Goal: Information Seeking & Learning: Learn about a topic

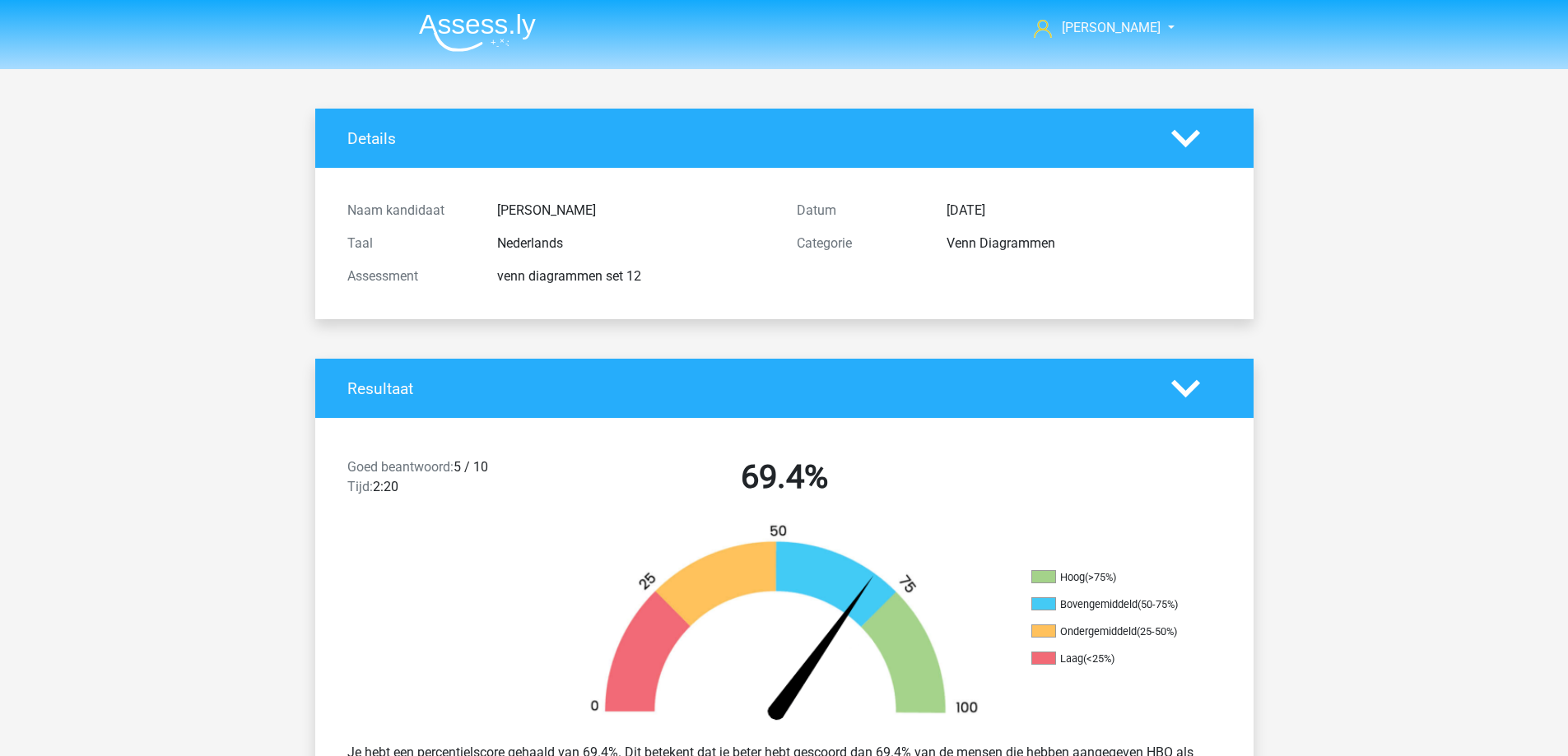
click at [443, 24] on img at bounding box center [477, 33] width 117 height 38
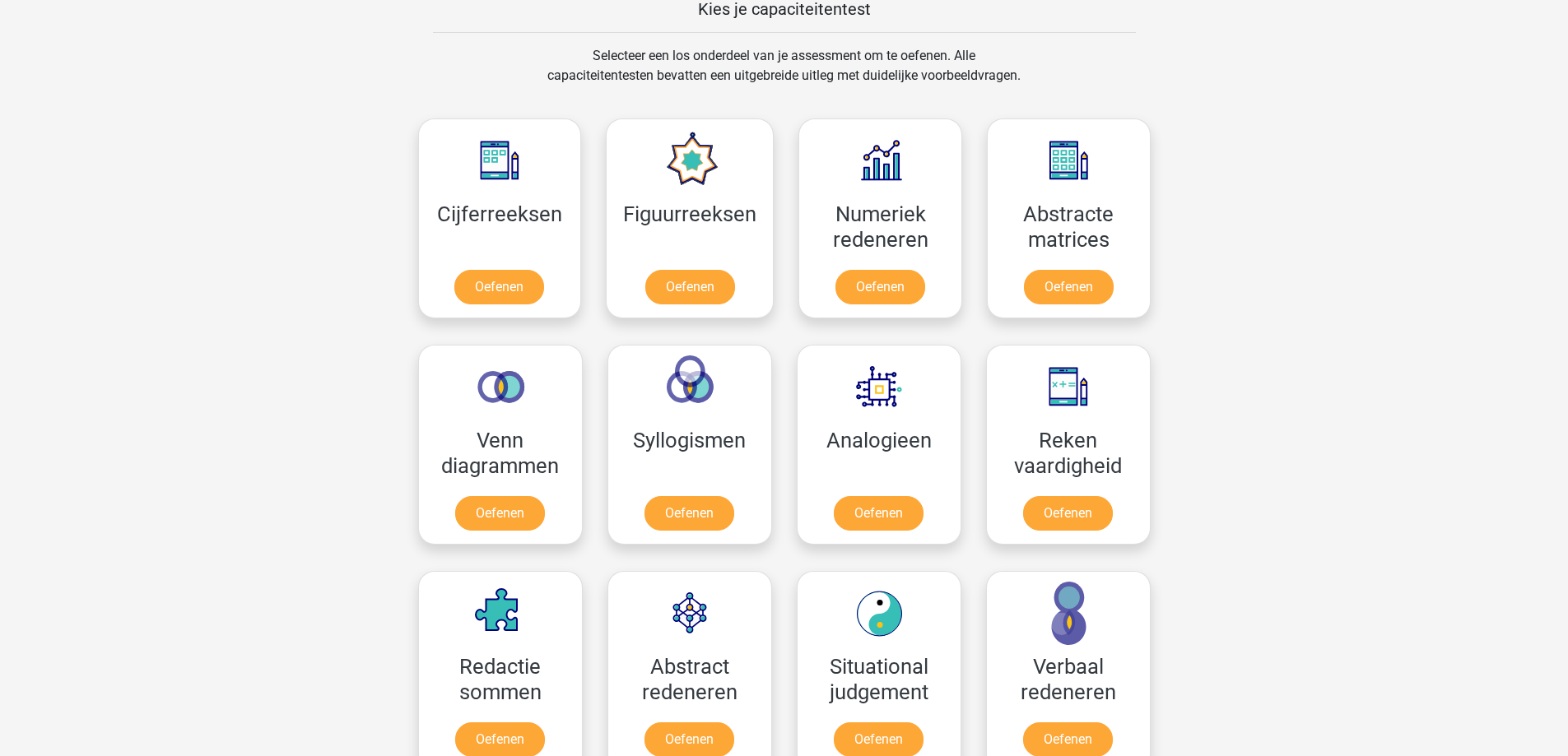
scroll to position [741, 0]
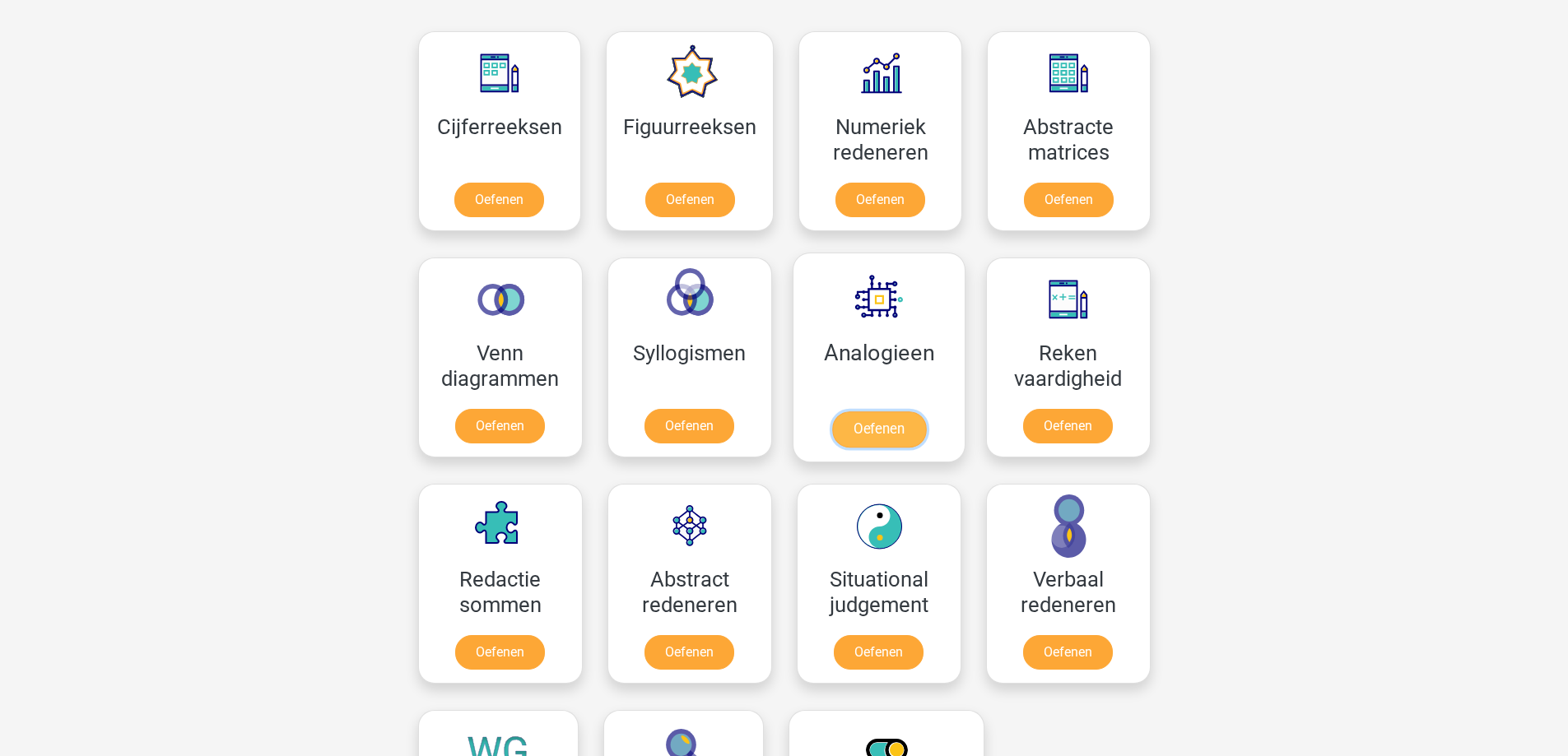
click at [882, 433] on link "Oefenen" at bounding box center [878, 429] width 93 height 36
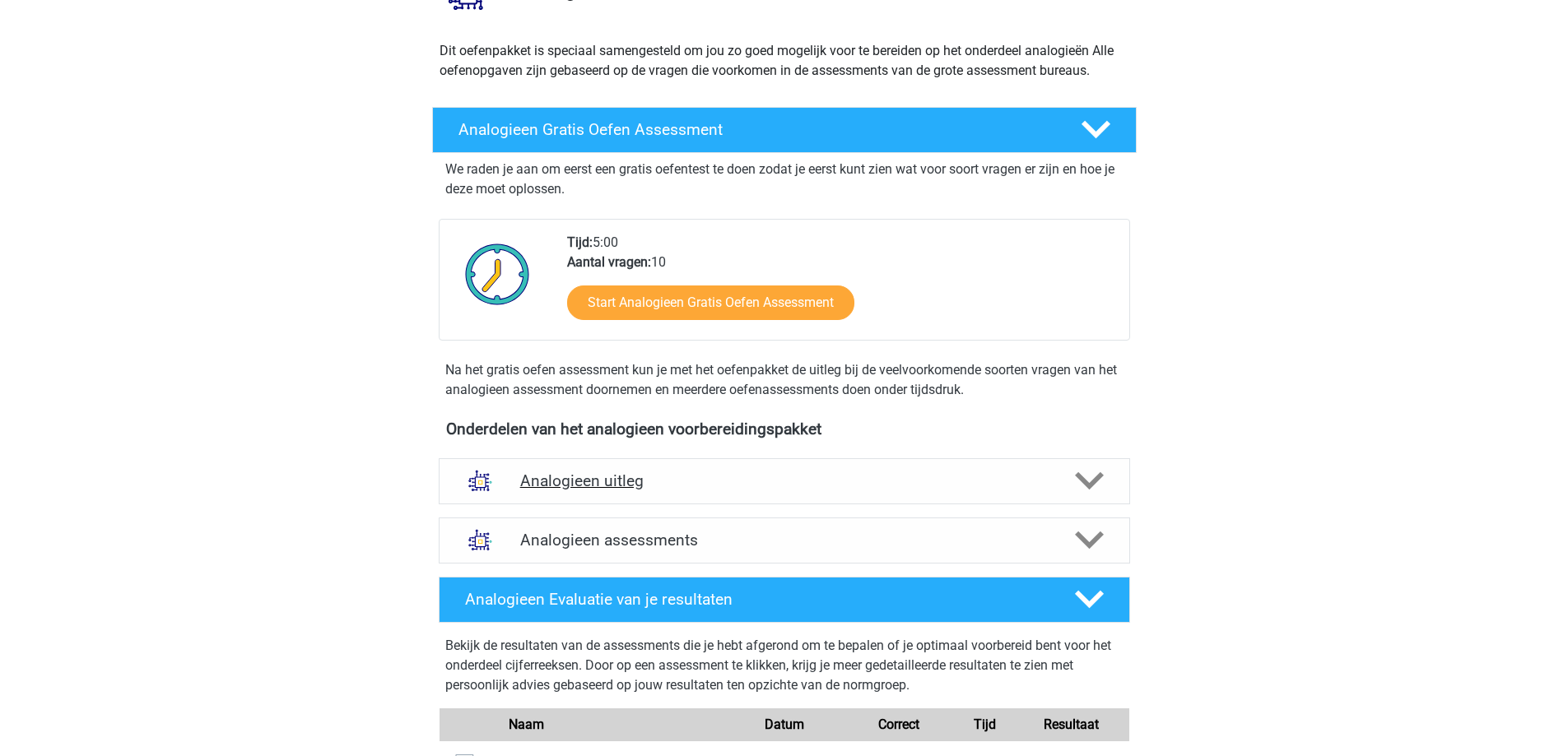
scroll to position [494, 0]
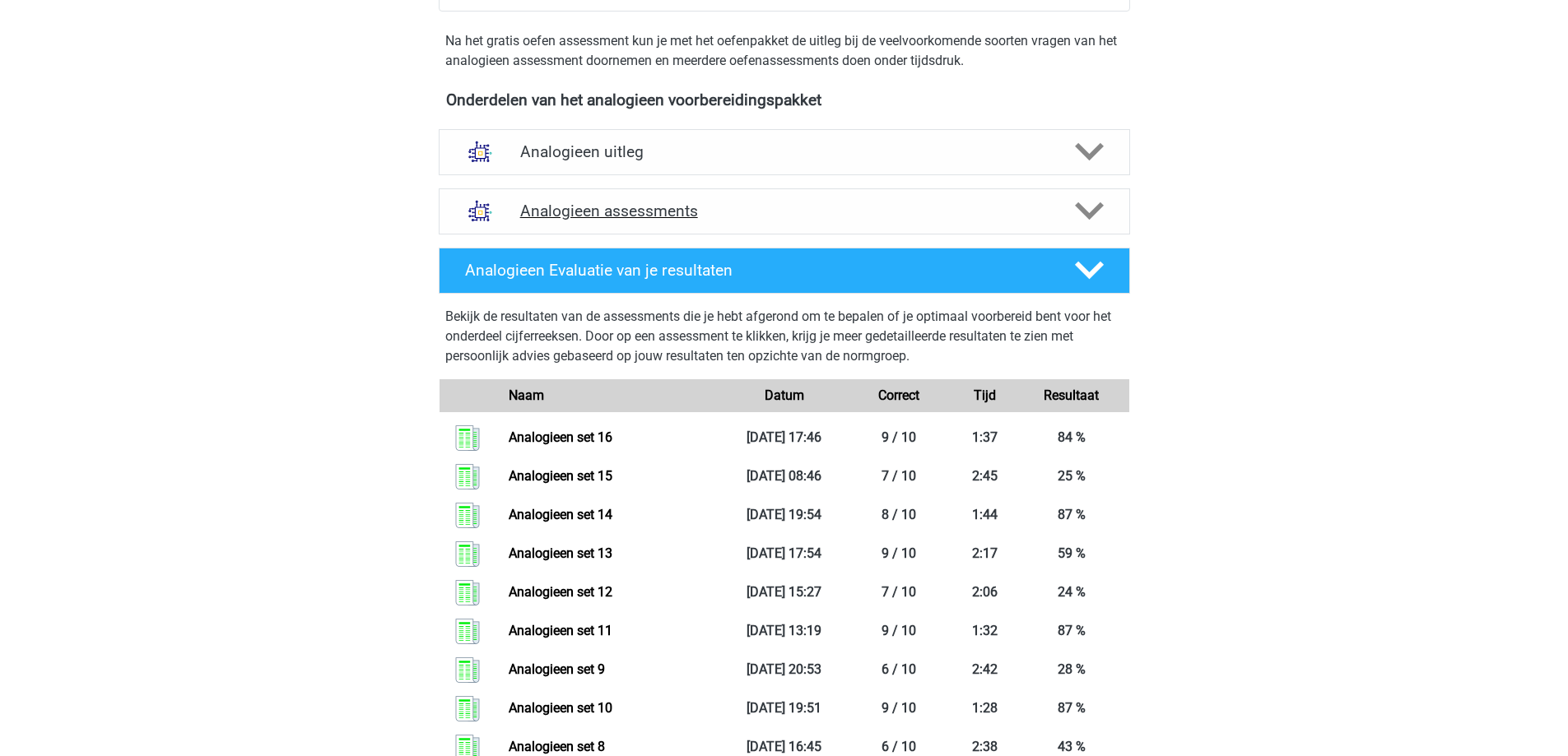
click at [895, 217] on h4 "Analogieen assessments" at bounding box center [784, 211] width 528 height 19
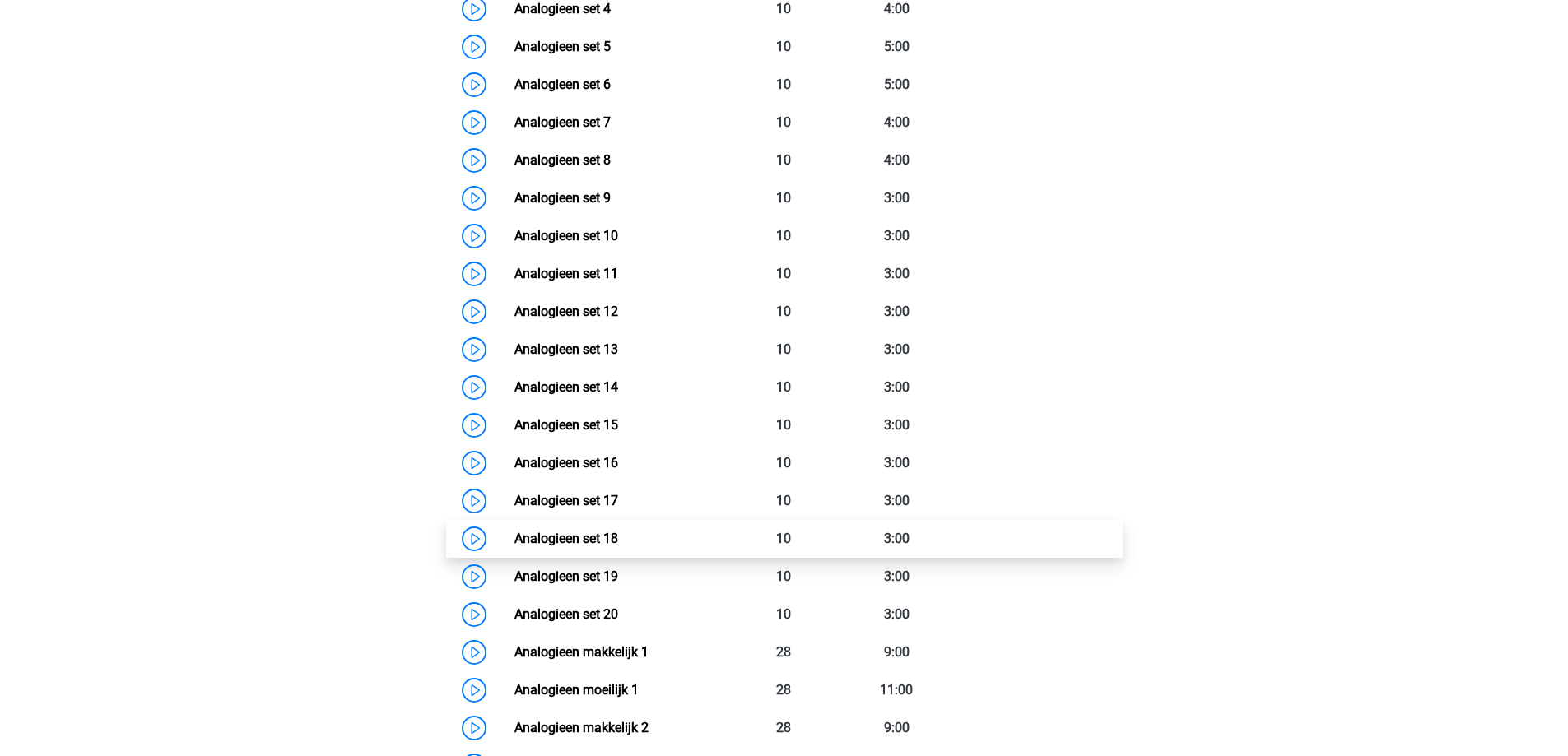
scroll to position [987, 0]
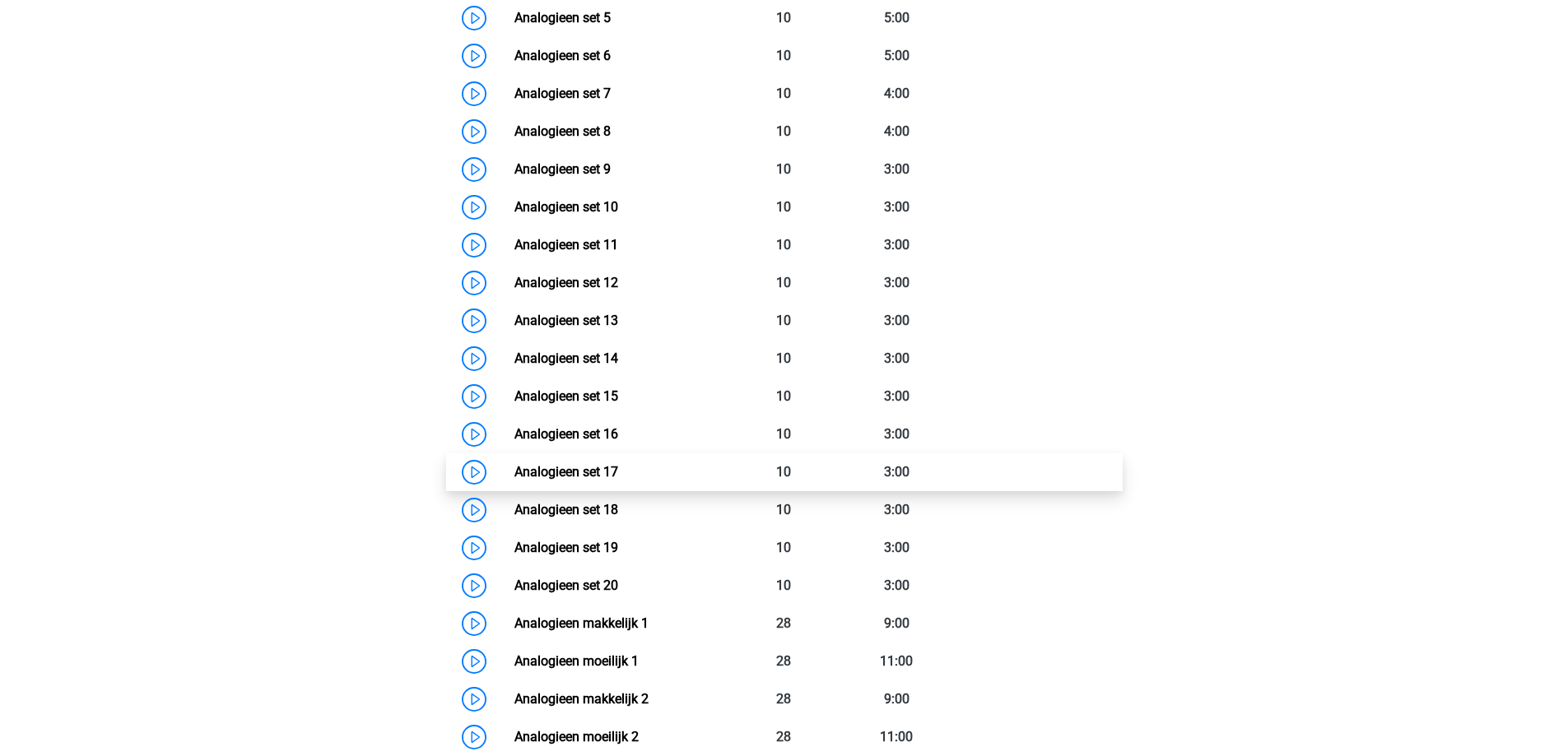
click at [618, 464] on link "Analogieen set 17" at bounding box center [566, 471] width 103 height 16
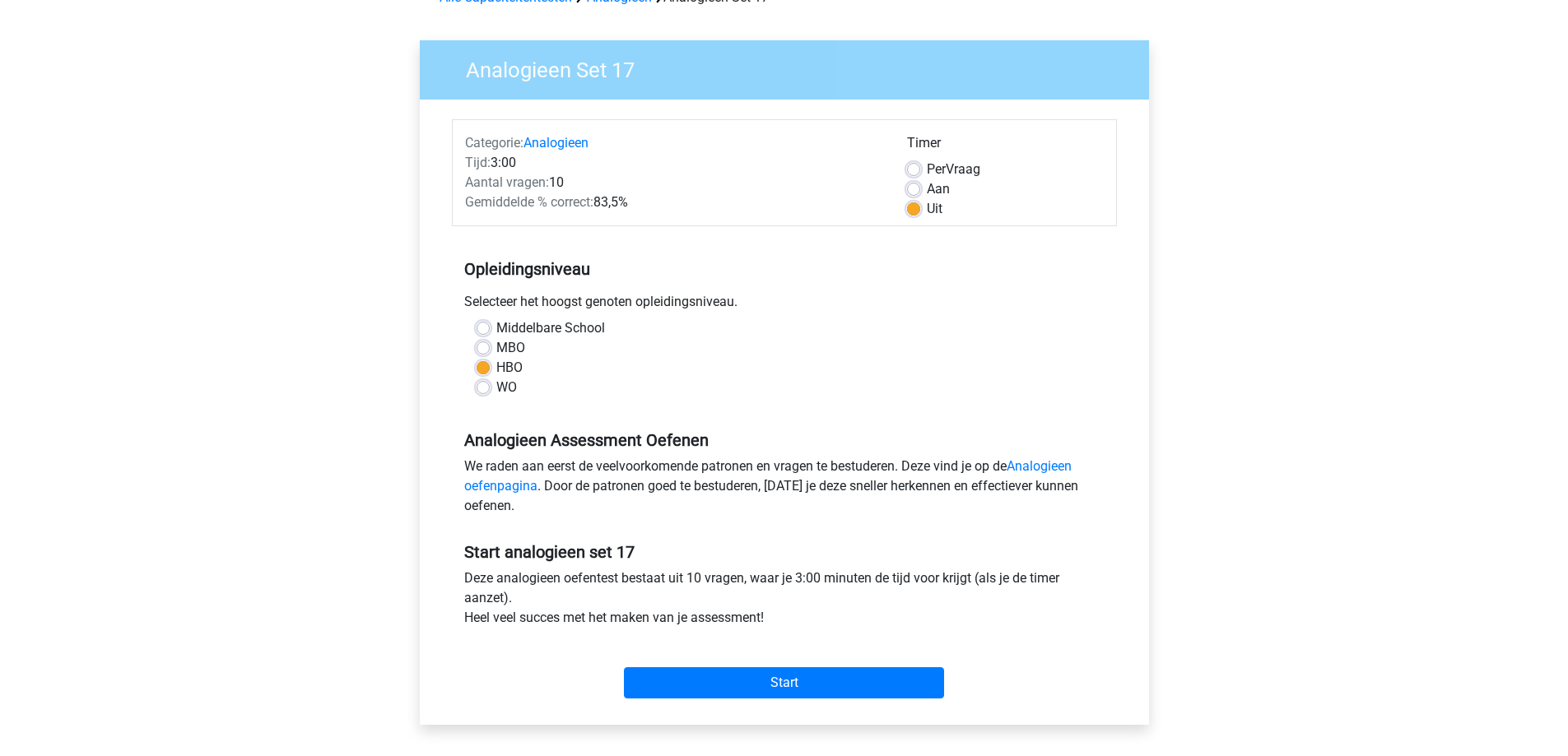
scroll to position [247, 0]
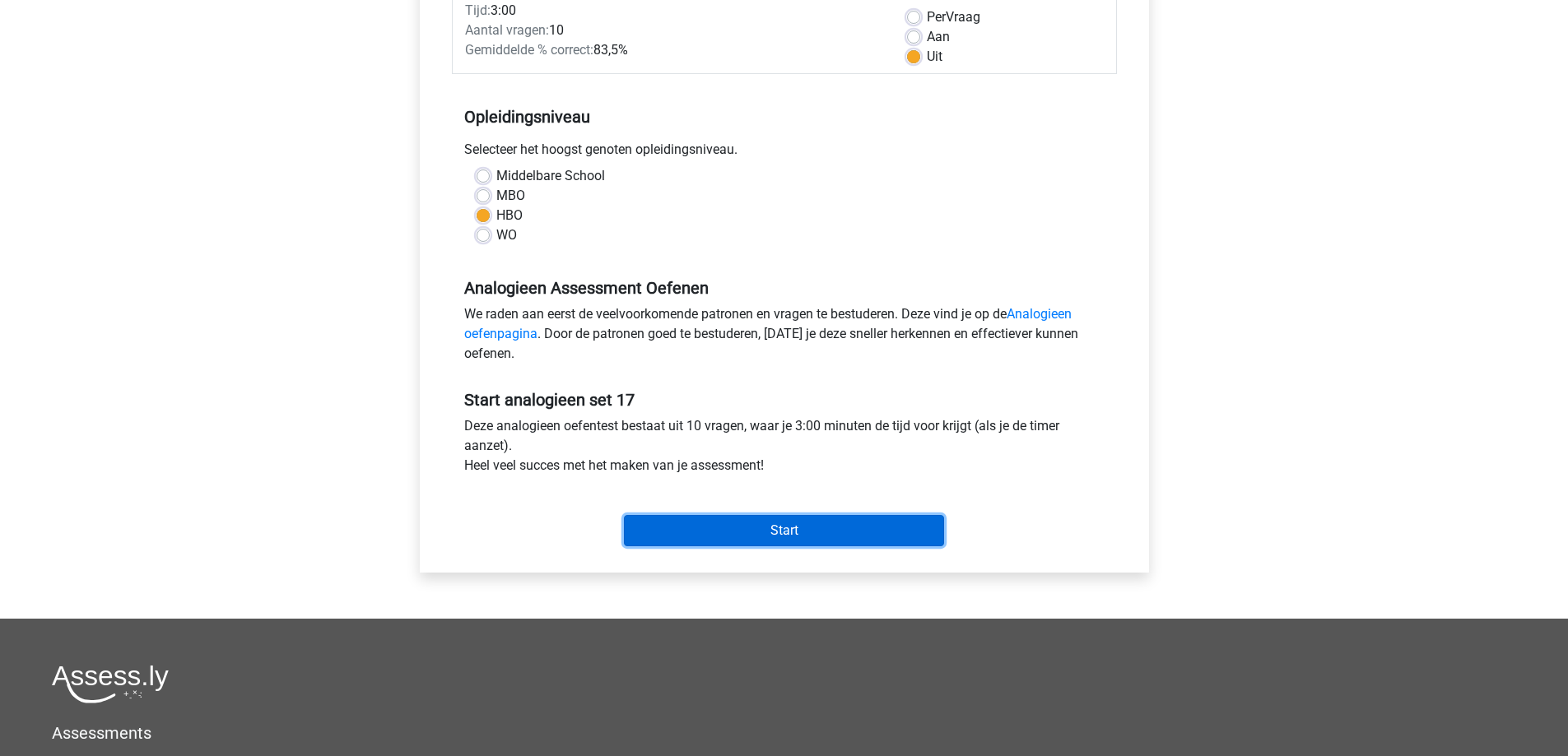
click at [822, 532] on input "Start" at bounding box center [784, 530] width 320 height 31
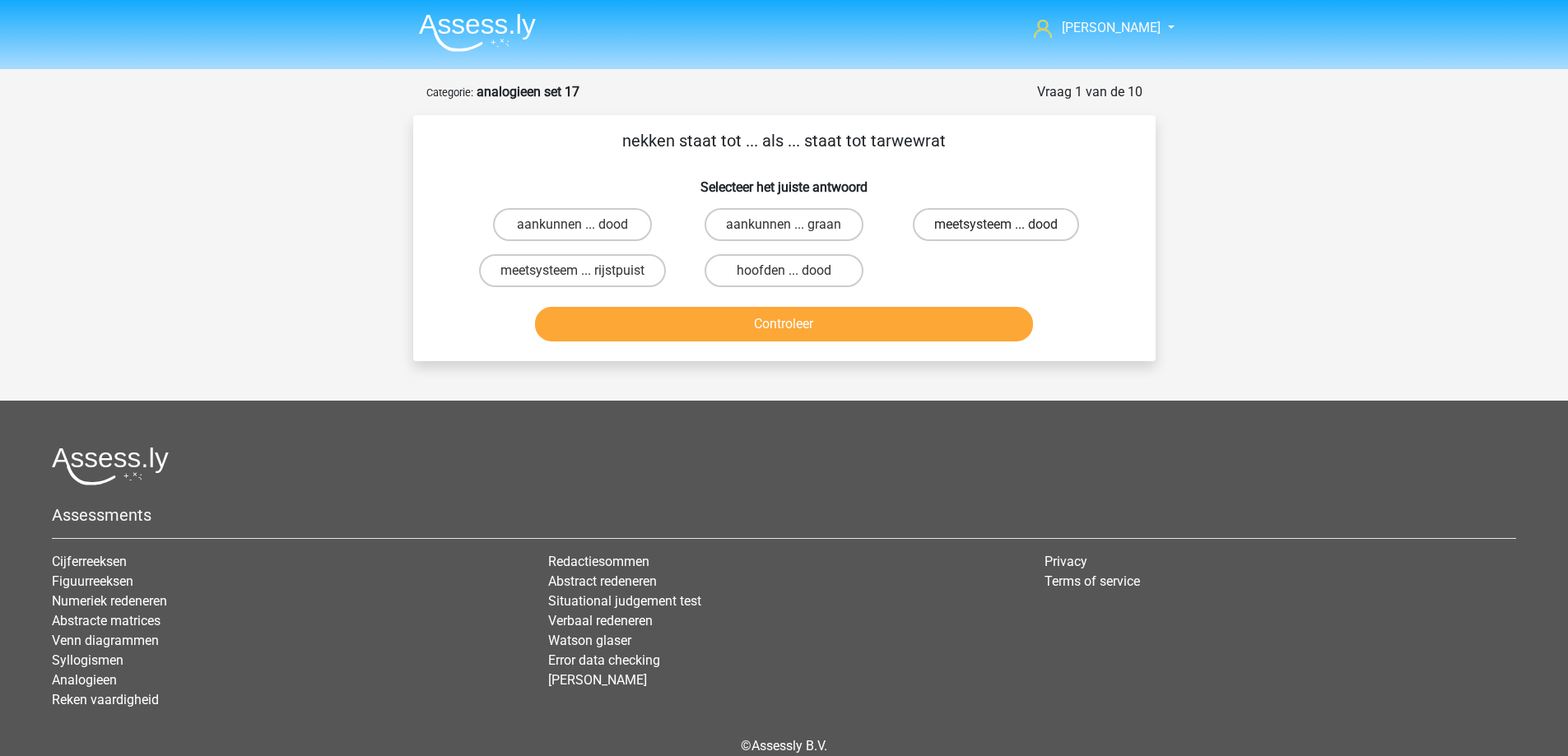
click at [971, 225] on label "meetsysteem ... dood" at bounding box center [996, 224] width 166 height 33
click at [996, 225] on input "meetsysteem ... dood" at bounding box center [1001, 229] width 11 height 11
radio input "true"
click at [906, 323] on button "Controleer" at bounding box center [784, 324] width 498 height 34
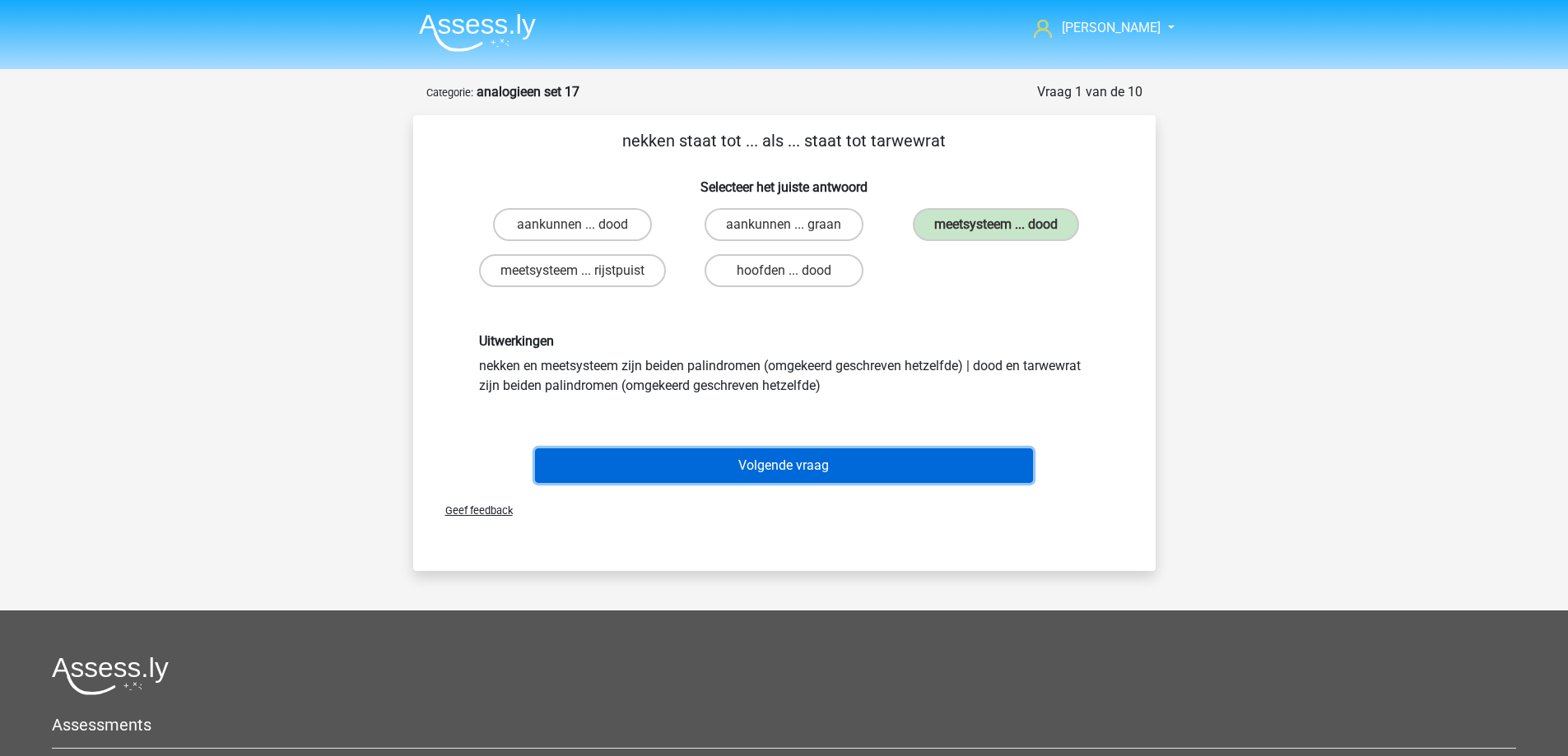
click at [784, 466] on button "Volgende vraag" at bounding box center [784, 465] width 498 height 34
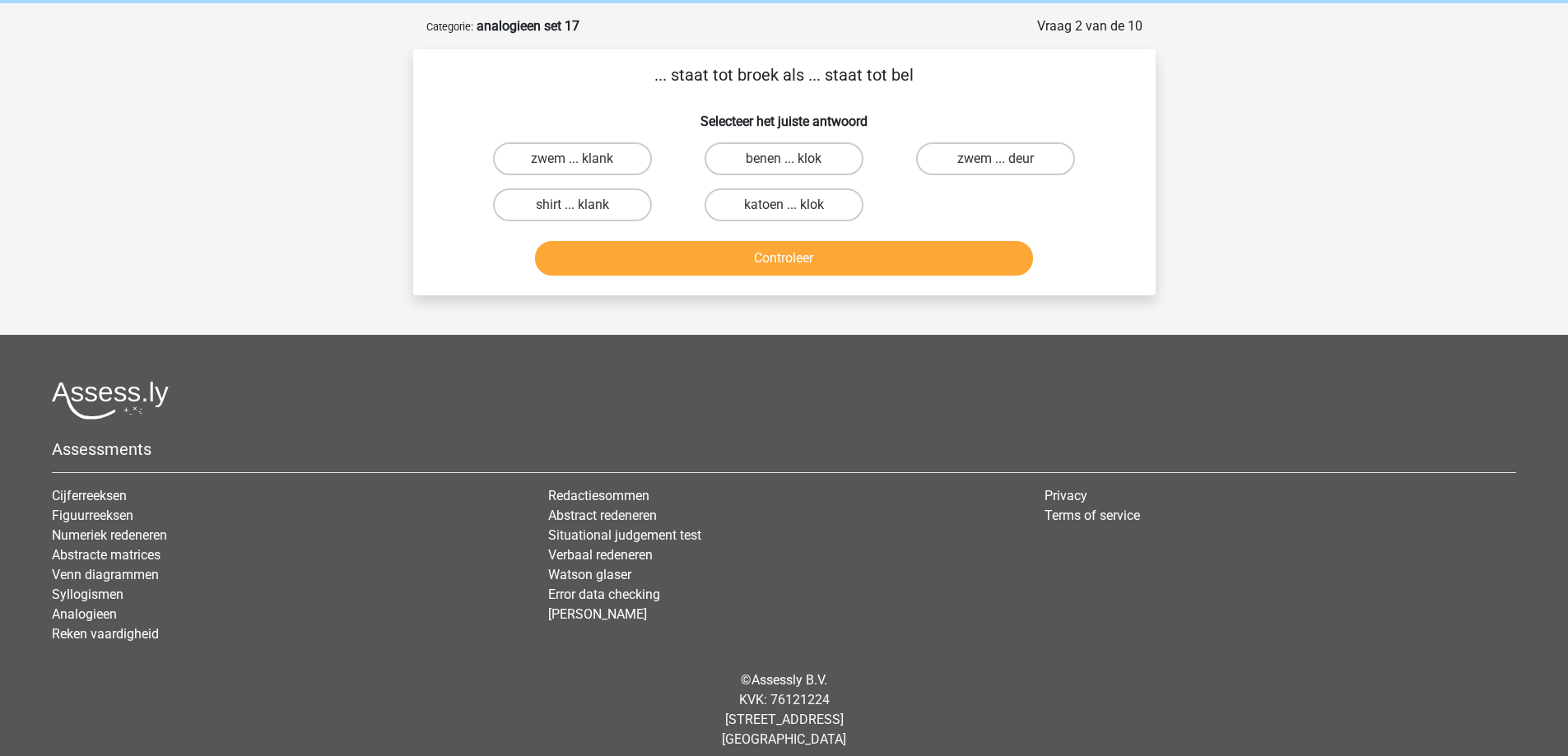
scroll to position [79, 0]
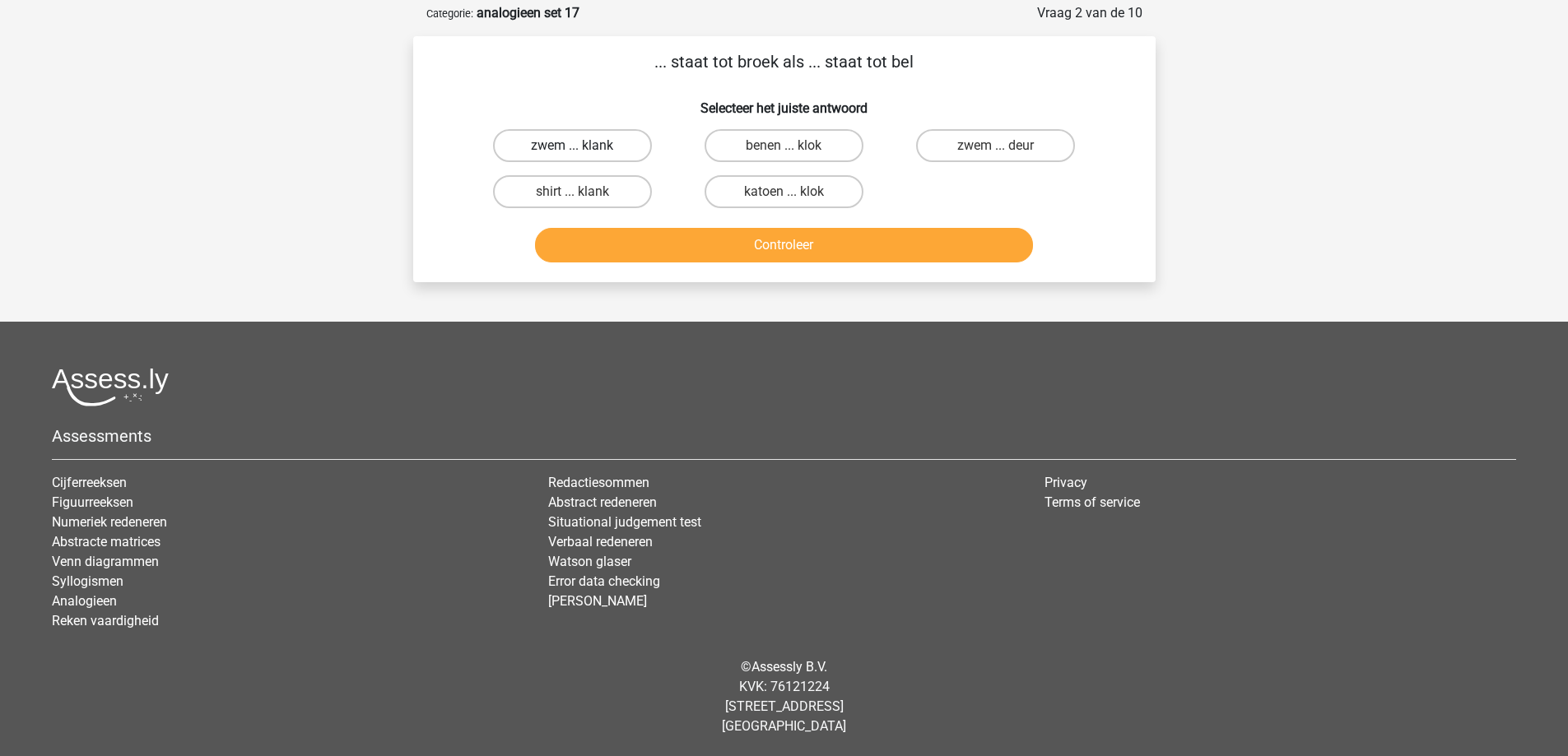
click at [605, 144] on label "zwem ... klank" at bounding box center [572, 145] width 159 height 33
click at [582, 146] on input "zwem ... klank" at bounding box center [577, 151] width 11 height 11
radio input "true"
click at [698, 251] on button "Controleer" at bounding box center [784, 244] width 498 height 34
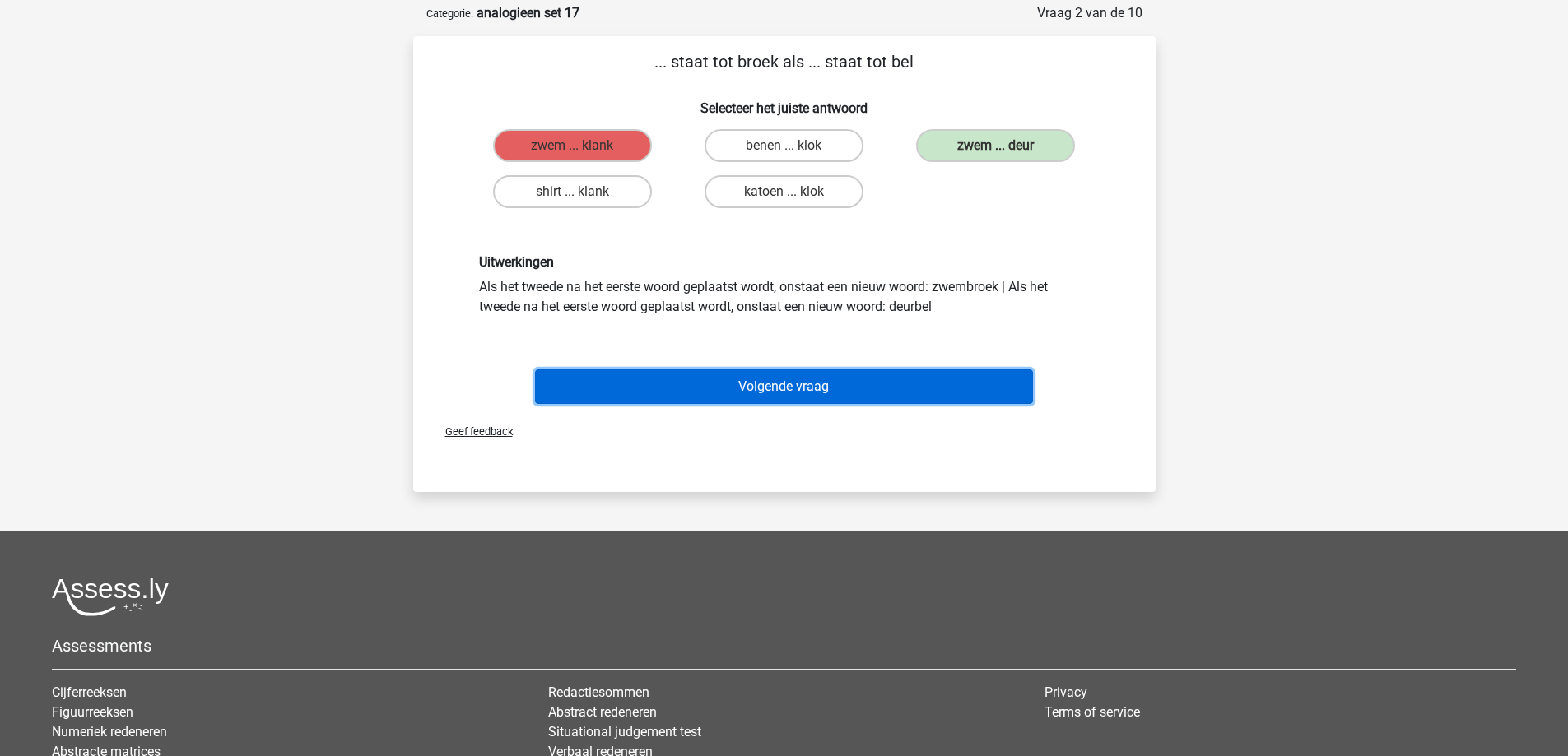
click at [774, 380] on button "Volgende vraag" at bounding box center [784, 386] width 498 height 34
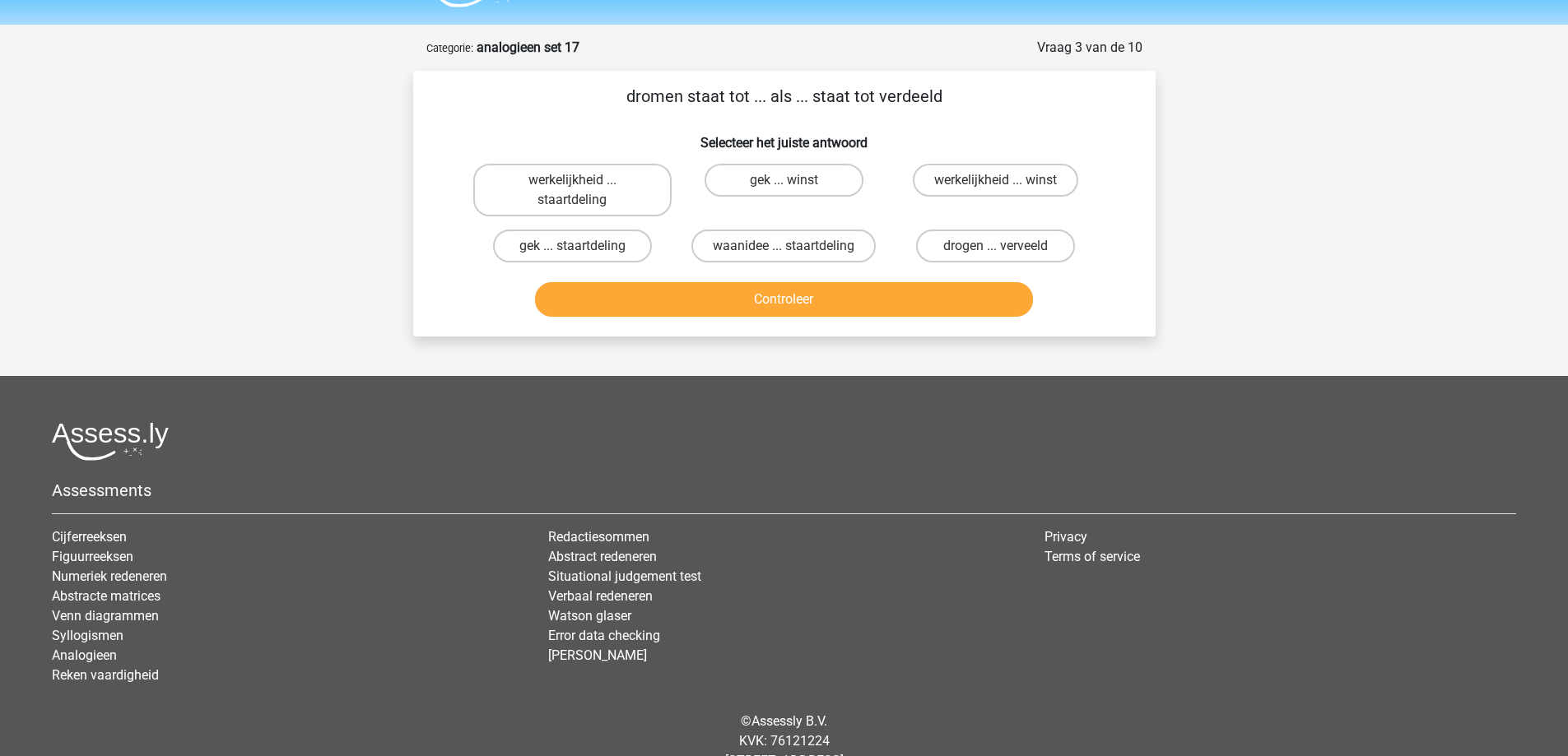
scroll to position [17, 0]
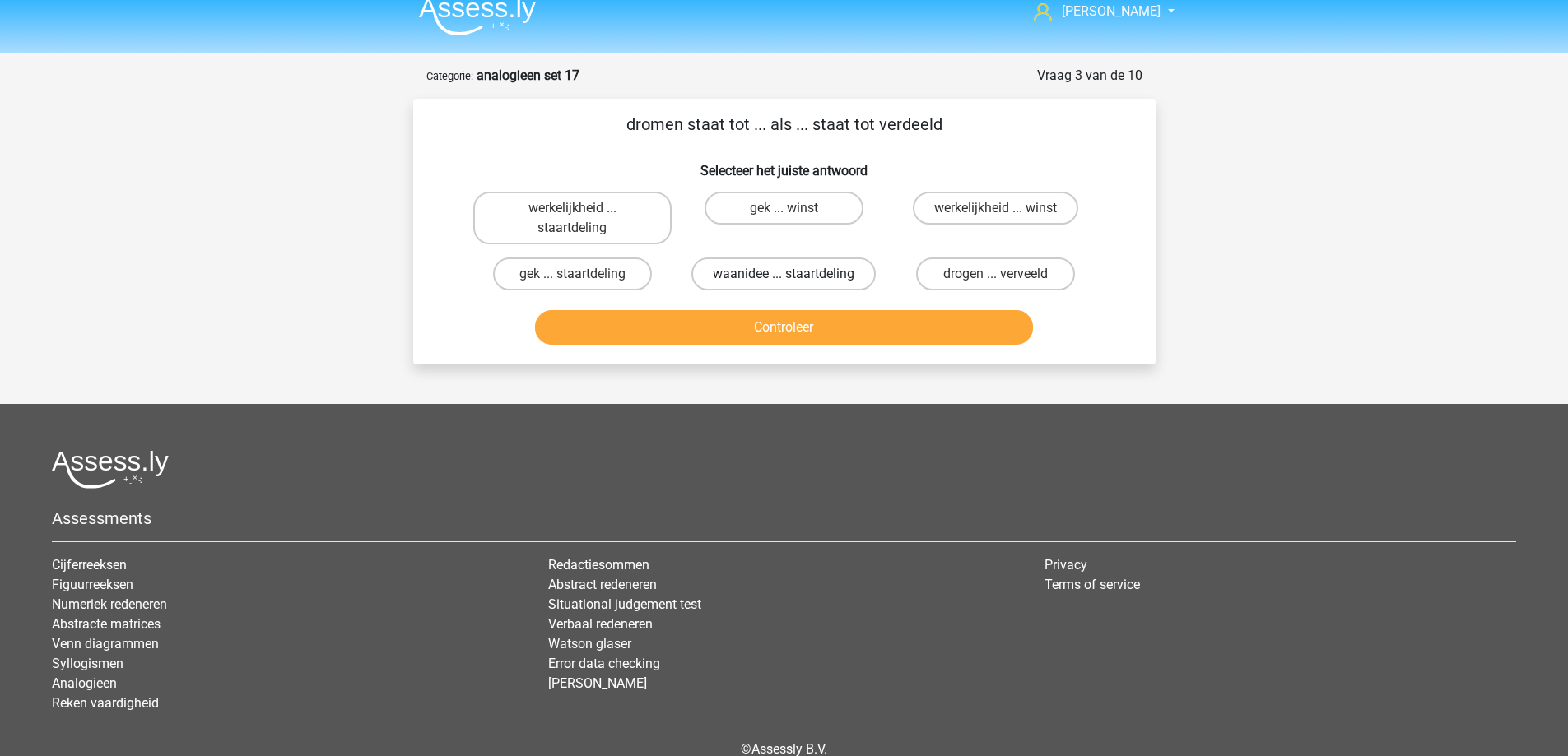
click at [811, 282] on label "waanidee ... staartdeling" at bounding box center [783, 274] width 184 height 33
click at [794, 282] on input "waanidee ... staartdeling" at bounding box center [789, 279] width 11 height 11
radio input "true"
click at [806, 335] on button "Controleer" at bounding box center [784, 327] width 498 height 34
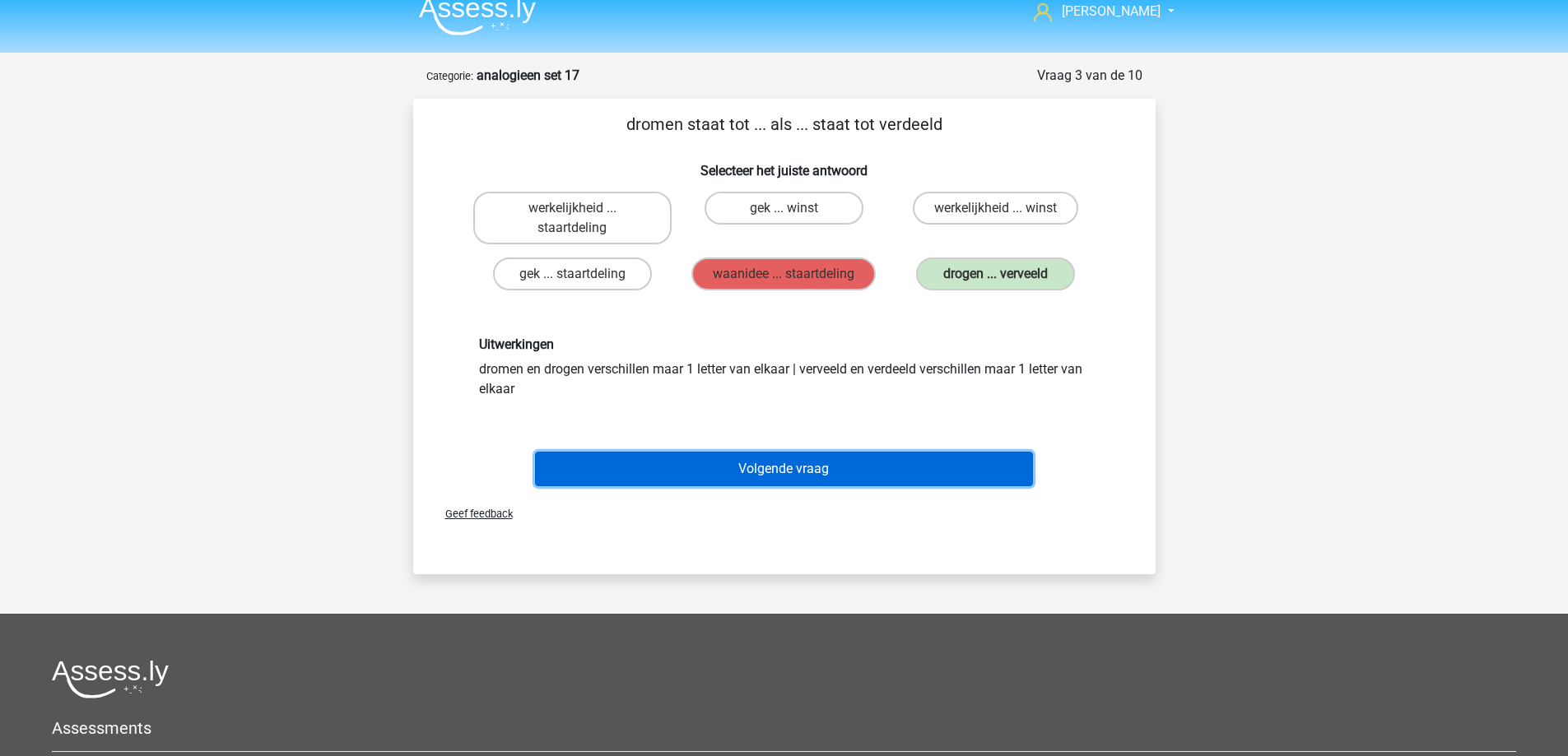
click at [795, 461] on button "Volgende vraag" at bounding box center [784, 468] width 498 height 34
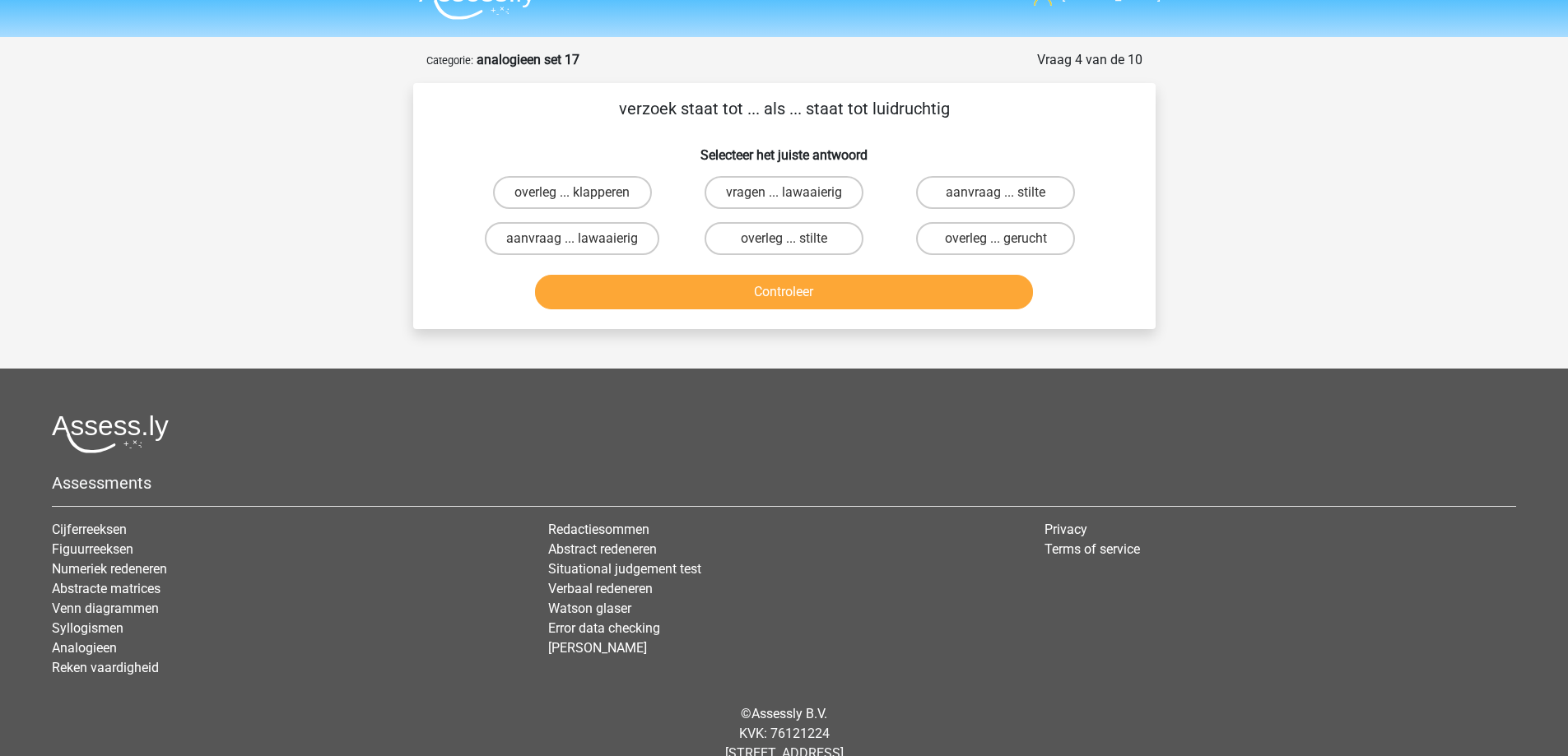
scroll to position [79, 0]
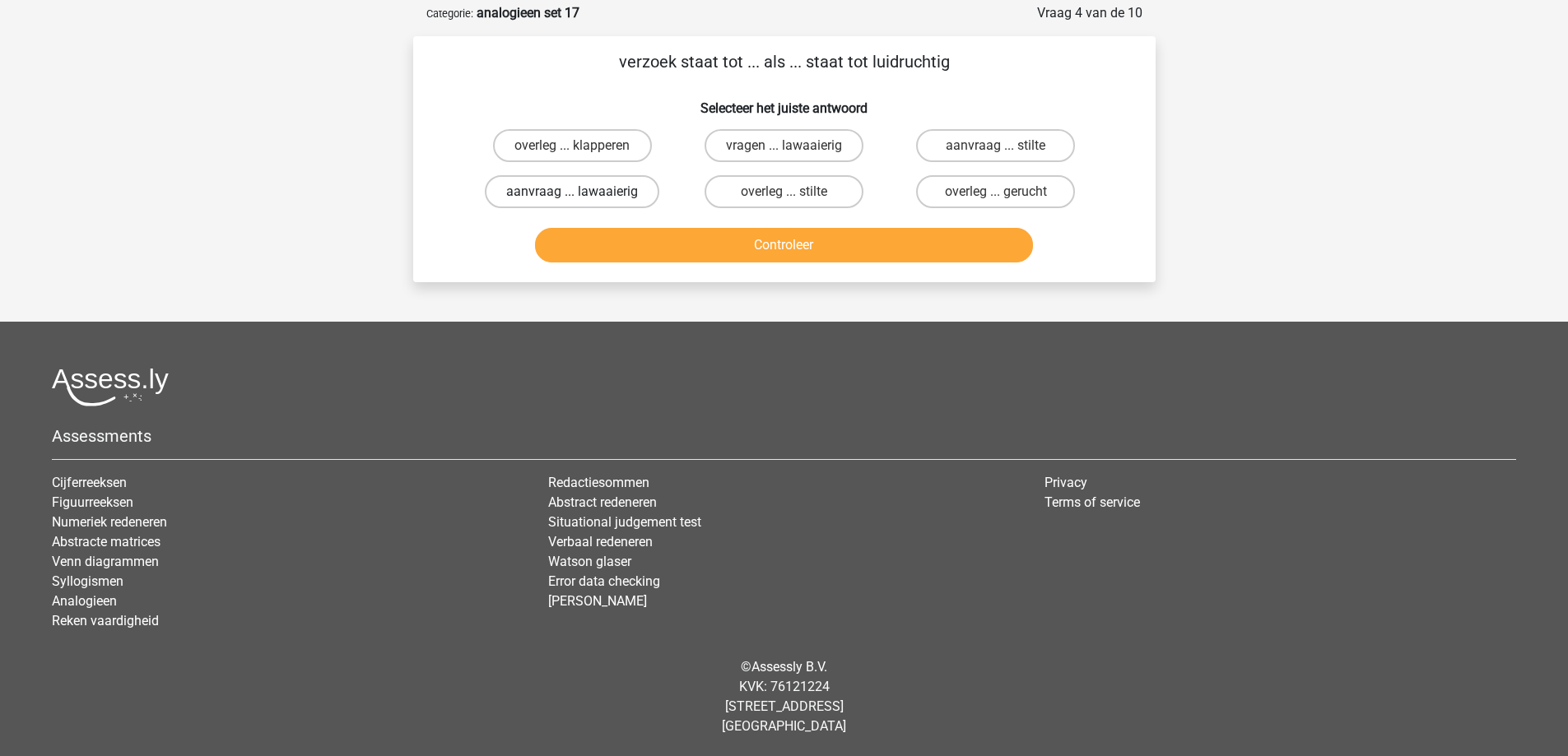
click at [606, 197] on label "aanvraag ... lawaaierig" at bounding box center [572, 191] width 174 height 33
click at [582, 197] on input "aanvraag ... lawaaierig" at bounding box center [577, 197] width 11 height 11
radio input "true"
click at [613, 251] on button "Controleer" at bounding box center [784, 244] width 498 height 34
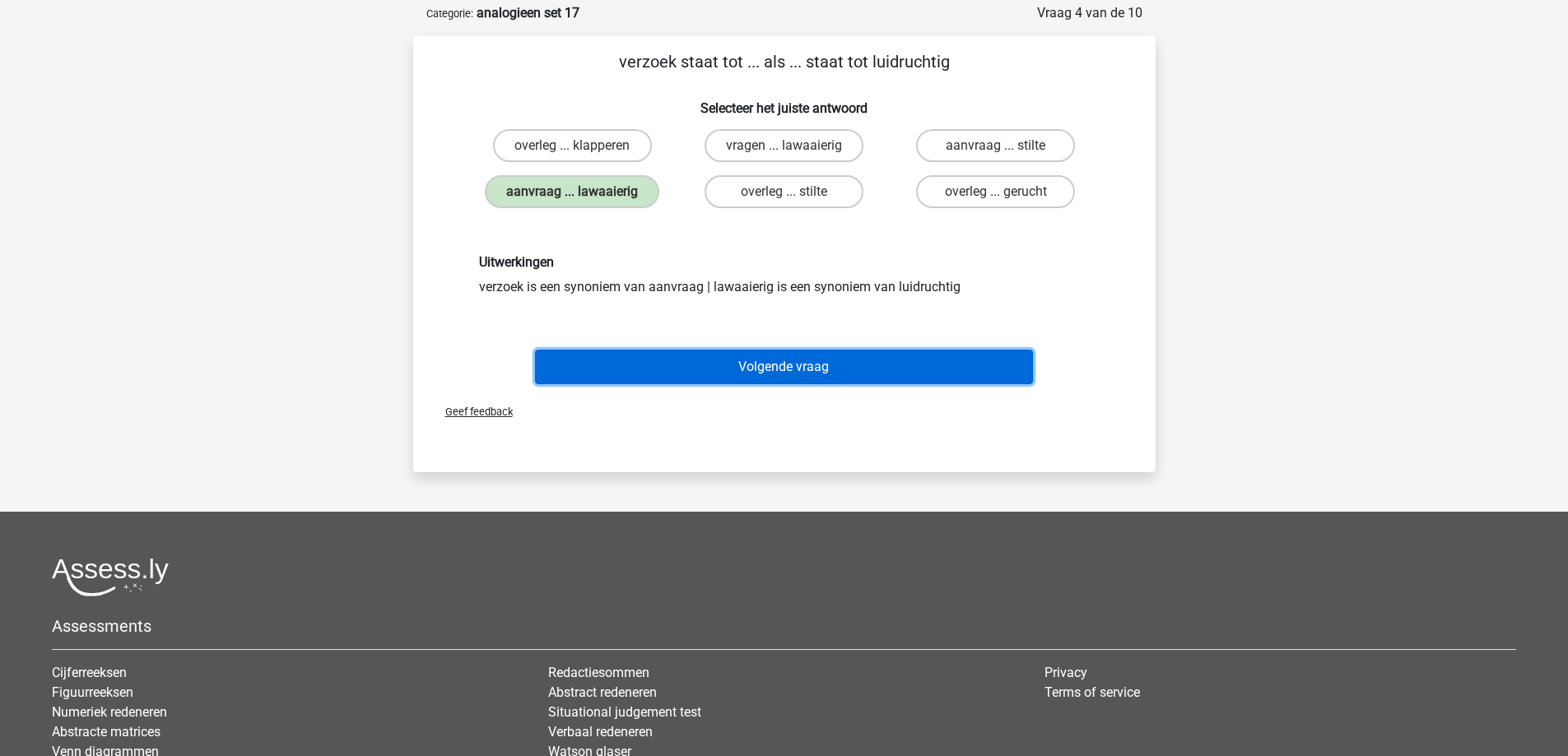
click at [644, 382] on button "Volgende vraag" at bounding box center [784, 366] width 498 height 34
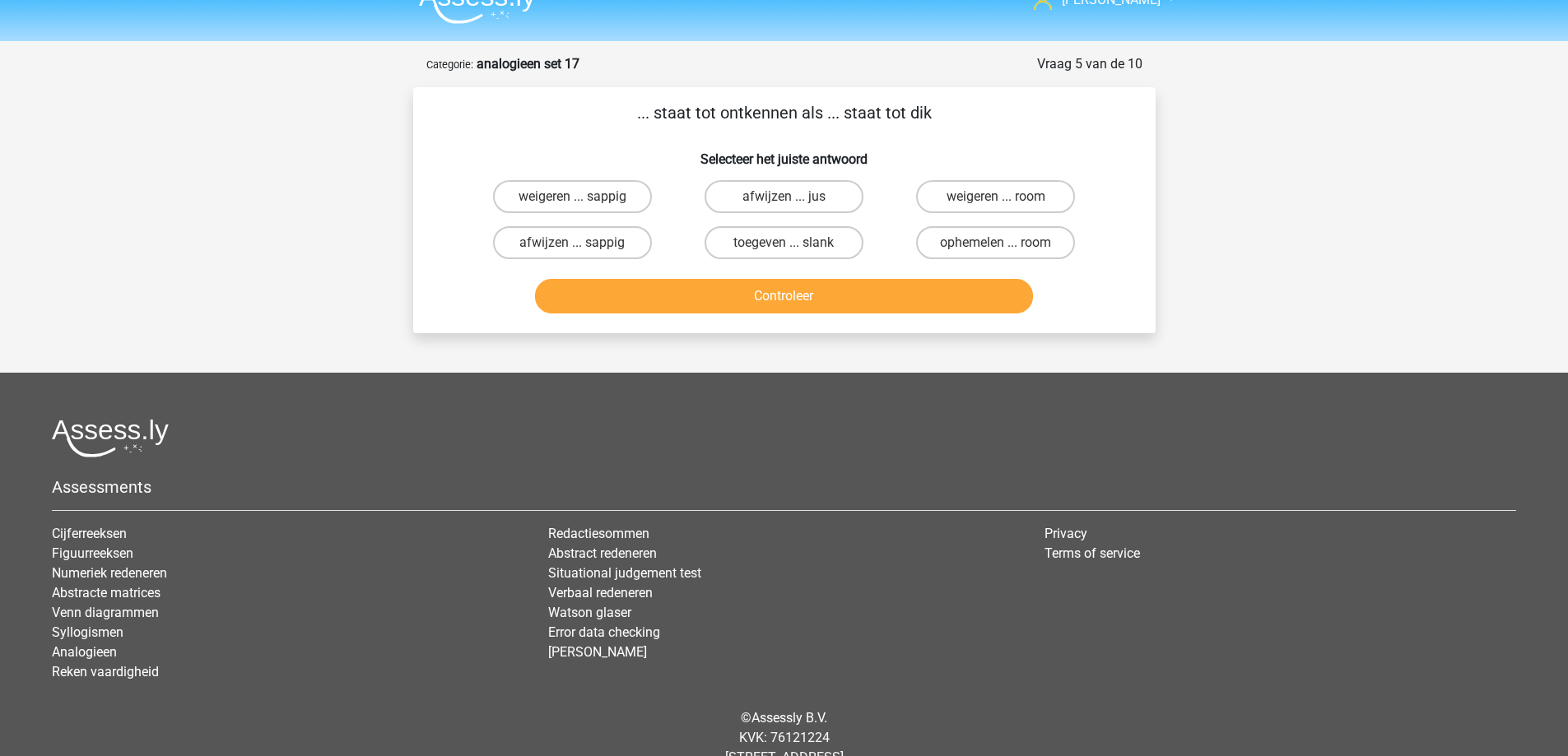
scroll to position [0, 0]
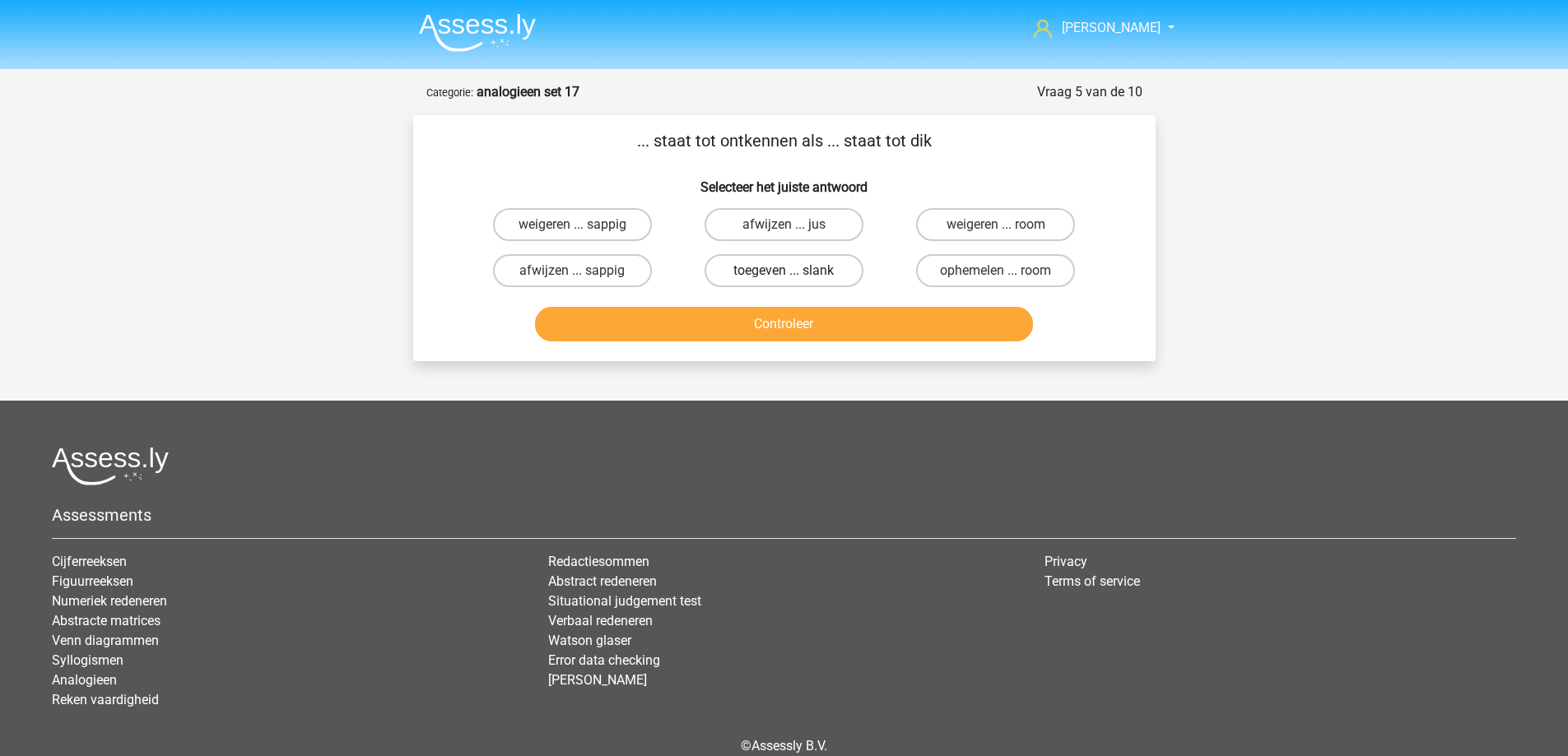
click at [789, 267] on label "toegeven ... slank" at bounding box center [784, 270] width 159 height 33
click at [789, 270] on input "toegeven ... slank" at bounding box center [789, 275] width 11 height 11
radio input "true"
click at [780, 332] on button "Controleer" at bounding box center [784, 324] width 498 height 34
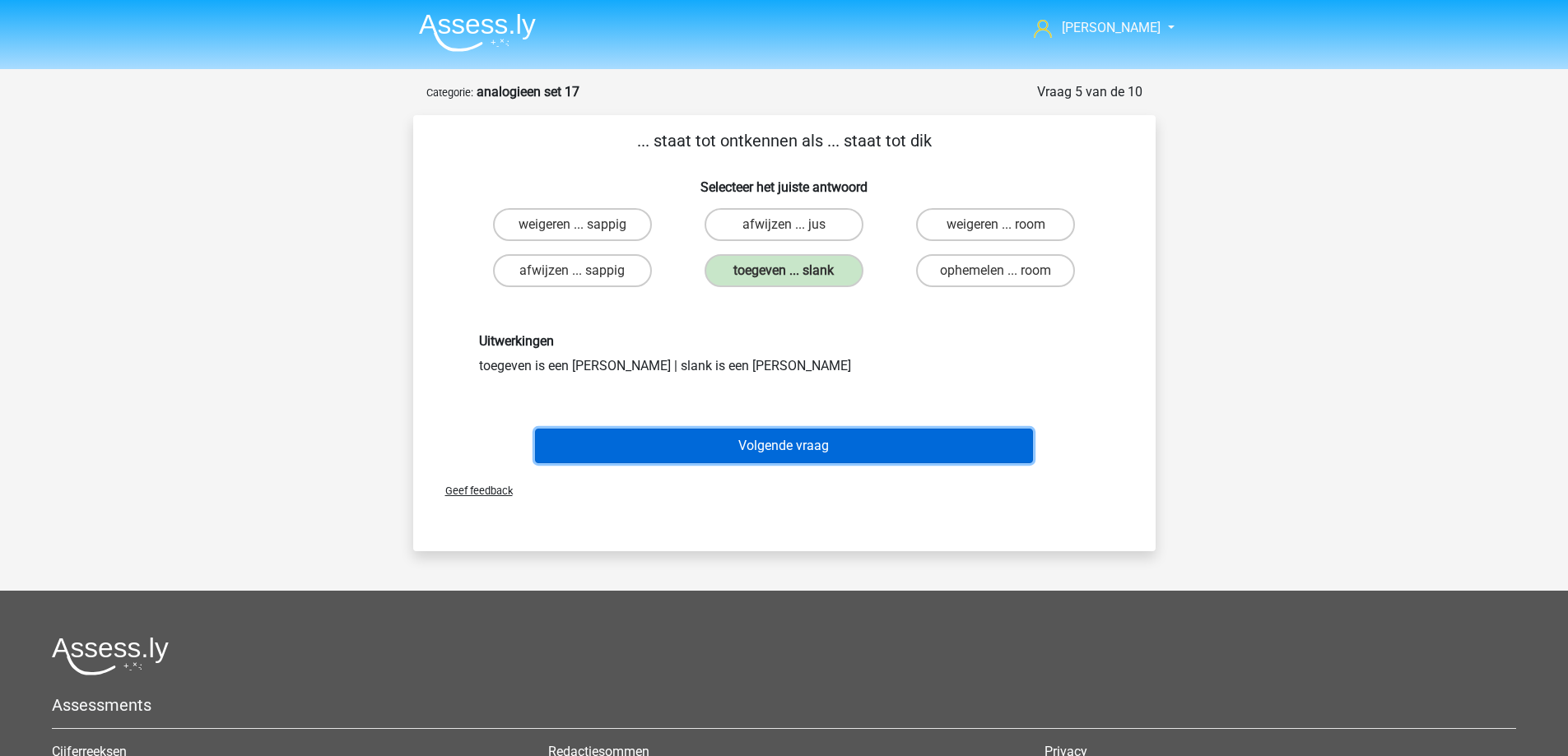
click at [743, 448] on button "Volgende vraag" at bounding box center [784, 446] width 498 height 34
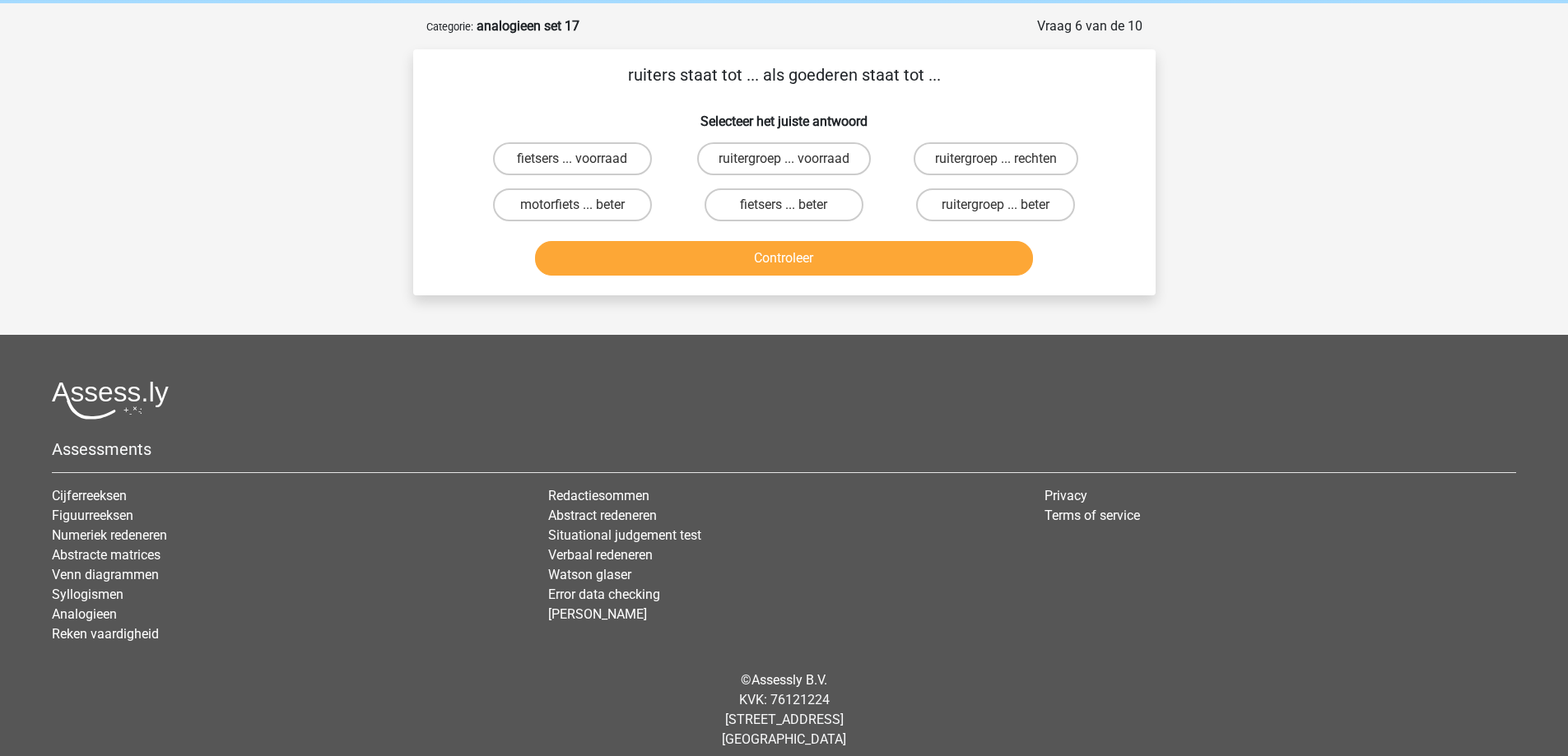
scroll to position [79, 0]
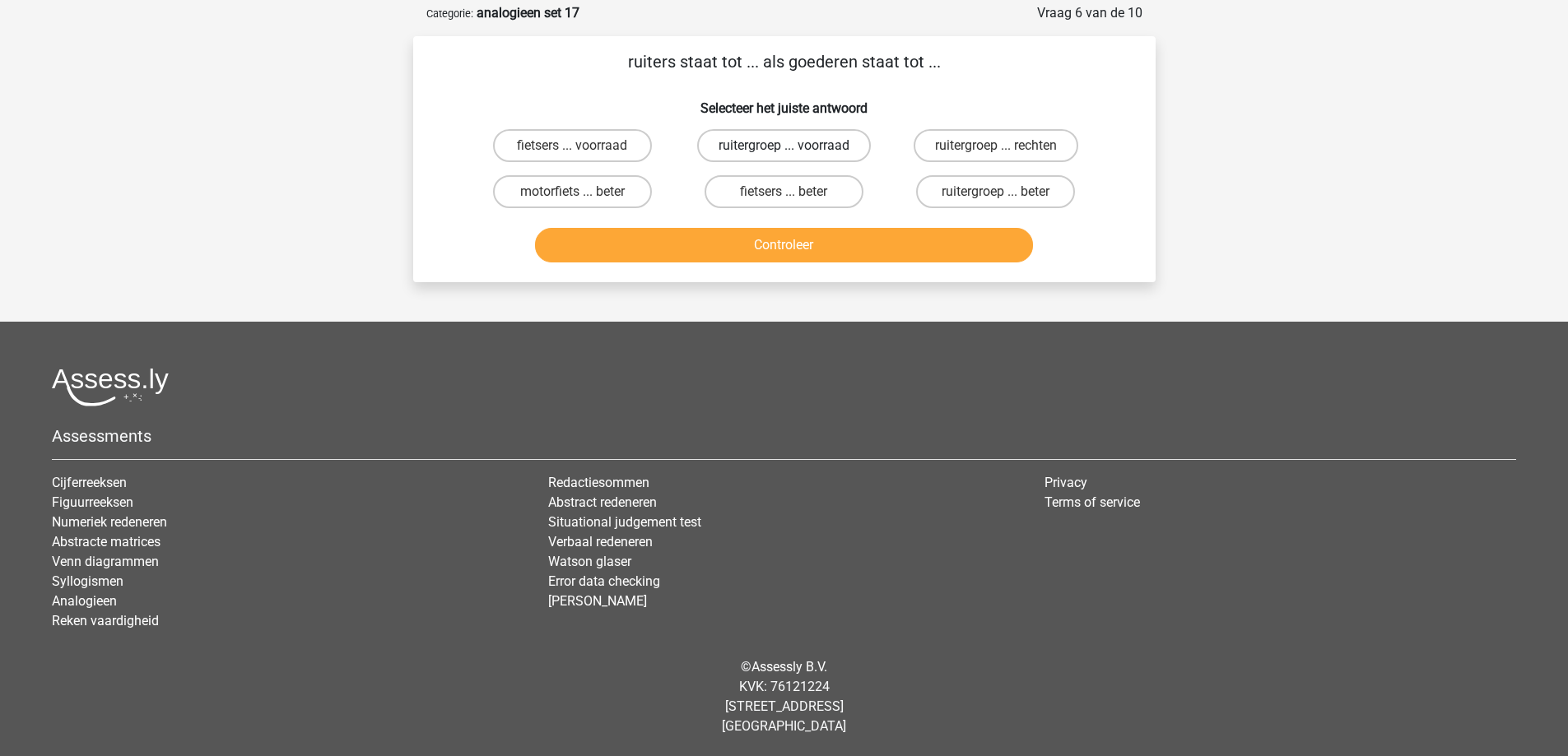
click at [743, 139] on label "ruitergroep ... voorraad" at bounding box center [784, 145] width 174 height 33
click at [784, 146] on input "ruitergroep ... voorraad" at bounding box center [789, 151] width 11 height 11
radio input "true"
click at [766, 253] on button "Controleer" at bounding box center [784, 244] width 498 height 34
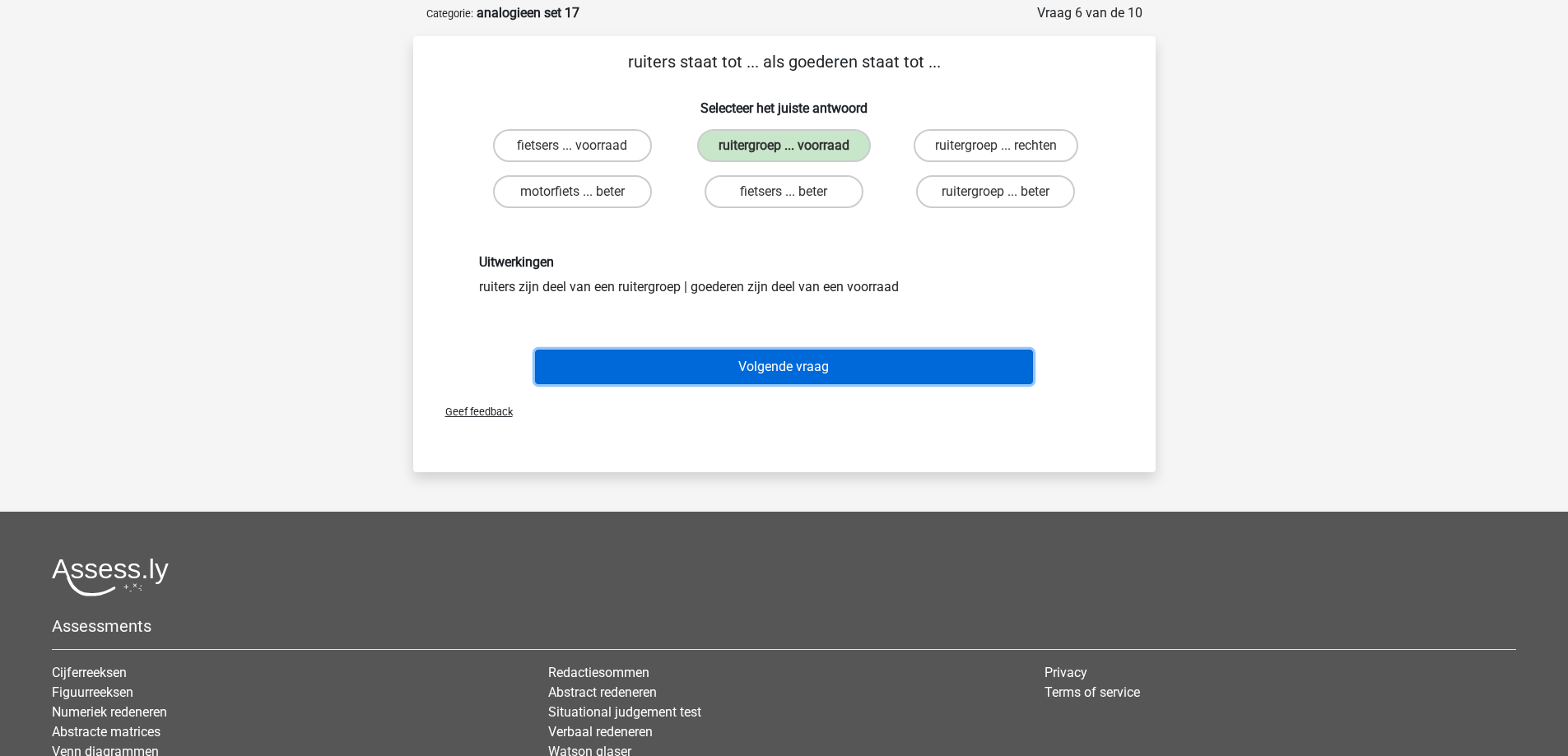
click at [768, 355] on button "Volgende vraag" at bounding box center [784, 366] width 498 height 34
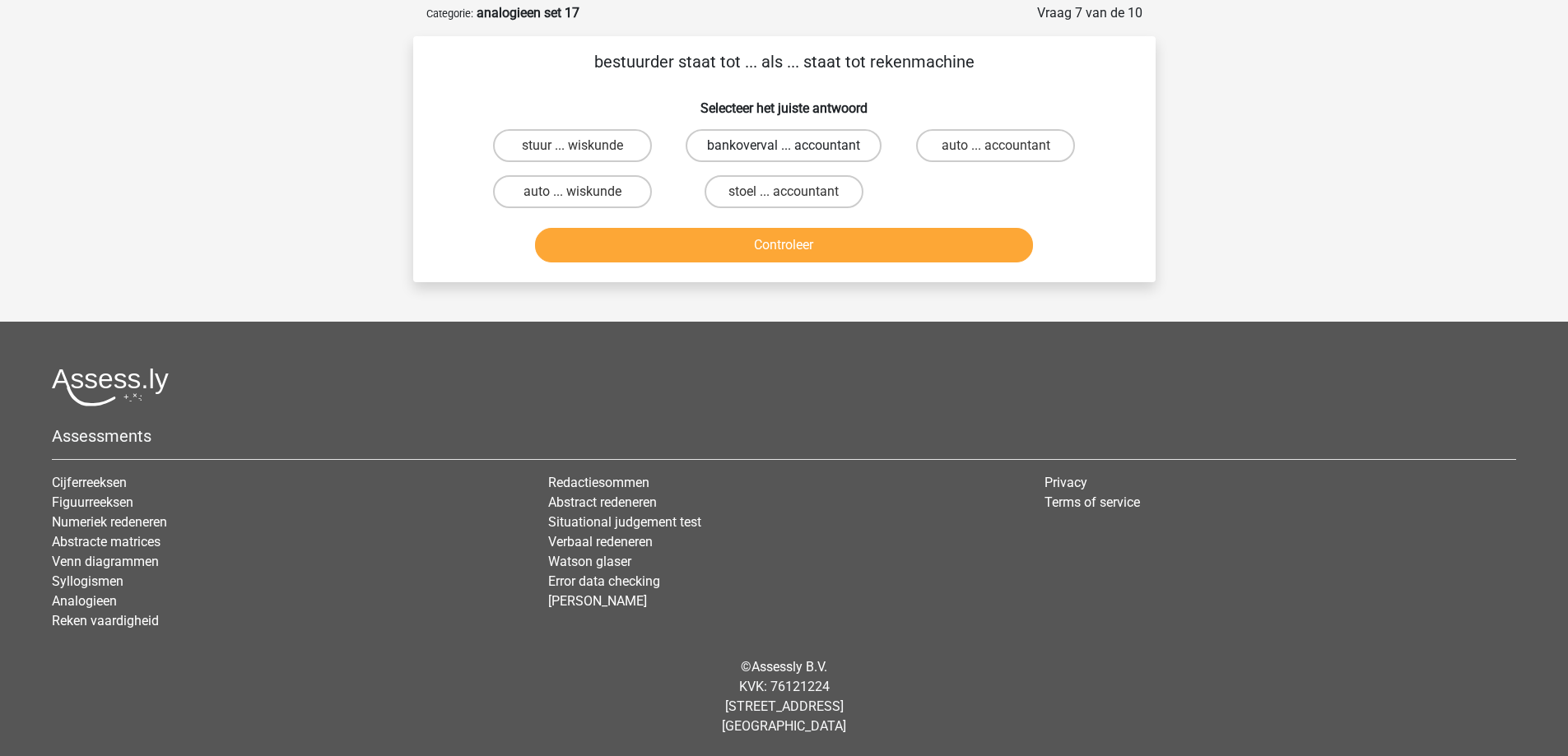
click at [749, 142] on label "bankoverval ... accountant" at bounding box center [783, 145] width 196 height 33
click at [784, 146] on input "bankoverval ... accountant" at bounding box center [789, 151] width 11 height 11
radio input "true"
click at [941, 148] on label "auto ... accountant" at bounding box center [996, 145] width 159 height 33
click at [996, 148] on input "auto ... accountant" at bounding box center [1001, 151] width 11 height 11
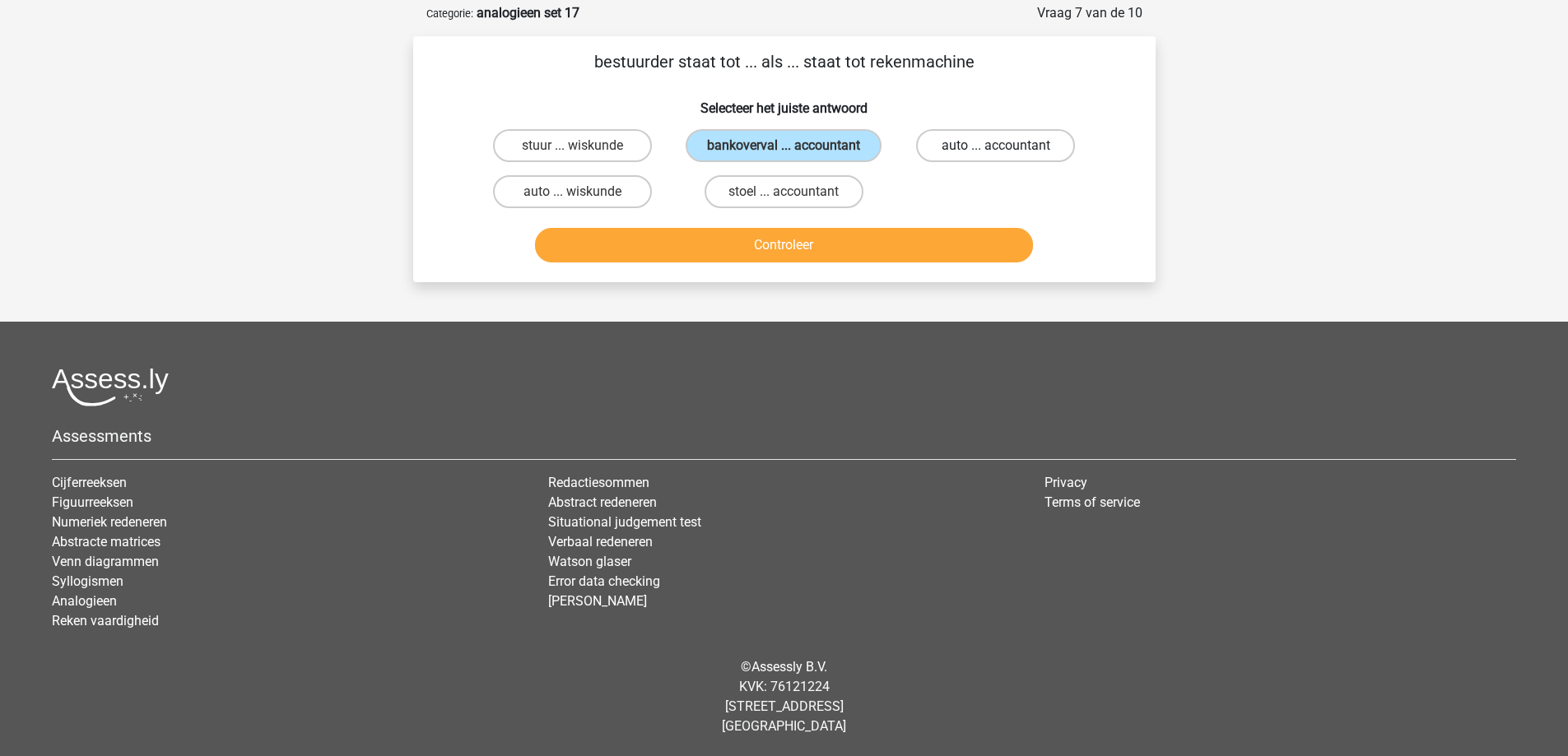
radio input "true"
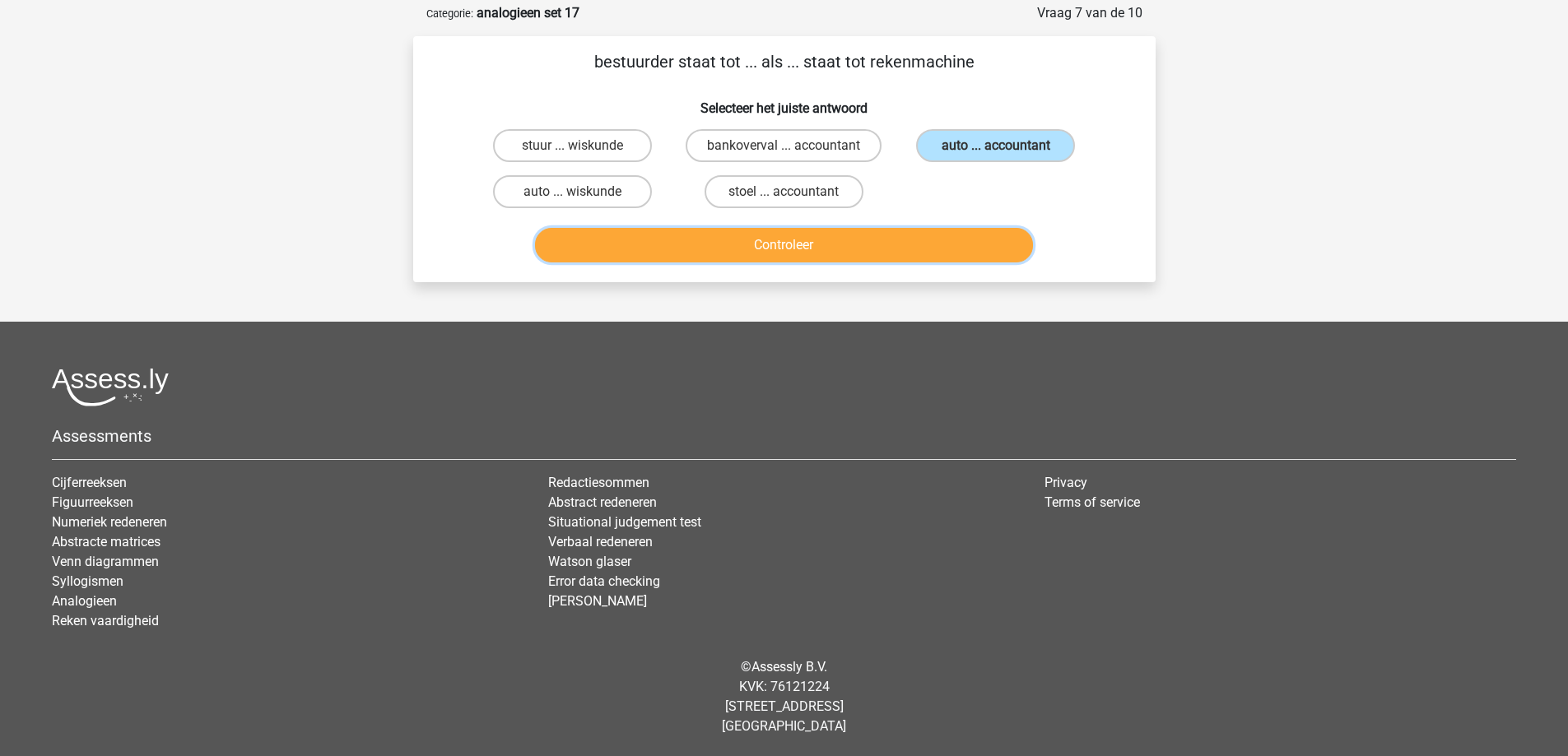
click at [889, 244] on button "Controleer" at bounding box center [784, 244] width 498 height 34
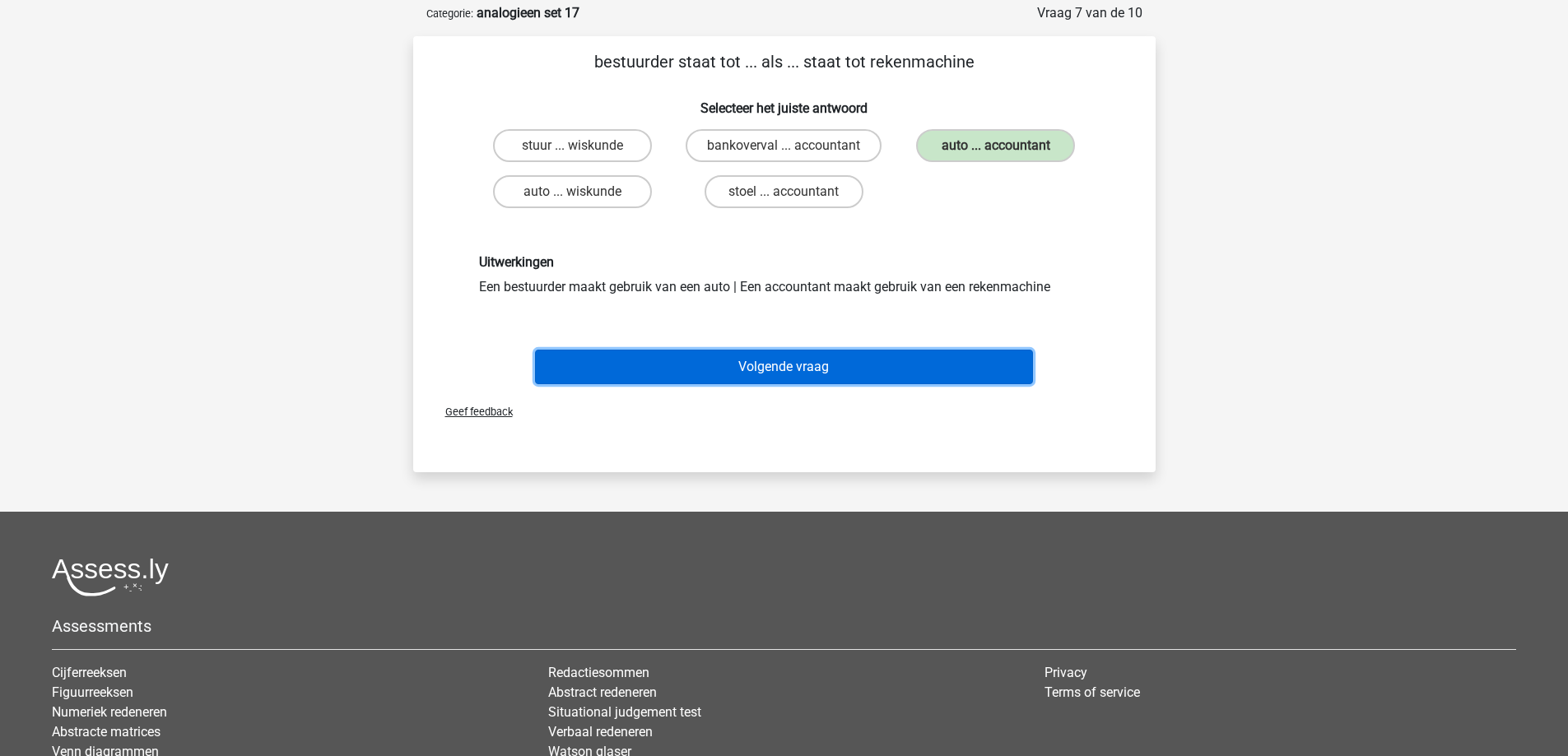
click at [775, 377] on button "Volgende vraag" at bounding box center [784, 366] width 498 height 34
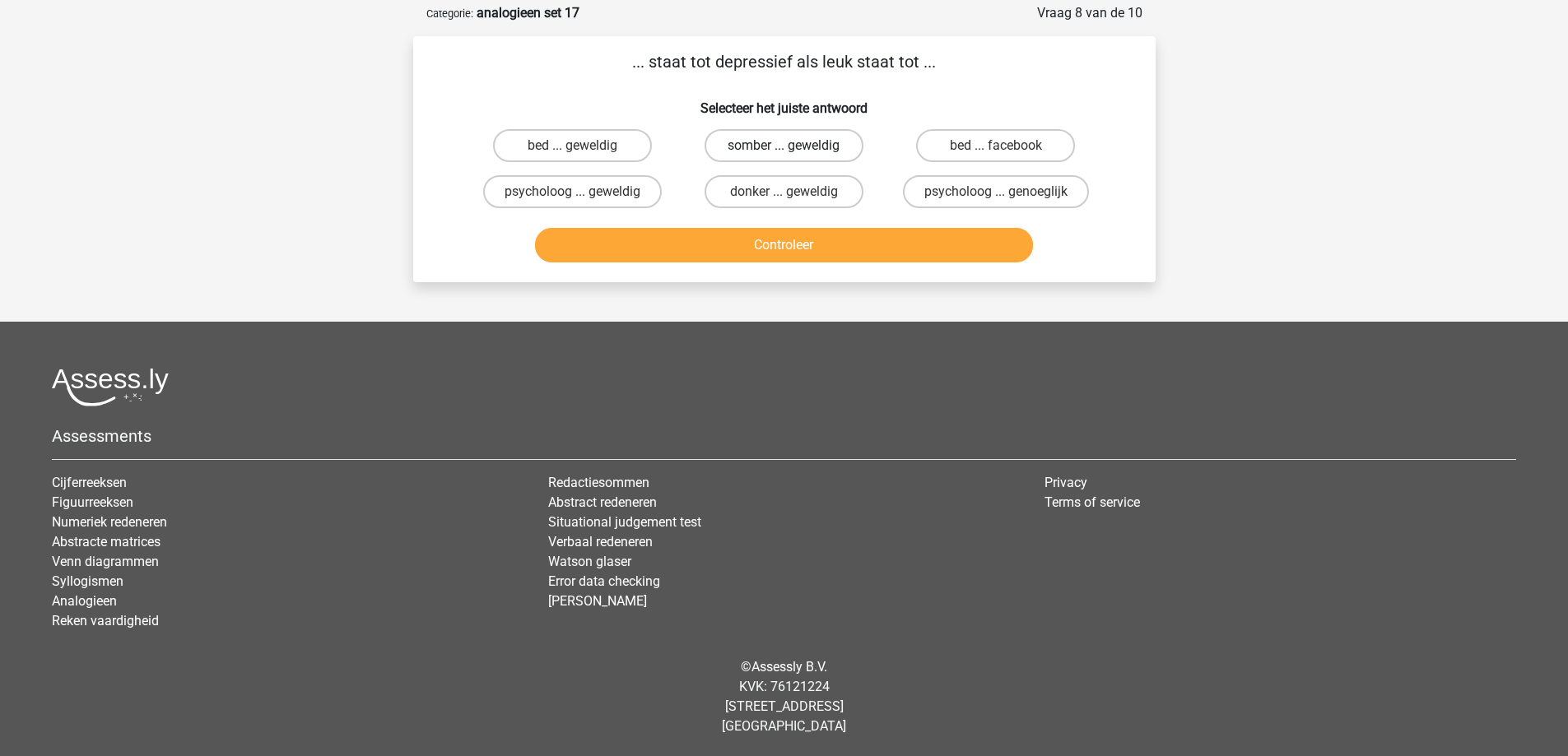
click at [782, 148] on label "somber ... geweldig" at bounding box center [784, 145] width 159 height 33
click at [784, 148] on input "somber ... geweldig" at bounding box center [789, 151] width 11 height 11
radio input "true"
click at [759, 244] on button "Controleer" at bounding box center [784, 244] width 498 height 34
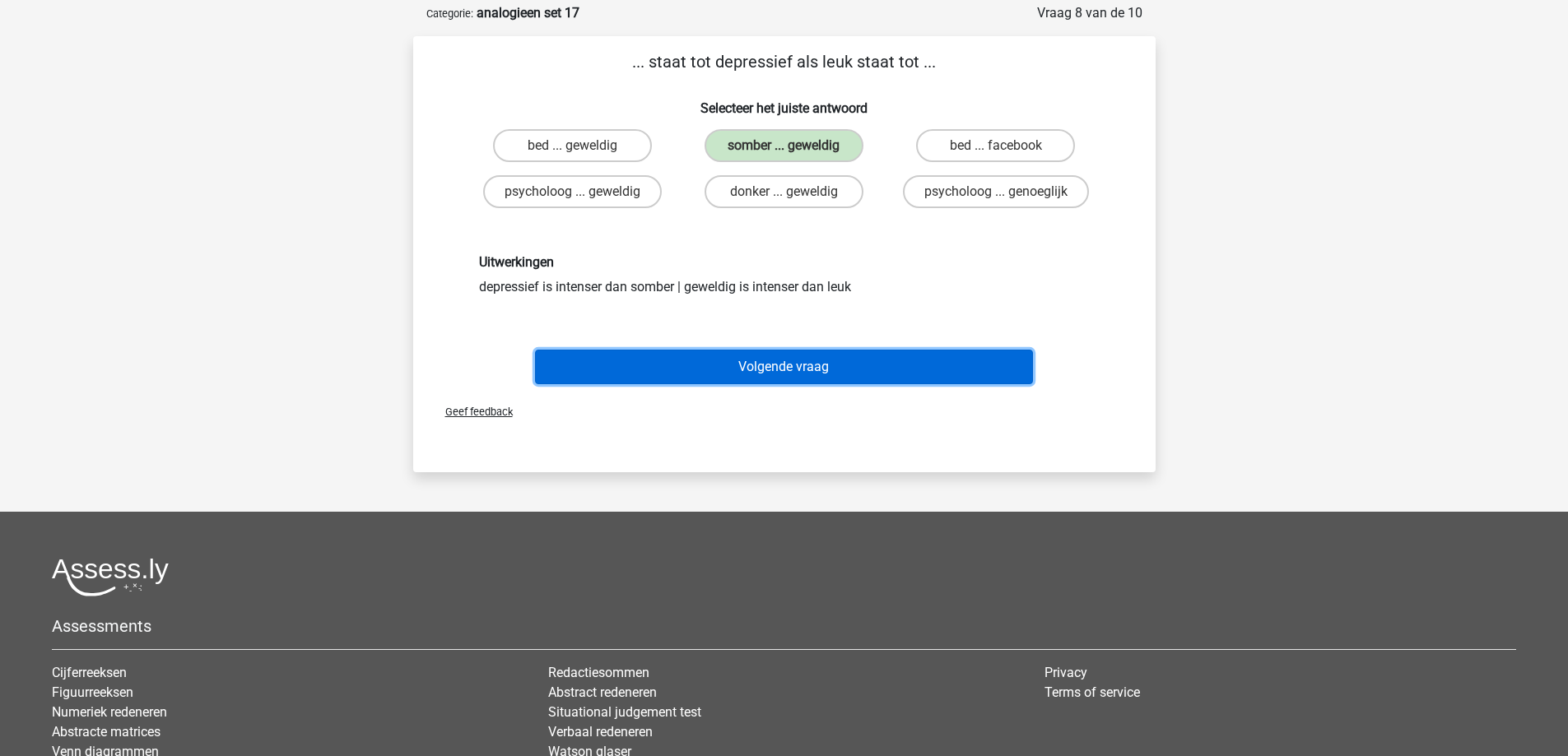
click at [718, 374] on button "Volgende vraag" at bounding box center [784, 366] width 498 height 34
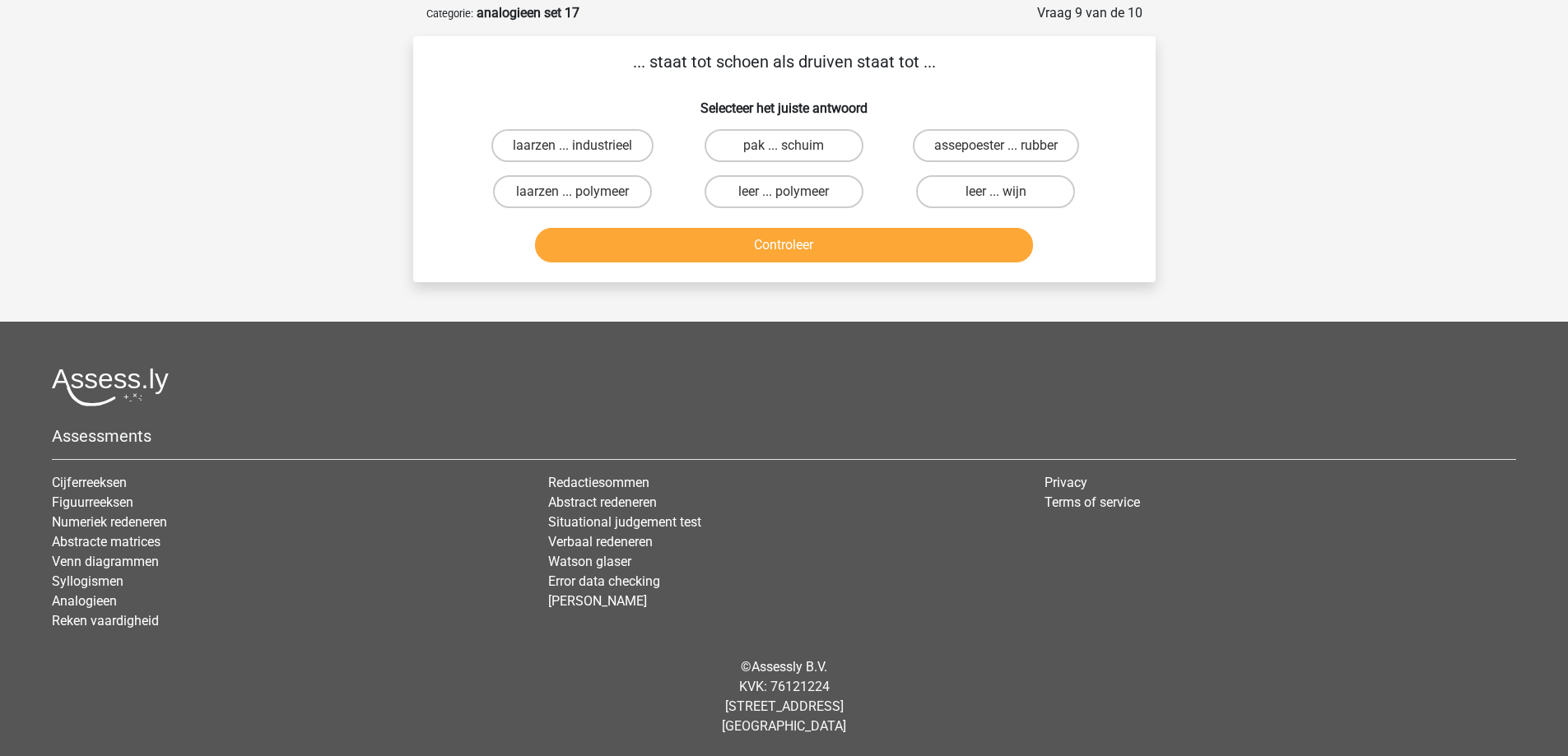
drag, startPoint x: 939, startPoint y: 191, endPoint x: 924, endPoint y: 208, distance: 22.7
click at [940, 194] on label "leer ... wijn" at bounding box center [996, 191] width 159 height 33
click at [996, 194] on input "leer ... wijn" at bounding box center [1001, 197] width 11 height 11
radio input "true"
click at [858, 247] on button "Controleer" at bounding box center [784, 244] width 498 height 34
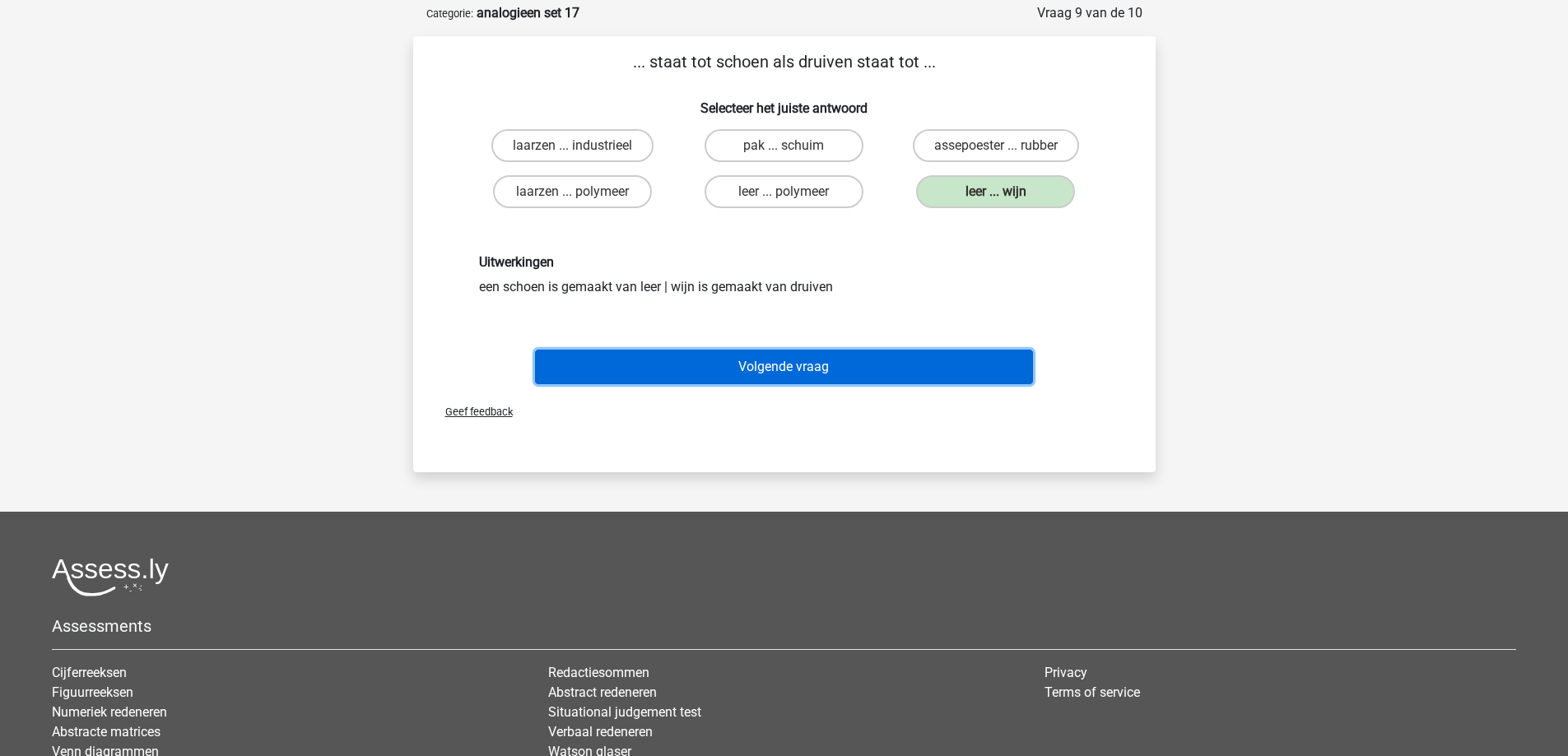
click at [802, 364] on button "Volgende vraag" at bounding box center [784, 366] width 498 height 34
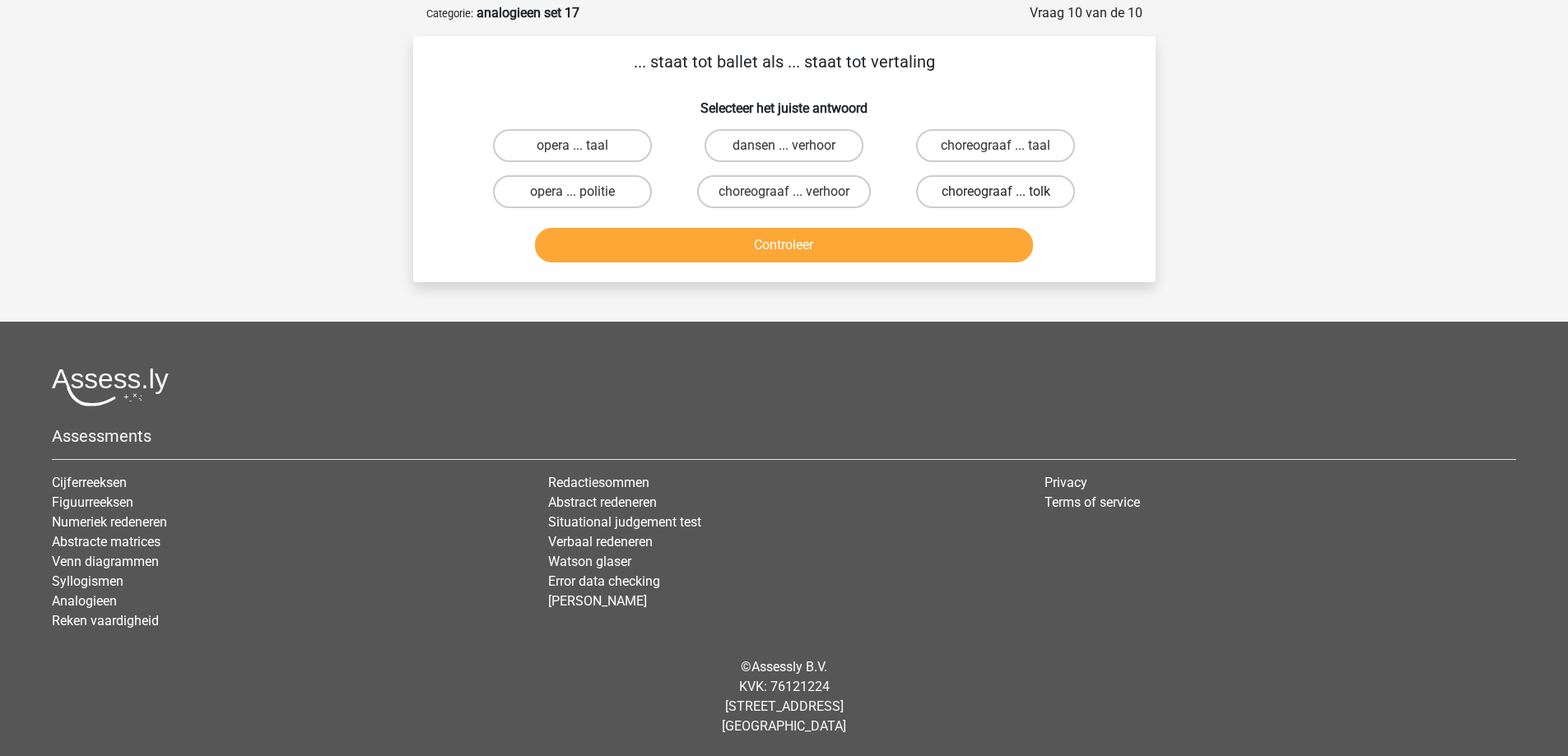
click at [981, 189] on label "choreograaf ... tolk" at bounding box center [996, 191] width 159 height 33
click at [996, 192] on input "choreograaf ... tolk" at bounding box center [1001, 197] width 11 height 11
radio input "true"
click at [930, 252] on button "Controleer" at bounding box center [784, 244] width 498 height 34
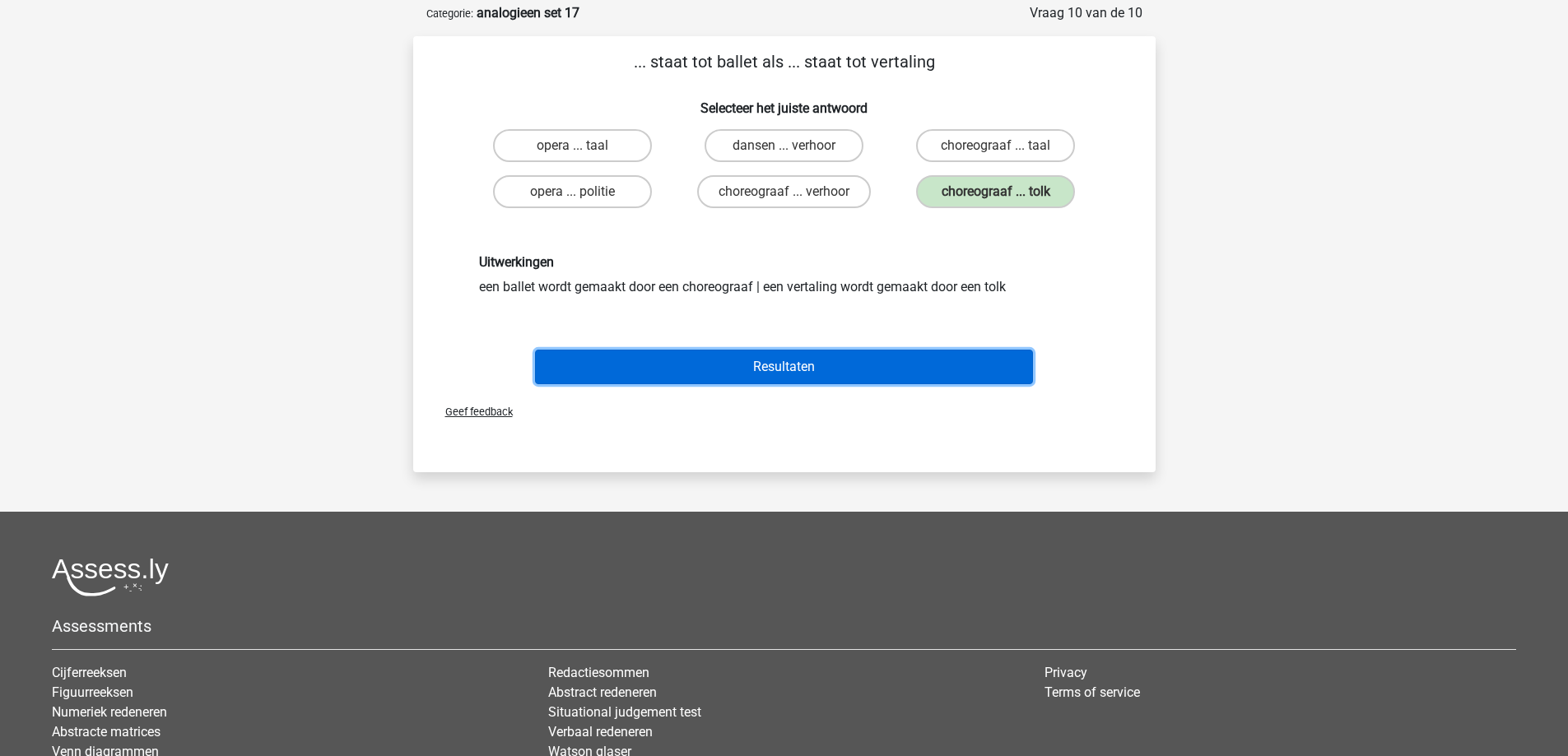
click at [809, 356] on button "Resultaten" at bounding box center [784, 366] width 498 height 34
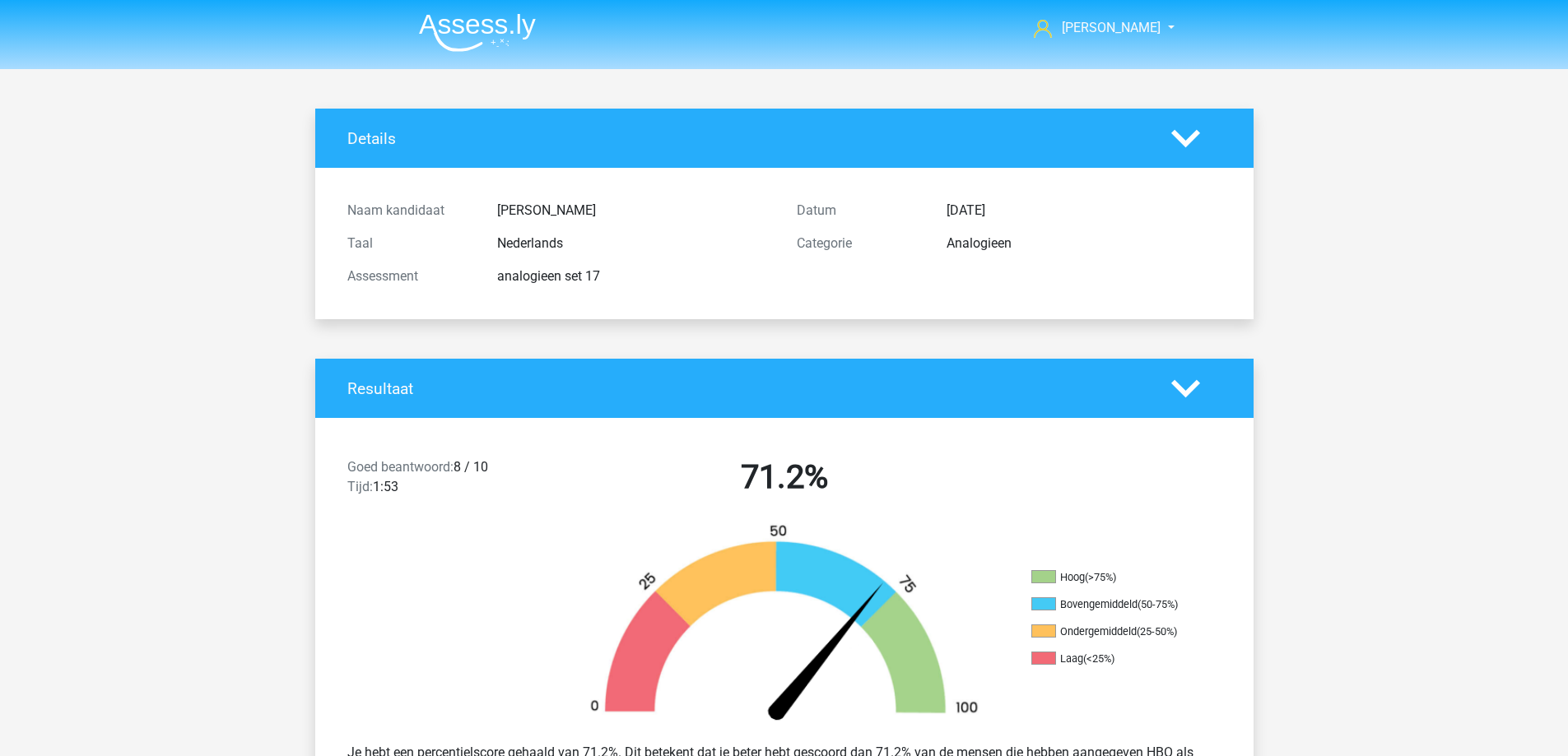
click at [463, 30] on img at bounding box center [477, 33] width 117 height 38
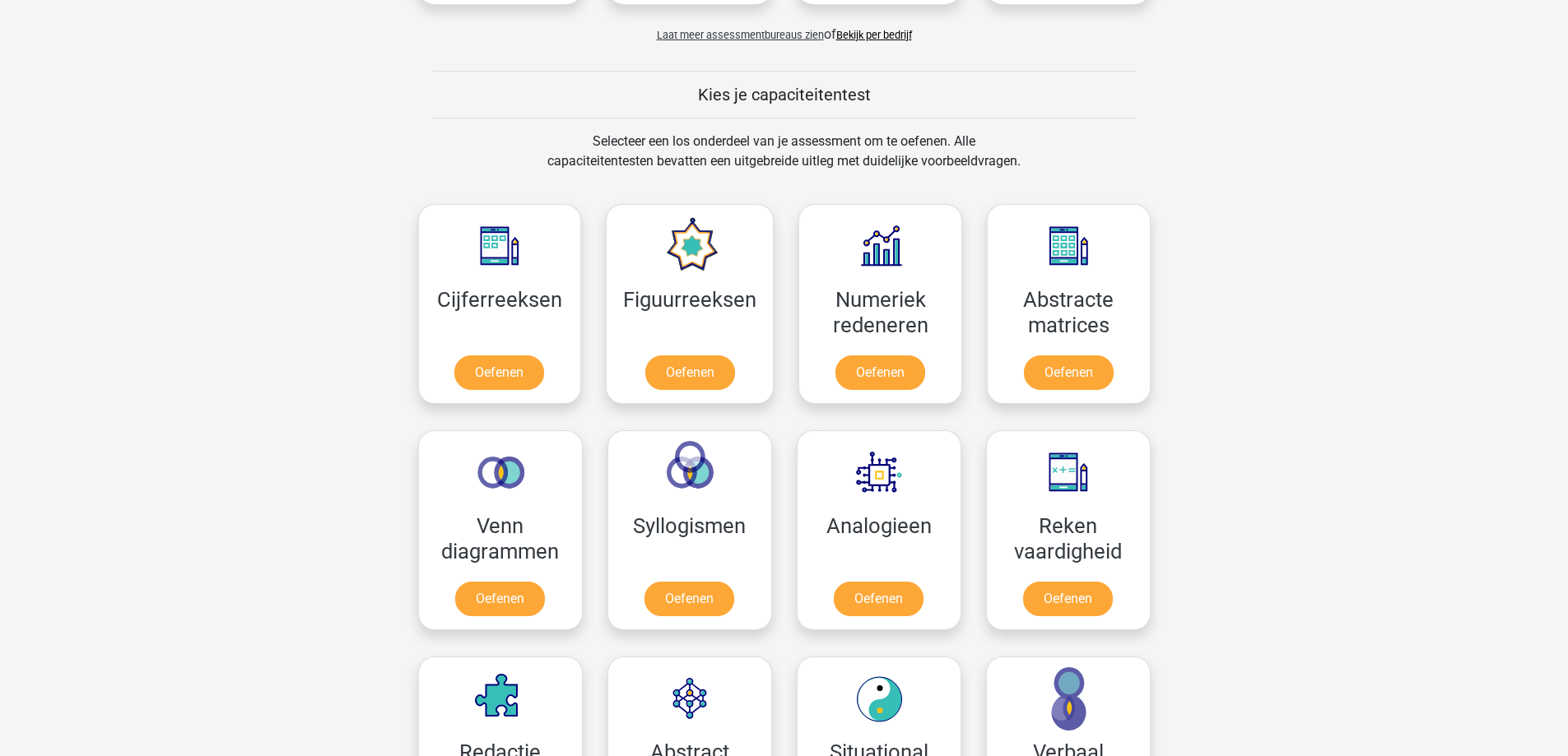
scroll to position [576, 0]
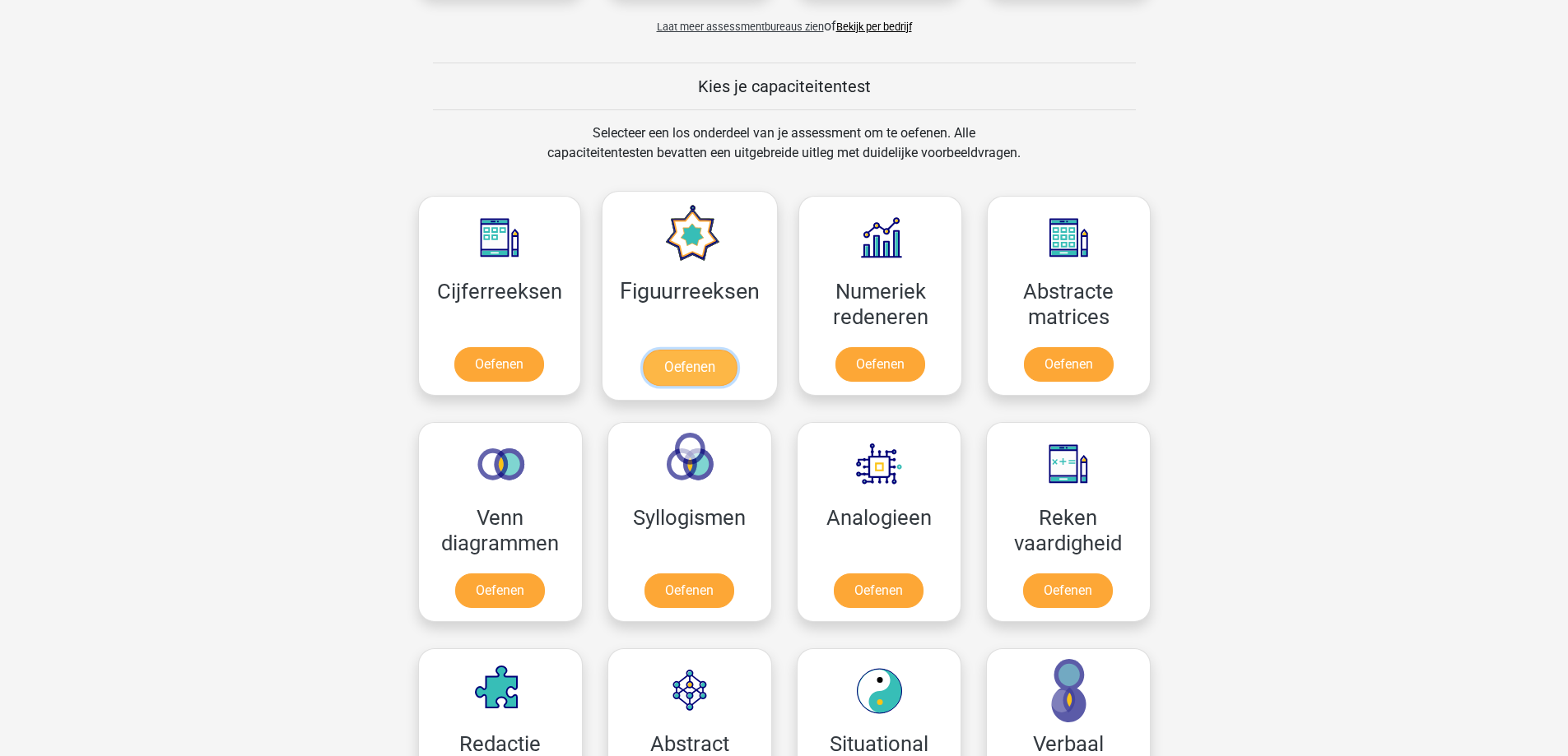
click at [678, 358] on link "Oefenen" at bounding box center [689, 367] width 93 height 36
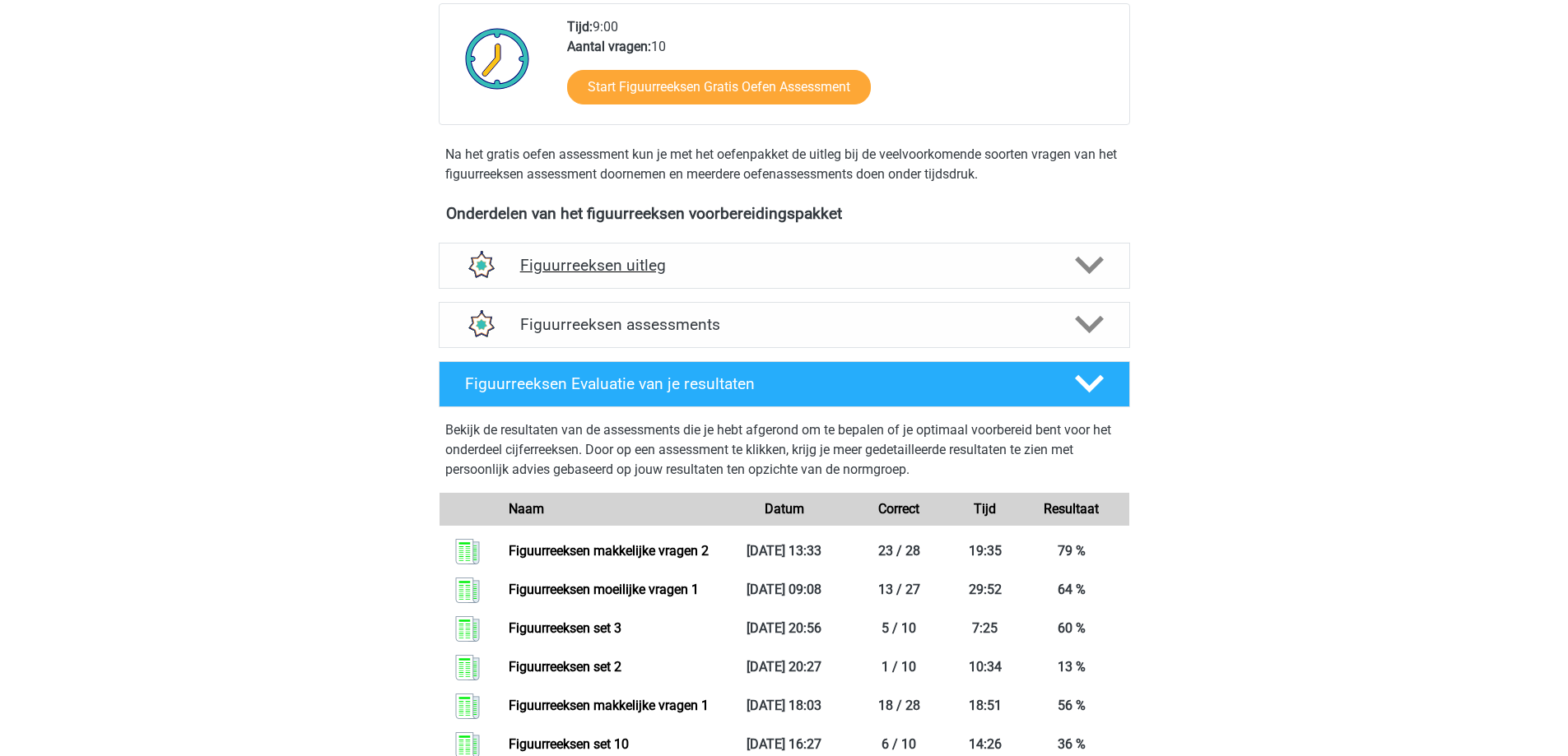
scroll to position [411, 0]
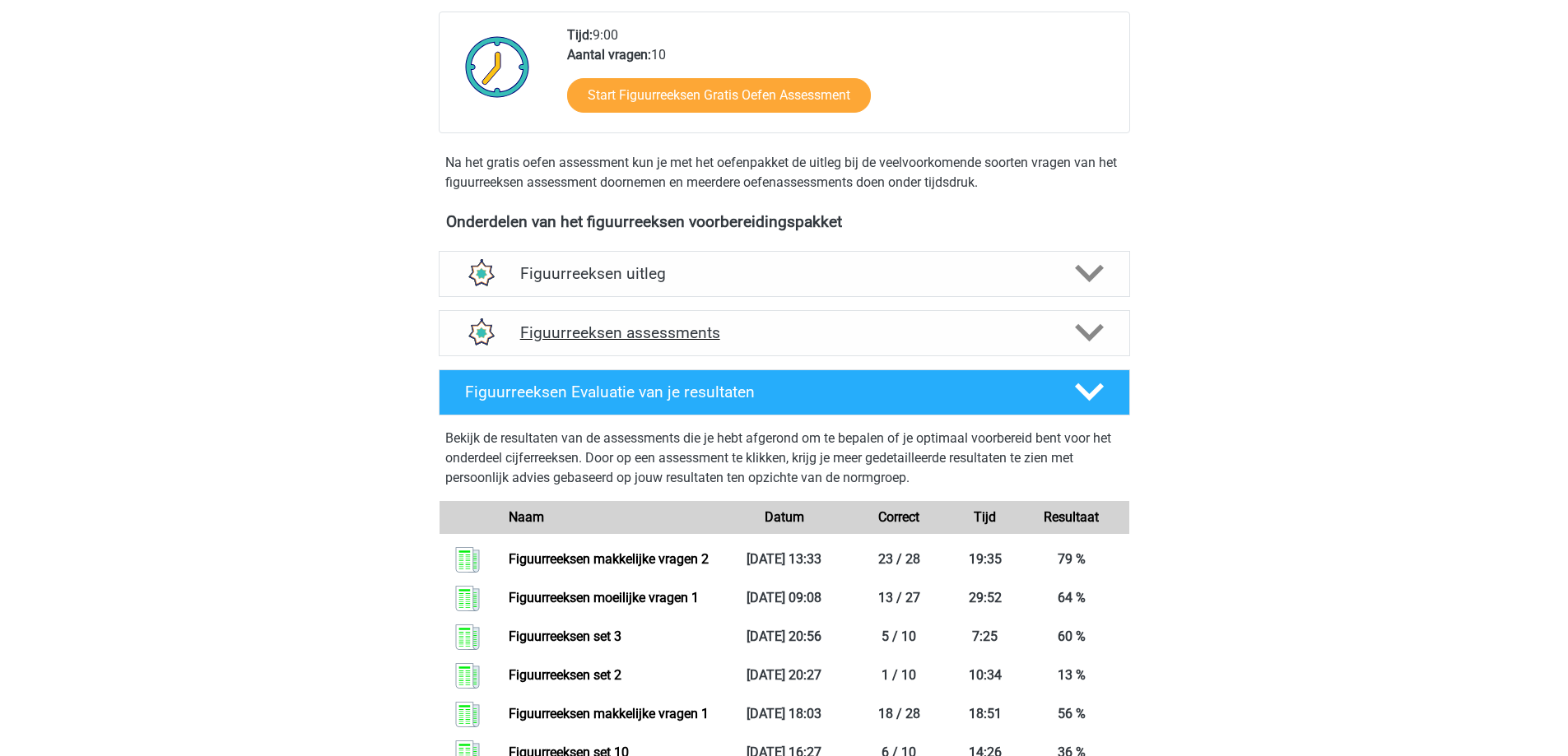
click at [1112, 329] on div at bounding box center [1087, 333] width 55 height 29
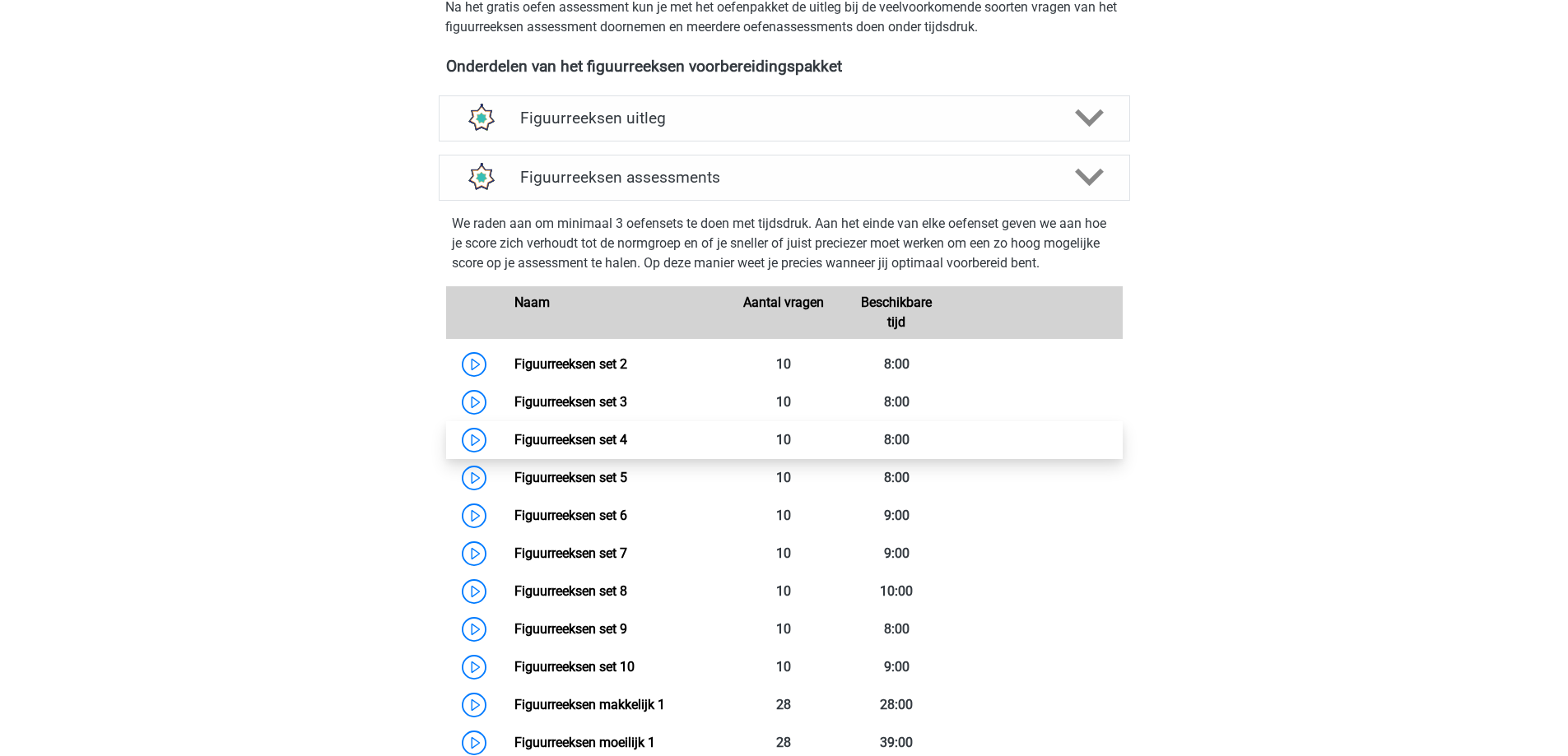
scroll to position [576, 0]
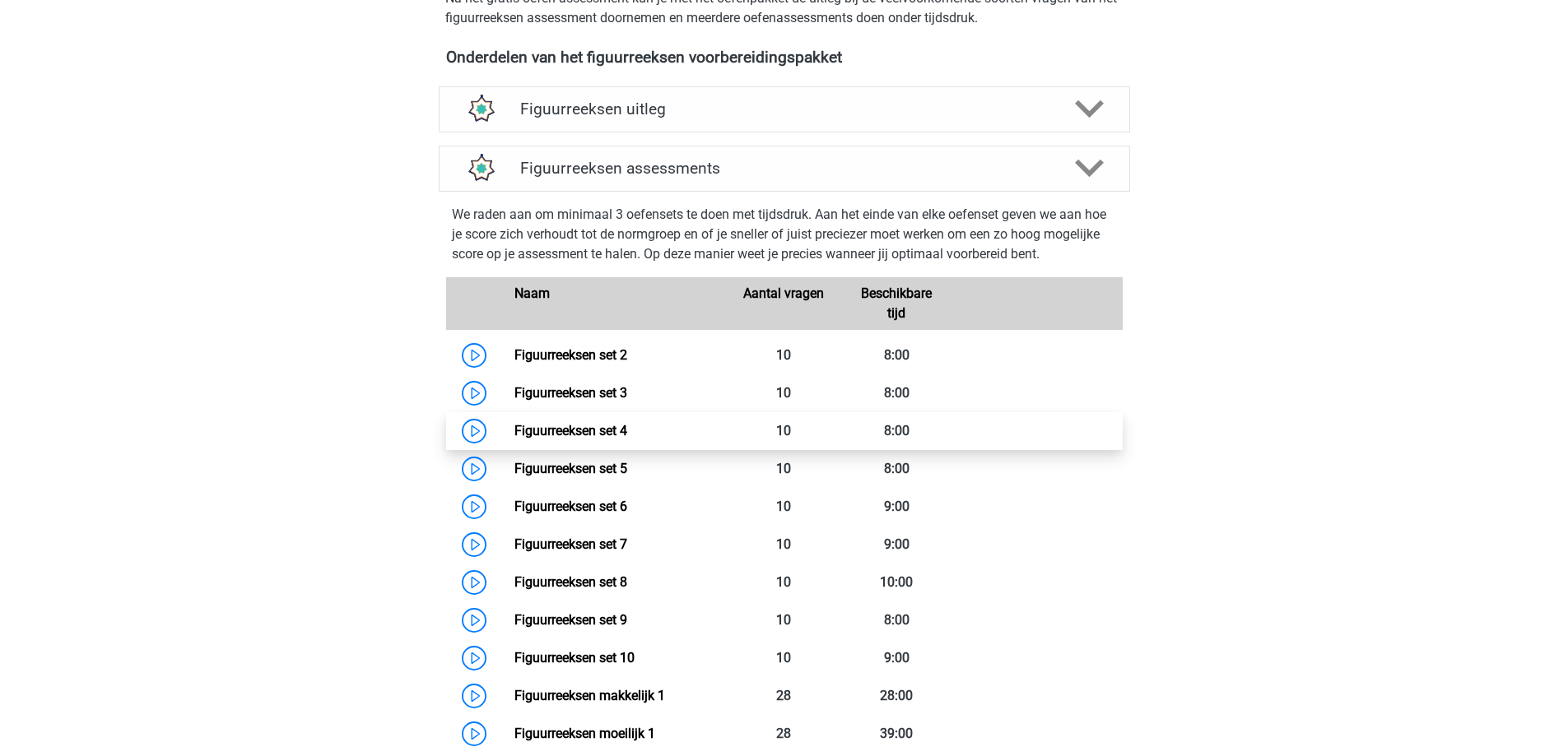
click at [608, 439] on link "Figuurreeksen set 4" at bounding box center [570, 431] width 113 height 16
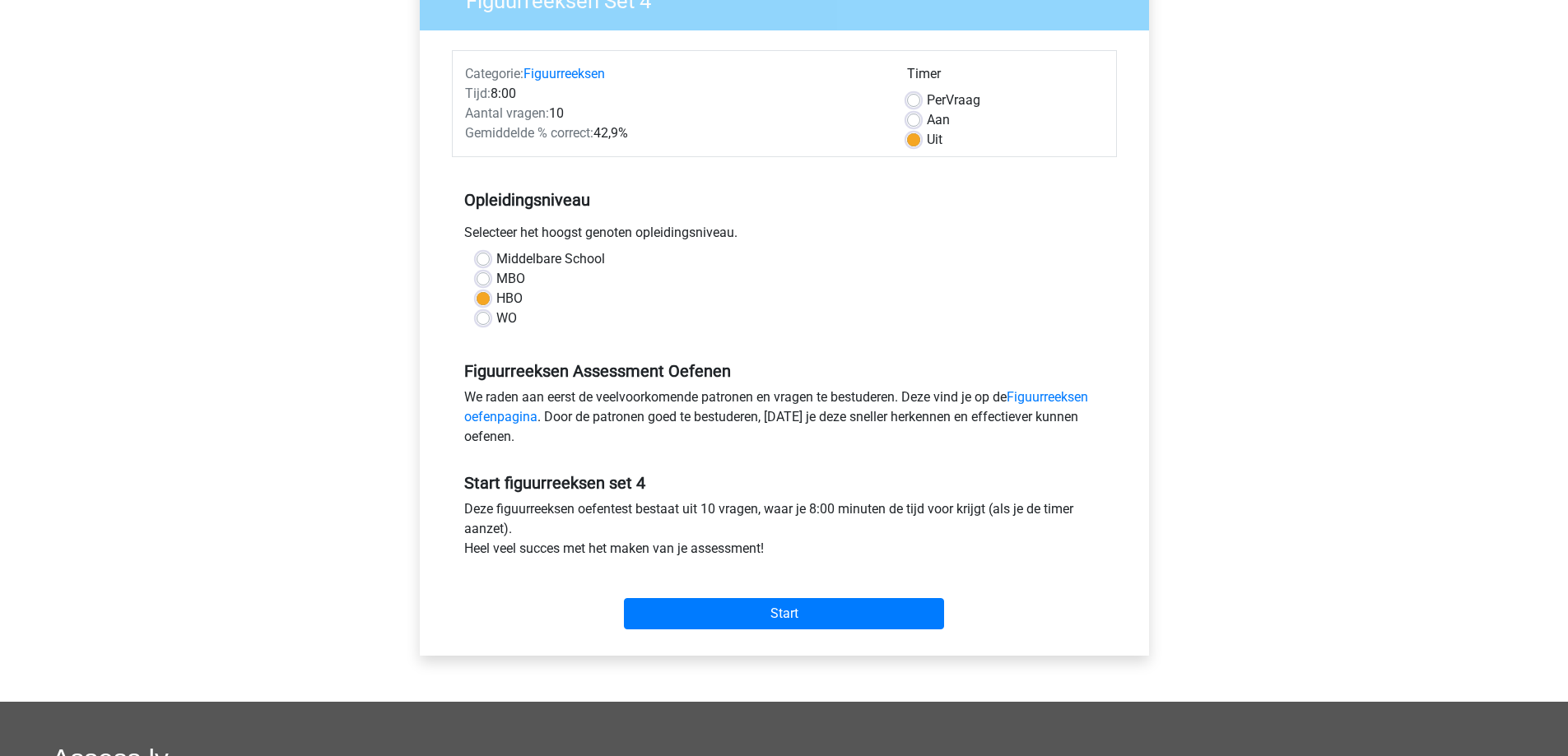
scroll to position [164, 0]
click at [764, 611] on input "Start" at bounding box center [784, 612] width 320 height 31
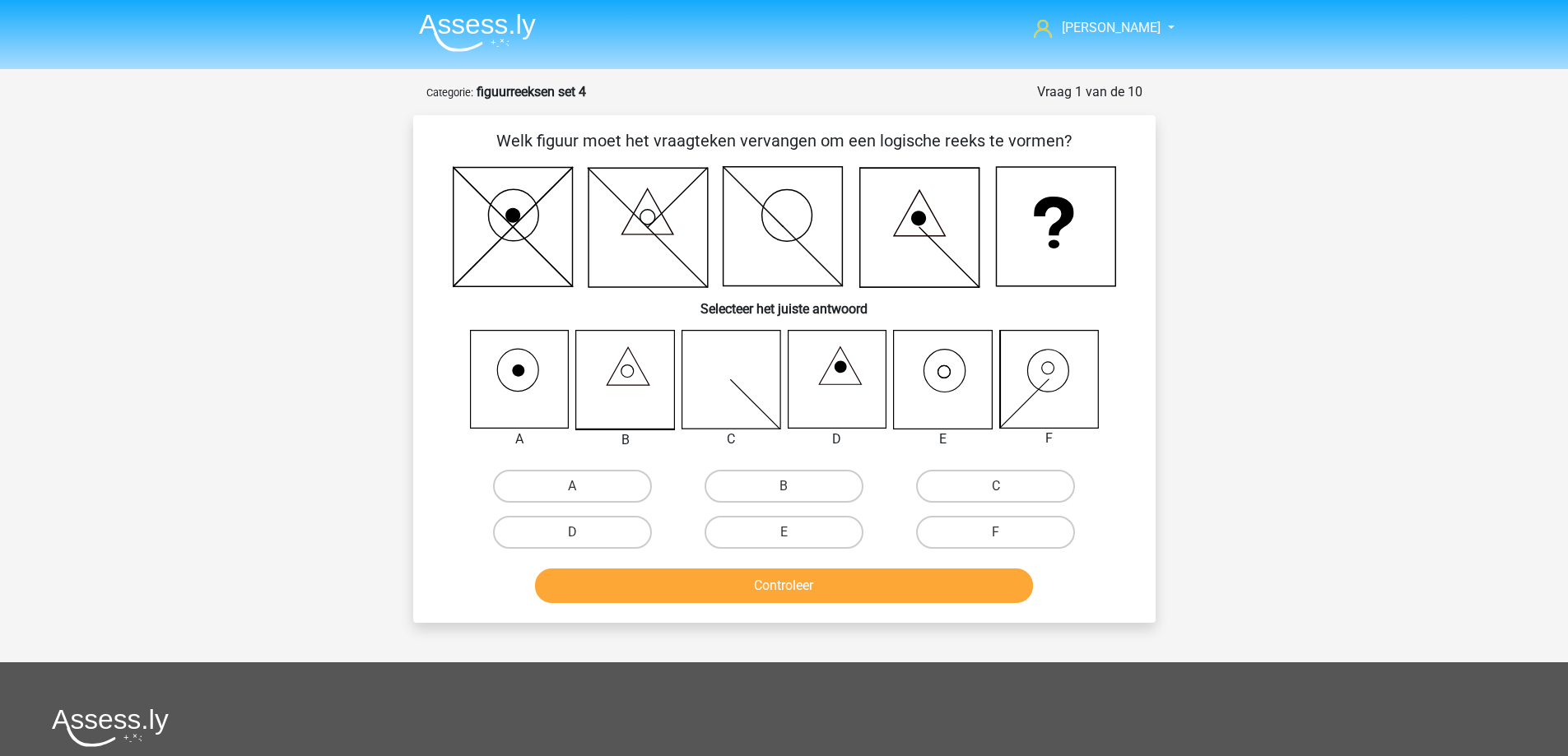
click at [618, 370] on icon at bounding box center [624, 379] width 98 height 98
click at [823, 496] on label "B" at bounding box center [784, 486] width 159 height 33
click at [794, 496] on input "B" at bounding box center [789, 491] width 11 height 11
radio input "true"
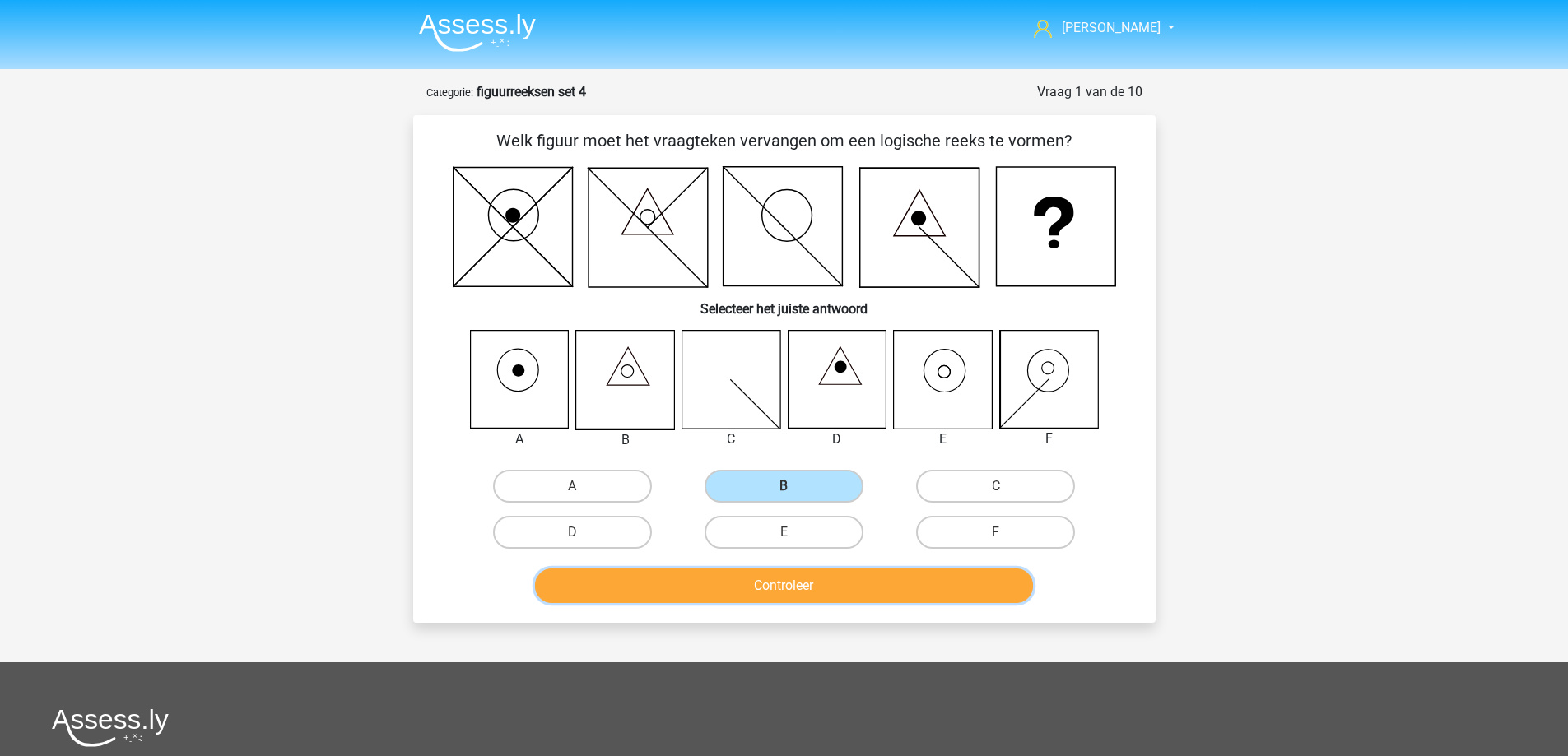
click at [785, 593] on button "Controleer" at bounding box center [784, 585] width 498 height 34
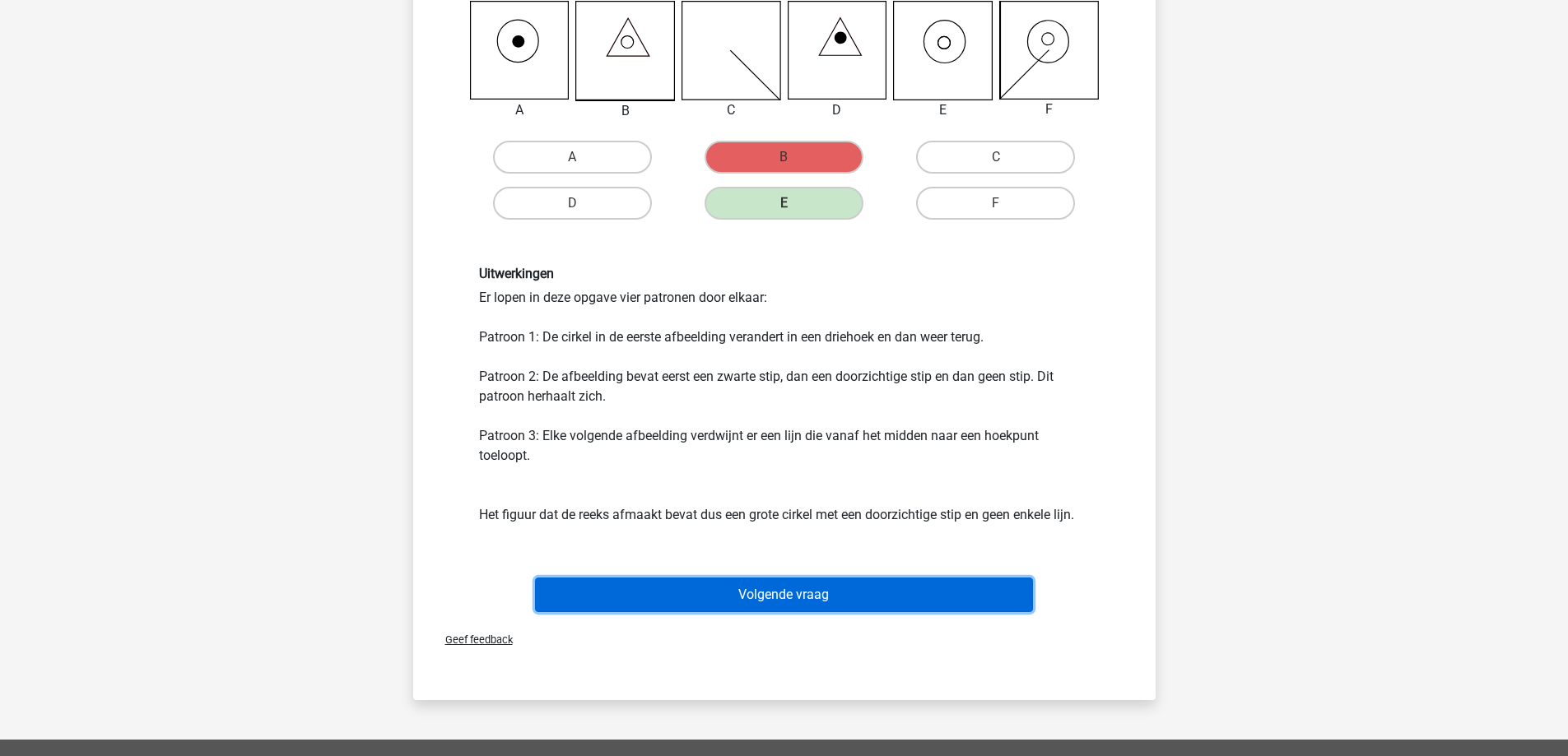
click at [756, 587] on button "Volgende vraag" at bounding box center [784, 594] width 498 height 34
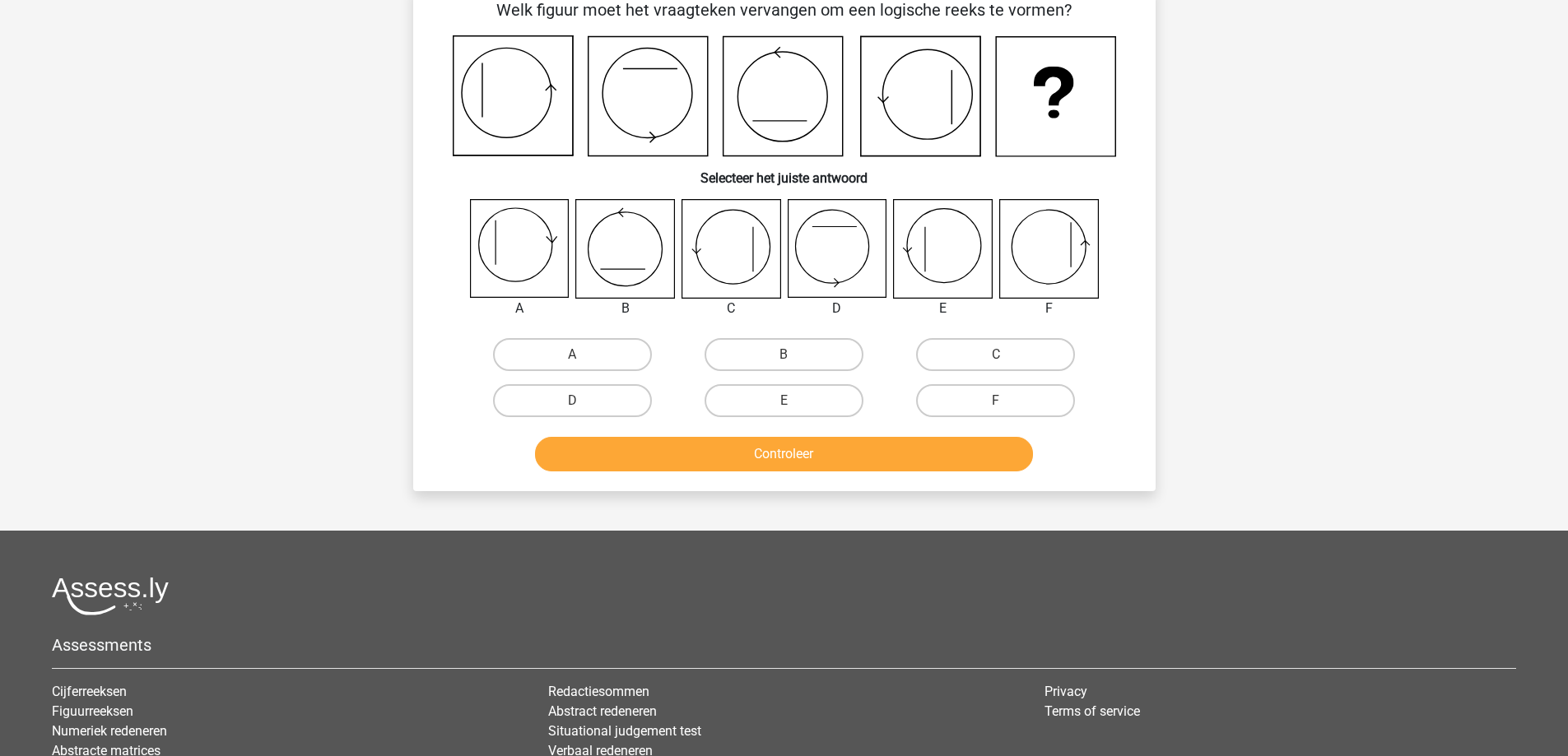
scroll to position [83, 0]
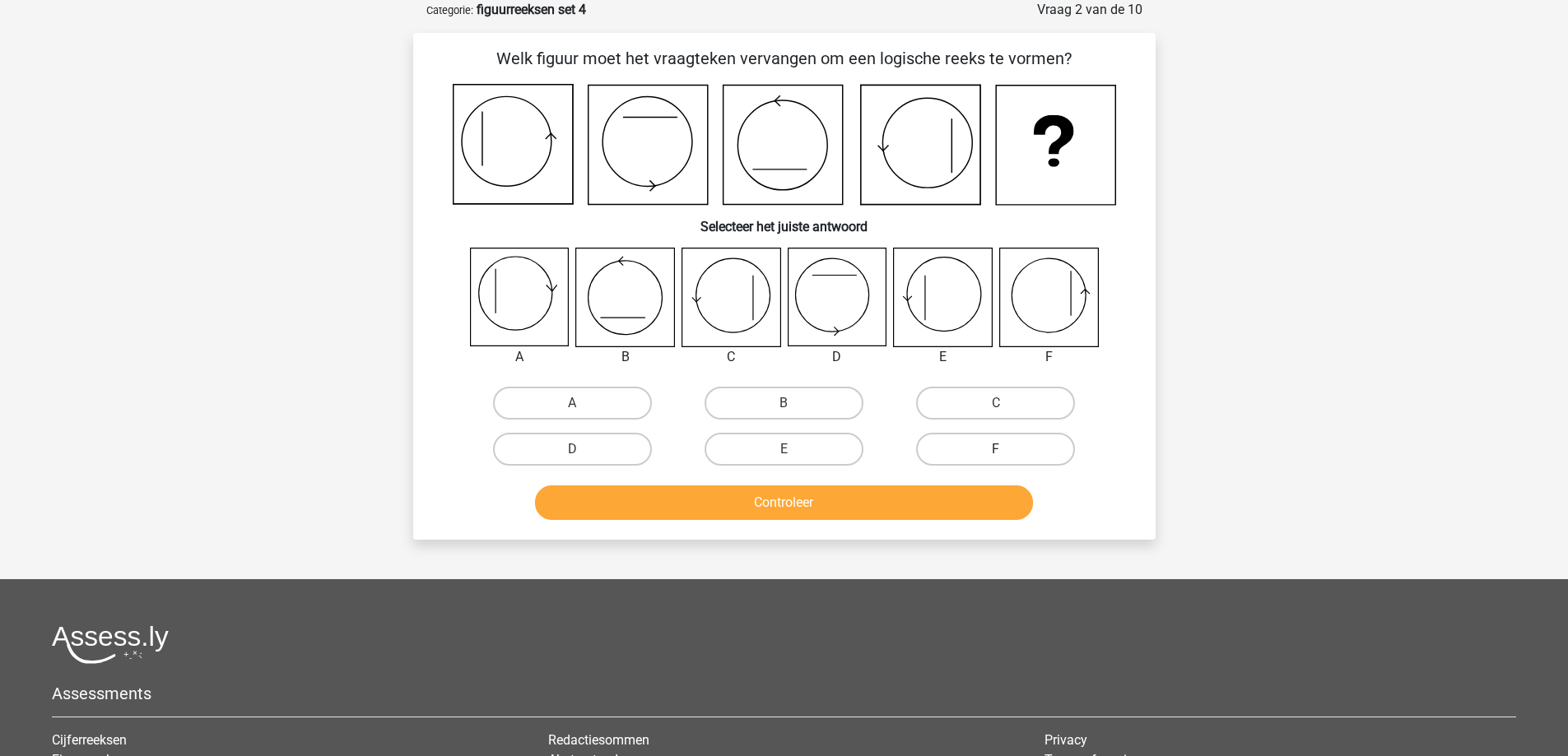
click at [986, 449] on label "F" at bounding box center [996, 449] width 159 height 33
click at [996, 449] on input "F" at bounding box center [1001, 454] width 11 height 11
radio input "true"
click at [950, 501] on button "Controleer" at bounding box center [784, 502] width 498 height 34
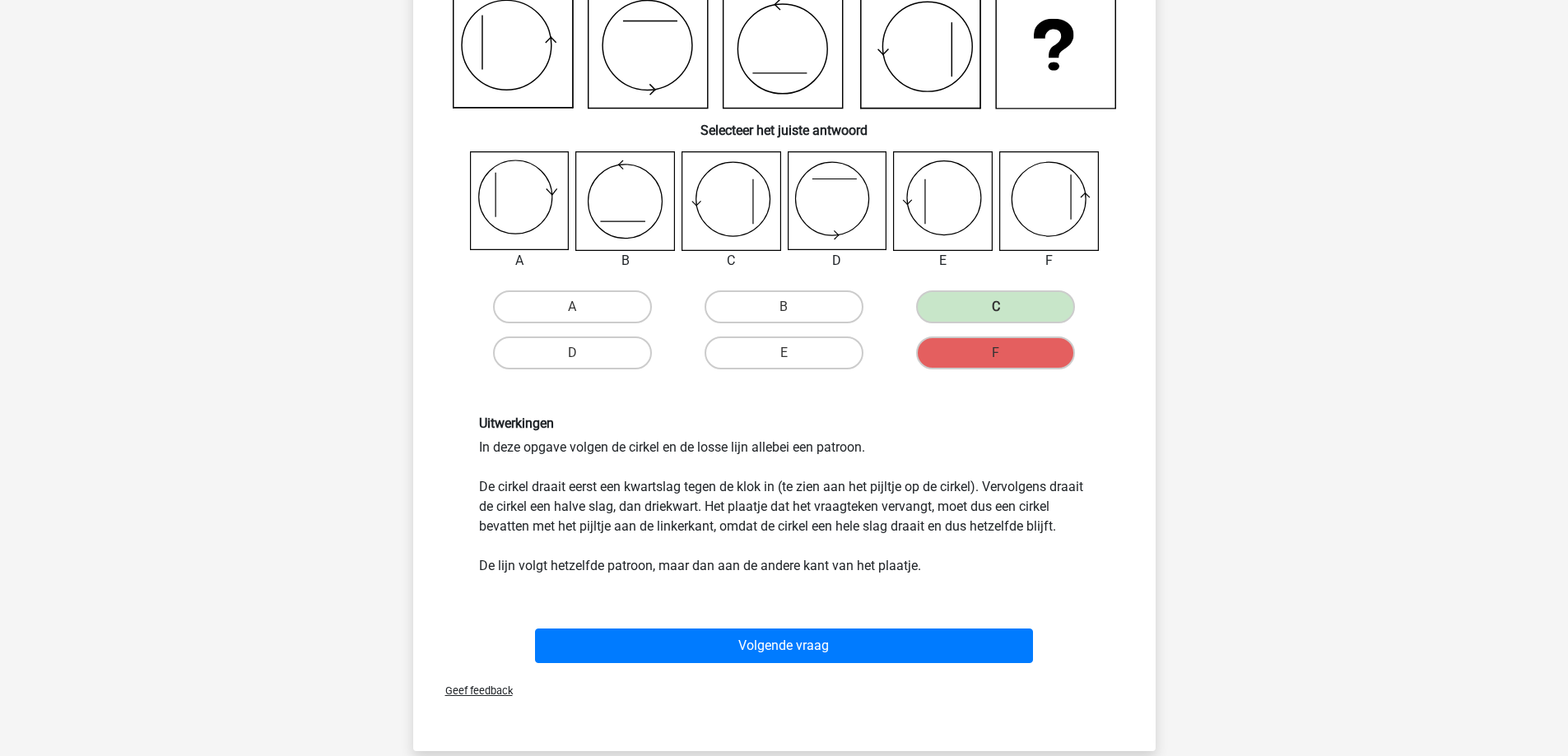
scroll to position [164, 0]
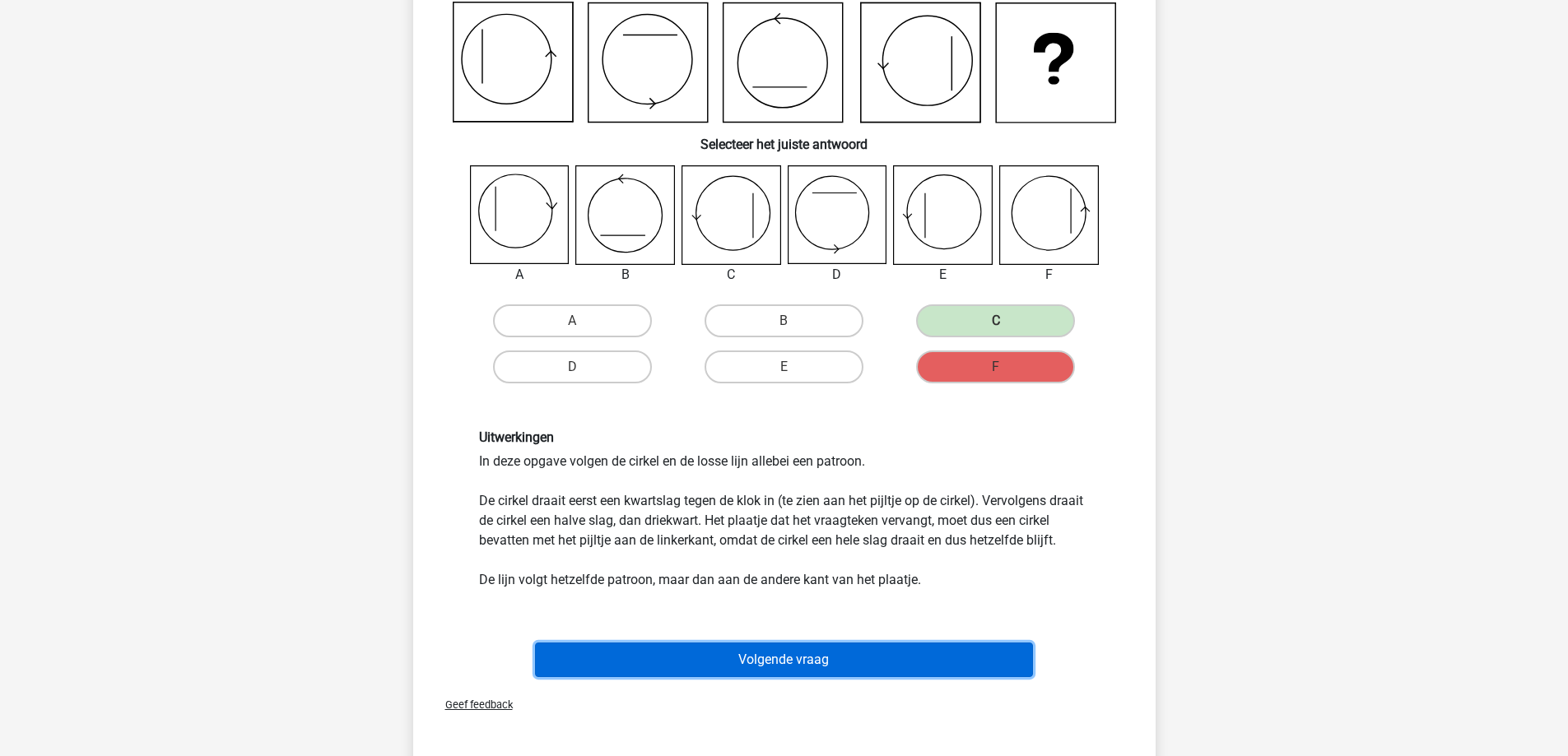
click at [742, 678] on button "Volgende vraag" at bounding box center [784, 659] width 498 height 34
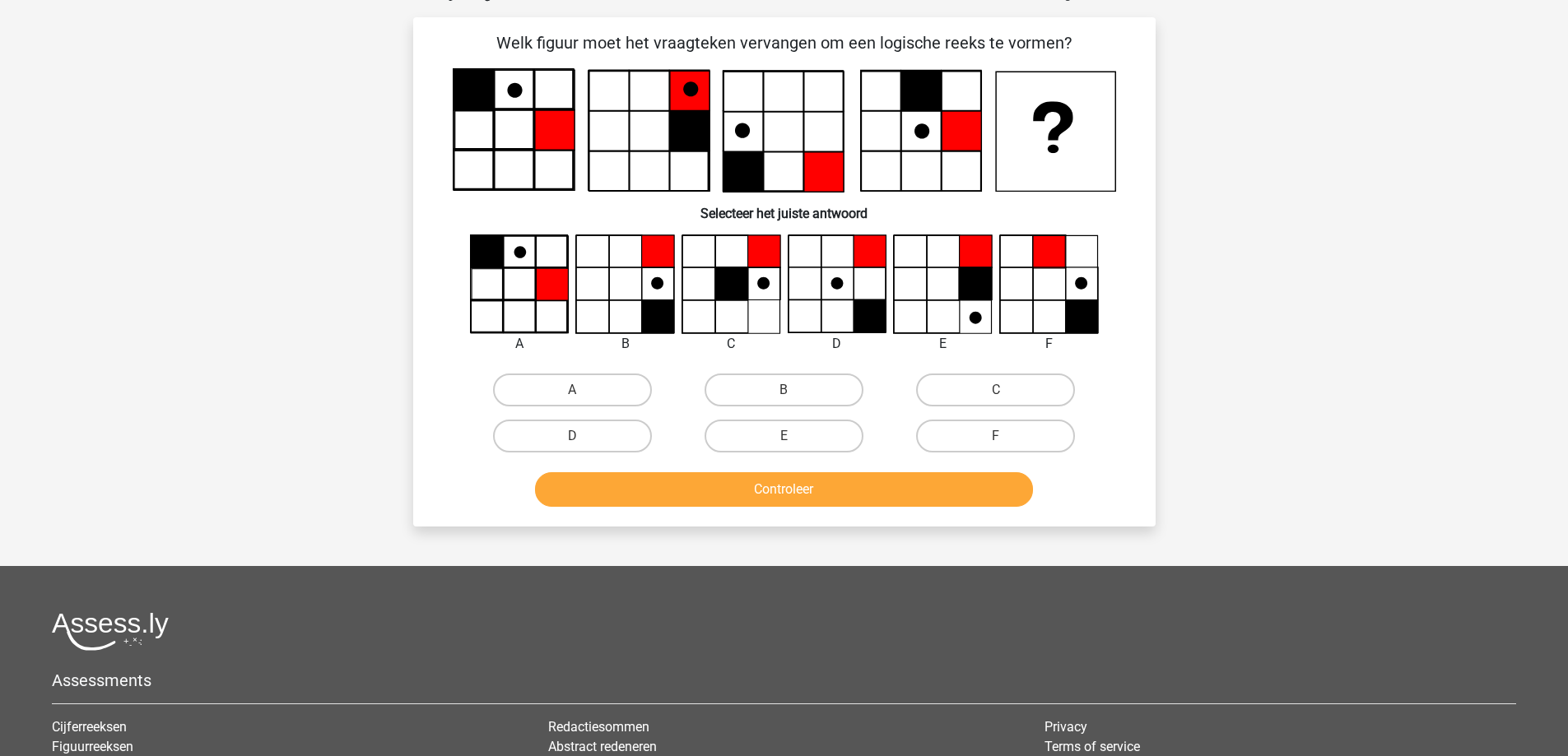
scroll to position [83, 0]
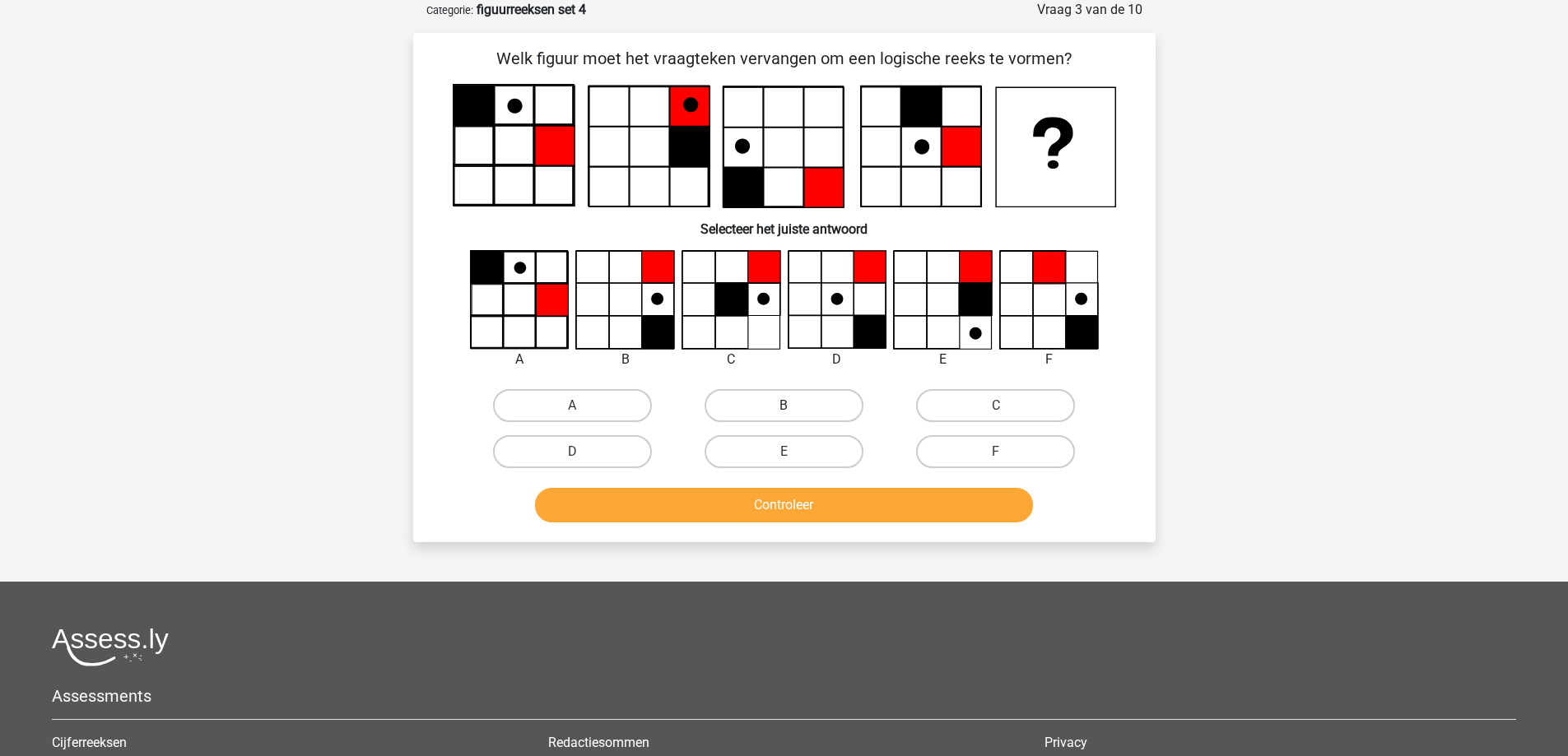
click at [840, 409] on label "B" at bounding box center [784, 405] width 159 height 33
click at [794, 409] on input "B" at bounding box center [789, 411] width 11 height 11
radio input "true"
click at [794, 497] on button "Controleer" at bounding box center [784, 505] width 498 height 34
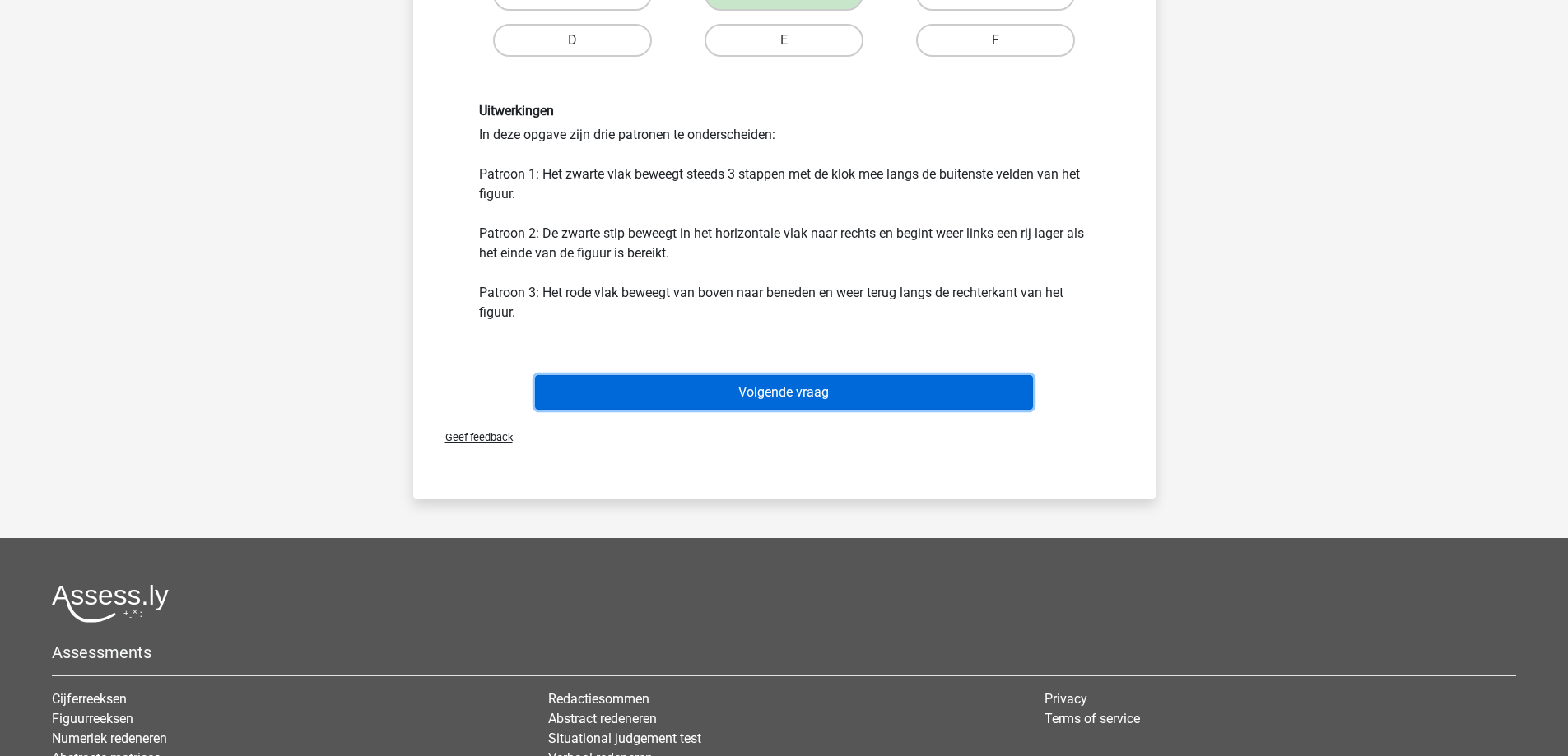
click at [774, 401] on button "Volgende vraag" at bounding box center [784, 392] width 498 height 34
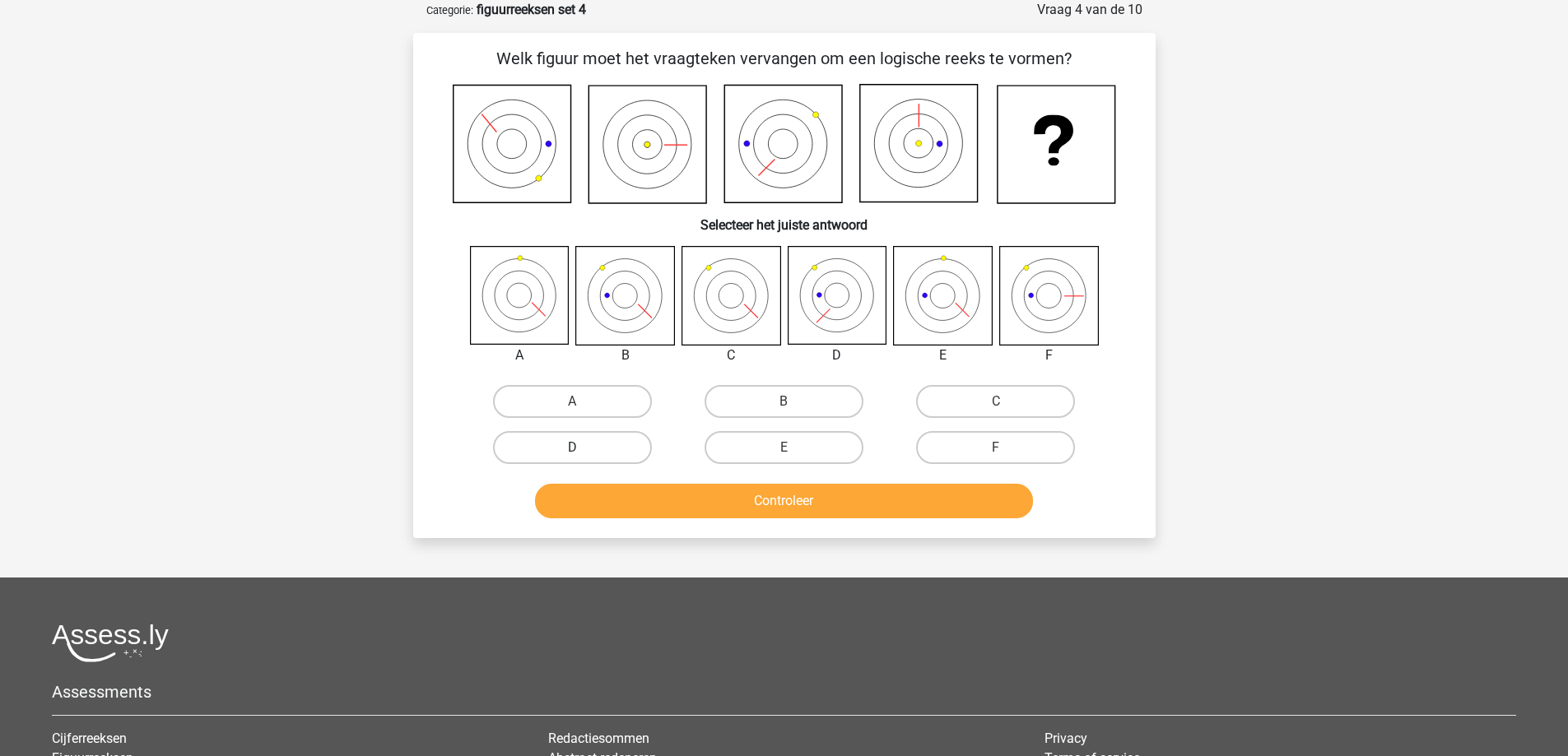
click at [553, 446] on label "D" at bounding box center [572, 447] width 159 height 33
click at [572, 447] on input "D" at bounding box center [577, 452] width 11 height 11
radio input "true"
click at [729, 510] on button "Controleer" at bounding box center [784, 501] width 498 height 34
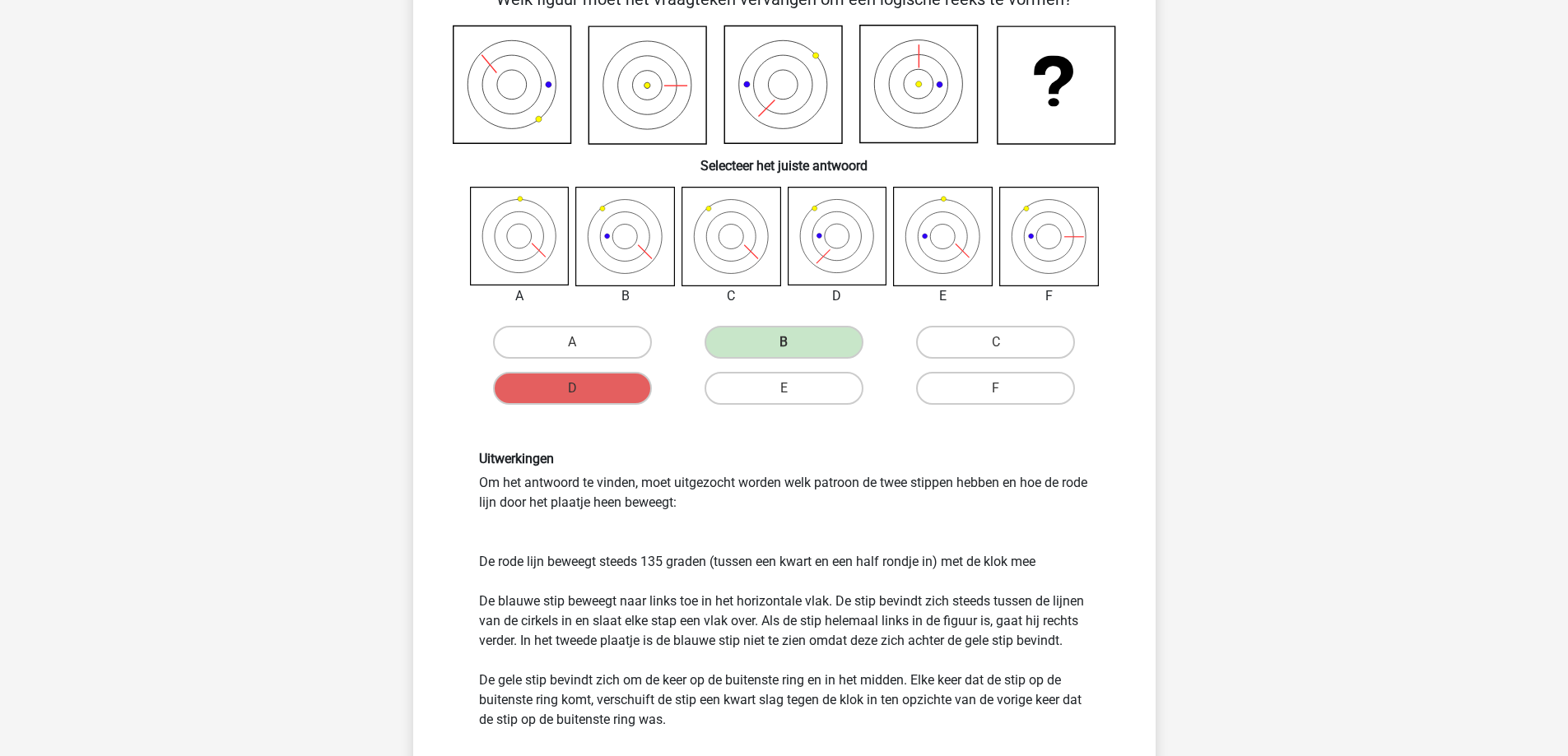
scroll to position [0, 0]
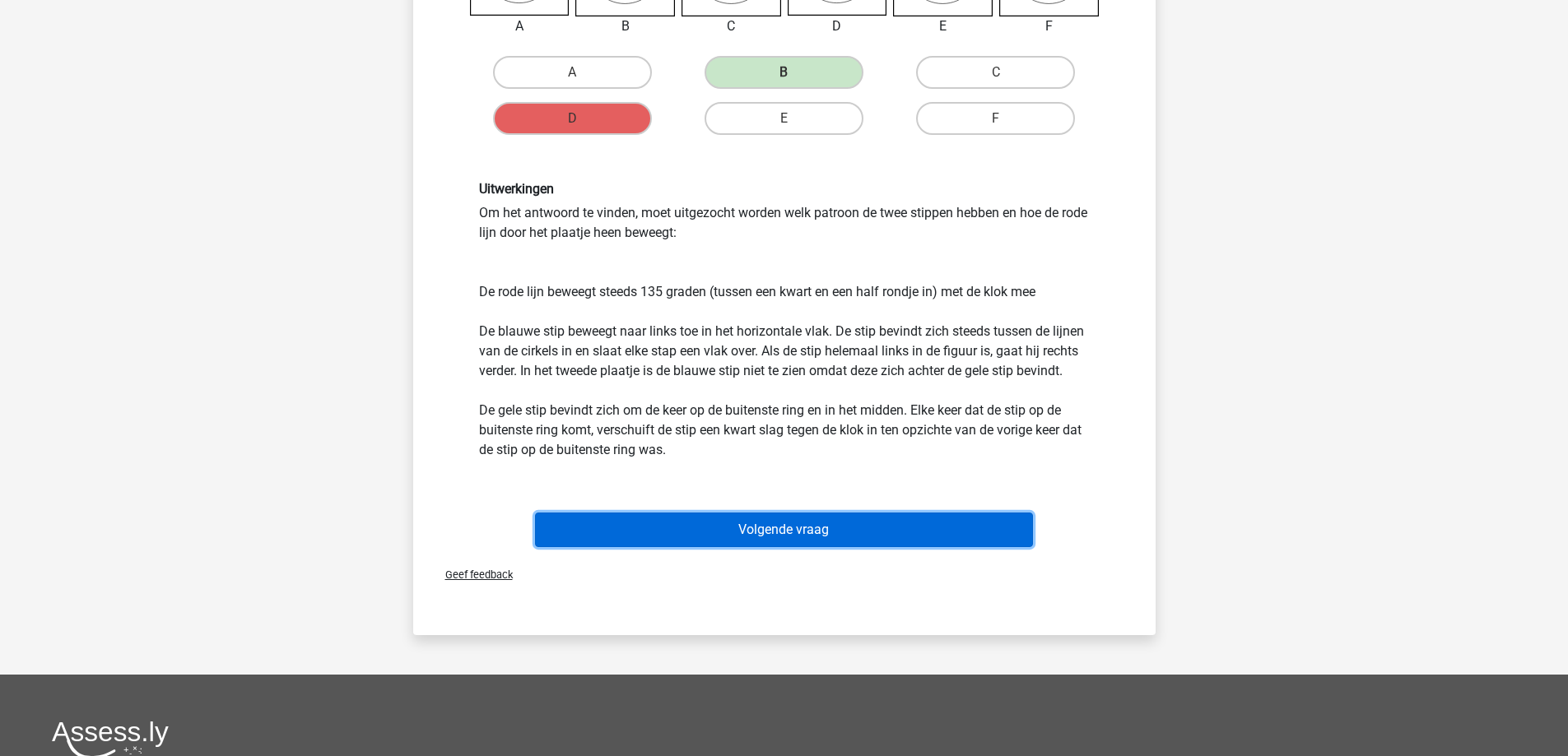
click at [761, 528] on button "Volgende vraag" at bounding box center [784, 529] width 498 height 34
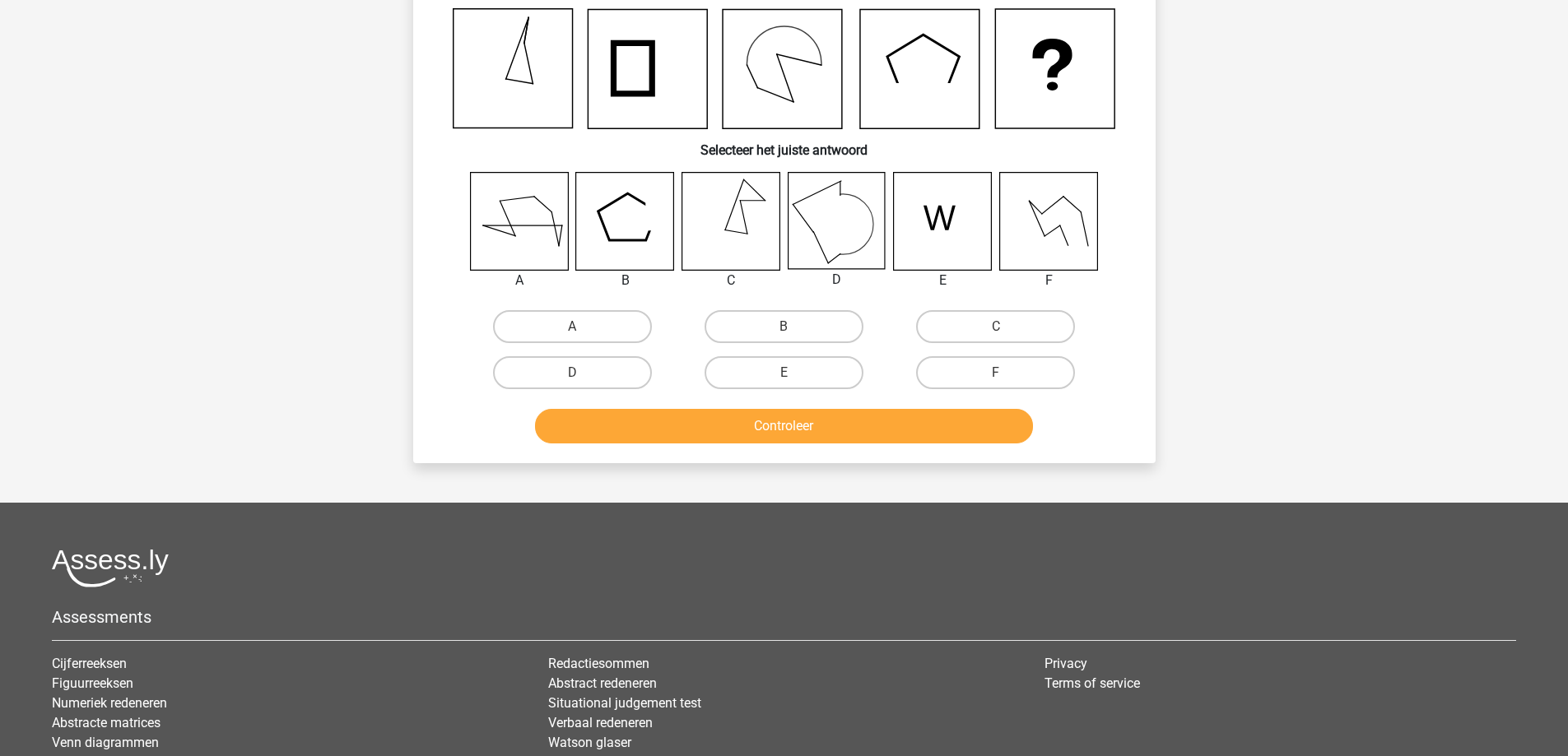
scroll to position [83, 0]
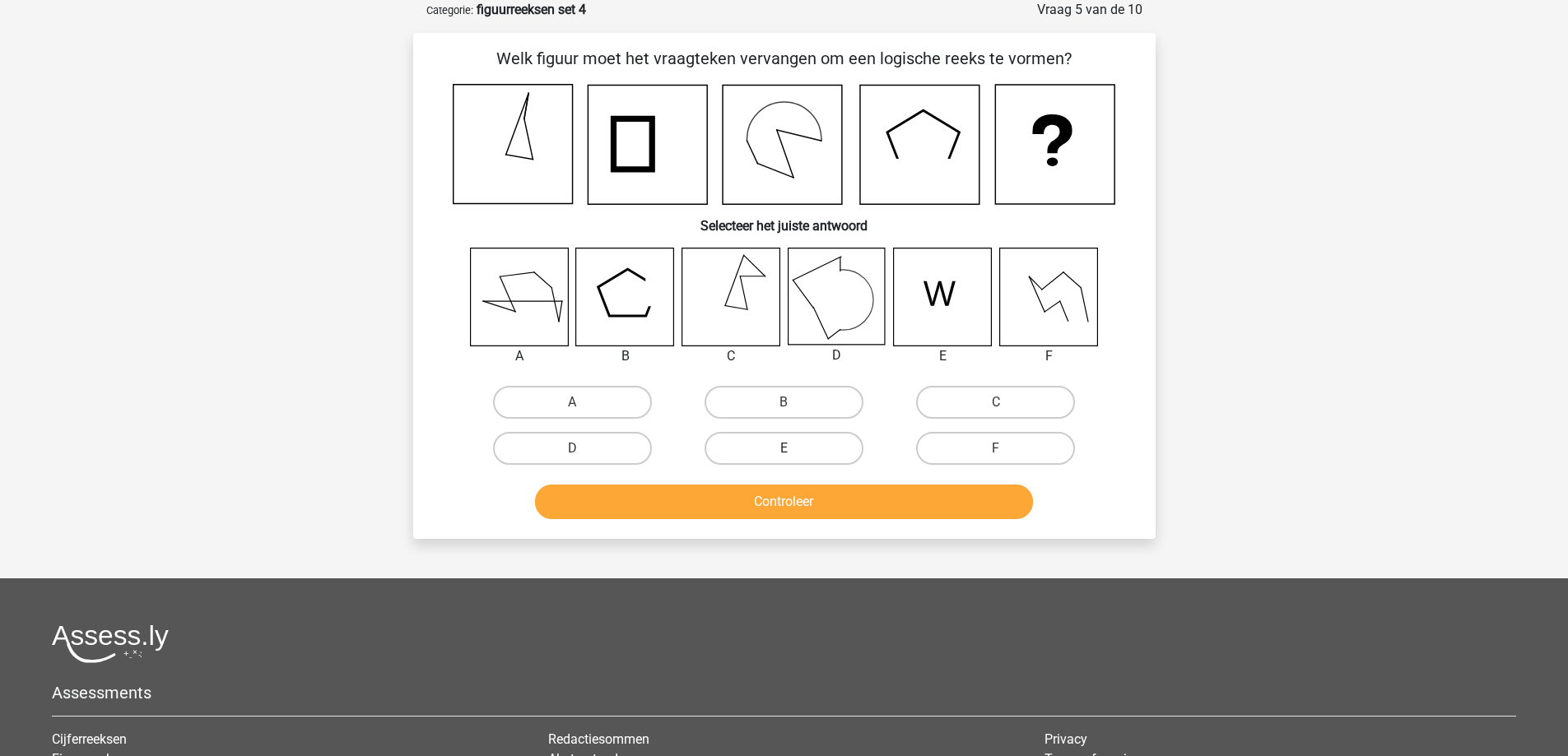
click at [804, 439] on label "E" at bounding box center [784, 448] width 159 height 33
click at [794, 448] on input "E" at bounding box center [789, 453] width 11 height 11
radio input "true"
click at [791, 515] on button "Controleer" at bounding box center [784, 501] width 498 height 34
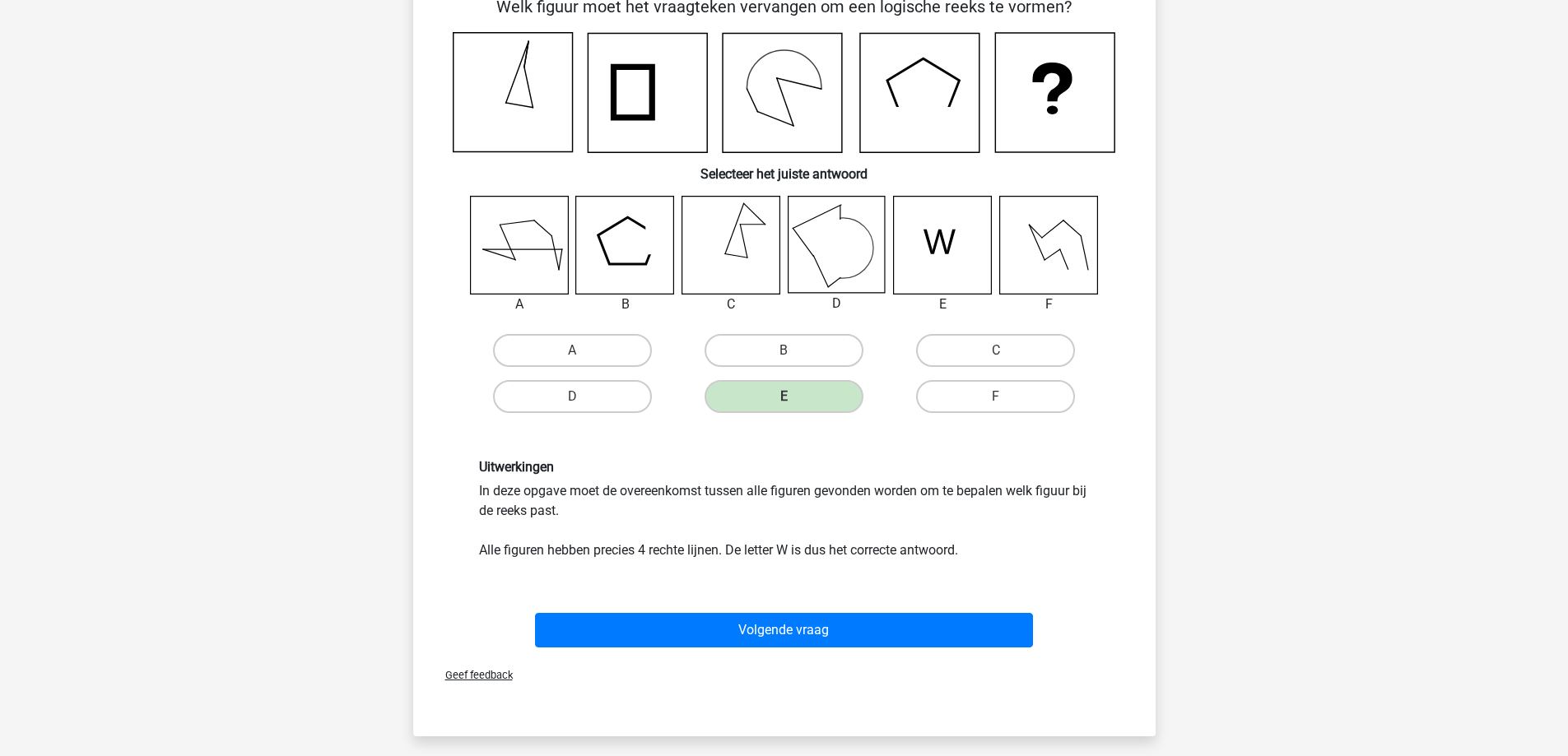
scroll to position [164, 0]
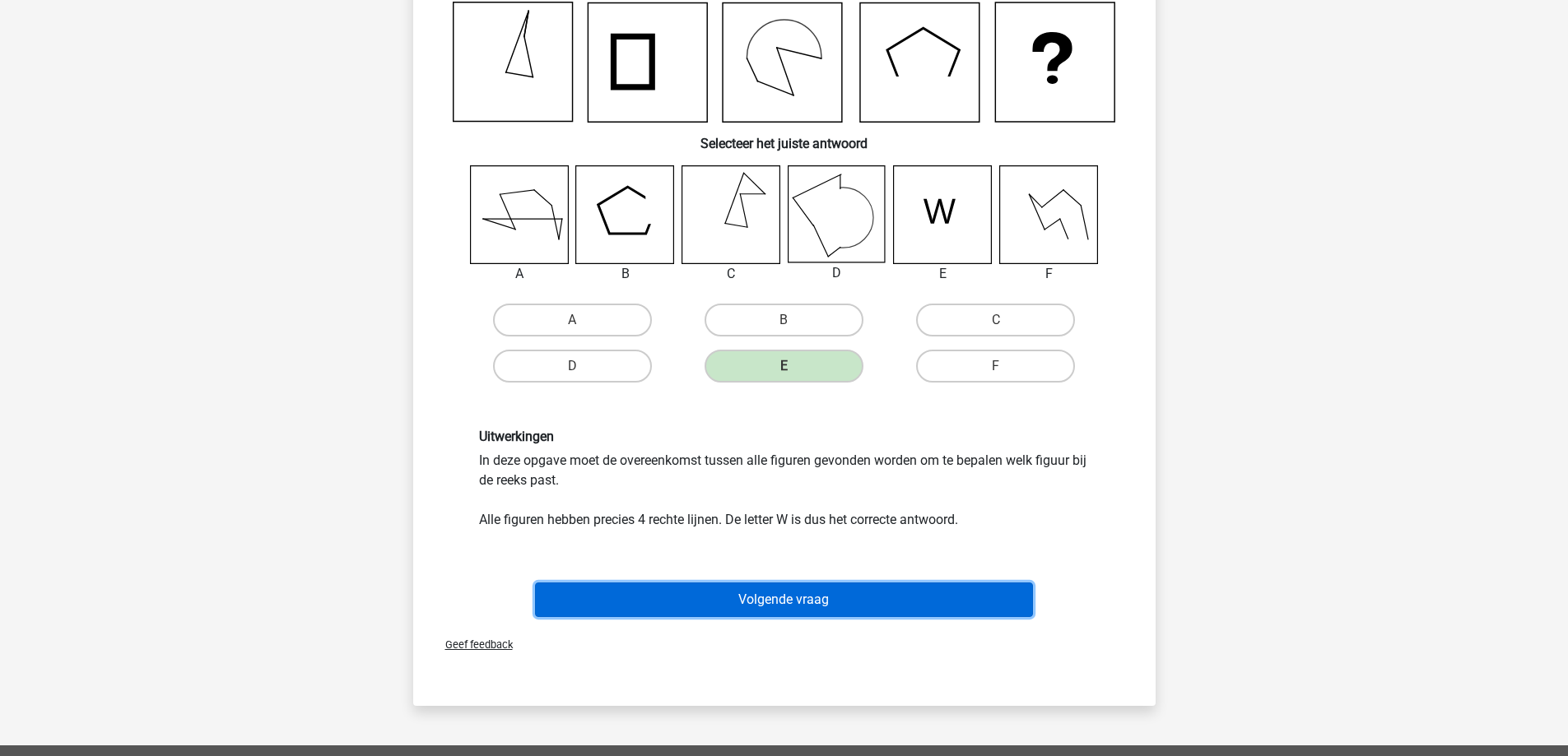
click at [814, 609] on button "Volgende vraag" at bounding box center [784, 599] width 498 height 34
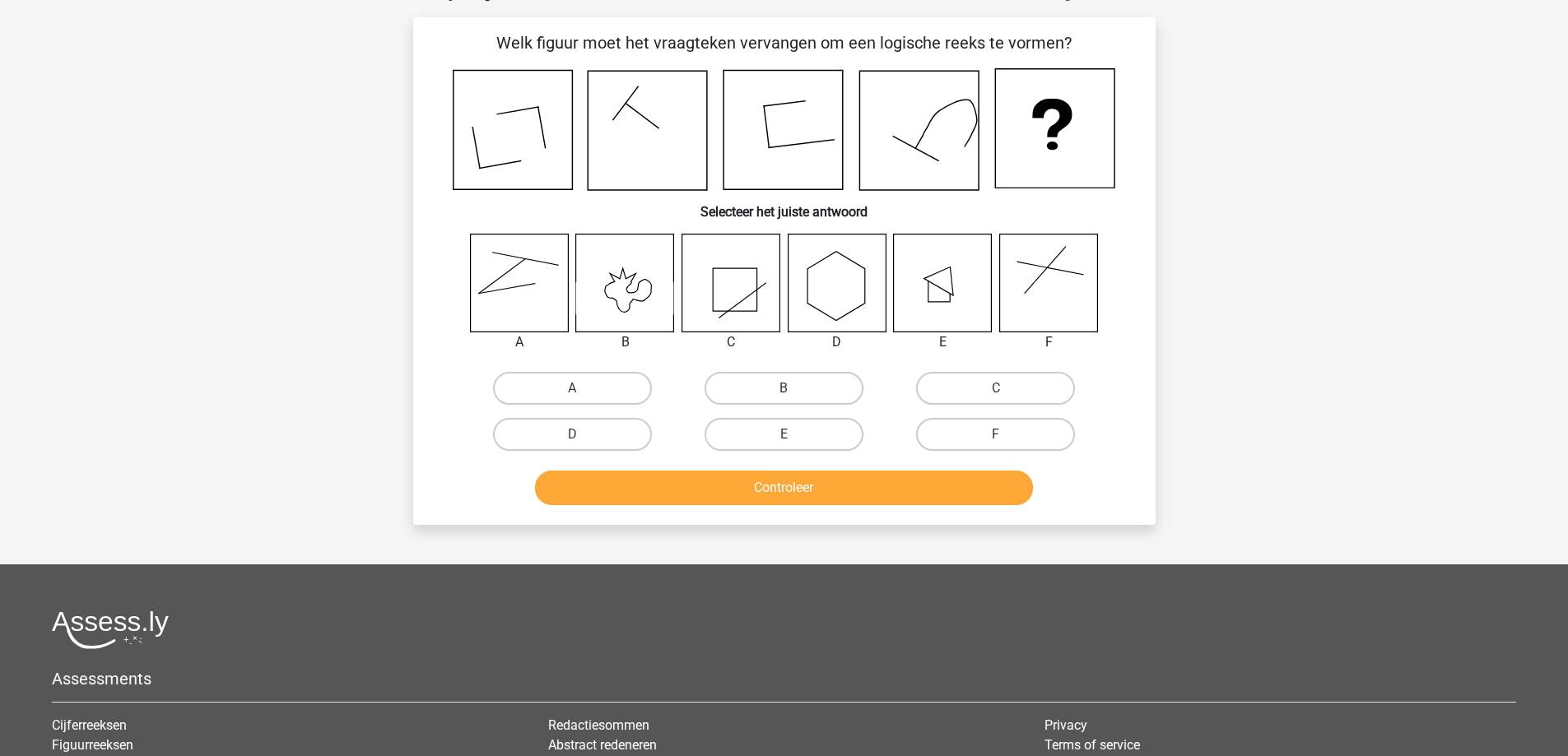
scroll to position [83, 0]
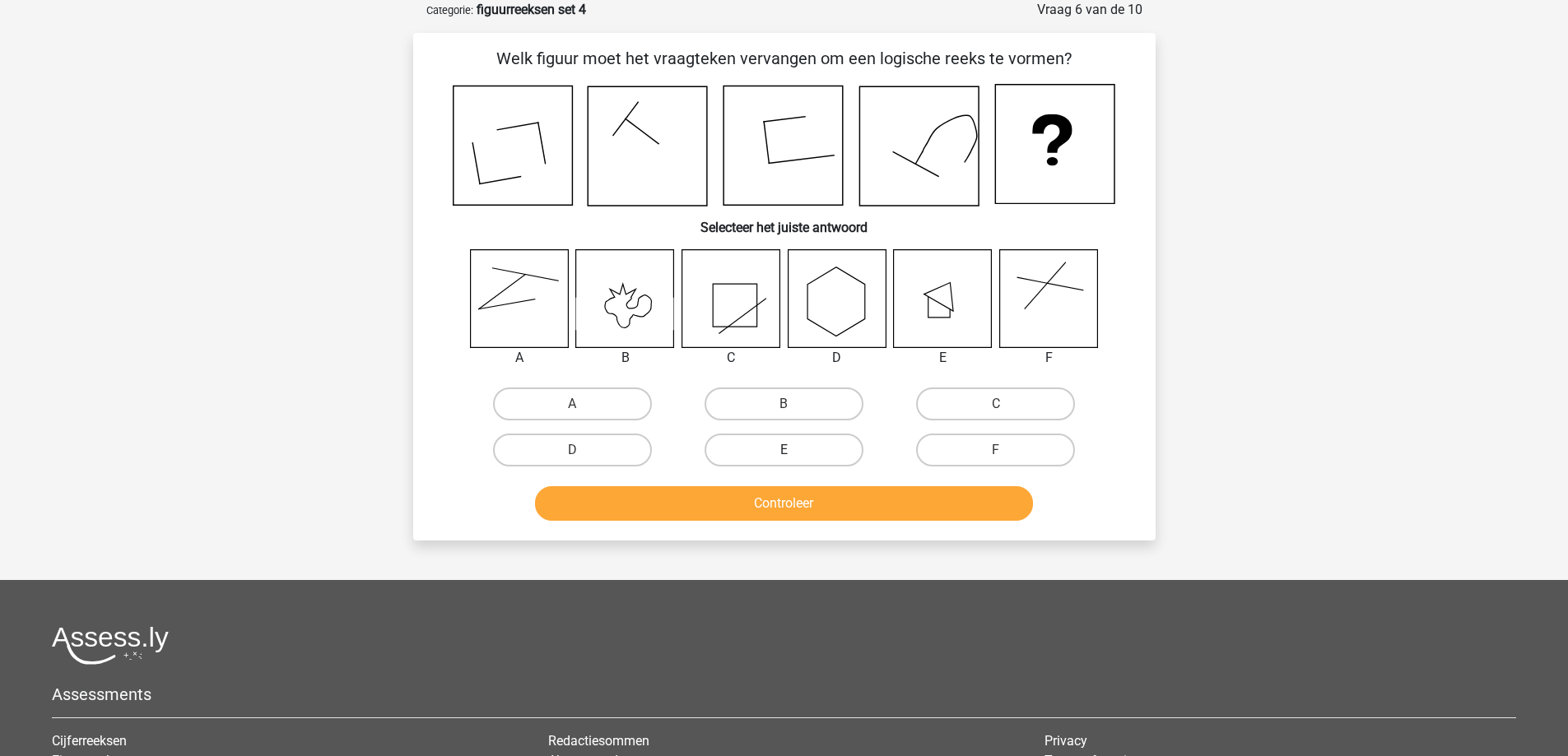
click at [829, 444] on label "E" at bounding box center [784, 450] width 159 height 33
click at [794, 450] on input "E" at bounding box center [789, 455] width 11 height 11
radio input "true"
click at [828, 493] on button "Controleer" at bounding box center [784, 503] width 498 height 34
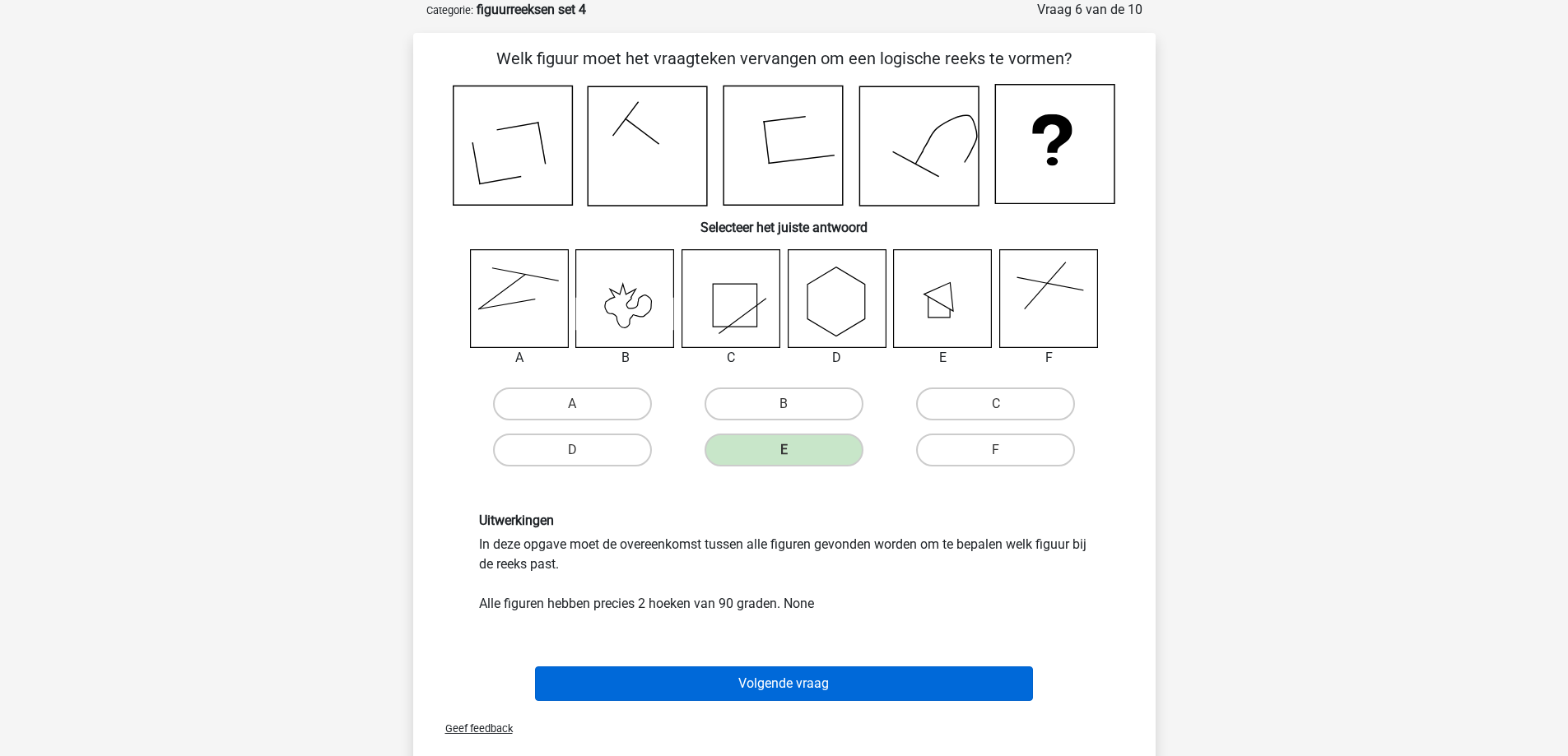
click at [735, 704] on div "Volgende vraag" at bounding box center [784, 687] width 635 height 41
click at [734, 696] on button "Volgende vraag" at bounding box center [784, 683] width 498 height 34
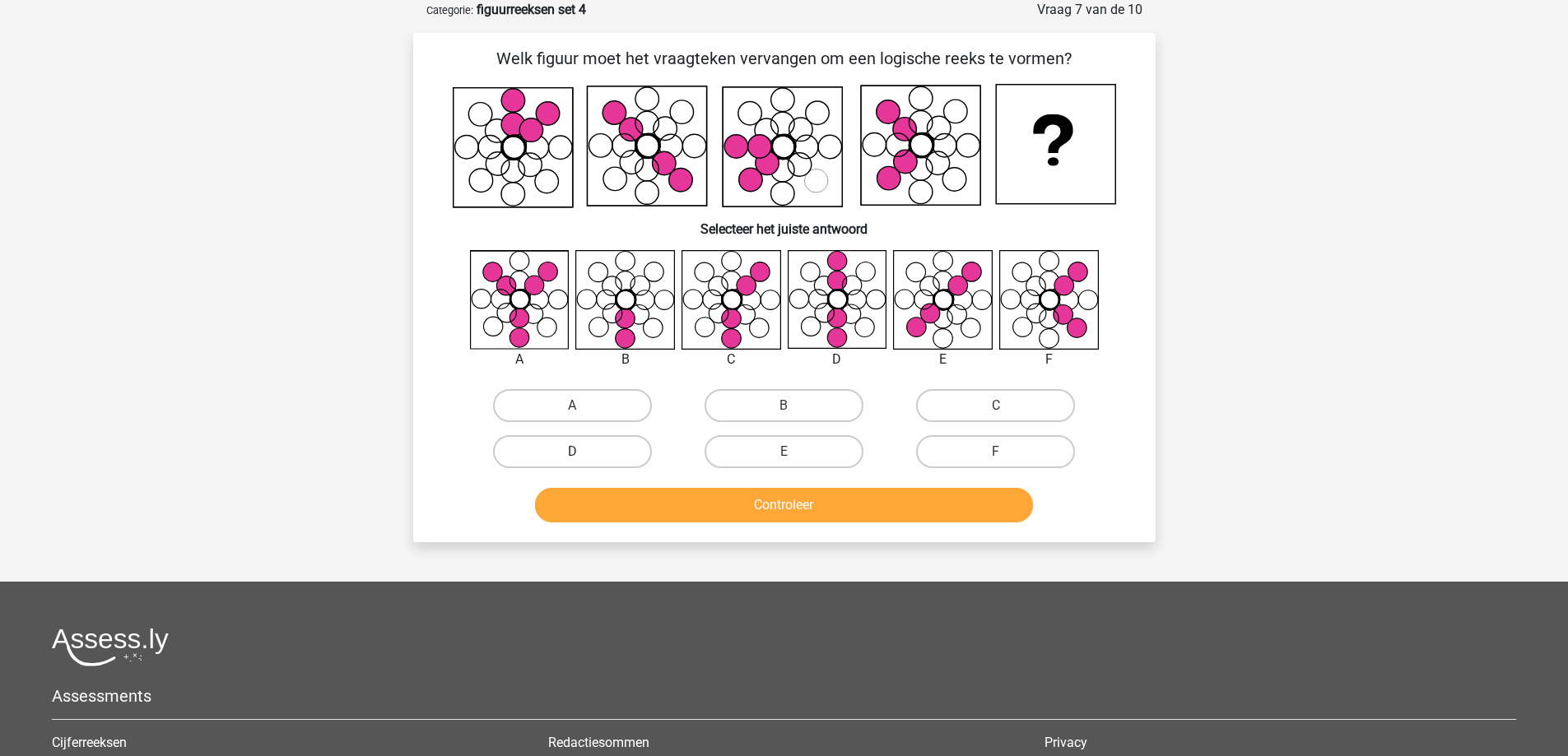
click at [612, 458] on label "D" at bounding box center [572, 451] width 159 height 33
click at [582, 458] on input "D" at bounding box center [577, 456] width 11 height 11
radio input "true"
click at [650, 518] on button "Controleer" at bounding box center [784, 505] width 498 height 34
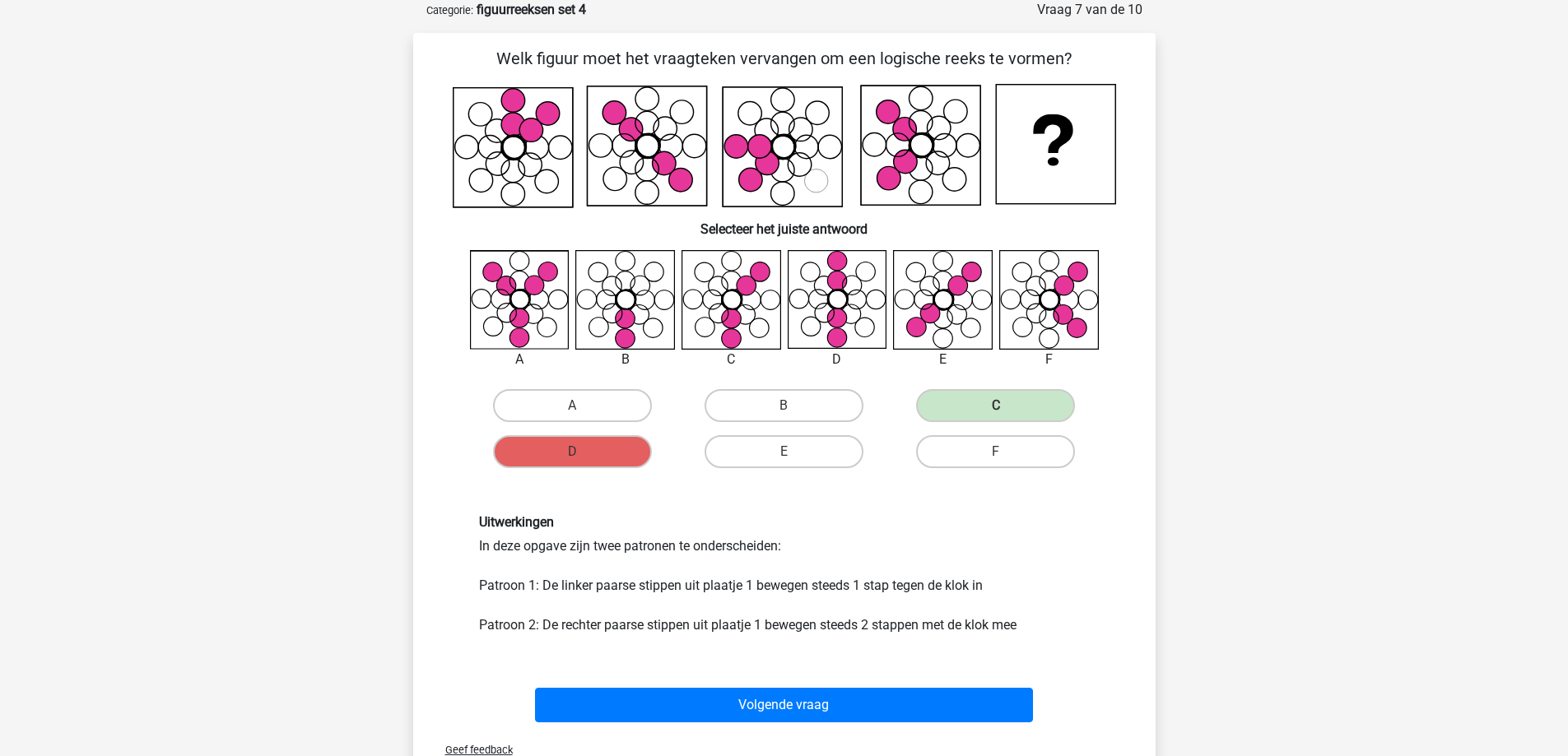
scroll to position [247, 0]
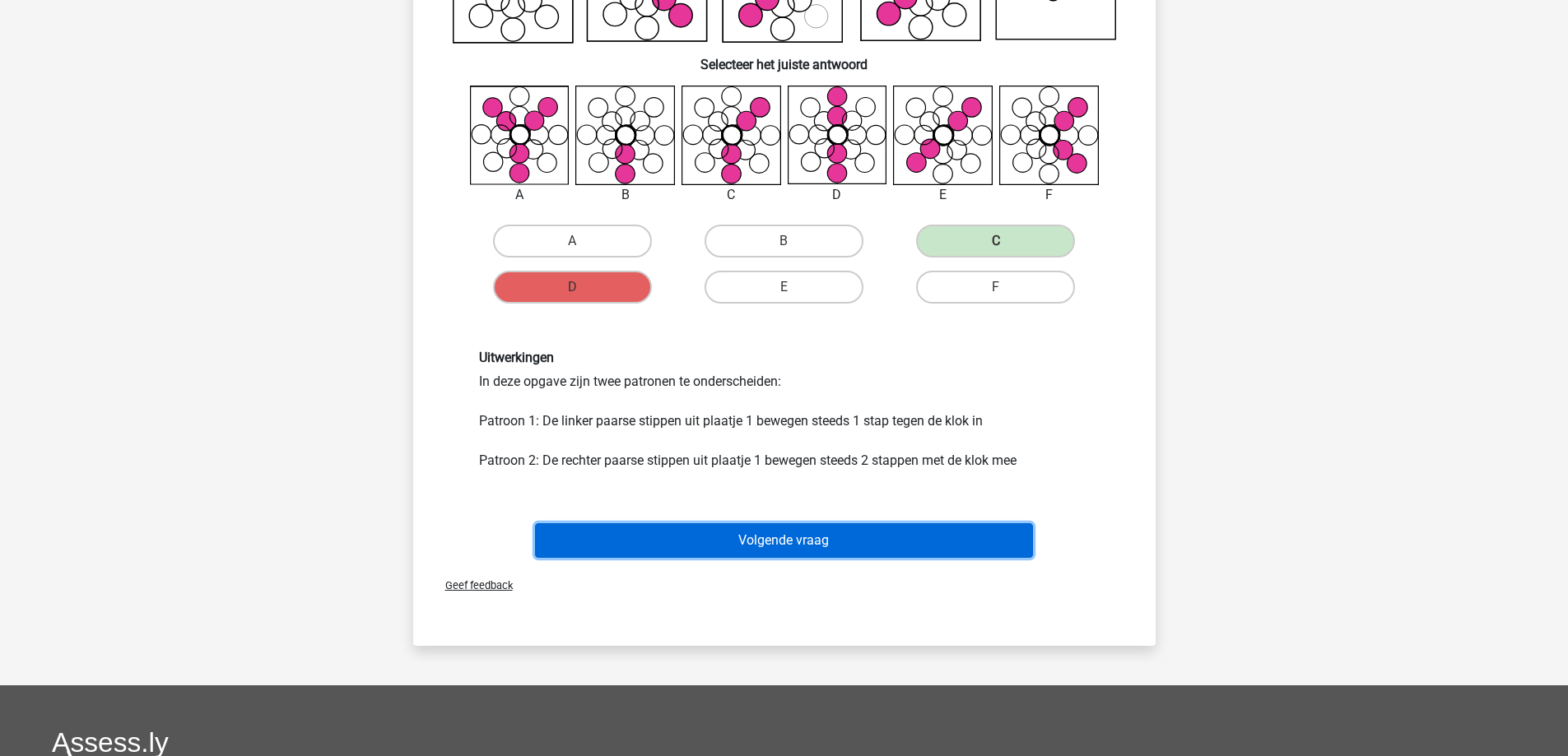
click at [741, 547] on button "Volgende vraag" at bounding box center [784, 540] width 498 height 34
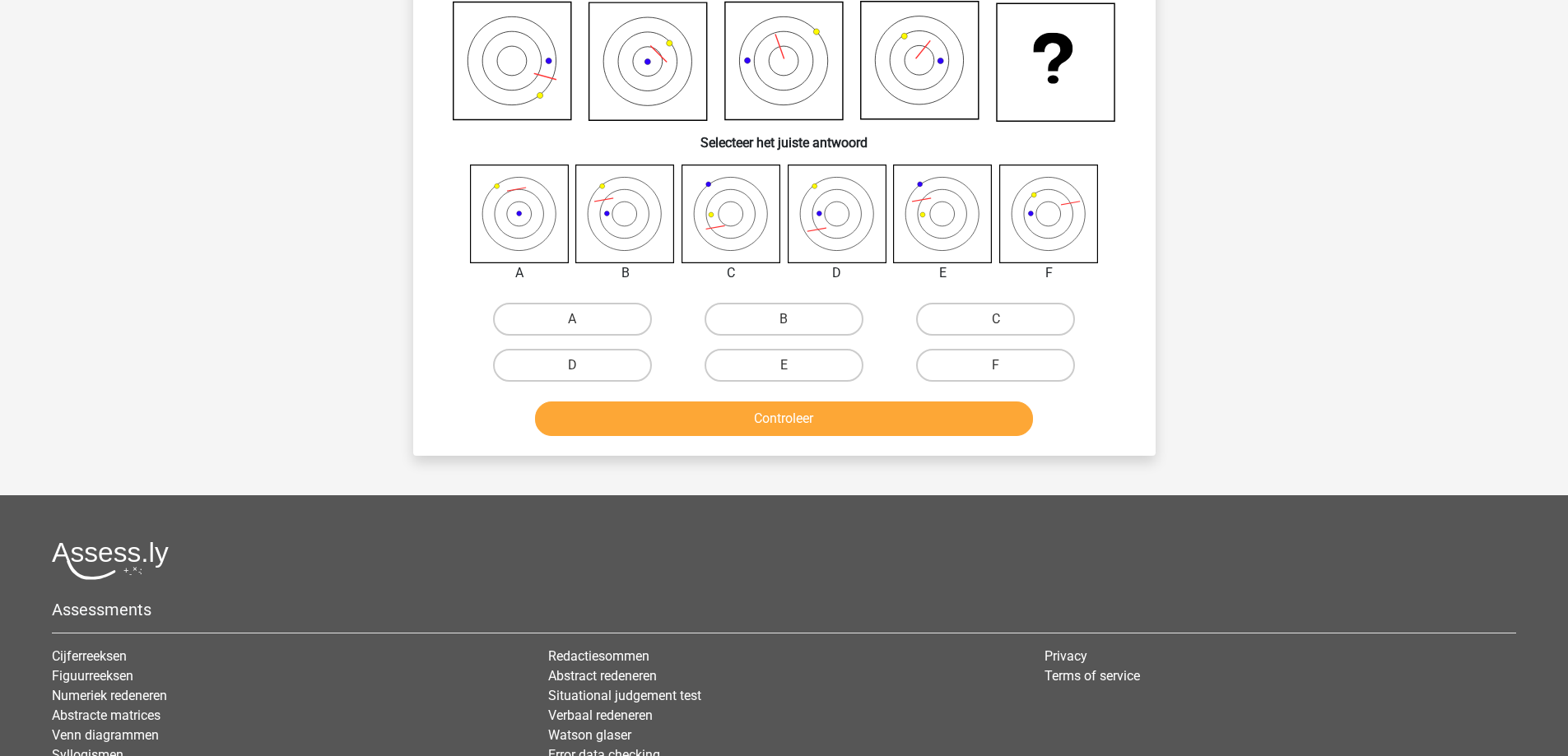
scroll to position [83, 0]
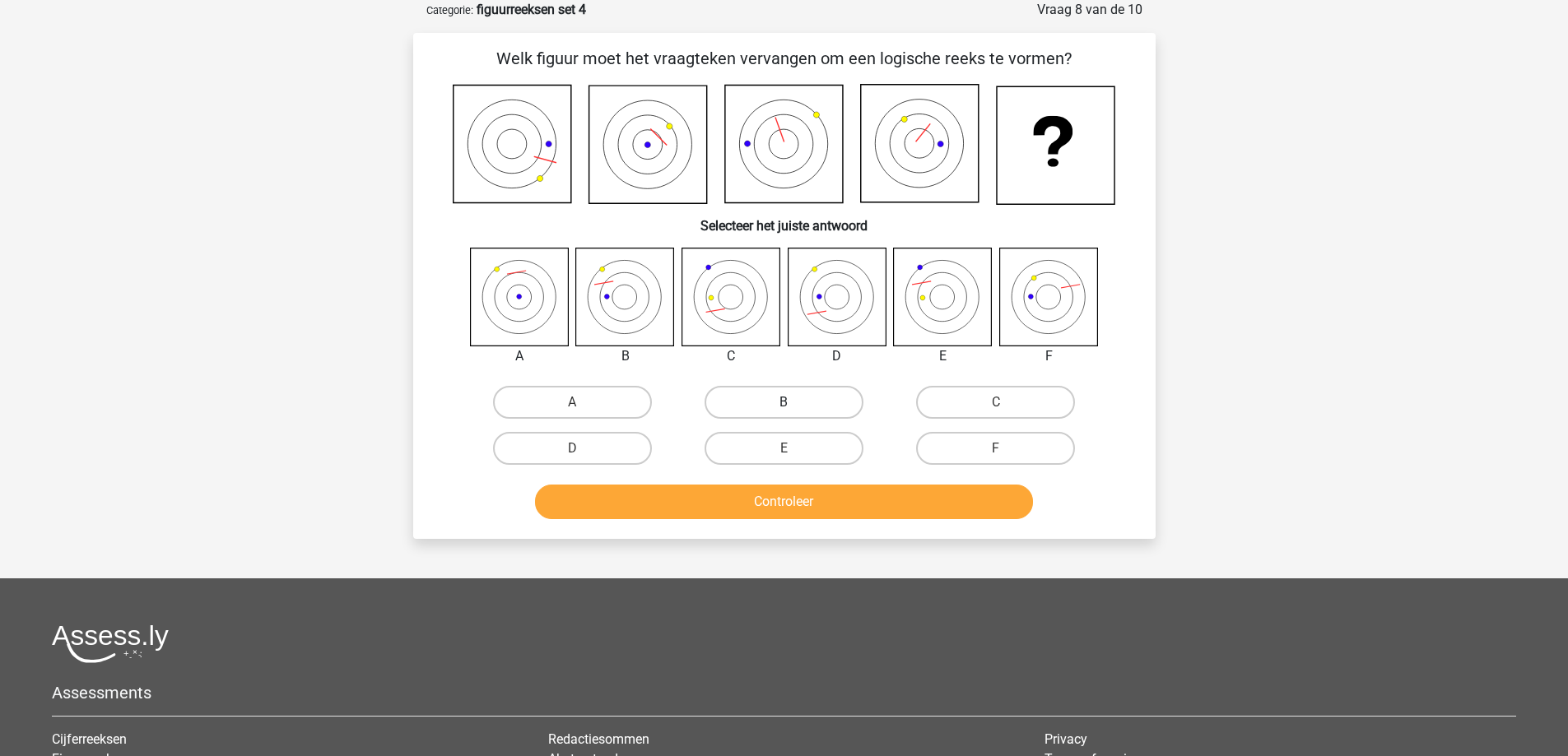
click at [764, 398] on label "B" at bounding box center [784, 402] width 159 height 33
click at [784, 402] on input "B" at bounding box center [789, 407] width 11 height 11
radio input "true"
click at [752, 520] on div "Controleer" at bounding box center [784, 505] width 635 height 41
click at [749, 505] on button "Controleer" at bounding box center [784, 501] width 498 height 34
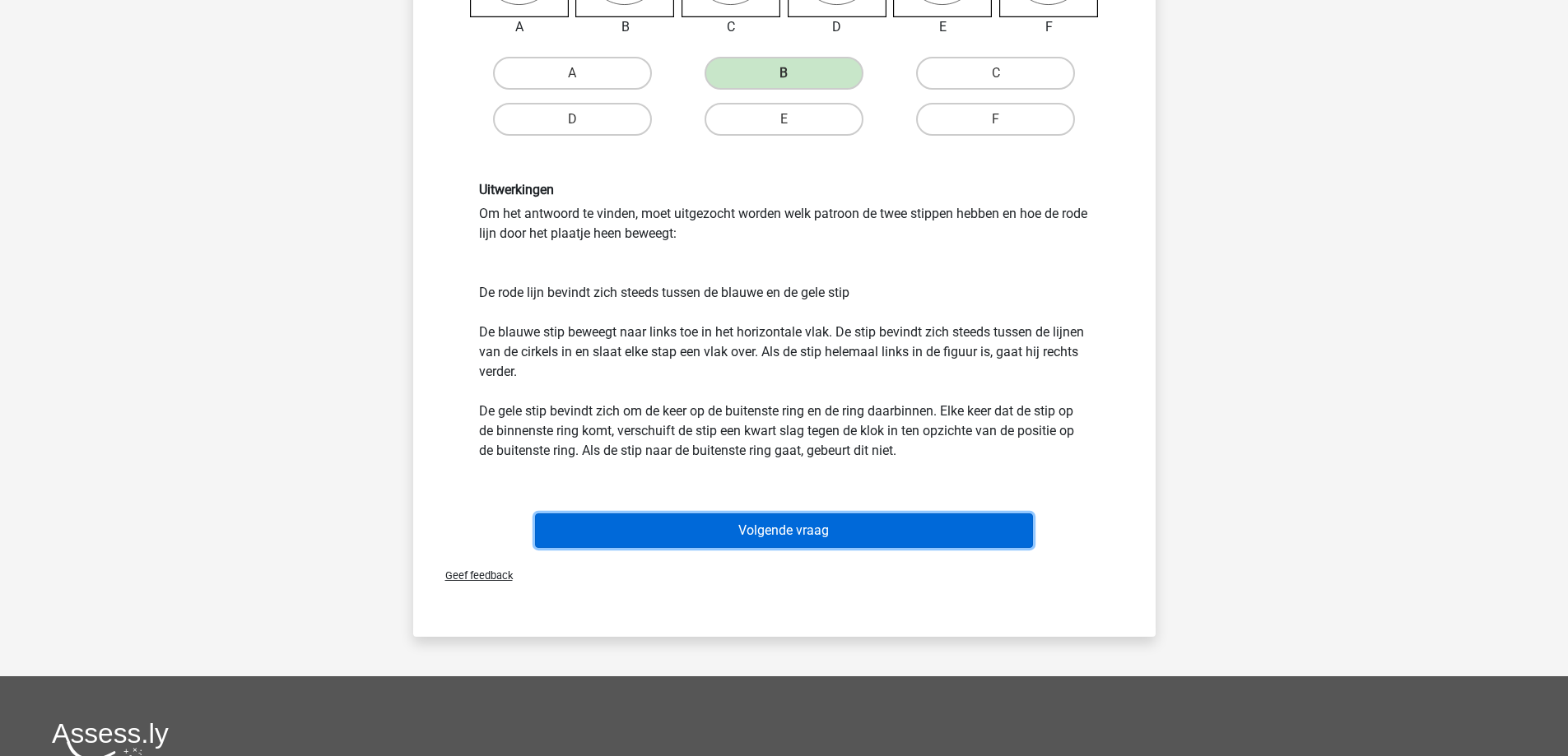
click at [732, 528] on button "Volgende vraag" at bounding box center [784, 530] width 498 height 34
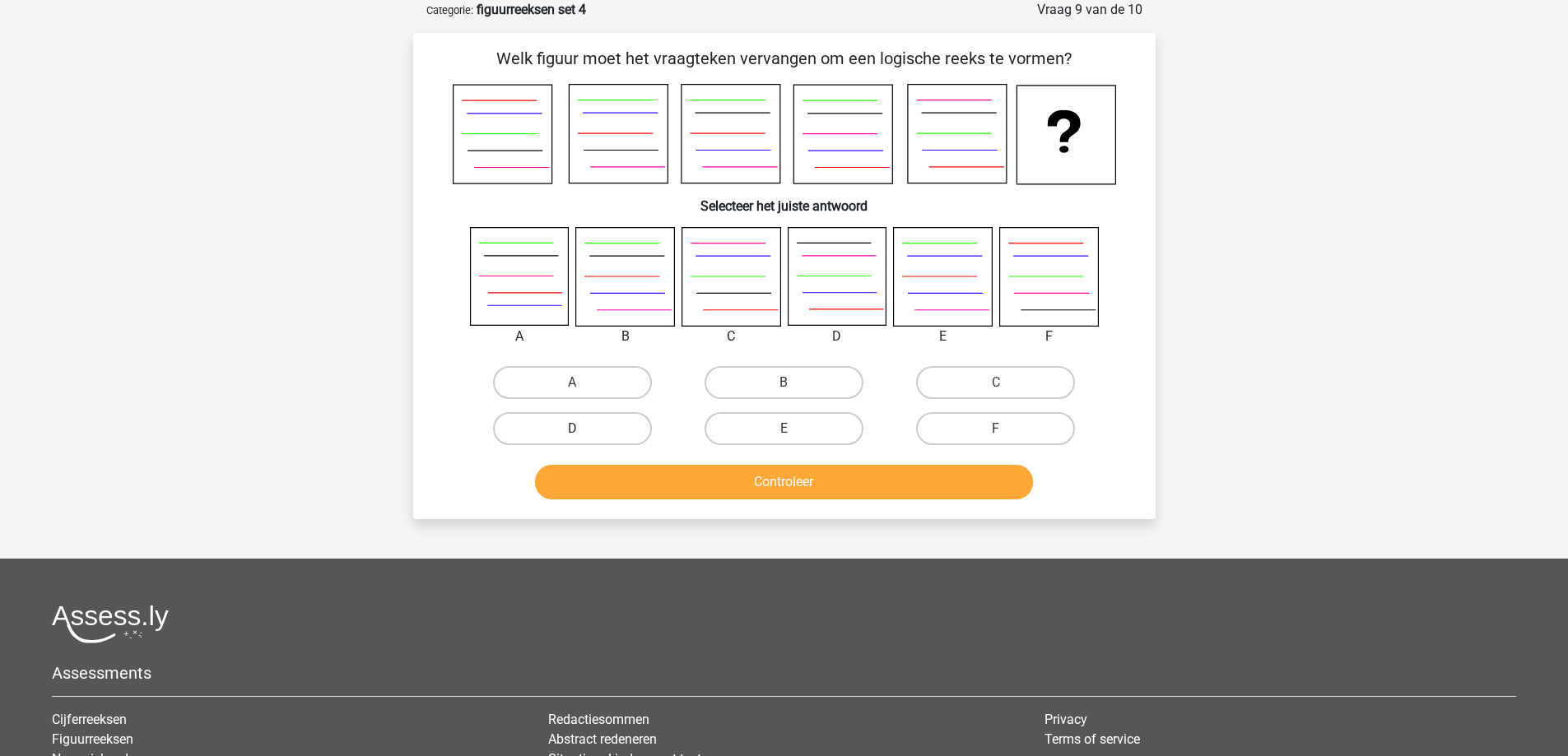
click at [595, 434] on label "D" at bounding box center [572, 428] width 159 height 33
click at [582, 434] on input "D" at bounding box center [577, 434] width 11 height 11
radio input "true"
click at [681, 495] on button "Controleer" at bounding box center [784, 481] width 498 height 34
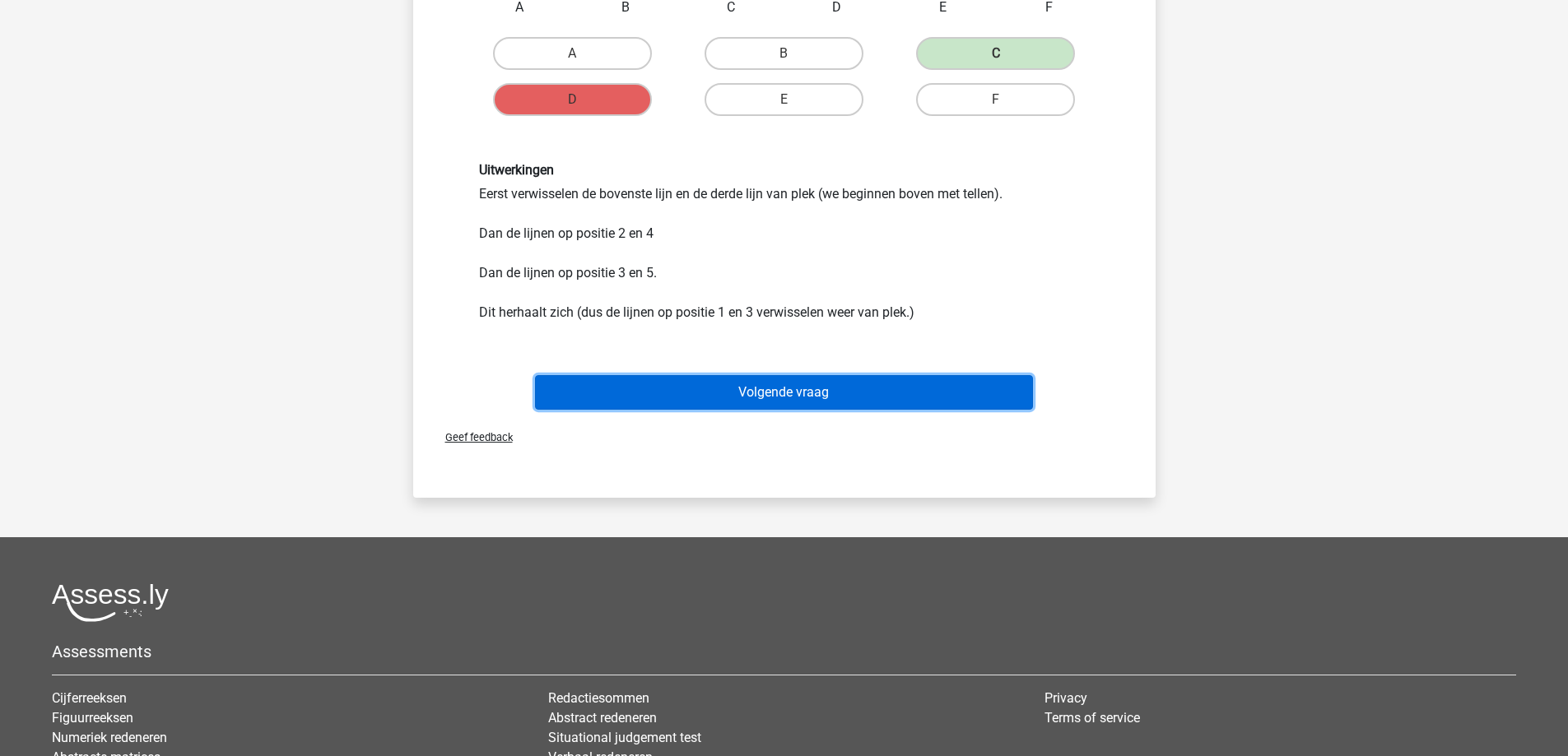
click at [783, 401] on button "Volgende vraag" at bounding box center [784, 392] width 498 height 34
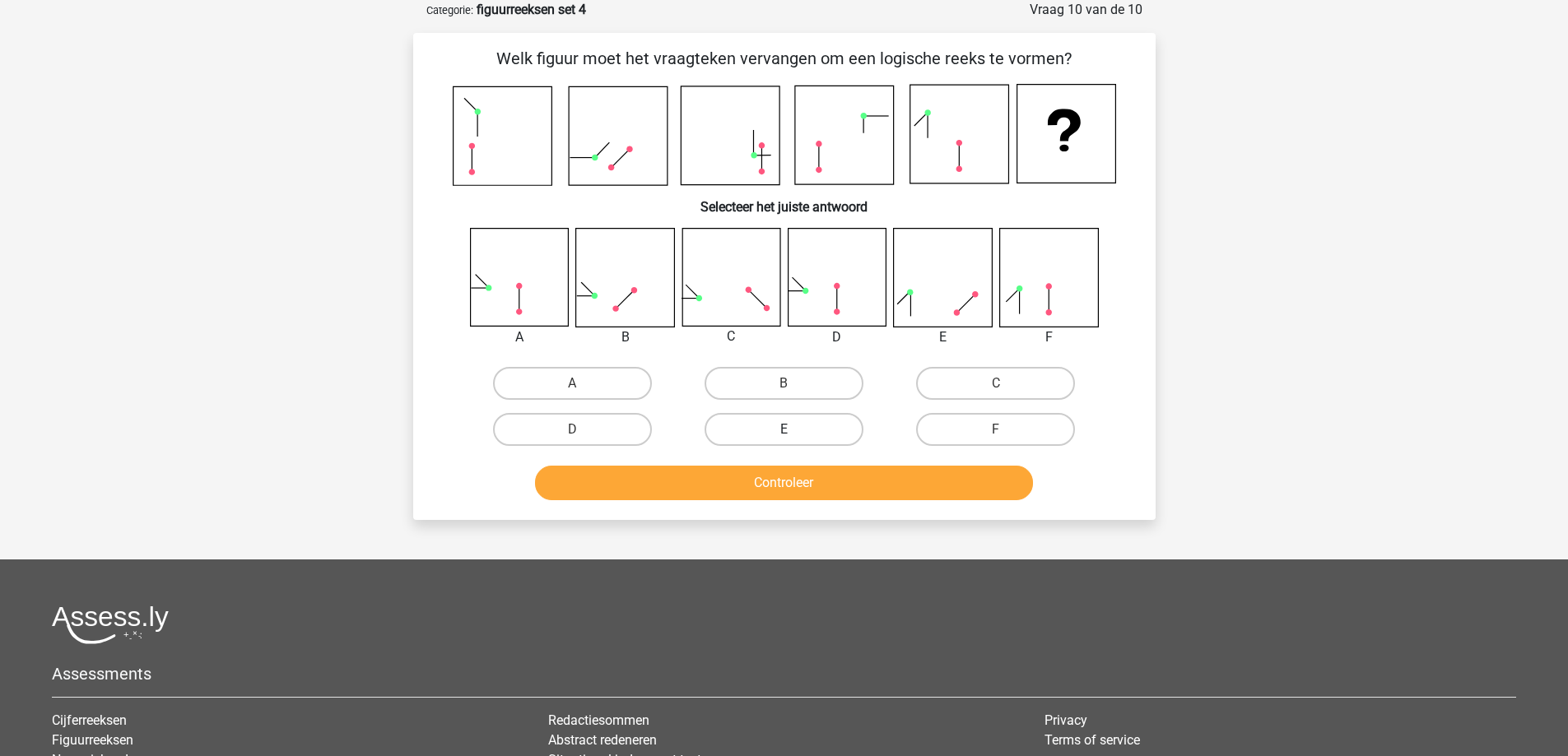
click at [789, 445] on div "E" at bounding box center [784, 429] width 211 height 46
click at [788, 440] on input "E" at bounding box center [789, 435] width 11 height 11
radio input "true"
click at [786, 475] on button "Controleer" at bounding box center [784, 482] width 498 height 34
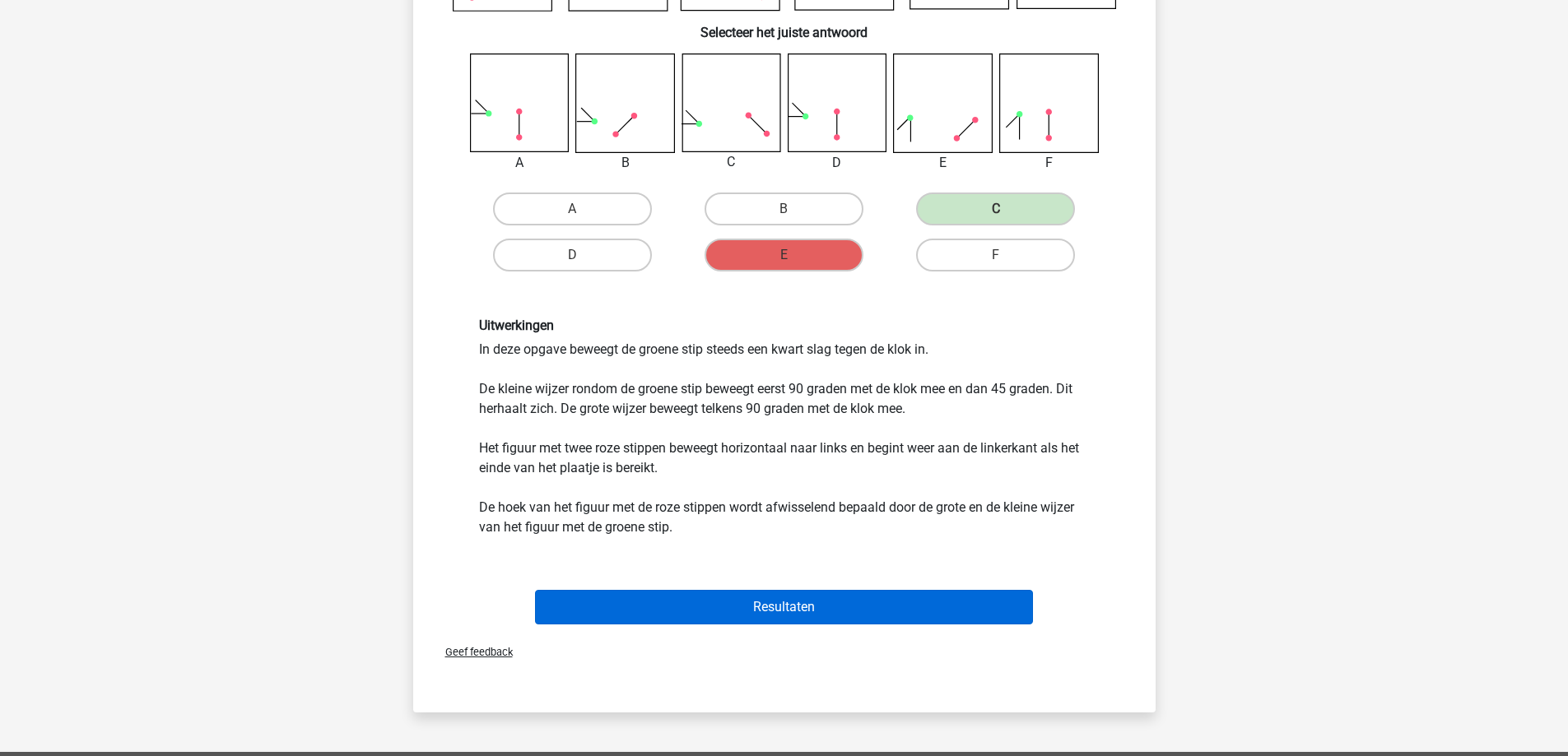
scroll to position [329, 0]
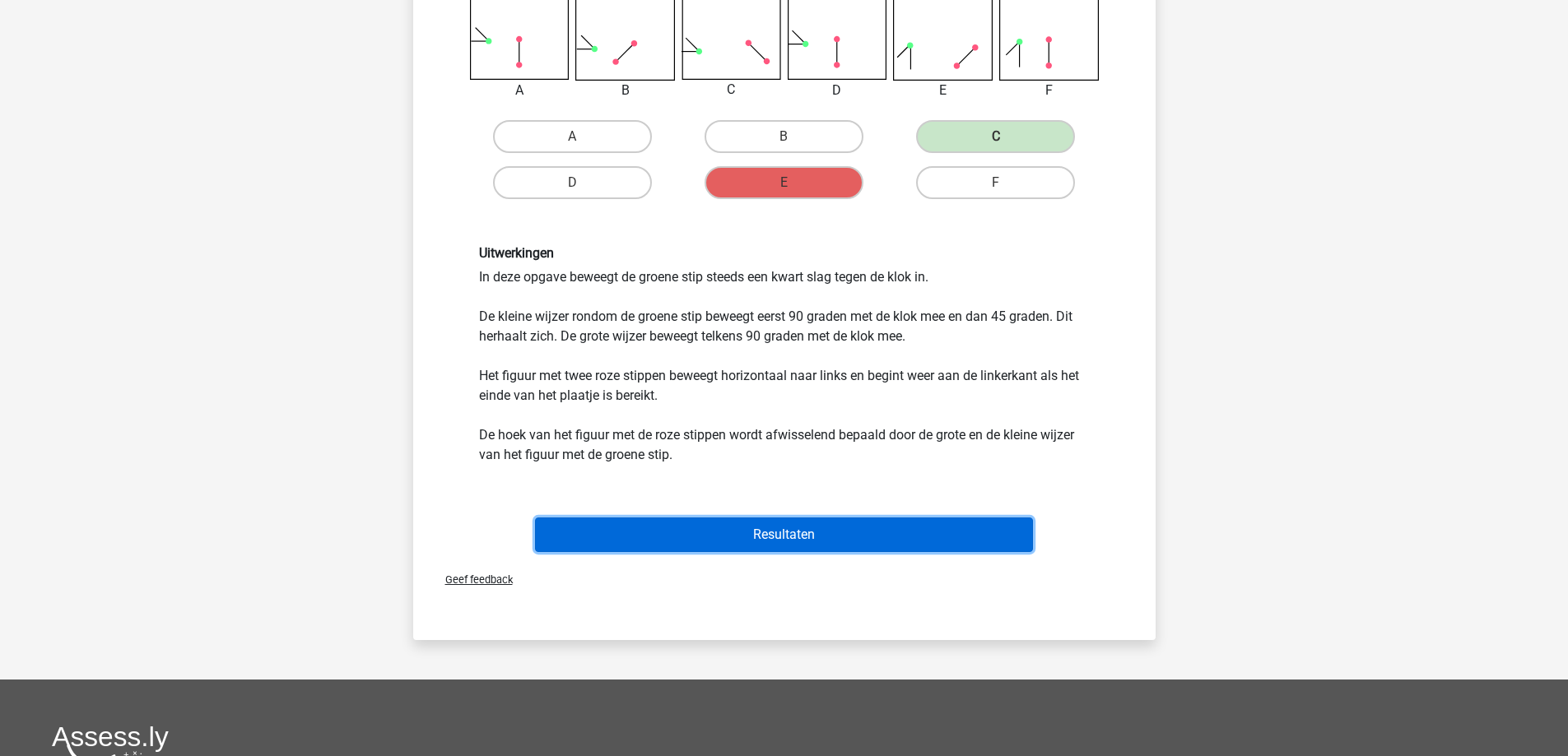
click at [787, 536] on button "Resultaten" at bounding box center [784, 534] width 498 height 34
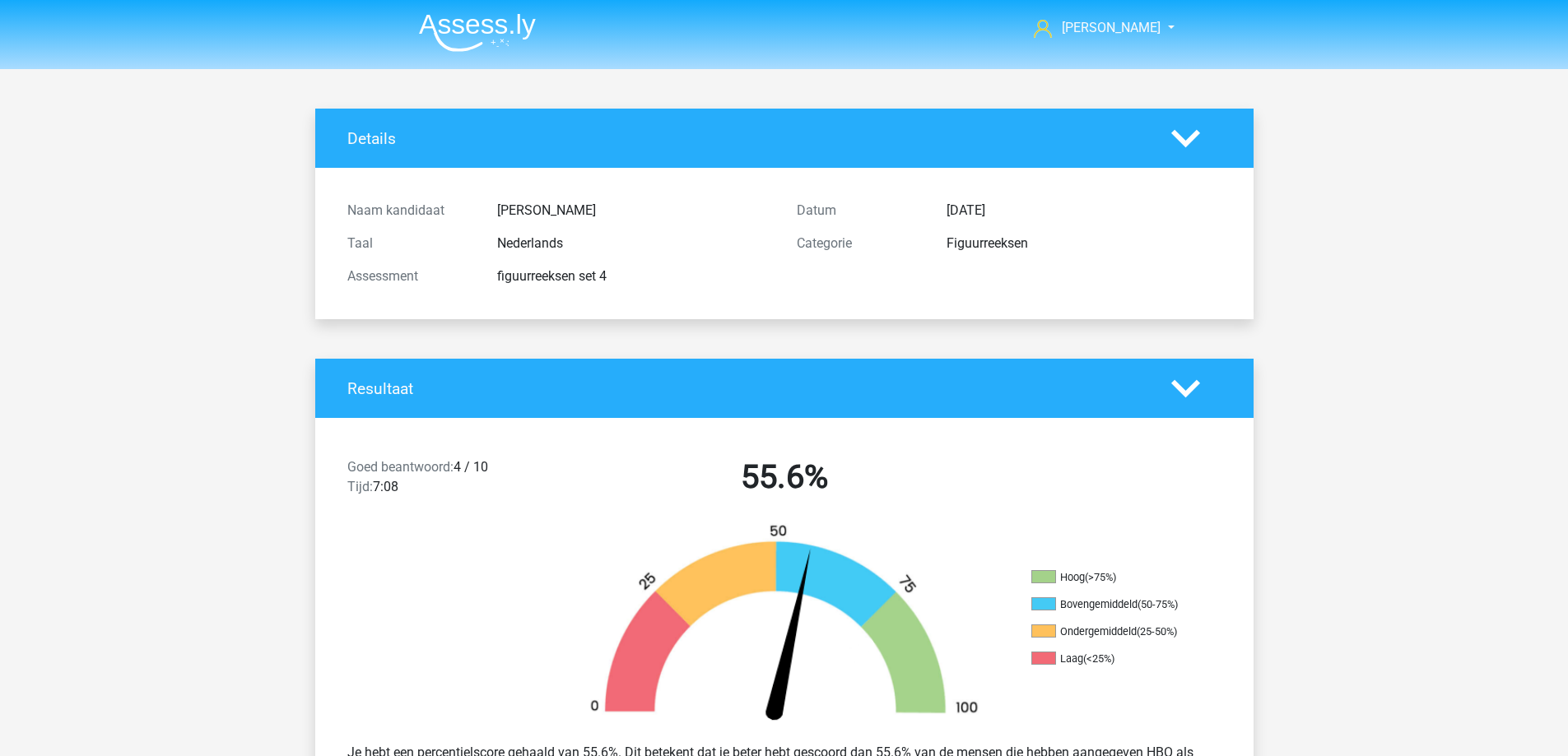
click at [480, 43] on img at bounding box center [477, 33] width 117 height 38
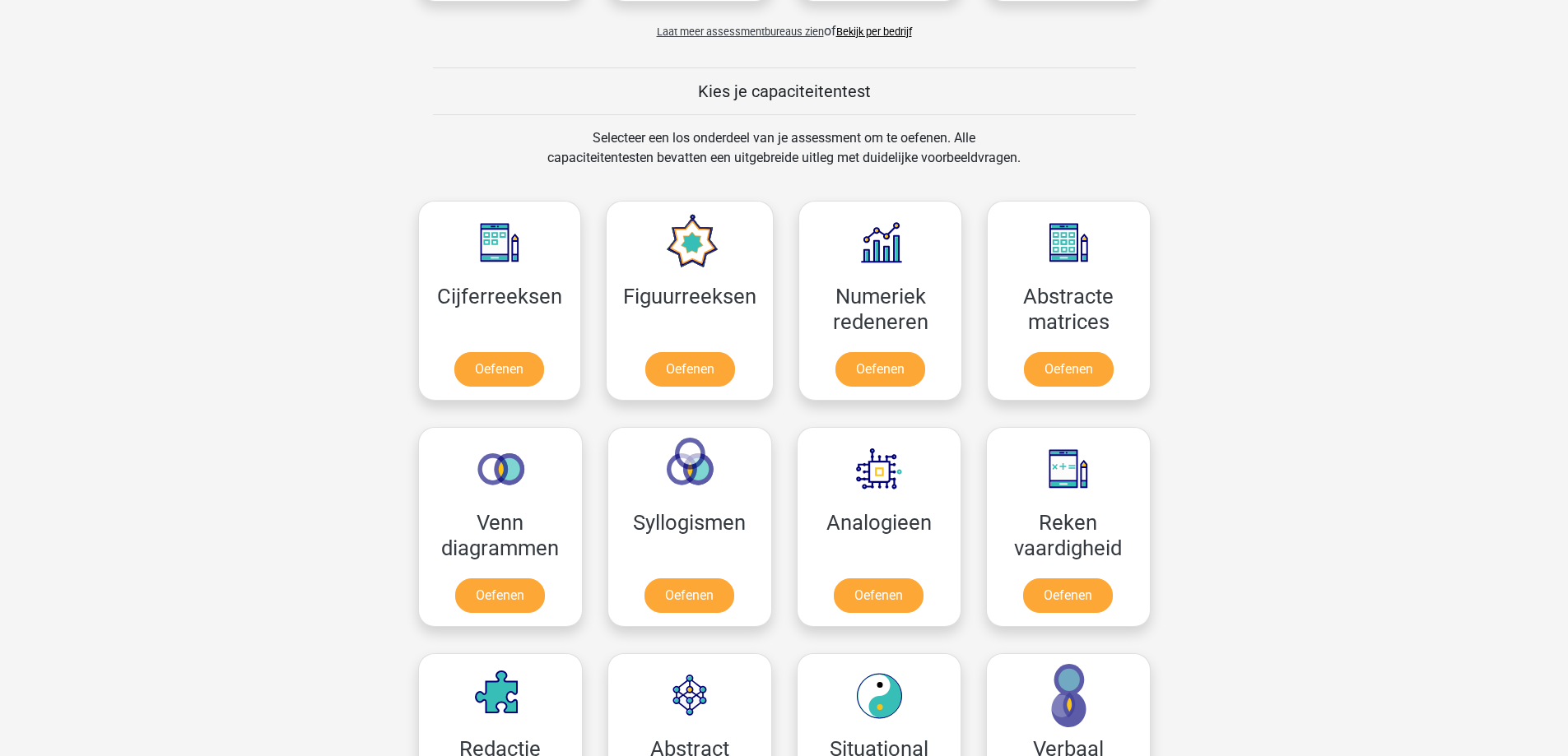
scroll to position [658, 0]
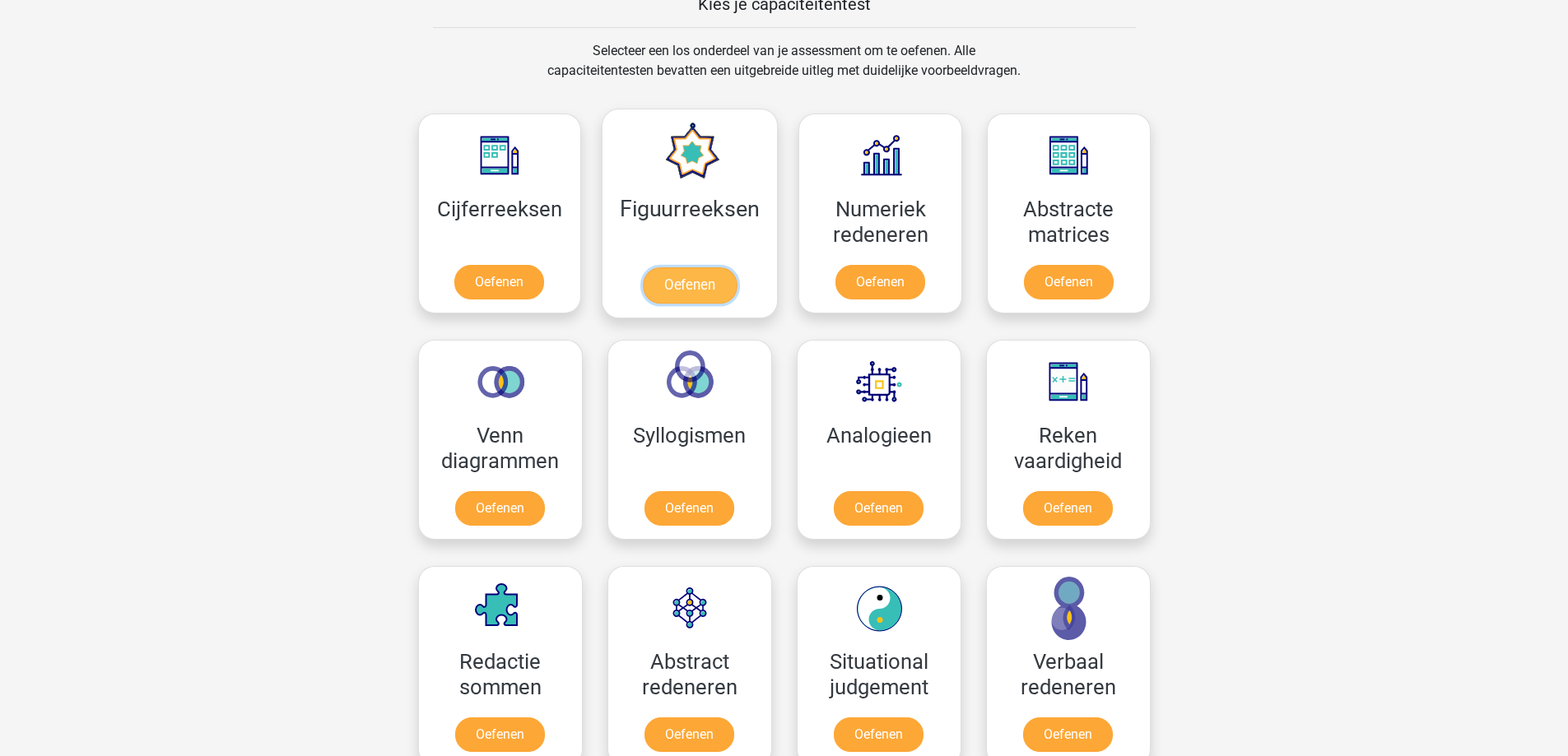
click at [708, 282] on link "Oefenen" at bounding box center [689, 285] width 93 height 36
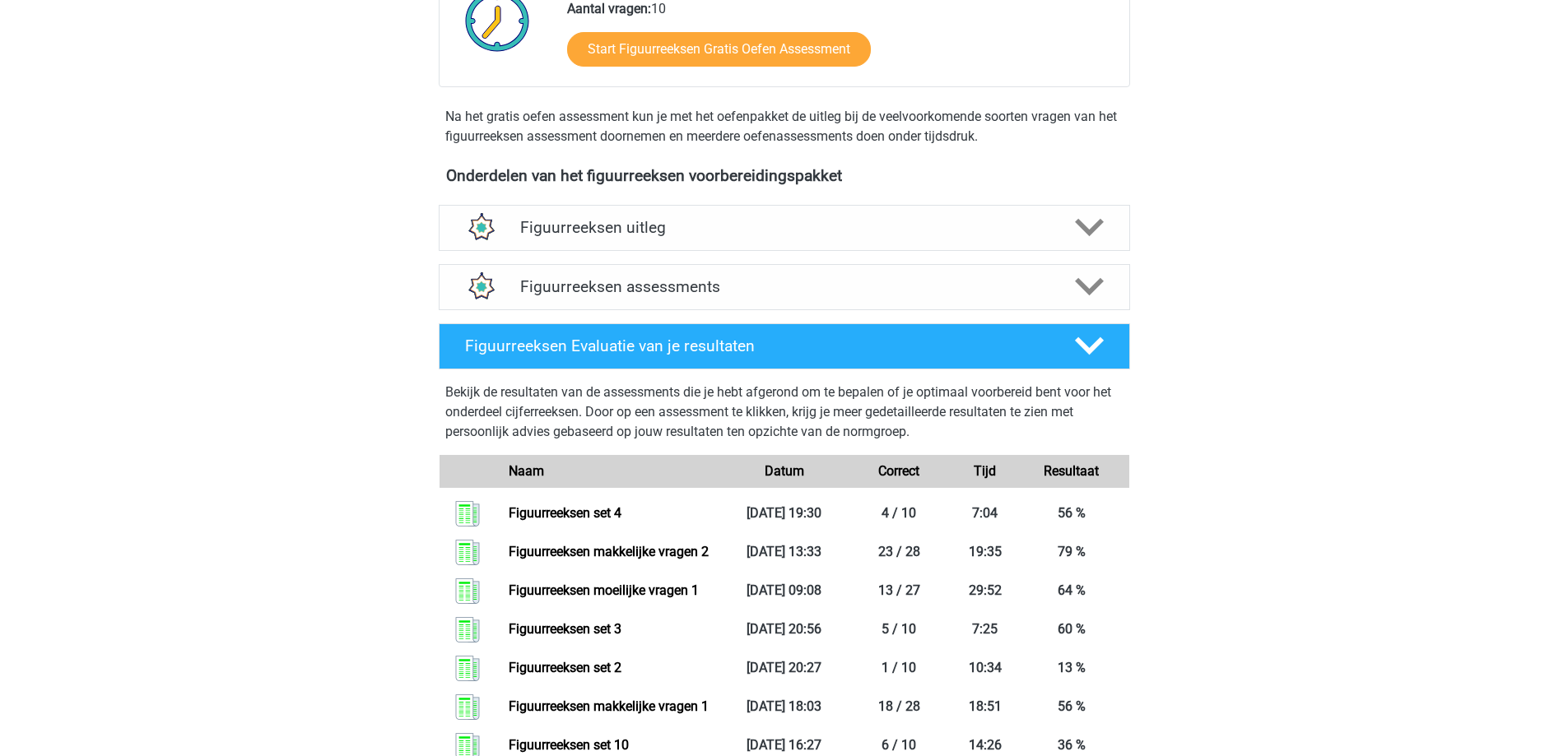
scroll to position [494, 0]
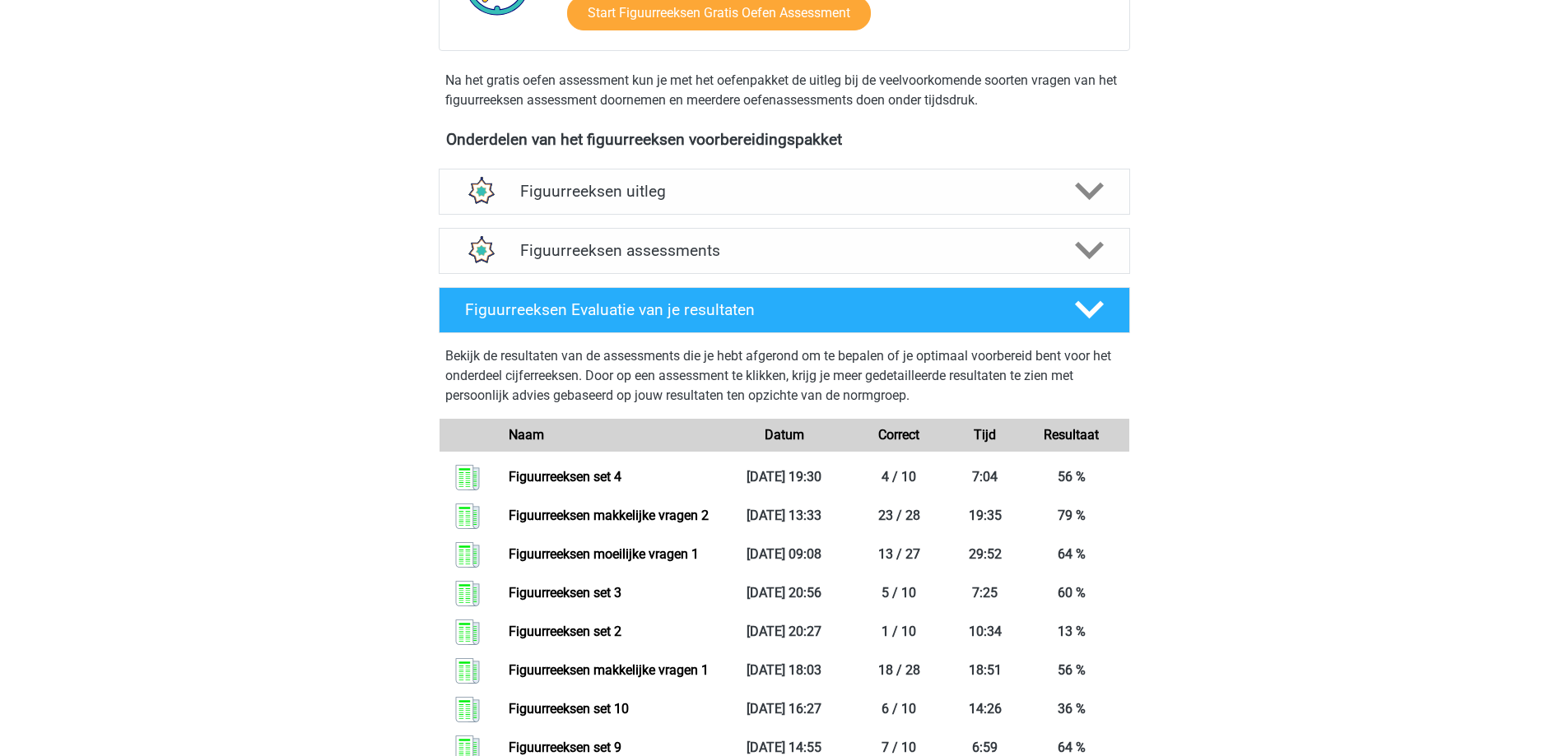
click at [890, 201] on h4 "Figuurreeksen uitleg" at bounding box center [784, 191] width 528 height 19
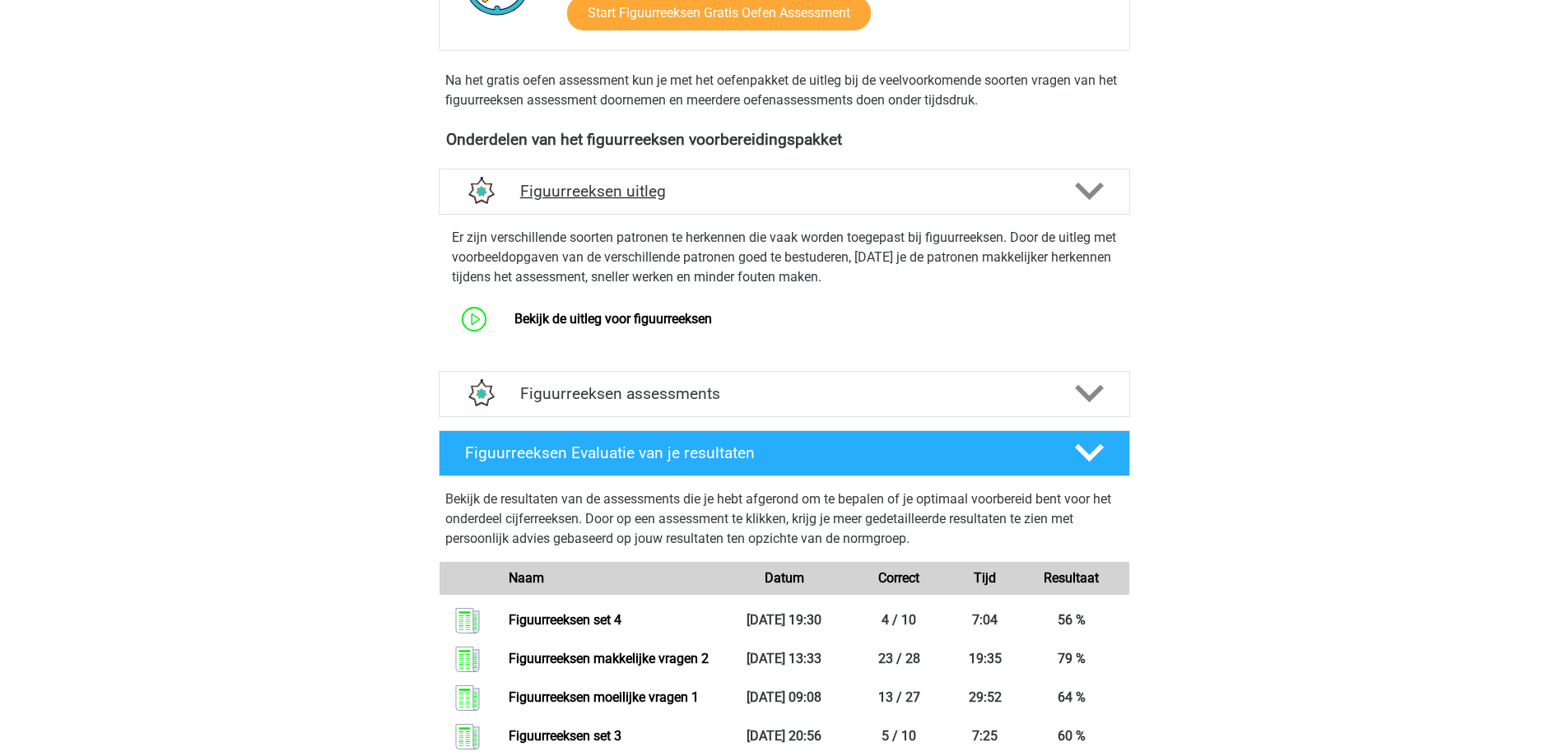
click at [940, 199] on h4 "Figuurreeksen uitleg" at bounding box center [784, 191] width 528 height 19
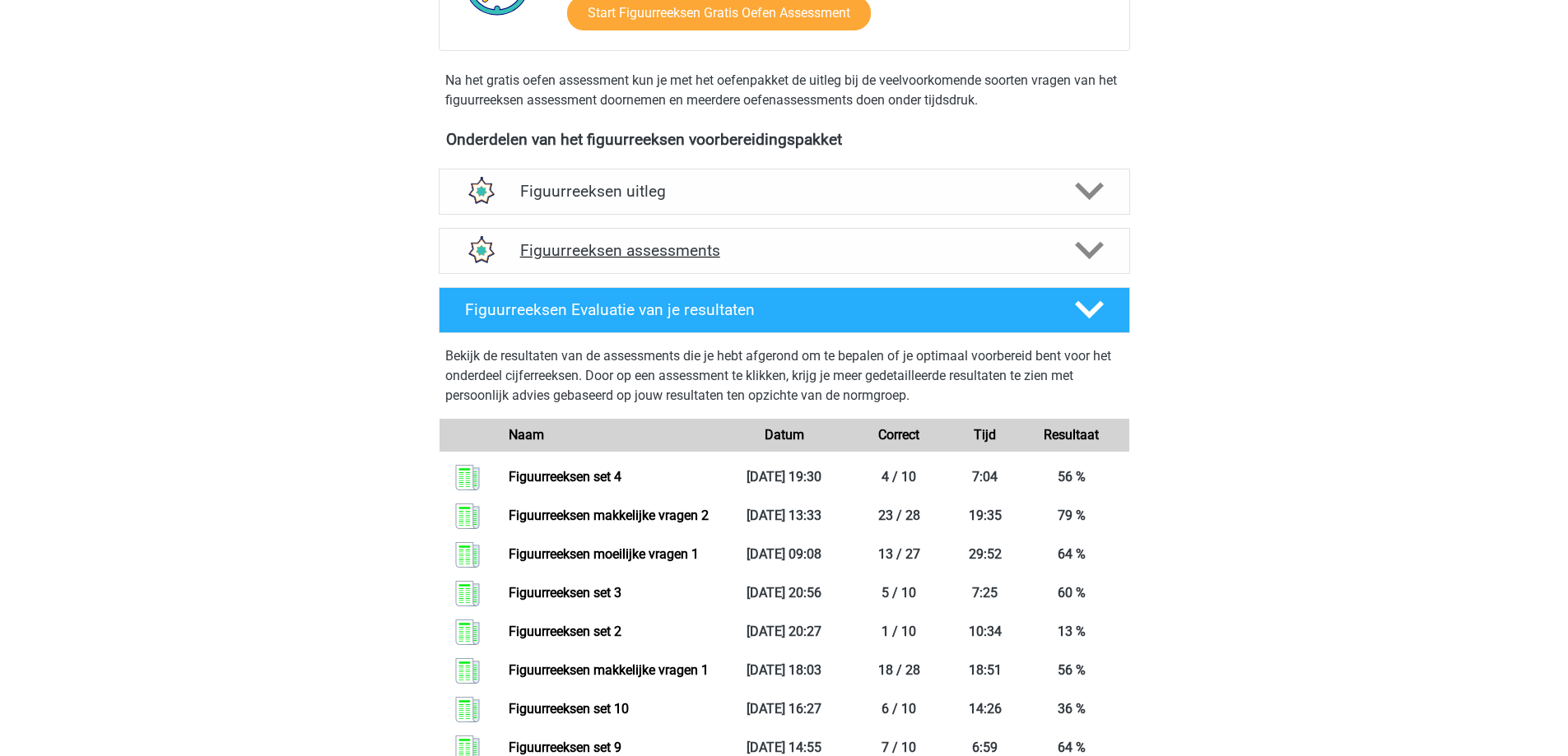
click at [1051, 248] on div "Figuurreeksen assessments" at bounding box center [784, 250] width 553 height 19
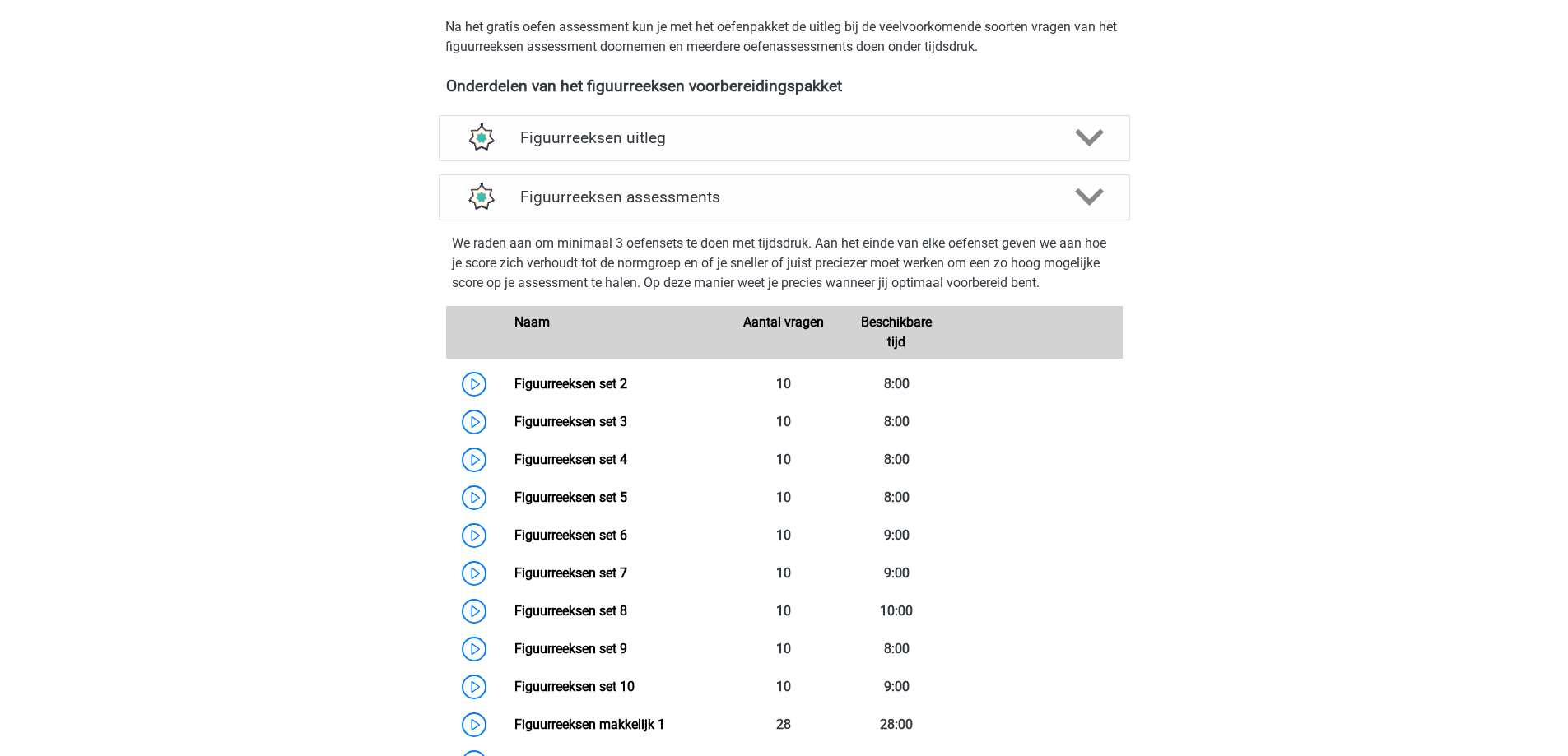
scroll to position [576, 0]
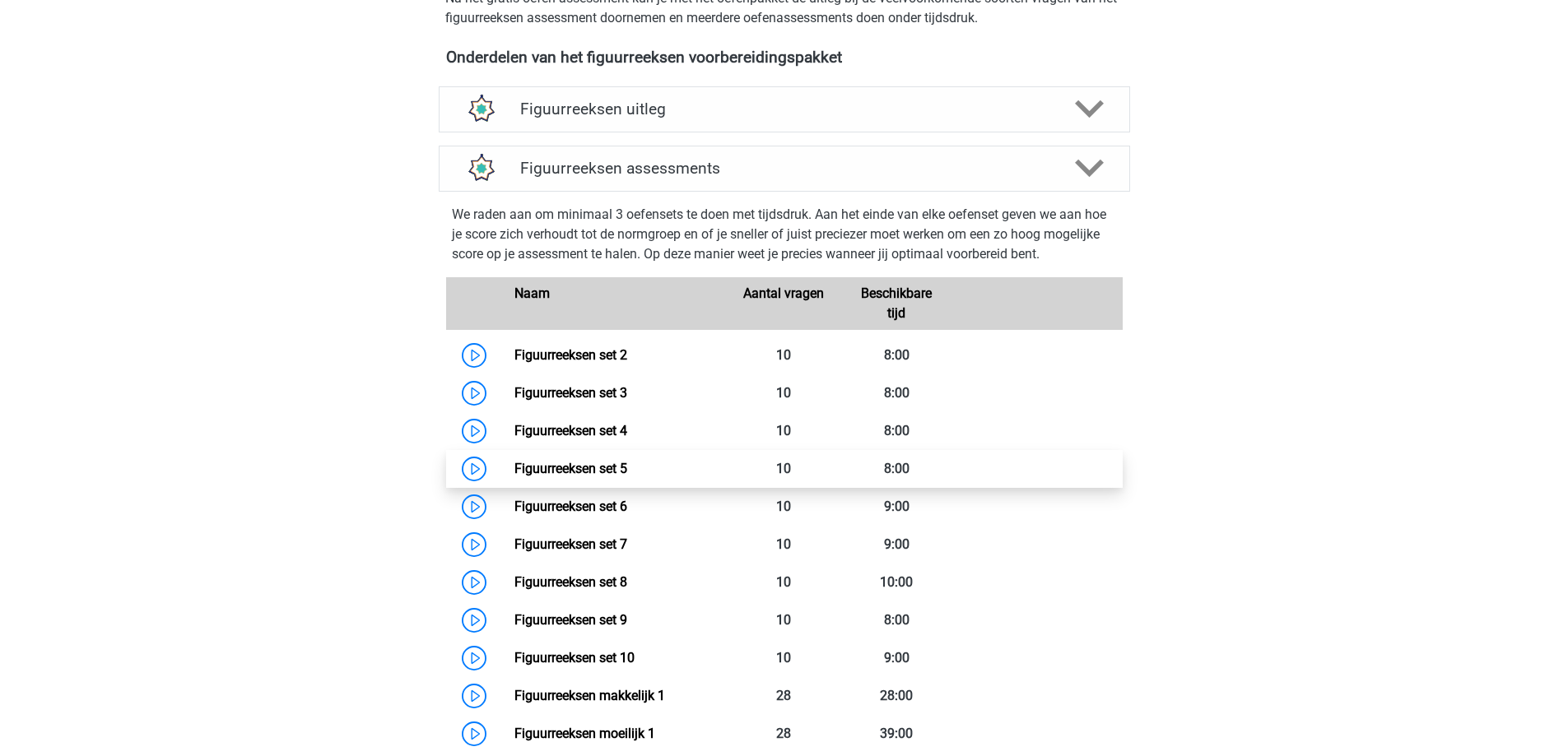
click at [598, 473] on link "Figuurreeksen set 5" at bounding box center [570, 468] width 113 height 16
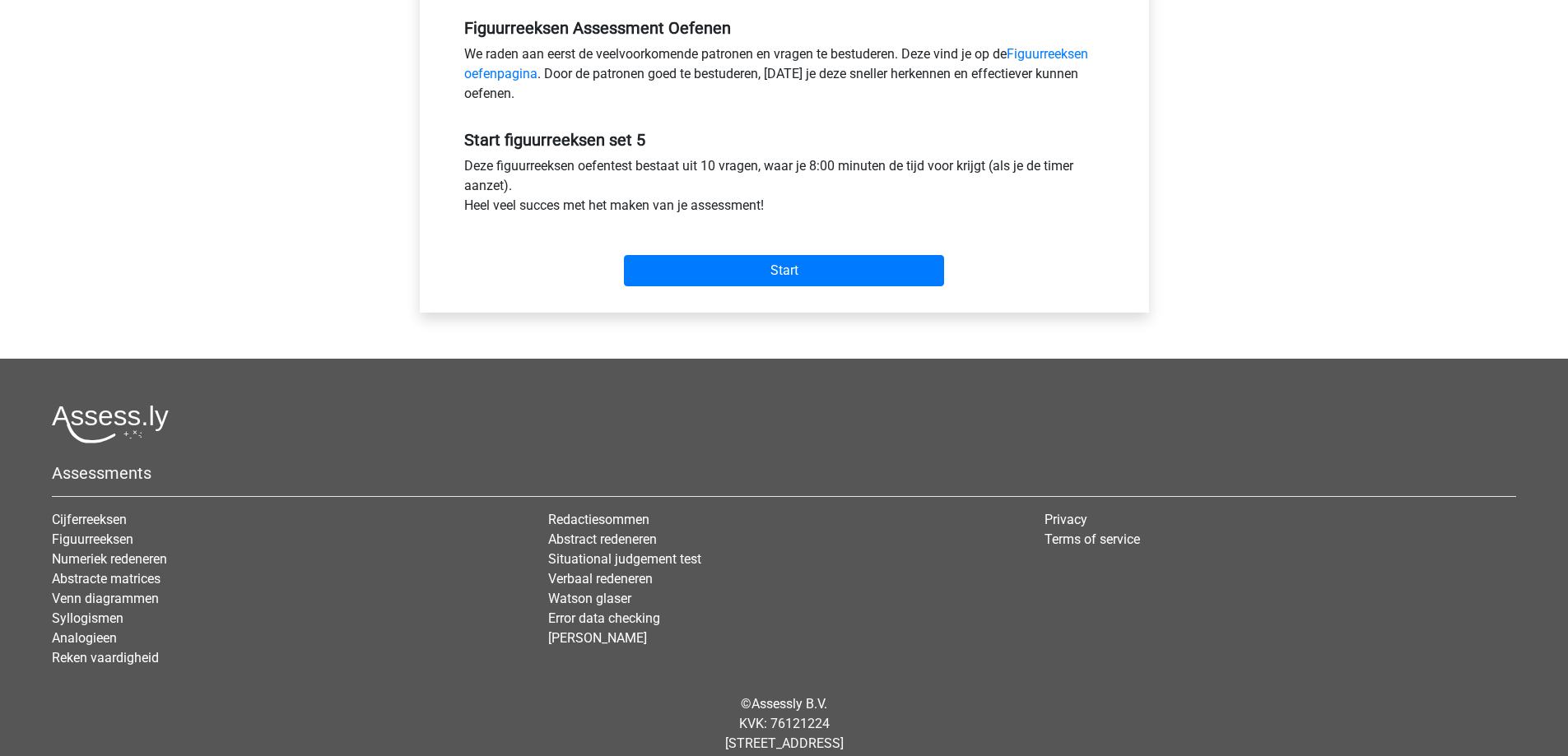
scroll to position [544, 0]
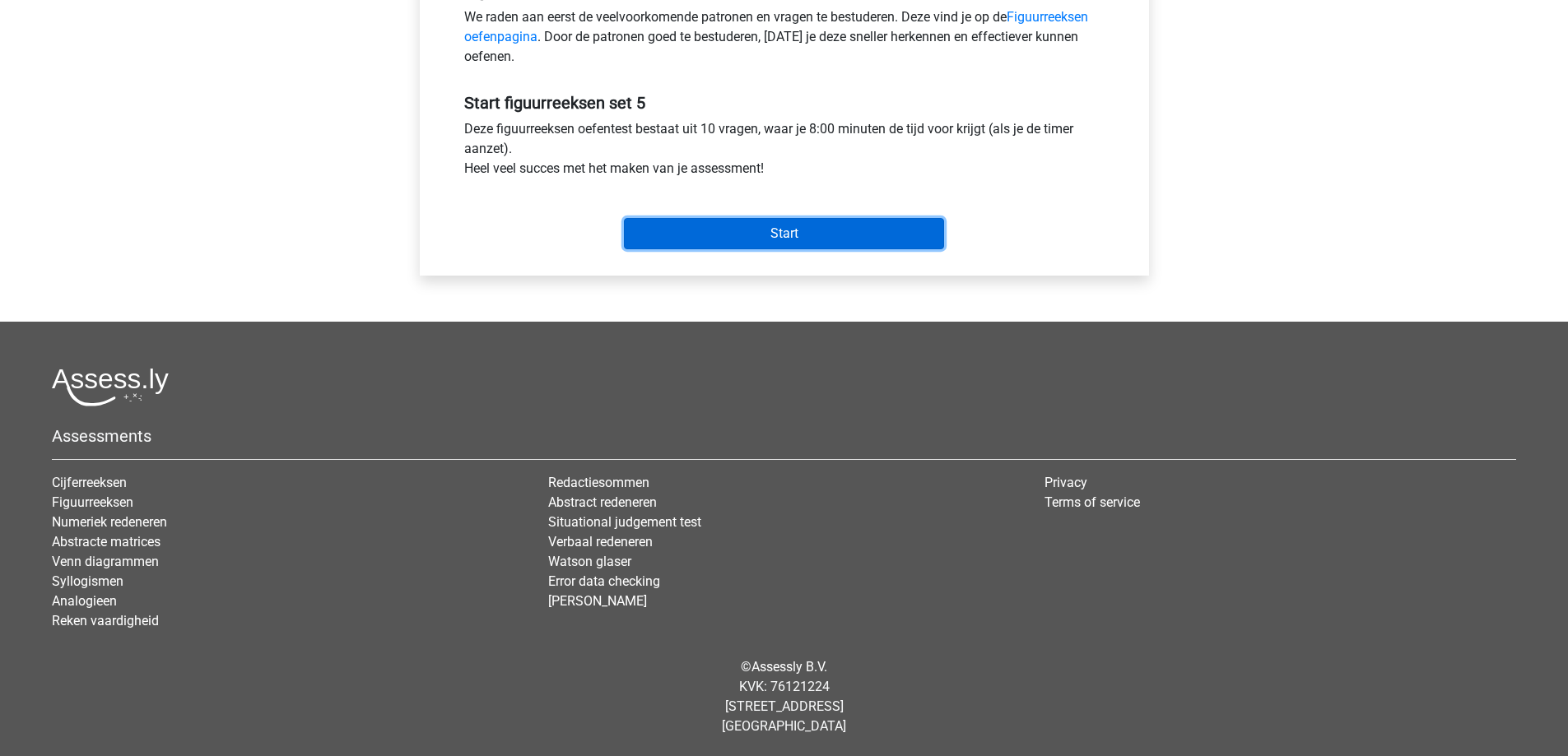
click at [802, 234] on input "Start" at bounding box center [784, 233] width 320 height 31
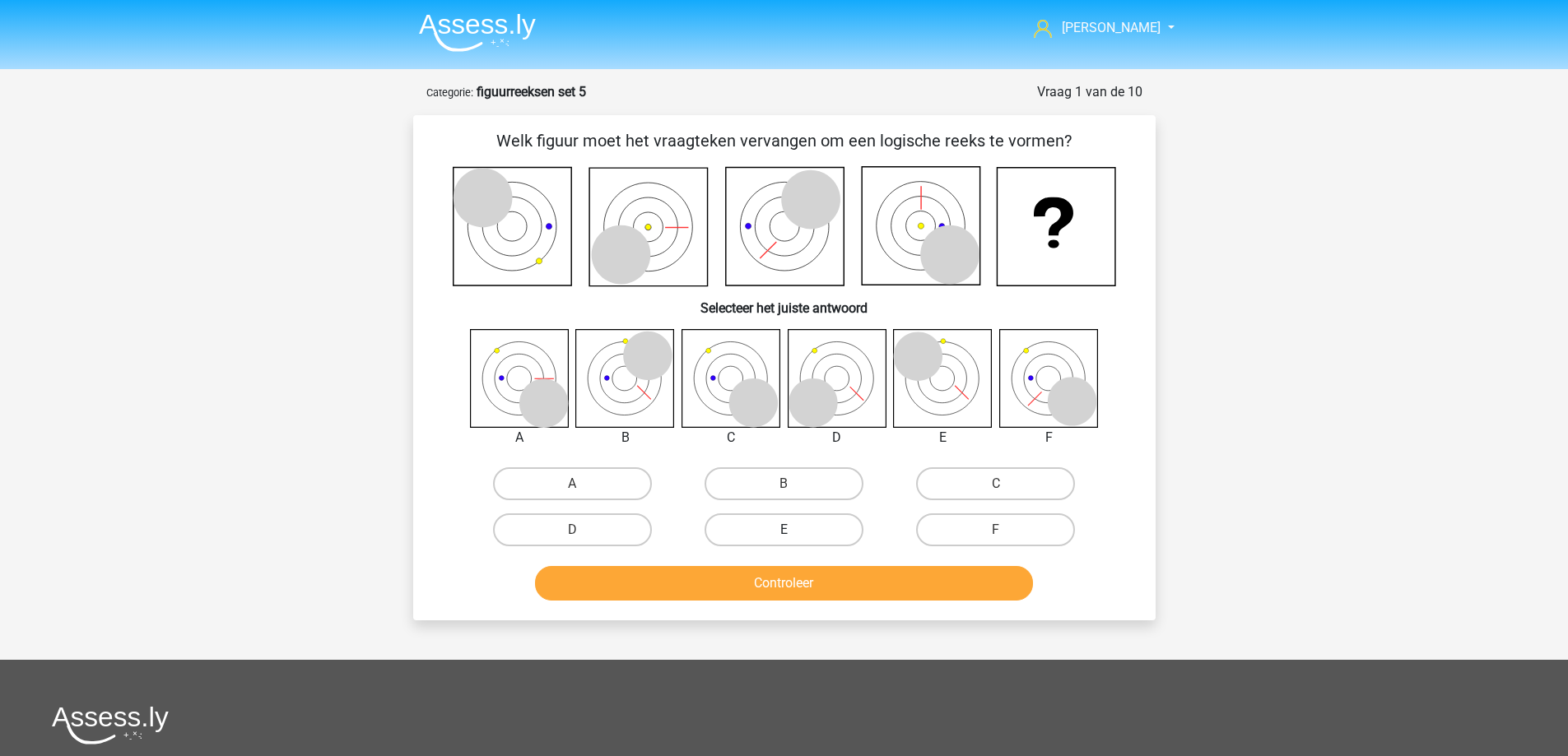
click at [785, 518] on label "E" at bounding box center [784, 529] width 159 height 33
click at [785, 530] on input "E" at bounding box center [789, 535] width 11 height 11
radio input "true"
click at [773, 576] on button "Controleer" at bounding box center [784, 582] width 498 height 34
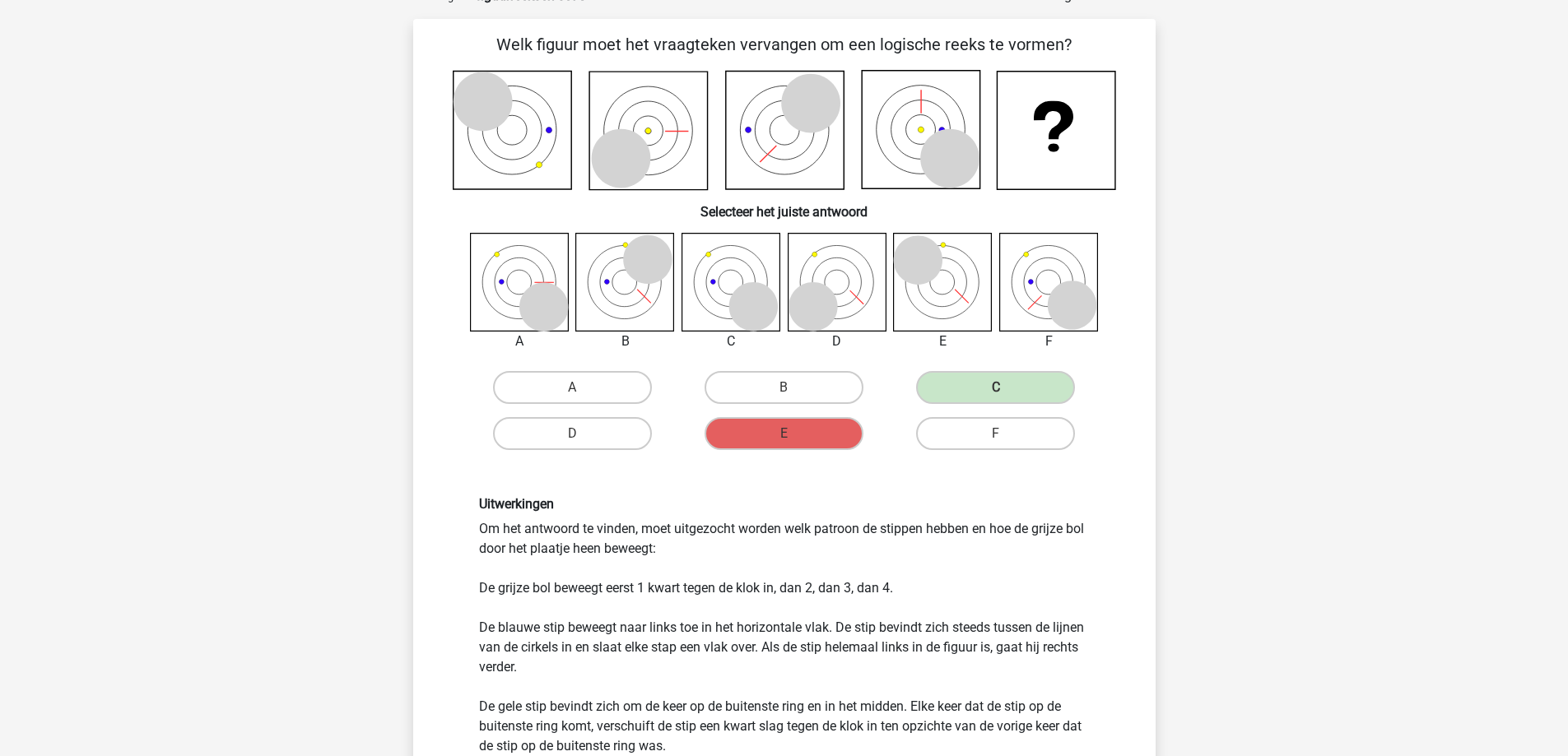
scroll to position [83, 0]
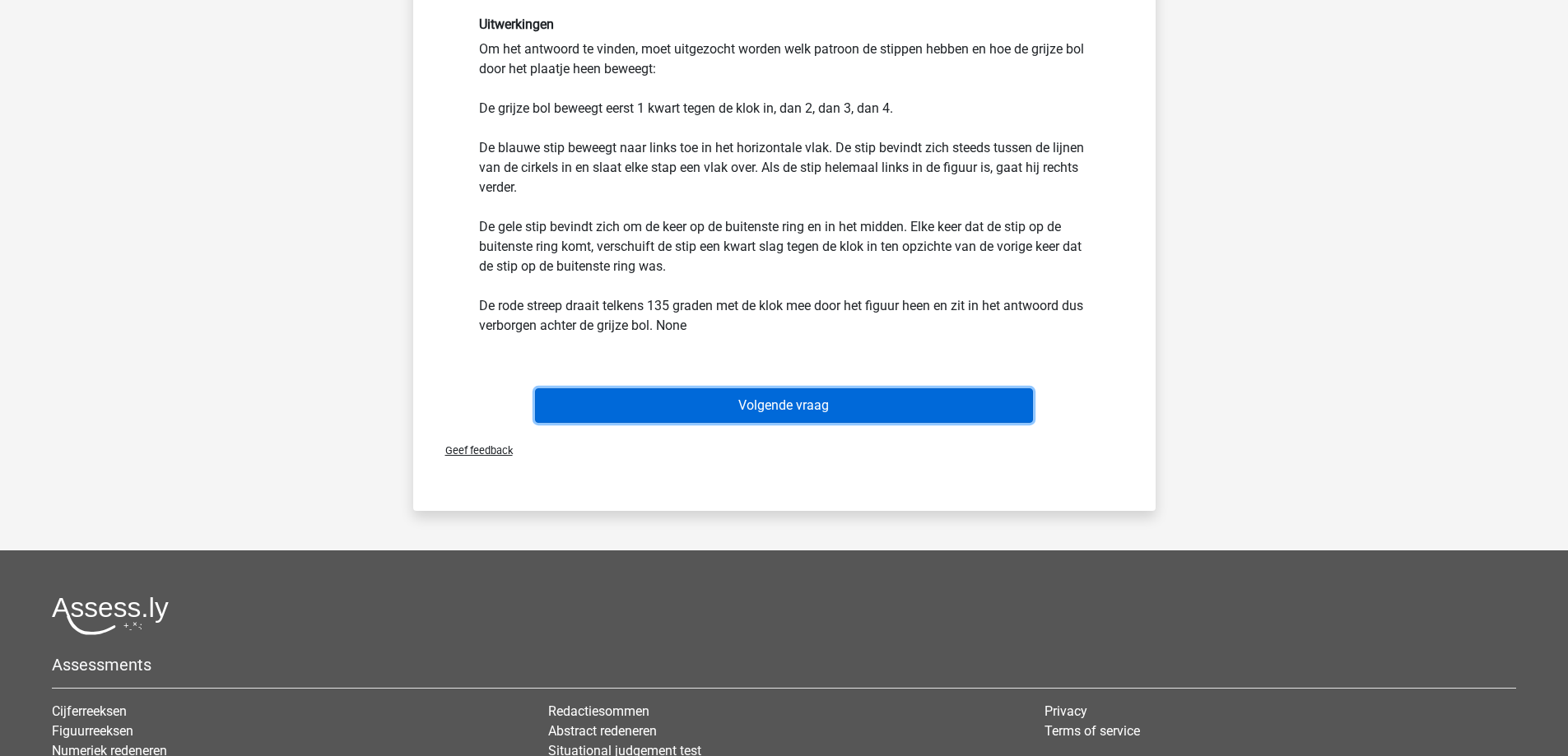
click at [749, 408] on button "Volgende vraag" at bounding box center [784, 405] width 498 height 34
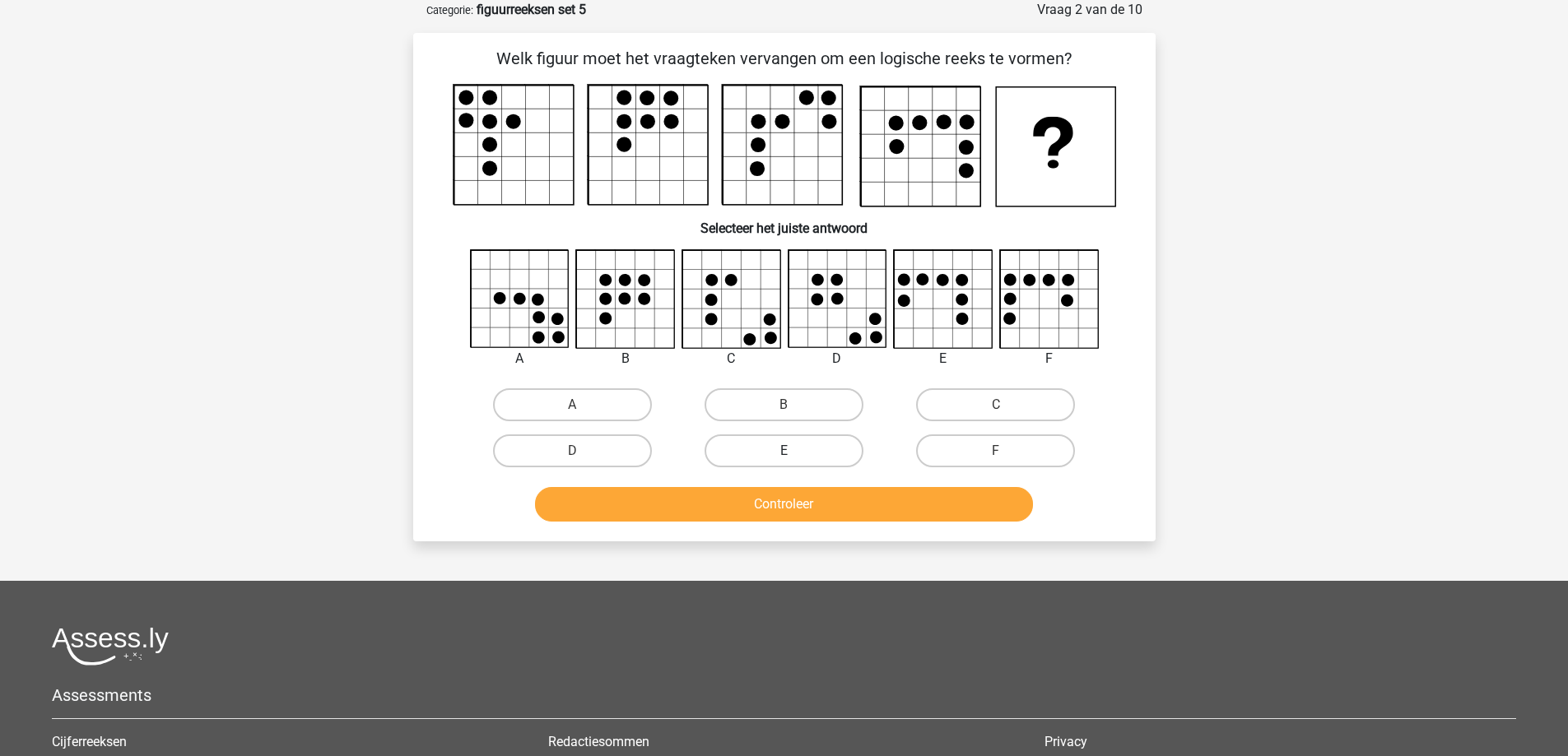
click at [780, 448] on label "E" at bounding box center [784, 451] width 159 height 33
click at [784, 451] on input "E" at bounding box center [789, 456] width 11 height 11
radio input "true"
click at [777, 505] on button "Controleer" at bounding box center [784, 504] width 498 height 34
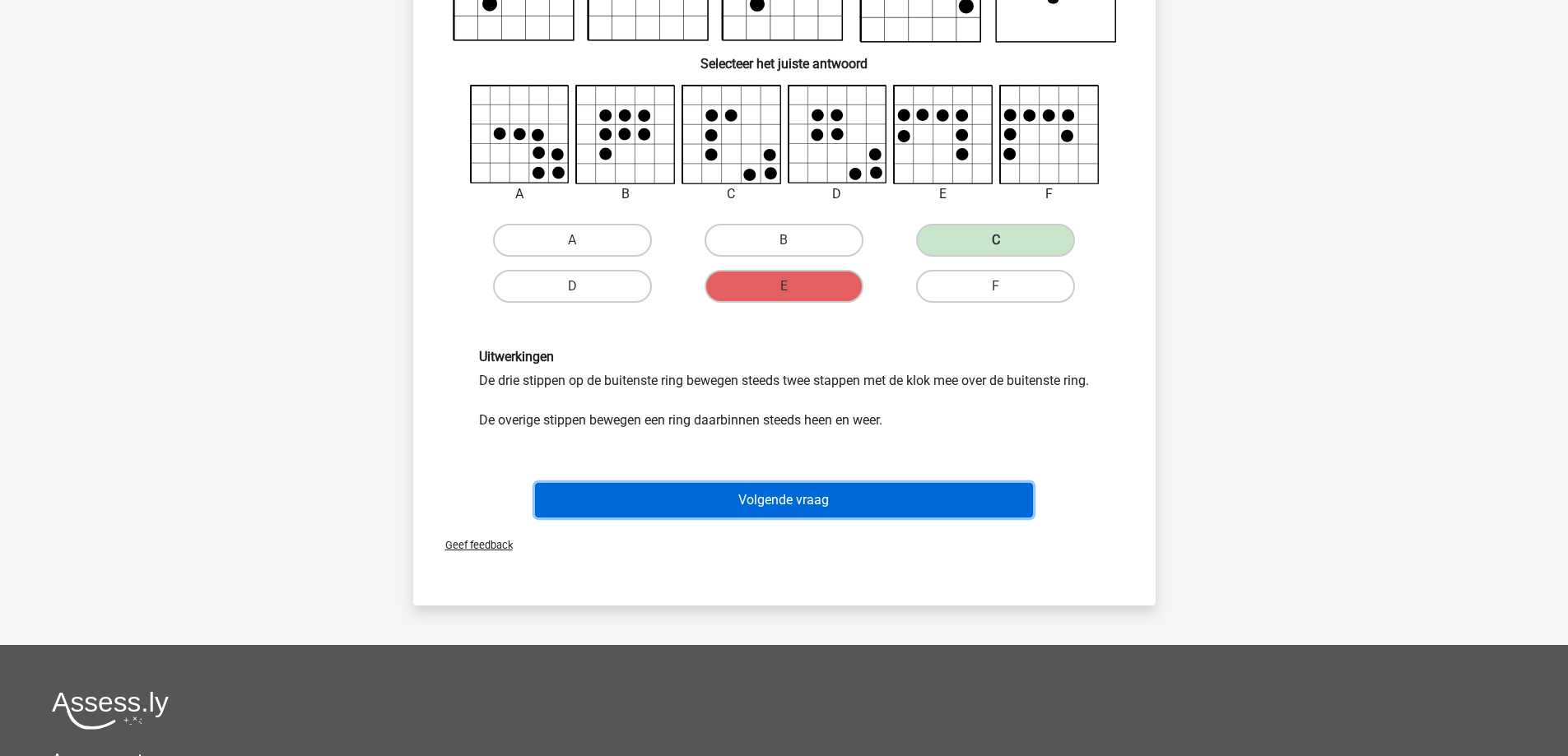
click at [760, 517] on button "Volgende vraag" at bounding box center [784, 500] width 498 height 34
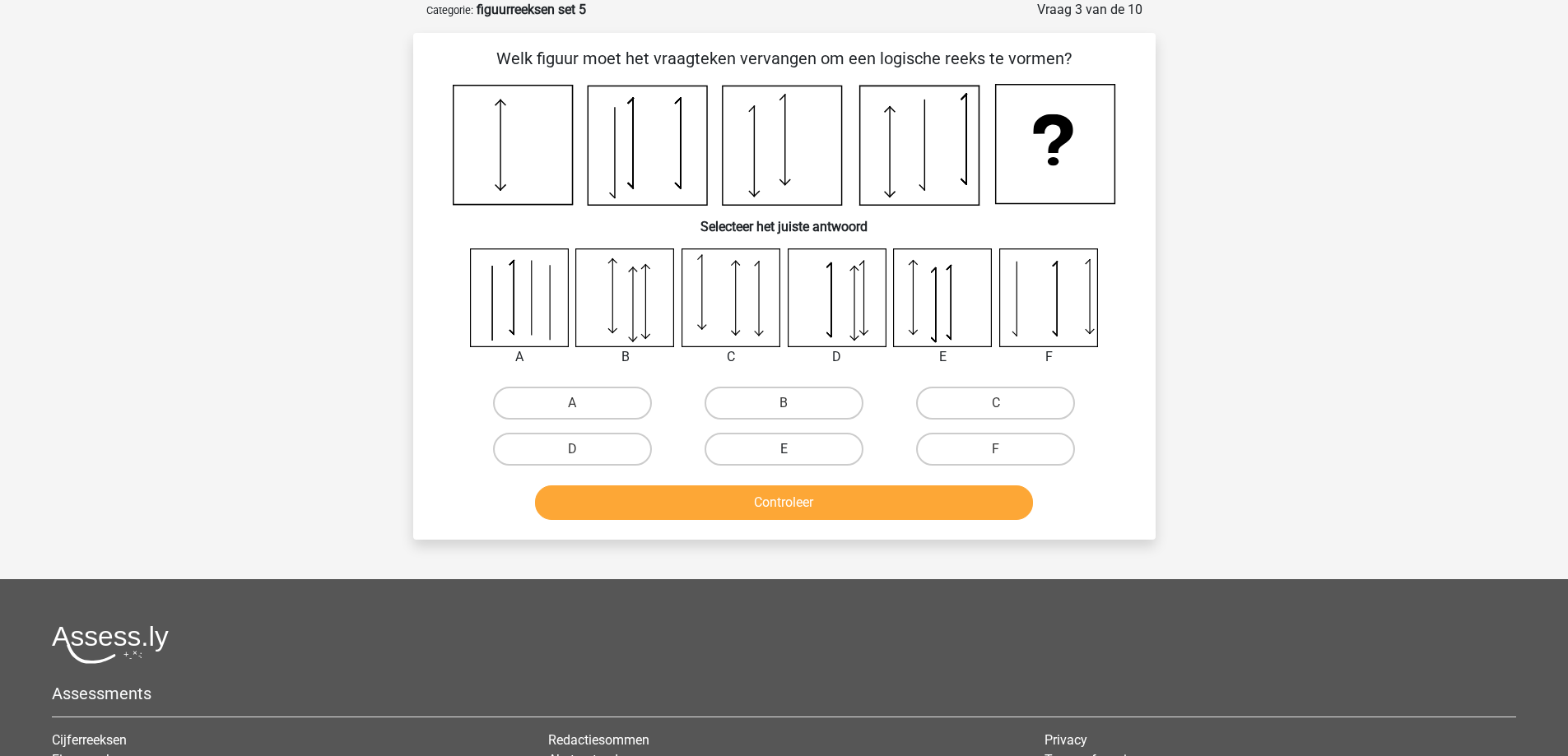
click at [802, 441] on label "E" at bounding box center [784, 449] width 159 height 33
click at [794, 449] on input "E" at bounding box center [789, 454] width 11 height 11
radio input "true"
click at [799, 501] on button "Controleer" at bounding box center [784, 502] width 498 height 34
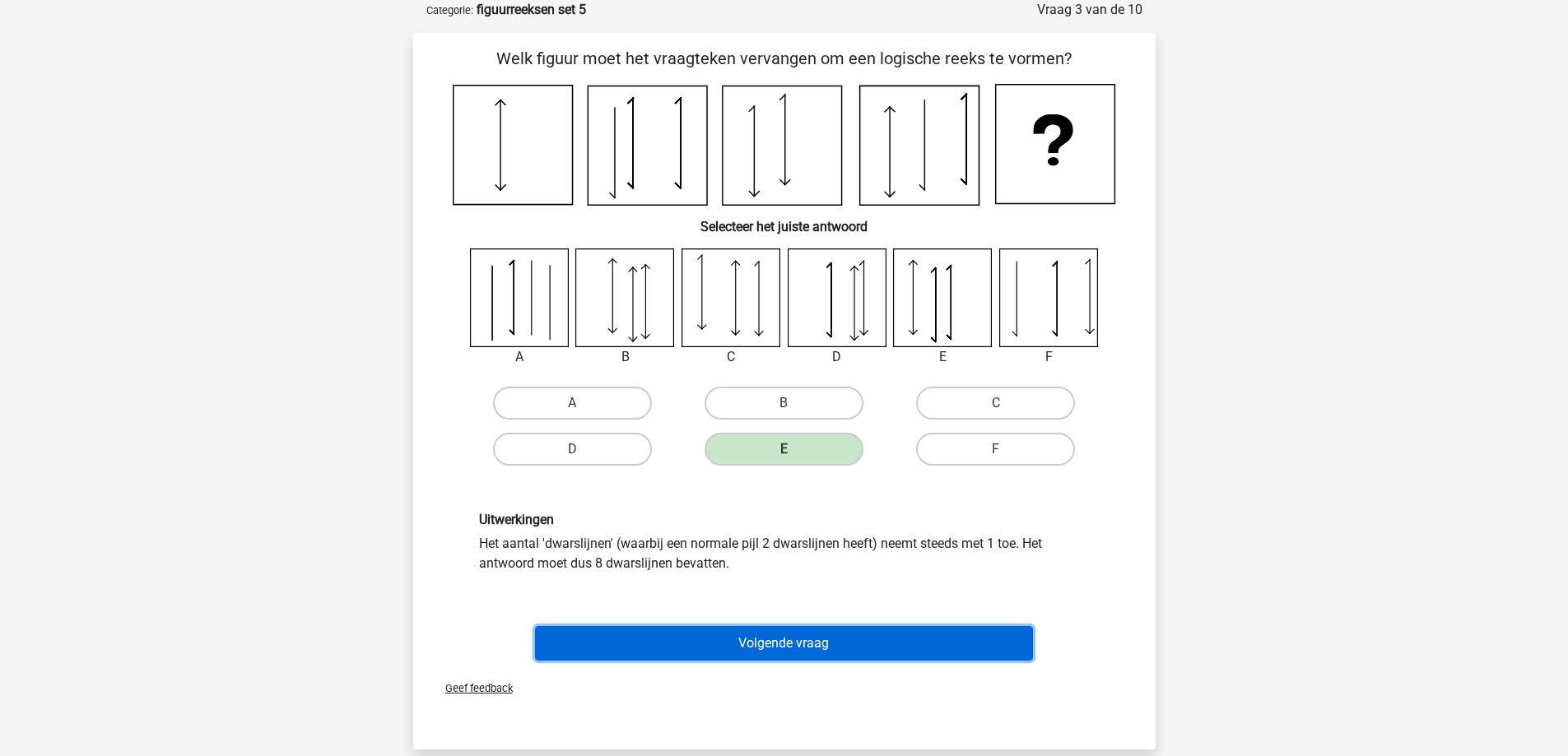
click at [757, 640] on button "Volgende vraag" at bounding box center [784, 643] width 498 height 34
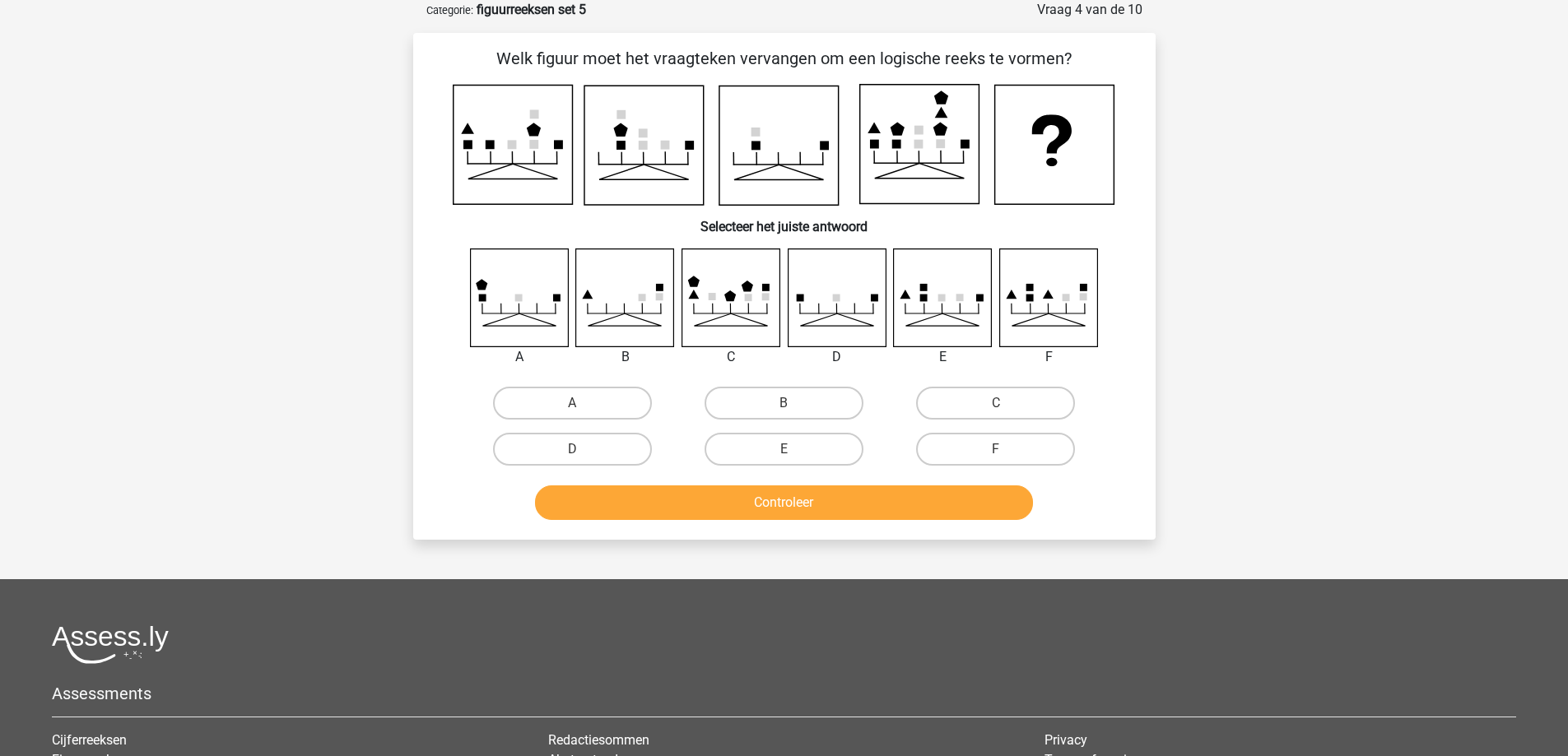
scroll to position [0, 0]
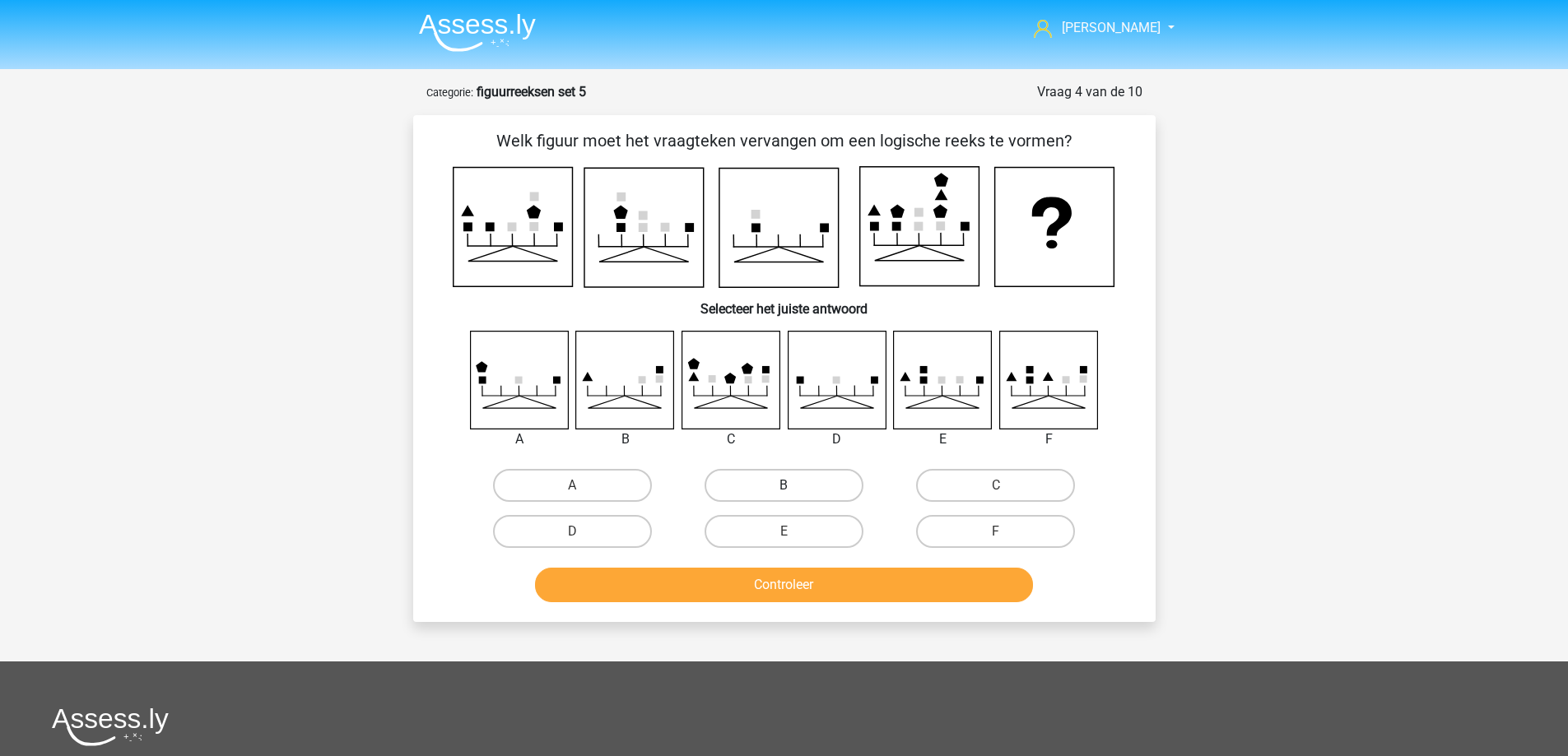
click at [816, 483] on label "B" at bounding box center [784, 485] width 159 height 33
click at [794, 486] on input "B" at bounding box center [789, 491] width 11 height 11
radio input "true"
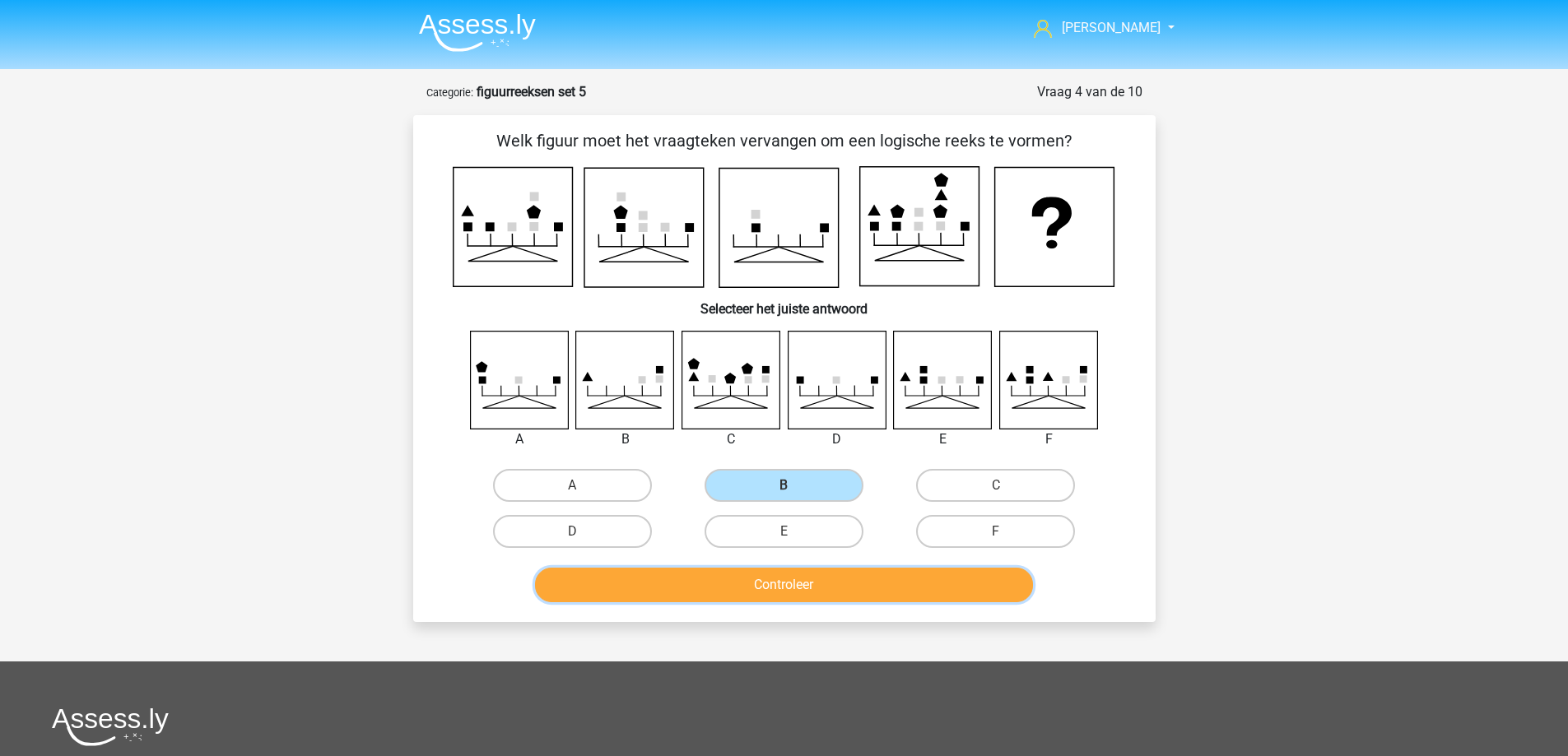
click at [797, 599] on button "Controleer" at bounding box center [784, 584] width 498 height 34
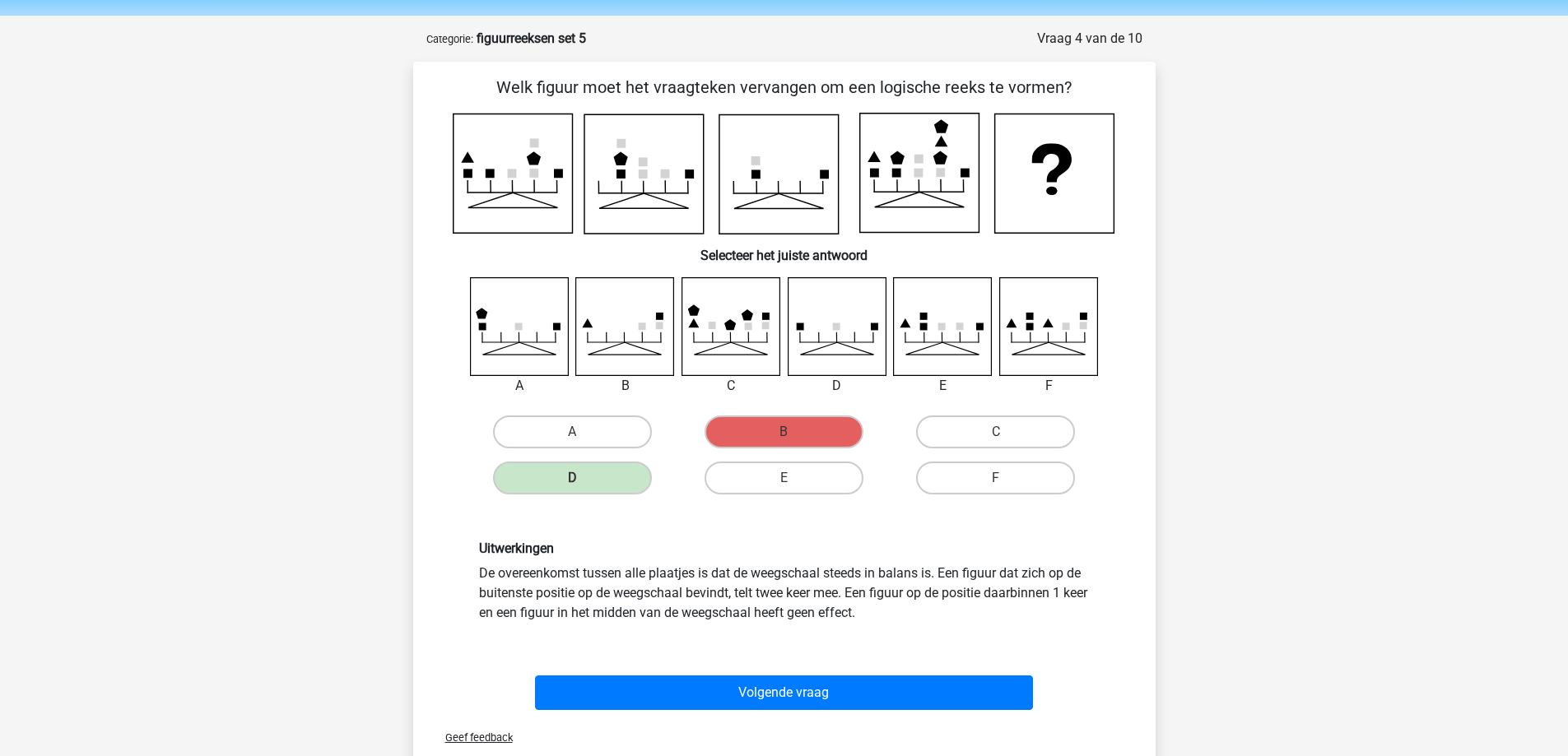
scroll to position [83, 0]
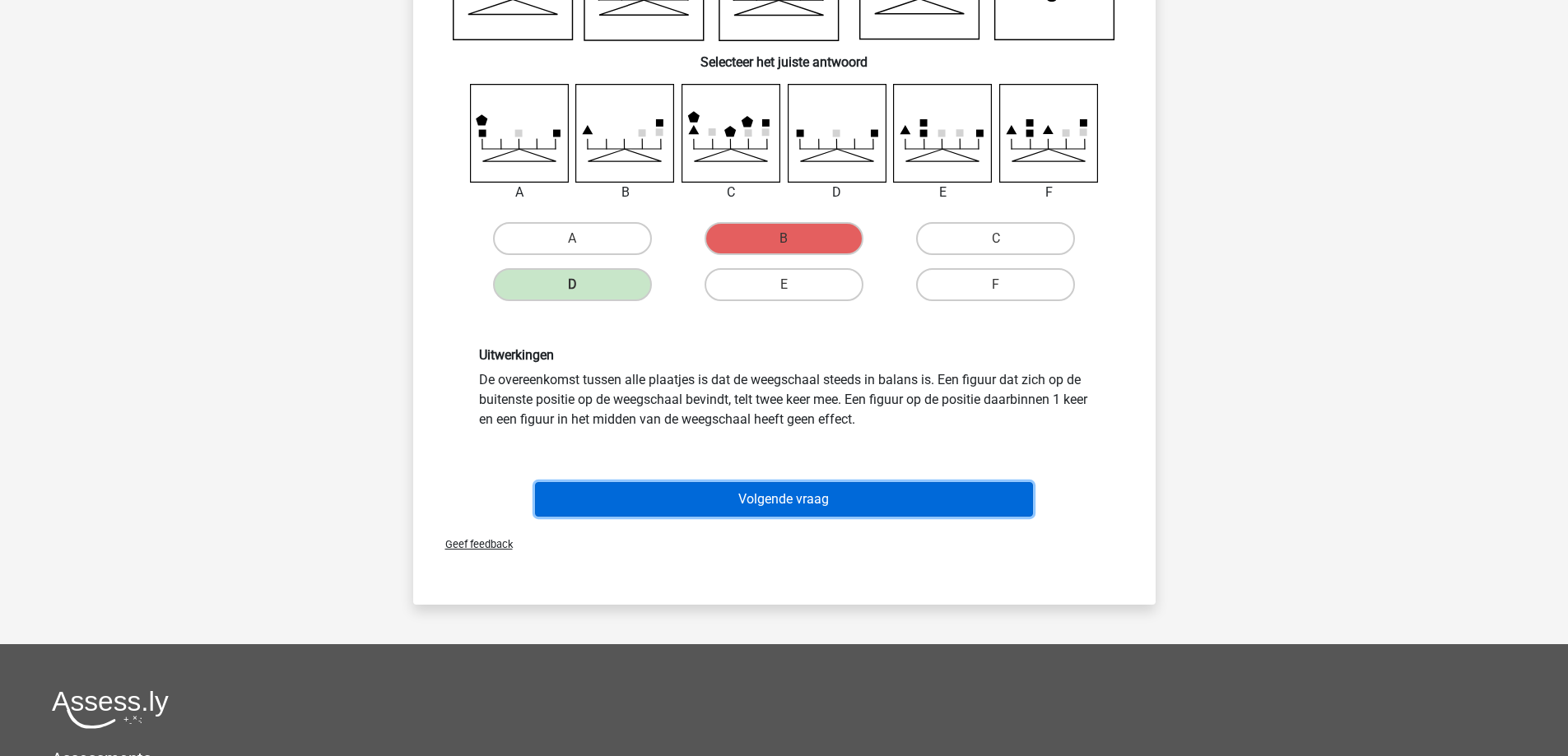
click at [872, 509] on button "Volgende vraag" at bounding box center [784, 499] width 498 height 34
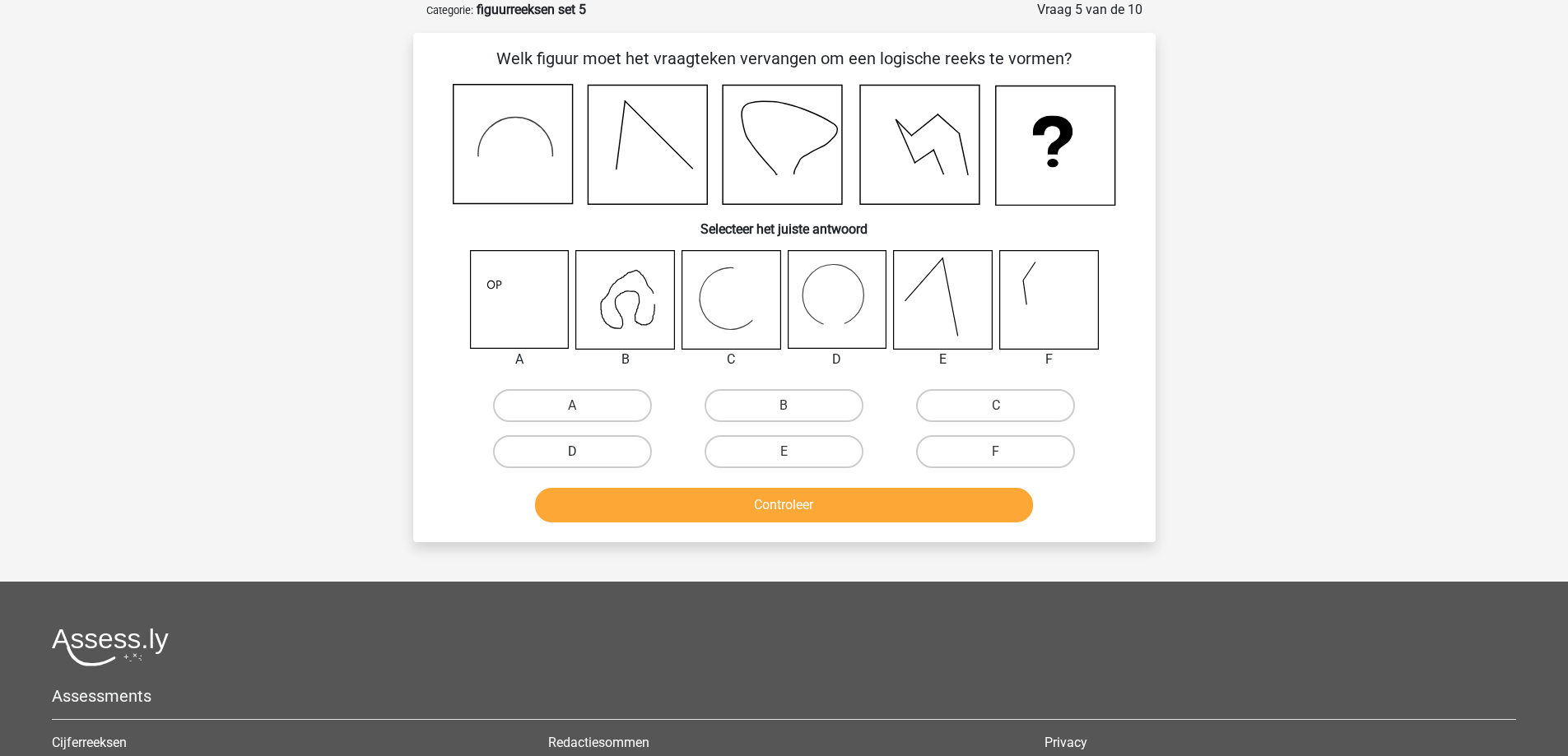
click at [561, 458] on label "D" at bounding box center [572, 451] width 159 height 33
click at [572, 458] on input "D" at bounding box center [577, 456] width 11 height 11
radio input "true"
click at [653, 515] on button "Controleer" at bounding box center [784, 505] width 498 height 34
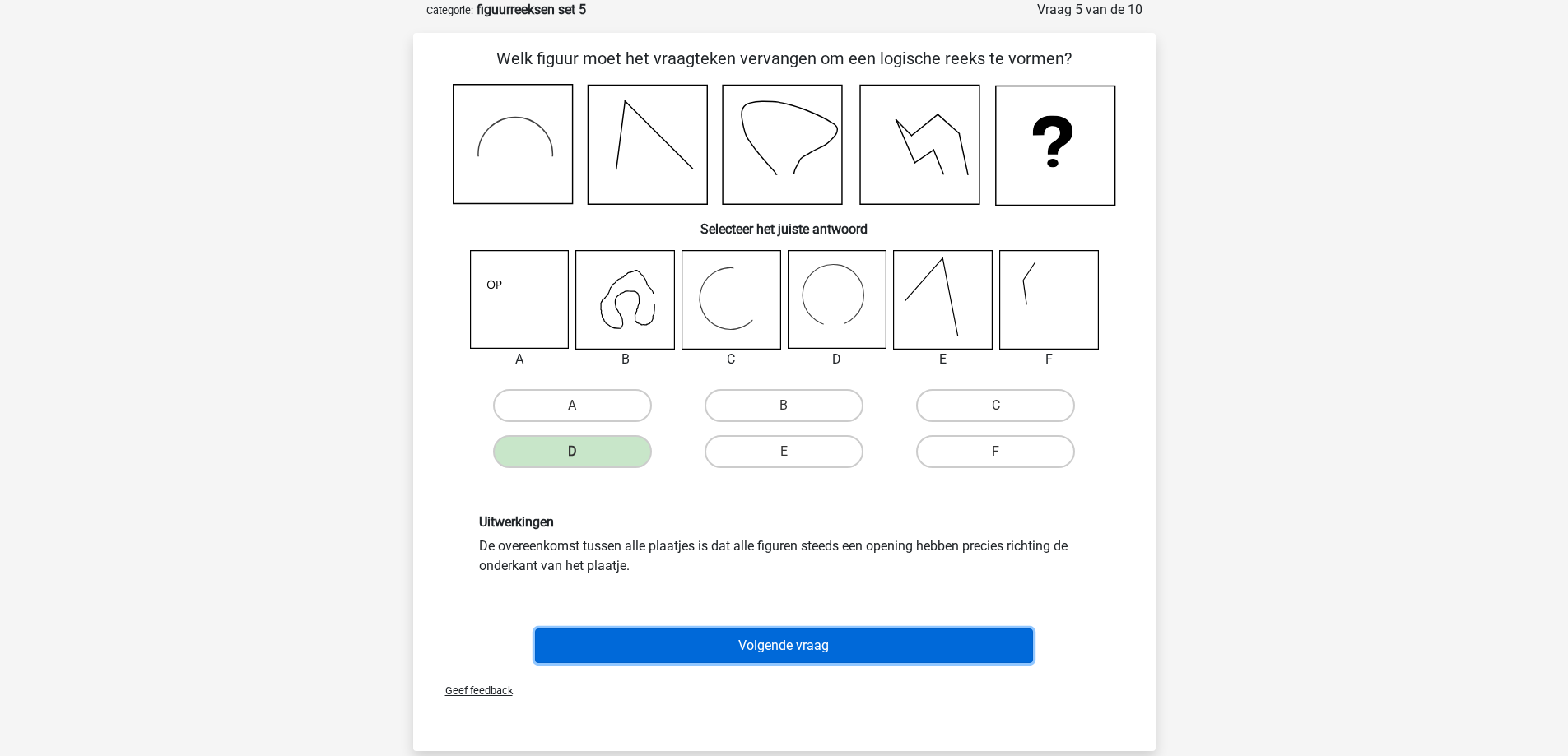
click at [646, 651] on button "Volgende vraag" at bounding box center [784, 645] width 498 height 34
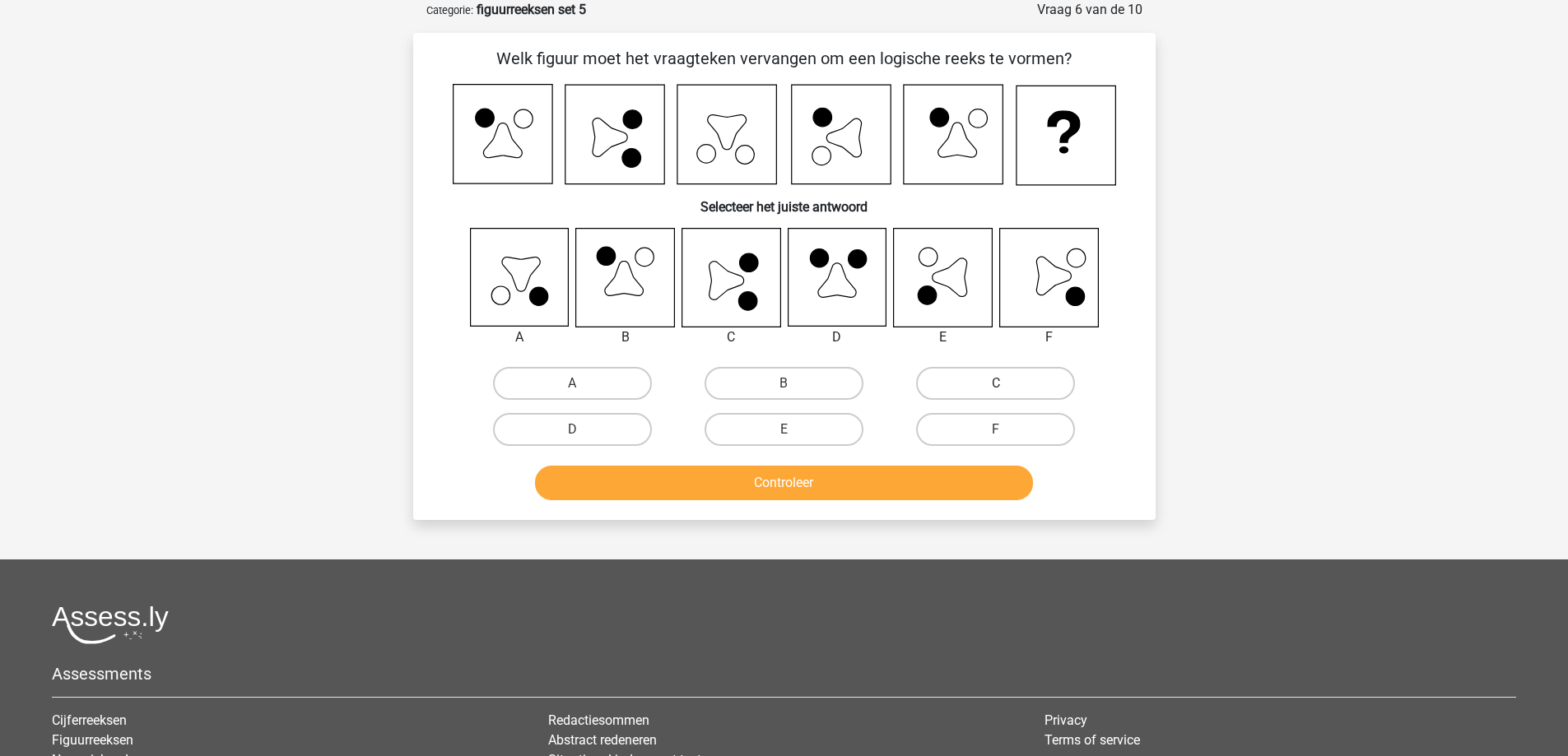
click at [992, 386] on label "C" at bounding box center [996, 383] width 159 height 33
click at [996, 386] on input "C" at bounding box center [1001, 389] width 11 height 11
radio input "true"
click at [880, 492] on button "Controleer" at bounding box center [784, 482] width 498 height 34
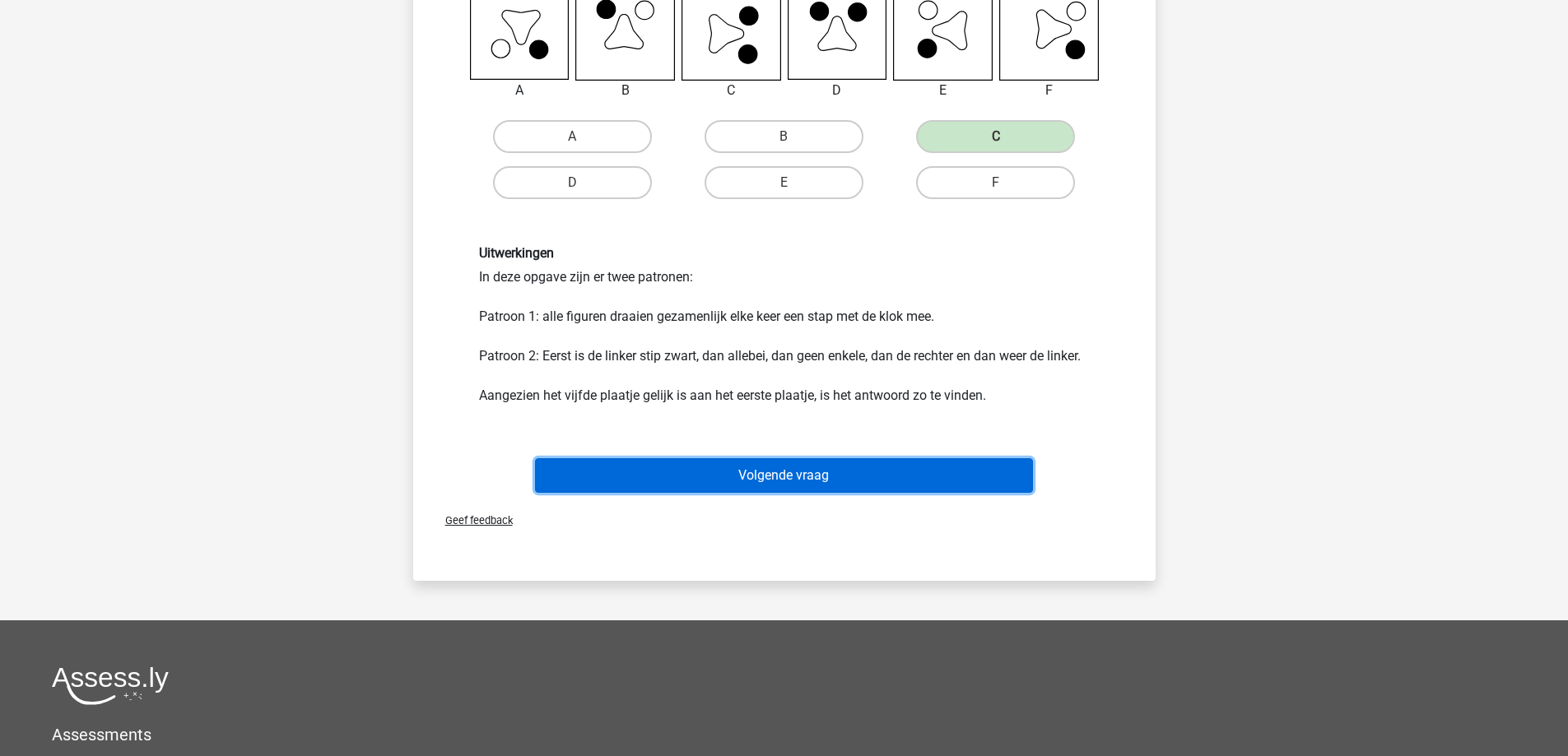
click at [789, 481] on button "Volgende vraag" at bounding box center [784, 475] width 498 height 34
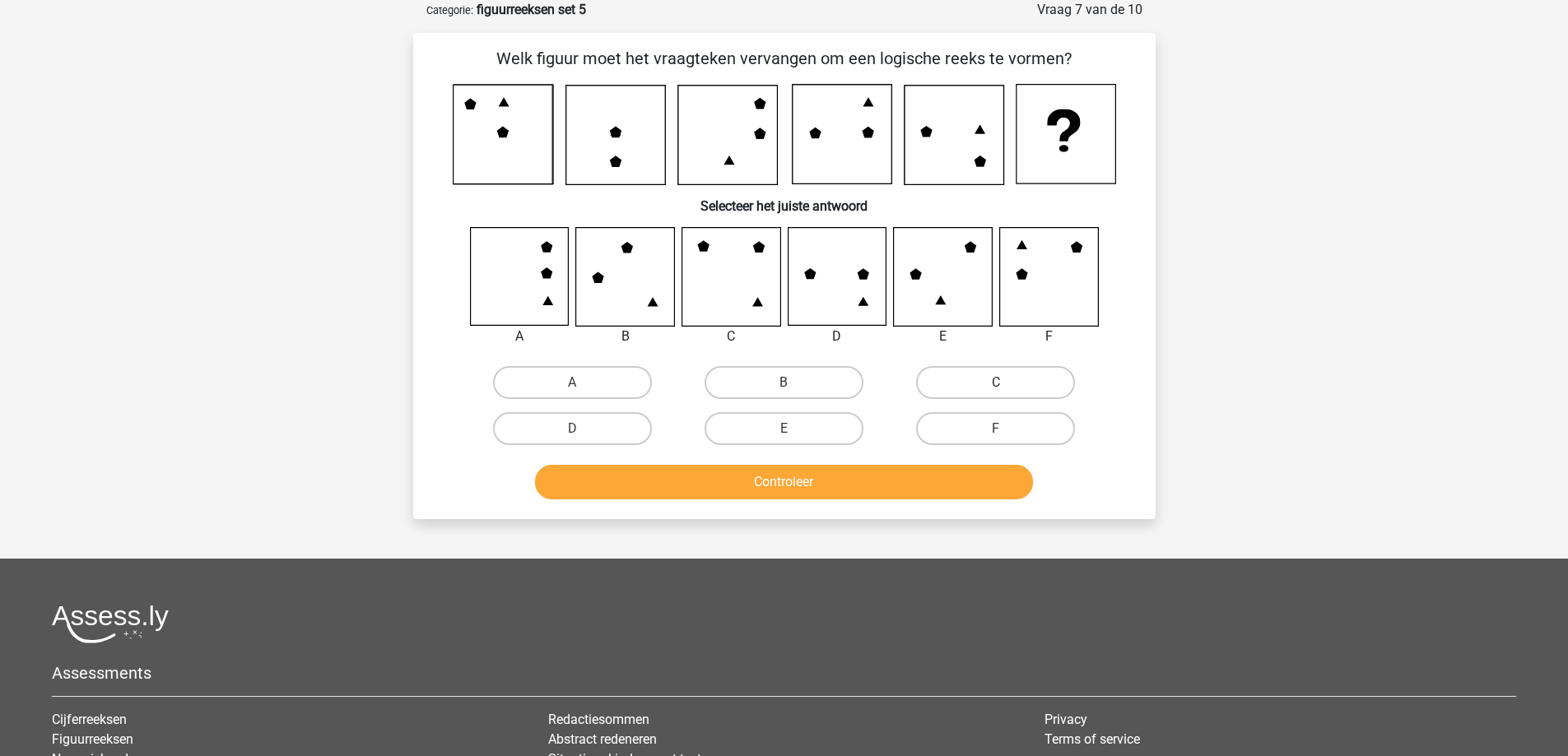
click at [975, 379] on label "C" at bounding box center [996, 382] width 159 height 33
click at [996, 383] on input "C" at bounding box center [1001, 388] width 11 height 11
radio input "true"
click at [800, 486] on button "Controleer" at bounding box center [784, 481] width 498 height 34
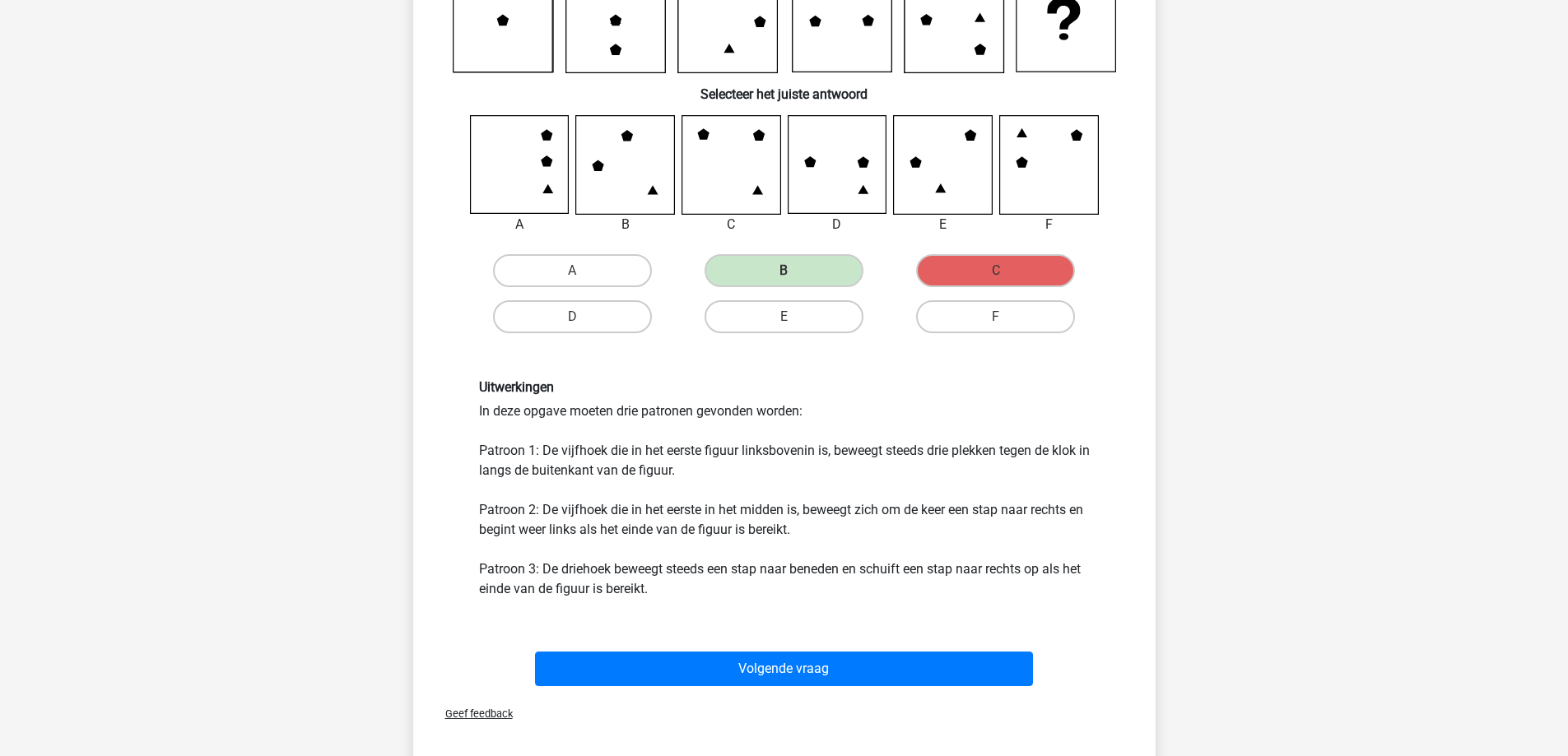
scroll to position [247, 0]
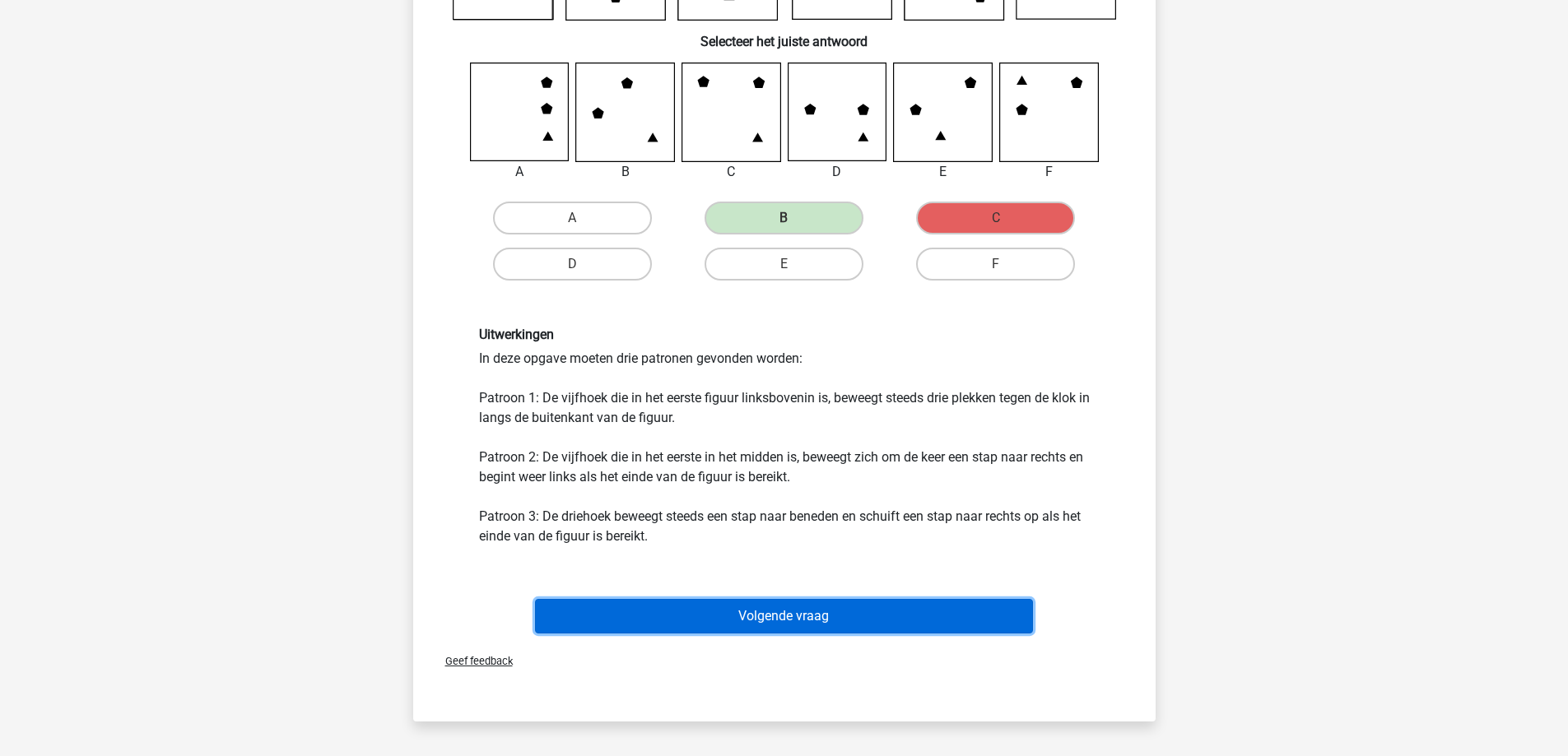
click at [756, 631] on button "Volgende vraag" at bounding box center [784, 616] width 498 height 34
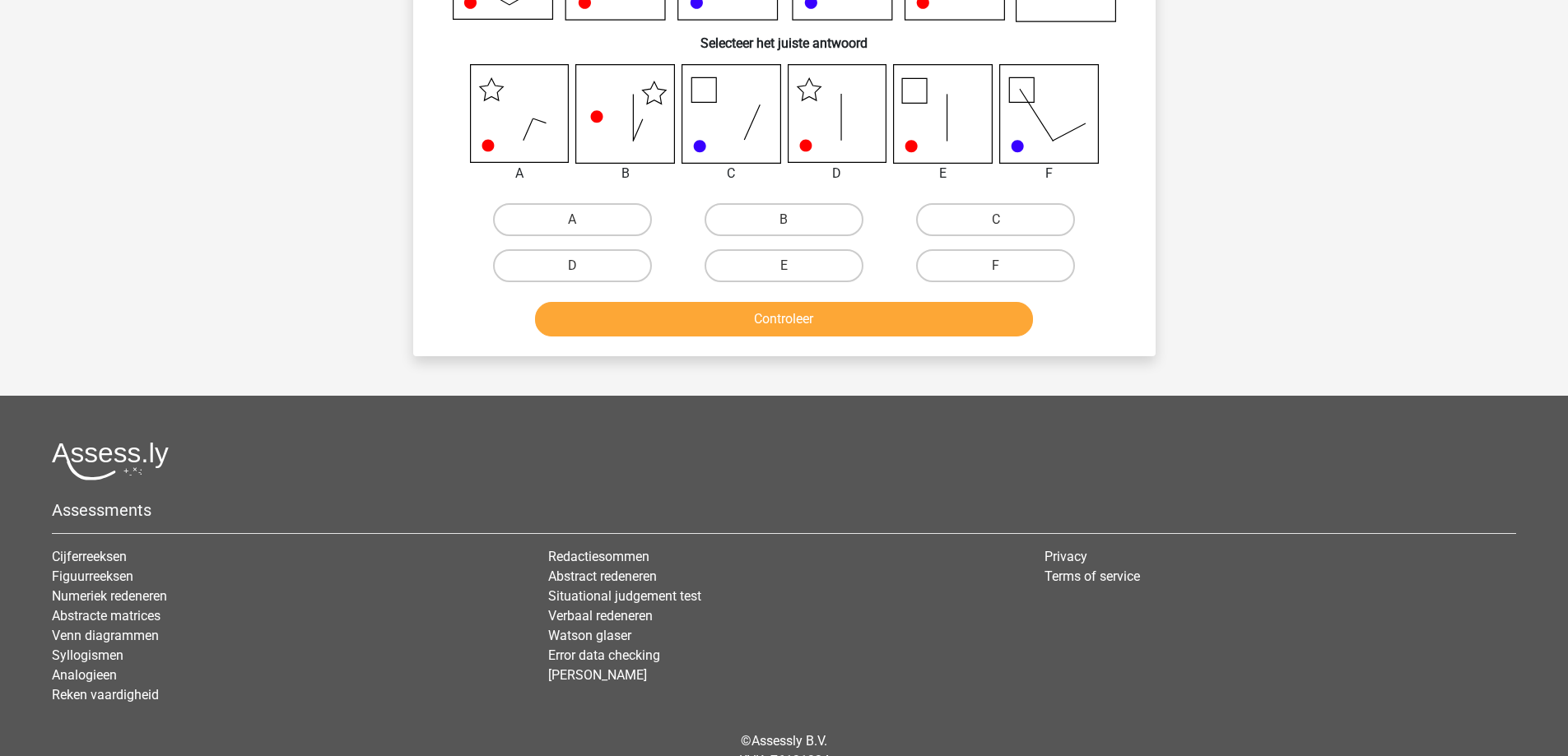
scroll to position [83, 0]
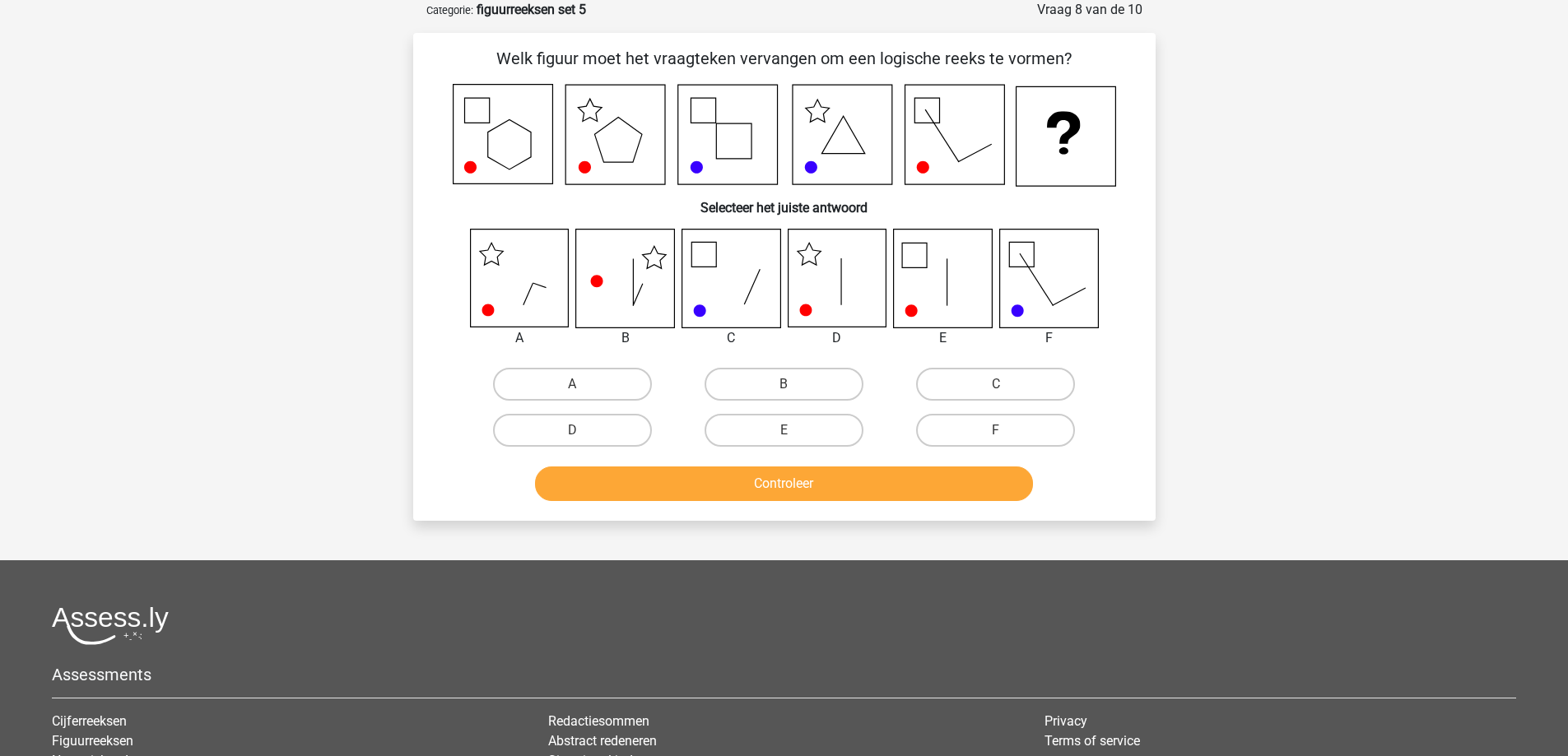
drag, startPoint x: 563, startPoint y: 437, endPoint x: 590, endPoint y: 451, distance: 30.4
click at [564, 437] on label "D" at bounding box center [572, 430] width 159 height 33
click at [572, 437] on input "D" at bounding box center [577, 436] width 11 height 11
radio input "true"
click at [642, 485] on button "Controleer" at bounding box center [784, 483] width 498 height 34
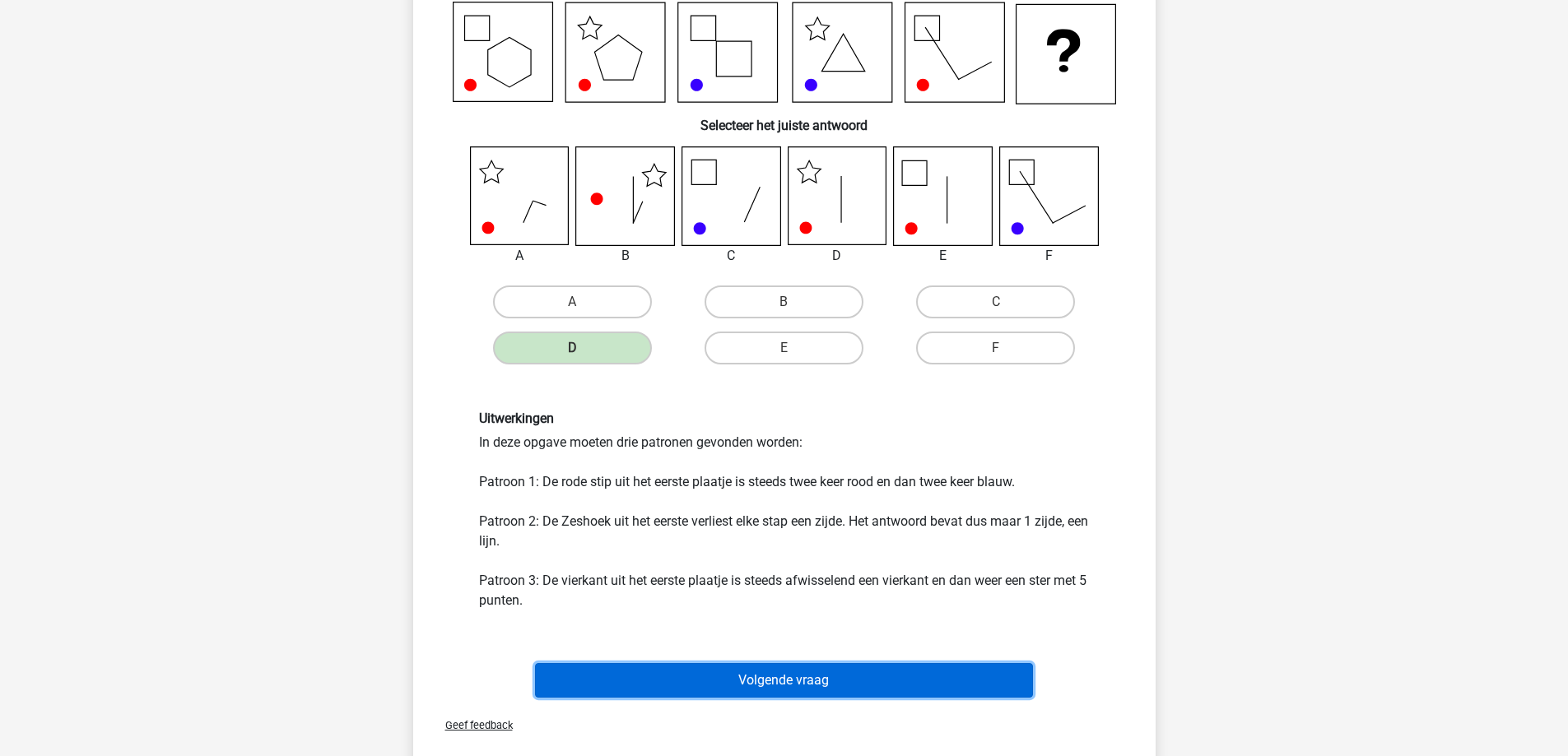
click at [697, 673] on button "Volgende vraag" at bounding box center [784, 680] width 498 height 34
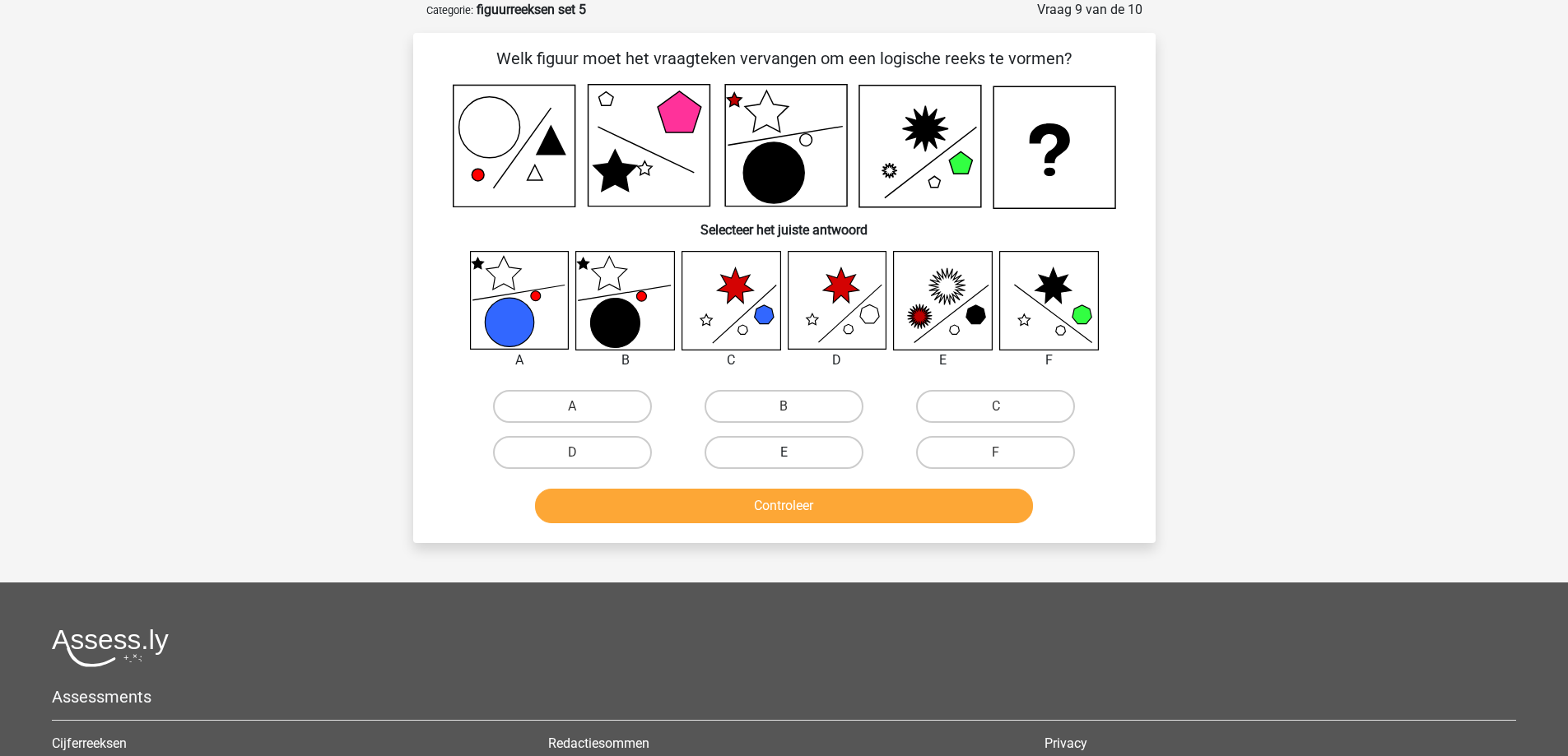
click at [805, 456] on label "E" at bounding box center [784, 452] width 159 height 33
click at [794, 456] on input "E" at bounding box center [789, 457] width 11 height 11
radio input "true"
click at [798, 505] on button "Controleer" at bounding box center [784, 506] width 498 height 34
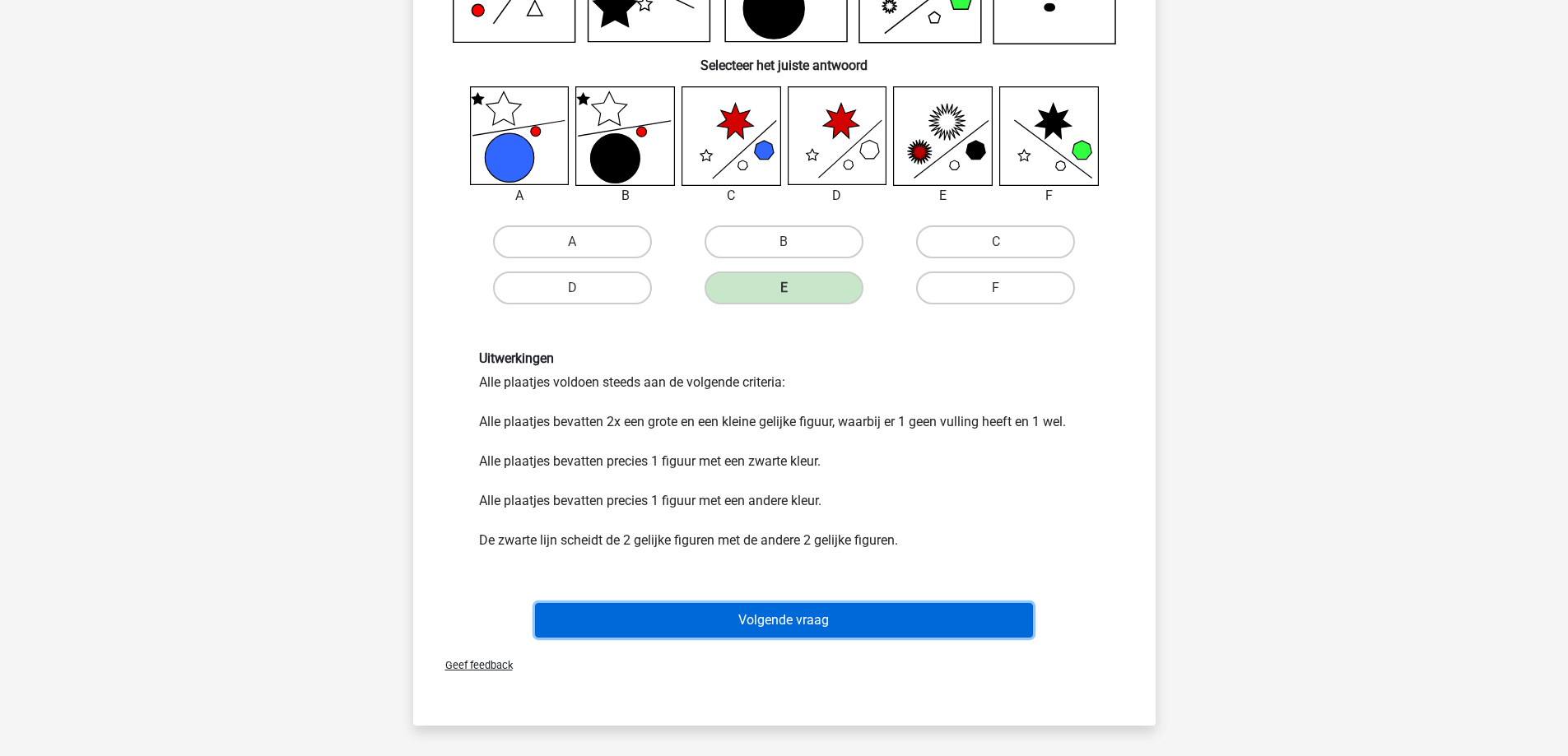
click at [765, 627] on button "Volgende vraag" at bounding box center [784, 620] width 498 height 34
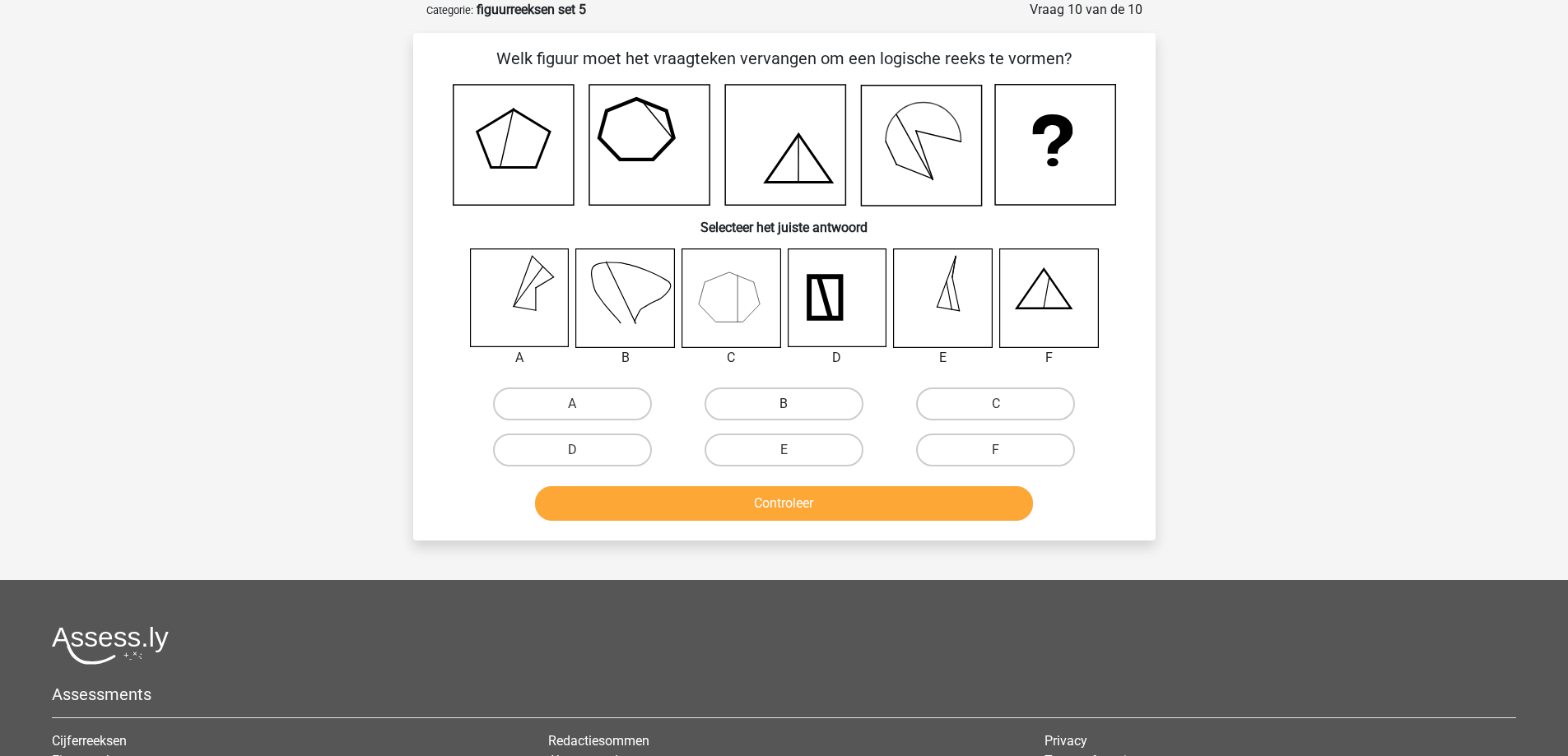
click at [811, 392] on label "B" at bounding box center [784, 403] width 159 height 33
click at [794, 404] on input "B" at bounding box center [789, 409] width 11 height 11
radio input "true"
click at [762, 503] on button "Controleer" at bounding box center [784, 503] width 498 height 34
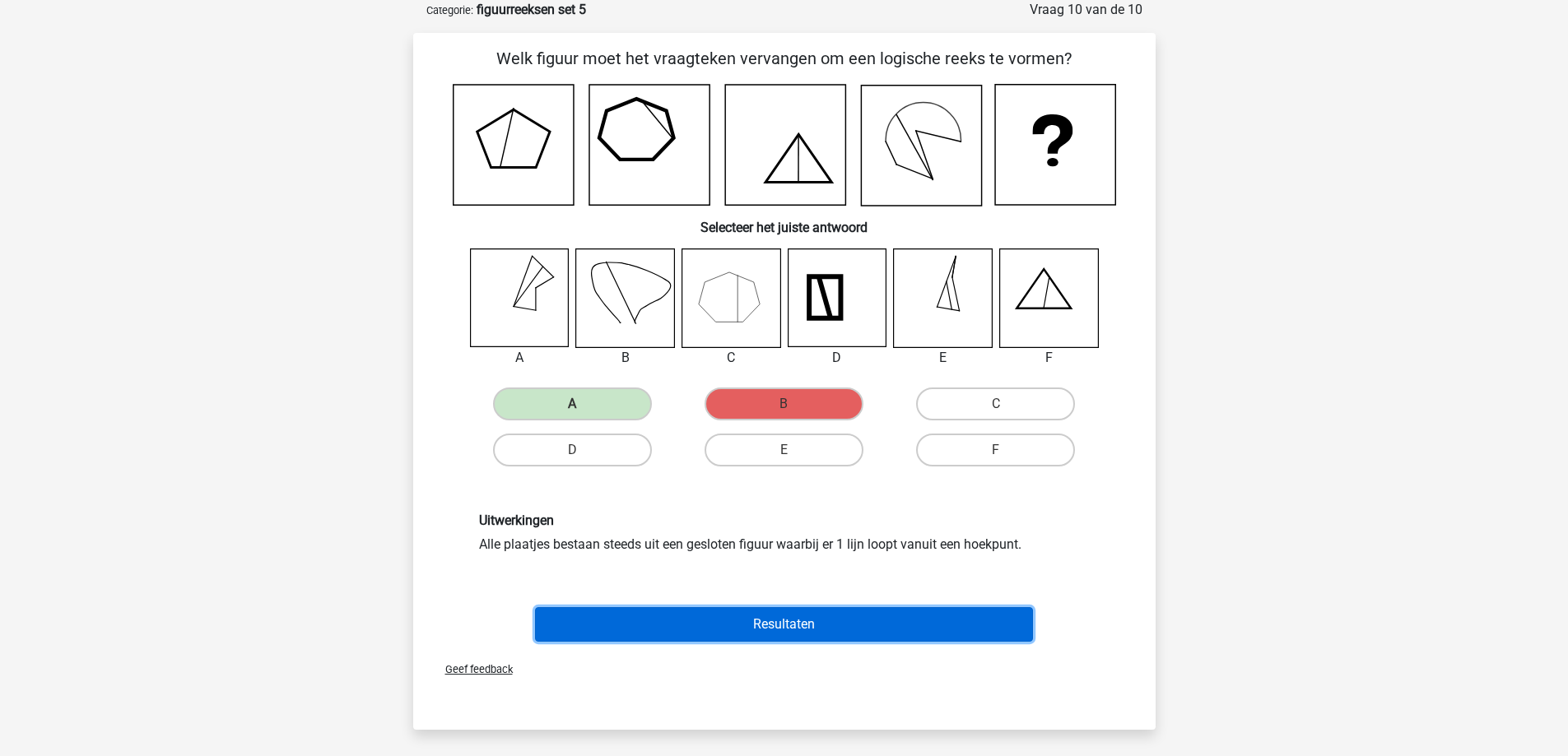
click at [877, 617] on button "Resultaten" at bounding box center [784, 624] width 498 height 34
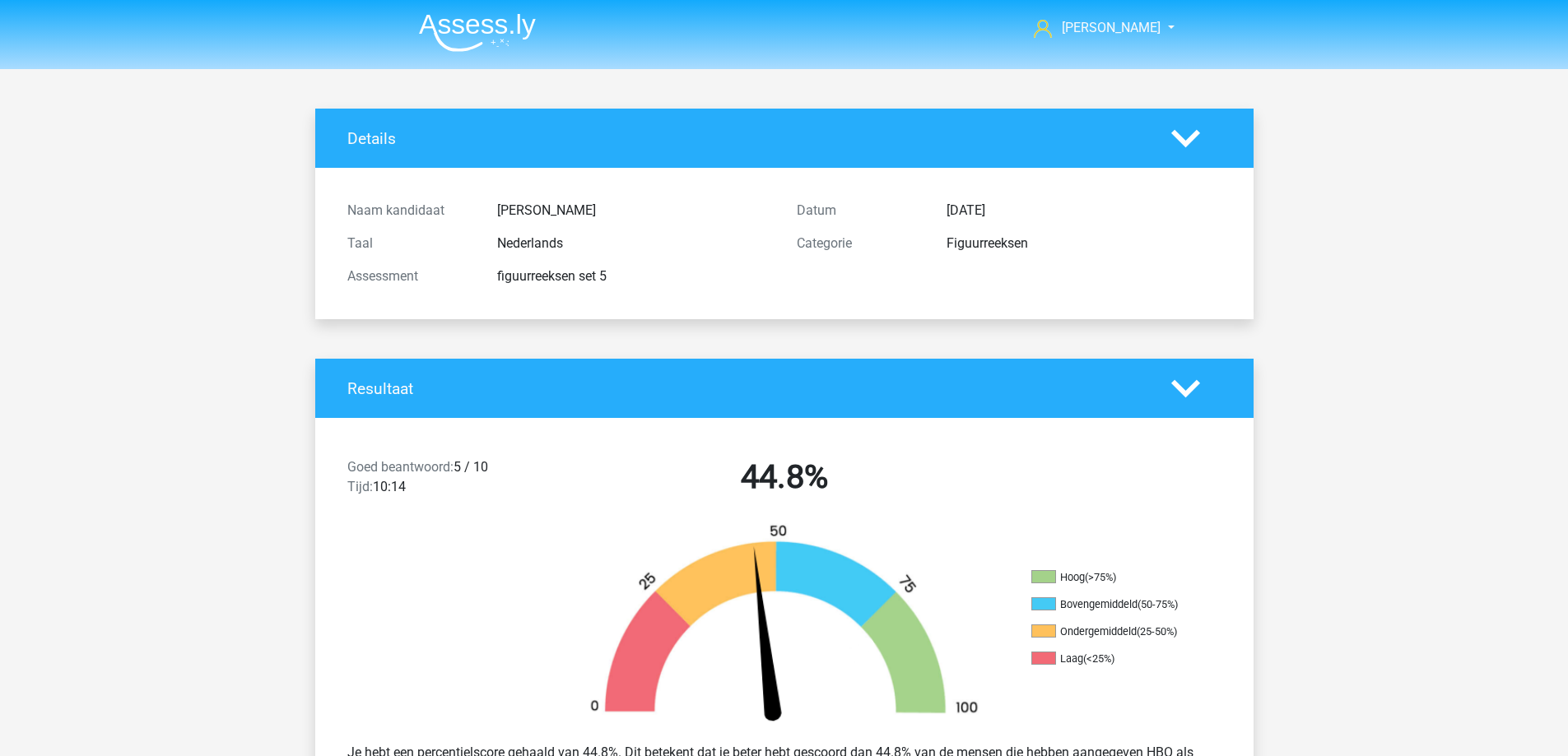
click at [476, 24] on img at bounding box center [477, 33] width 117 height 38
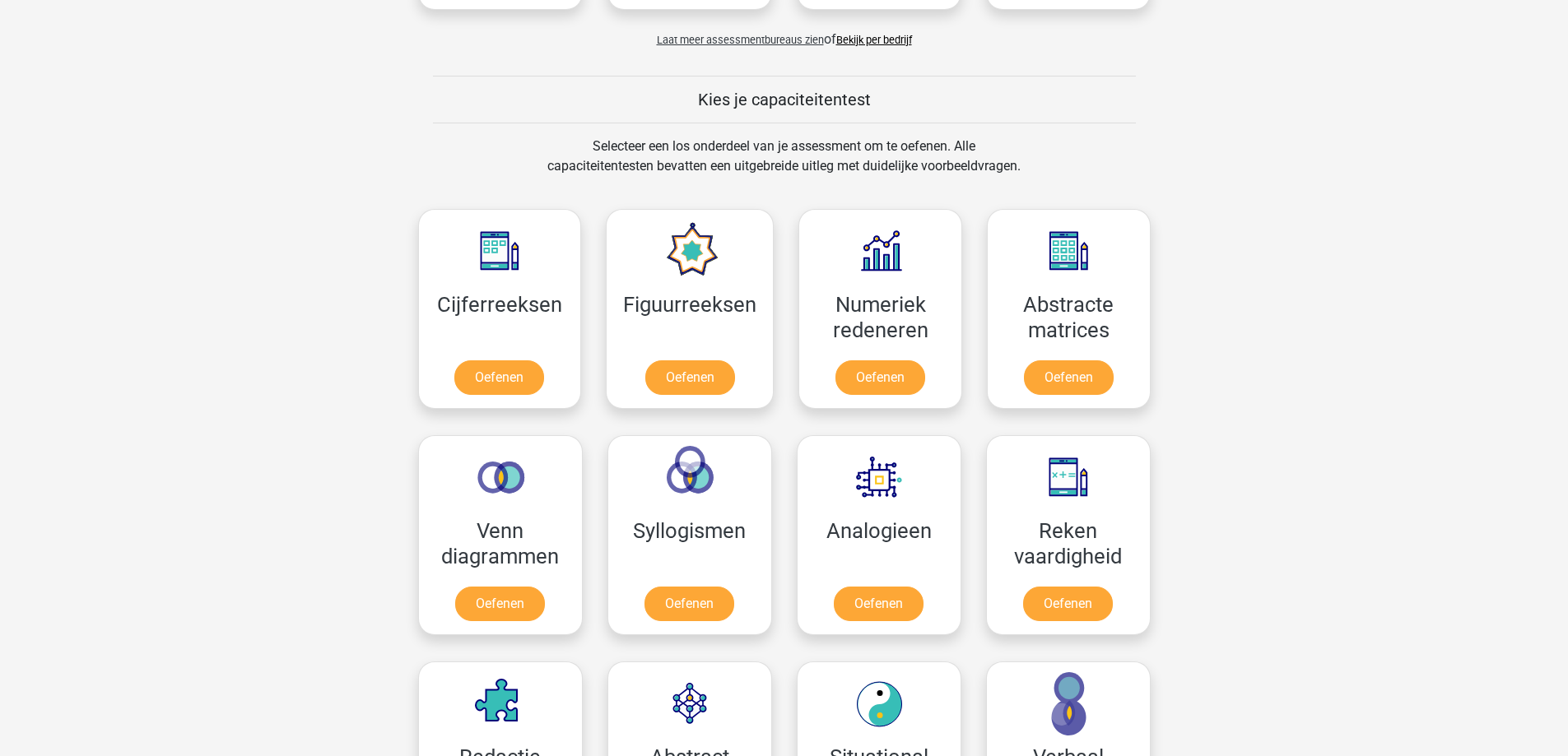
scroll to position [576, 0]
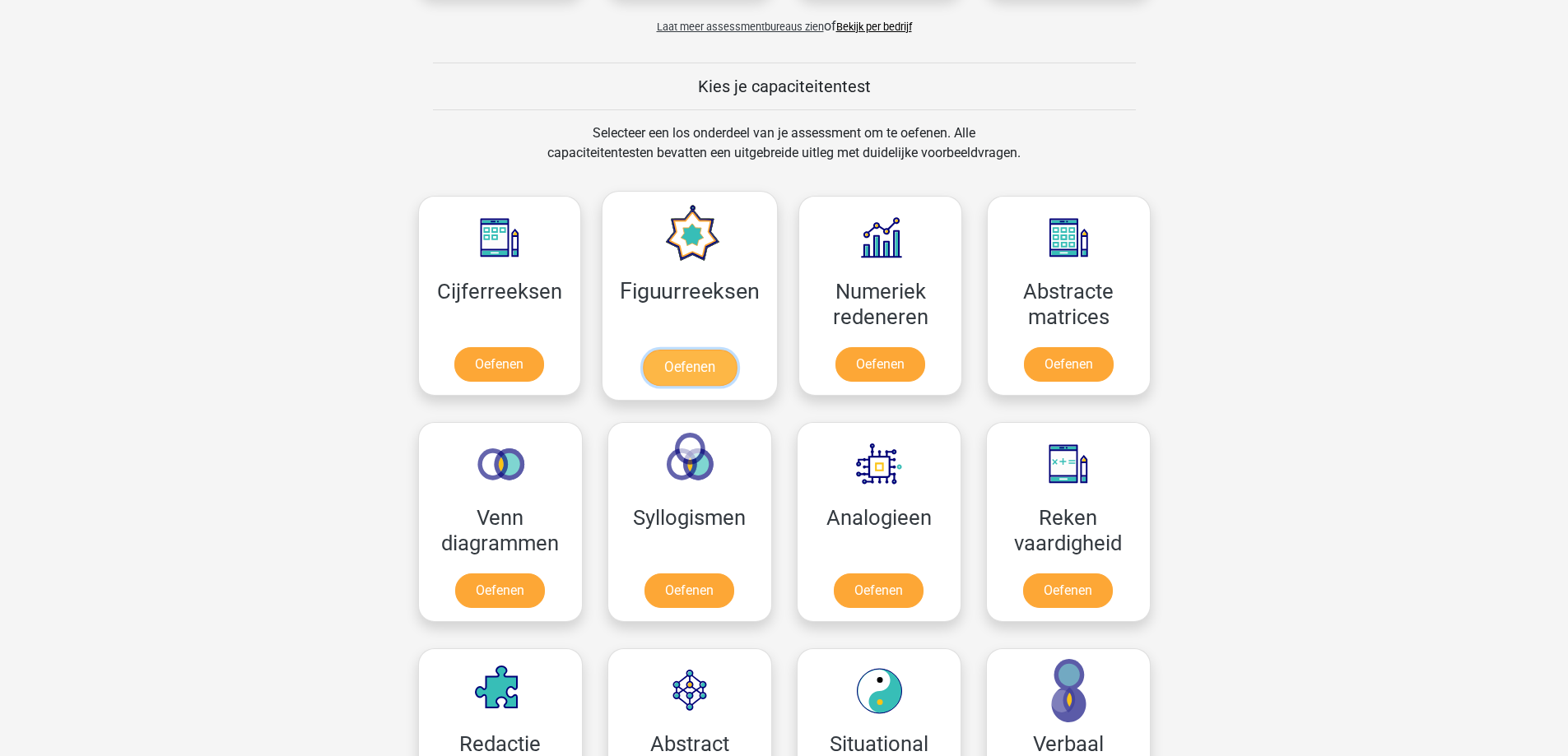
click at [688, 360] on link "Oefenen" at bounding box center [689, 367] width 93 height 36
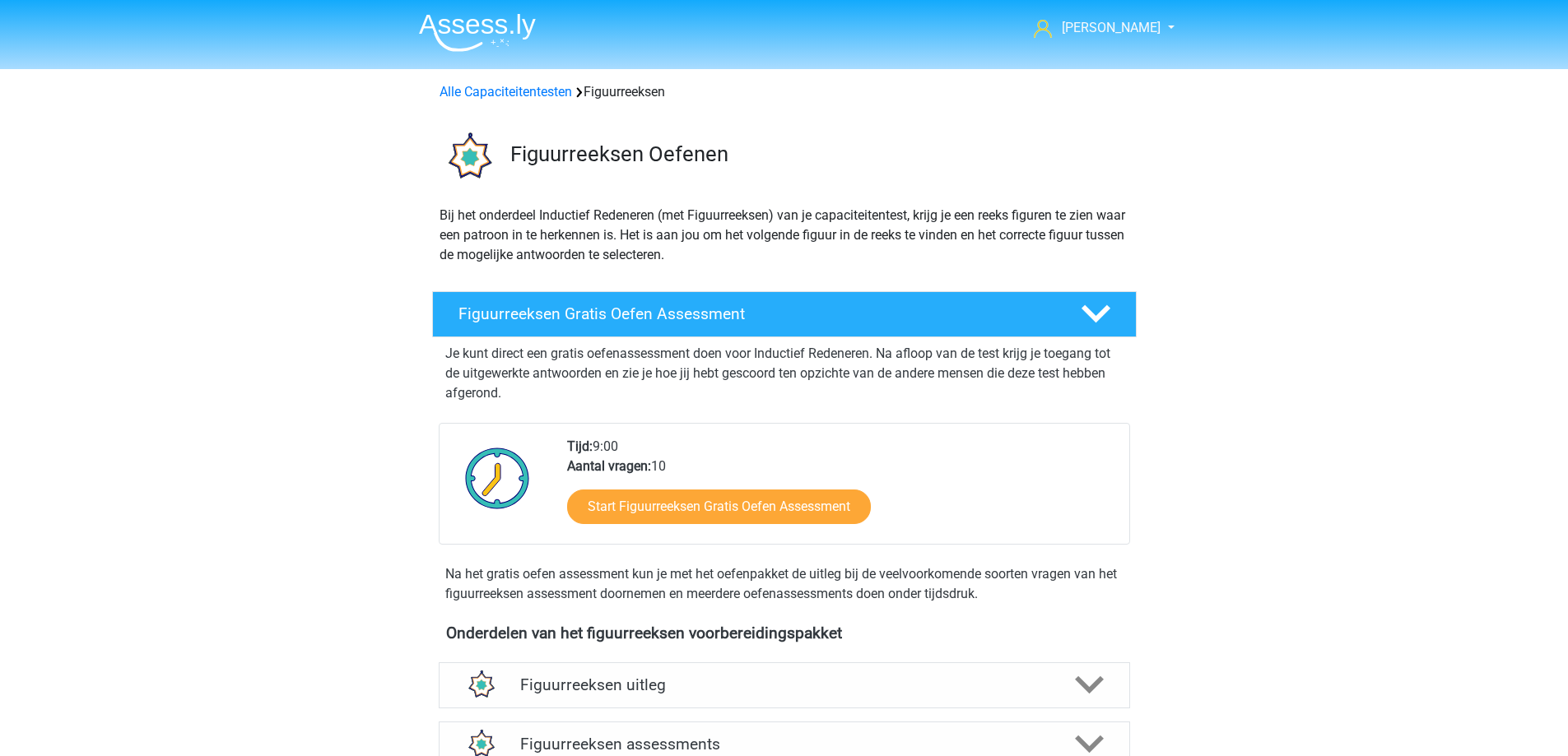
scroll to position [329, 0]
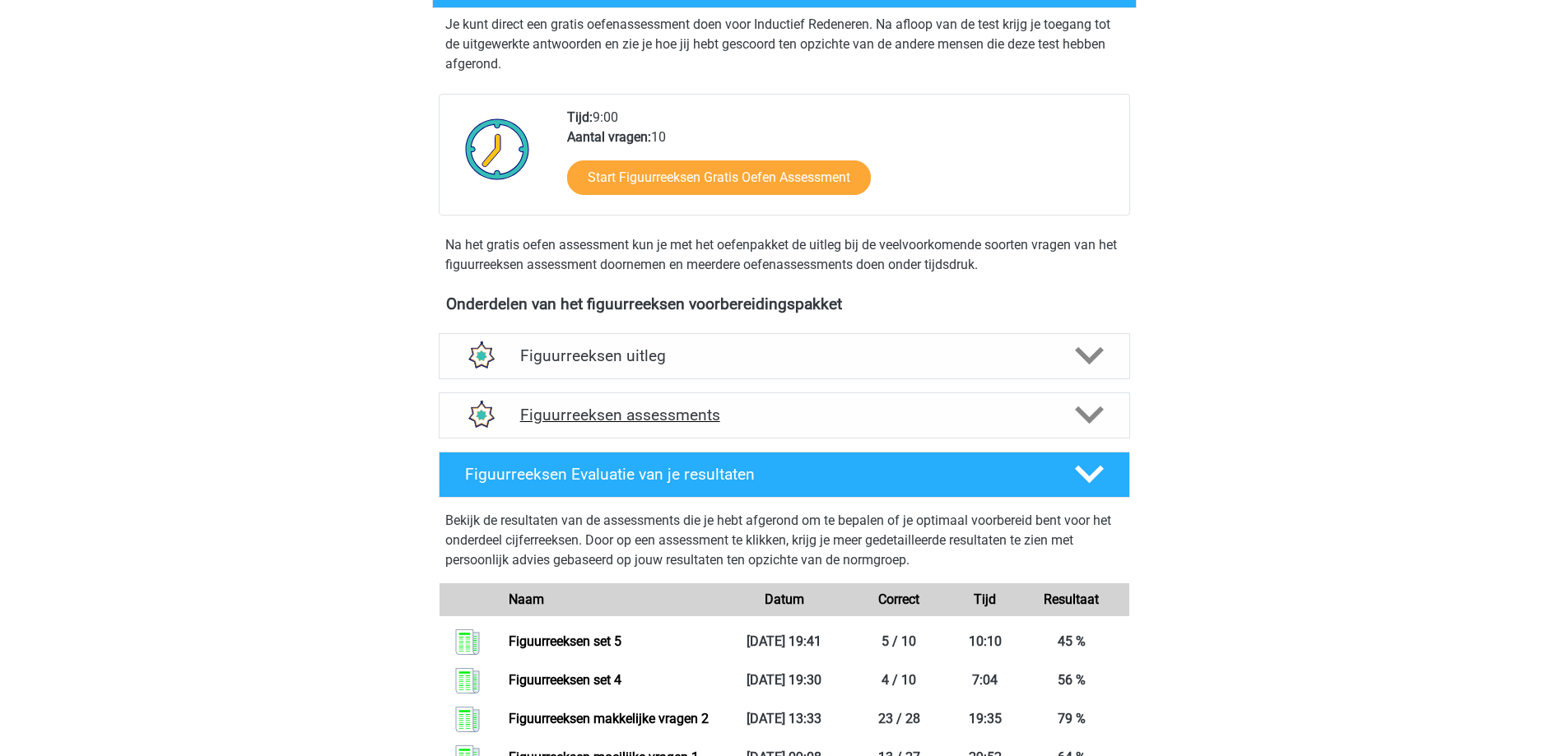
click at [764, 408] on h4 "Figuurreeksen assessments" at bounding box center [784, 415] width 528 height 19
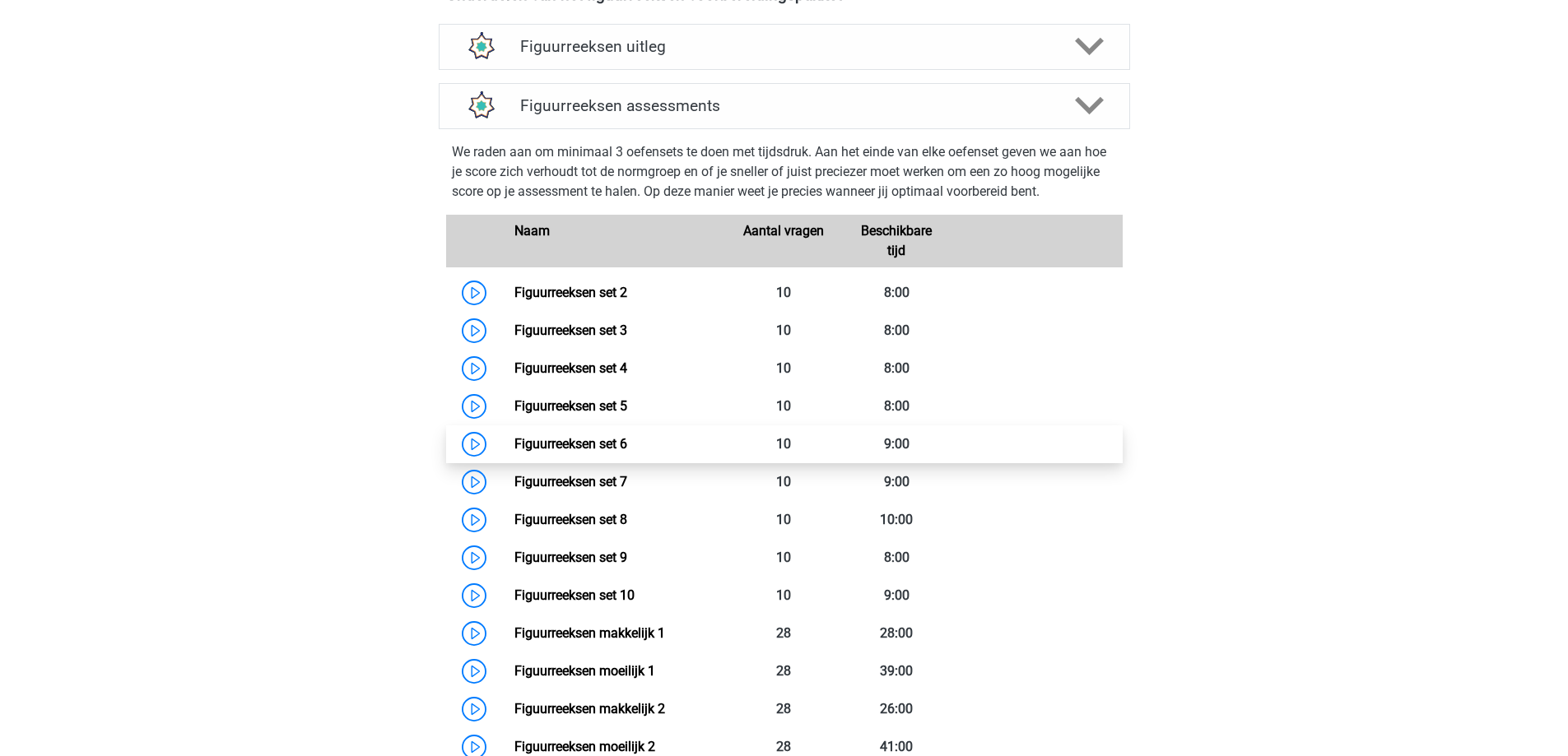
scroll to position [658, 0]
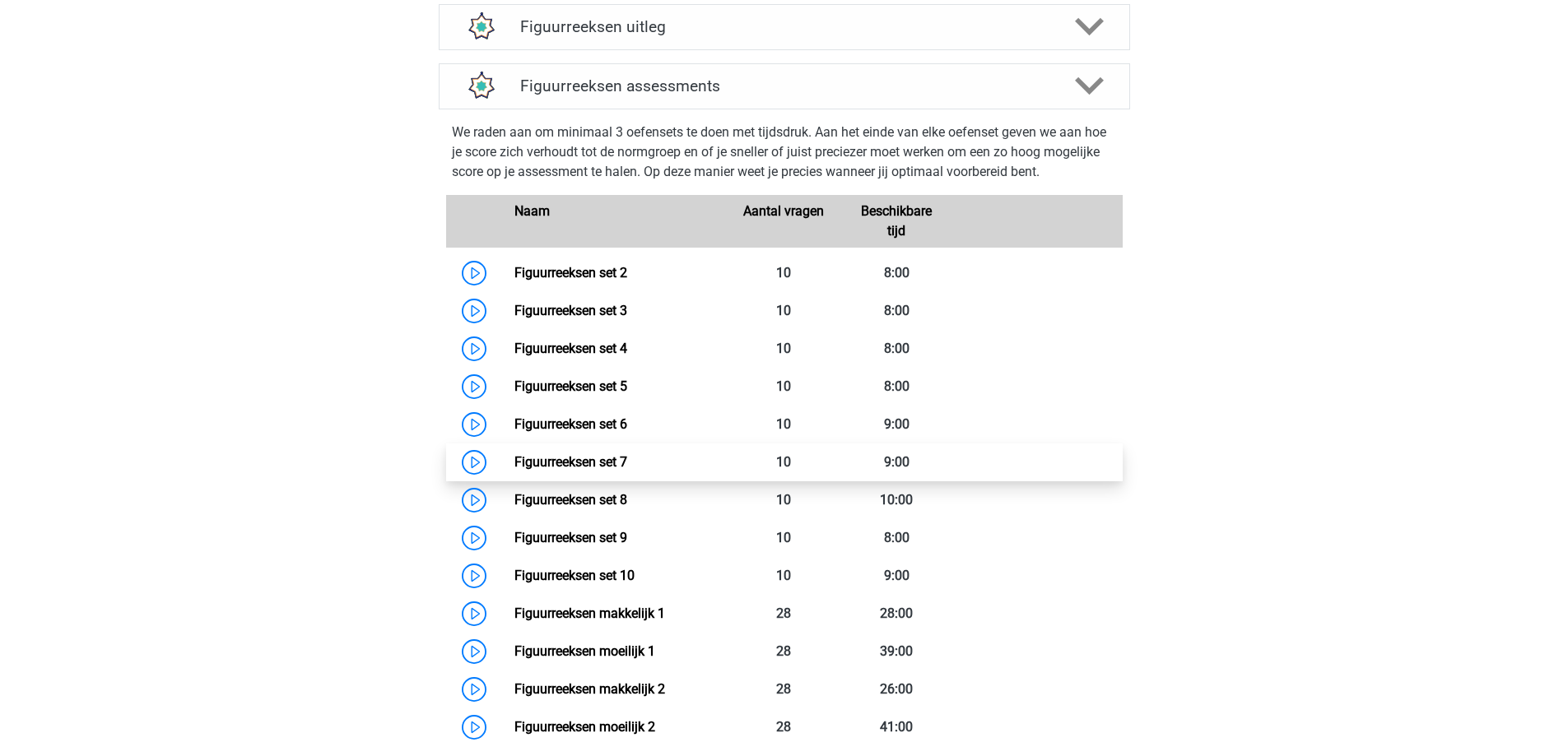
click at [615, 466] on link "Figuurreeksen set 7" at bounding box center [570, 461] width 113 height 16
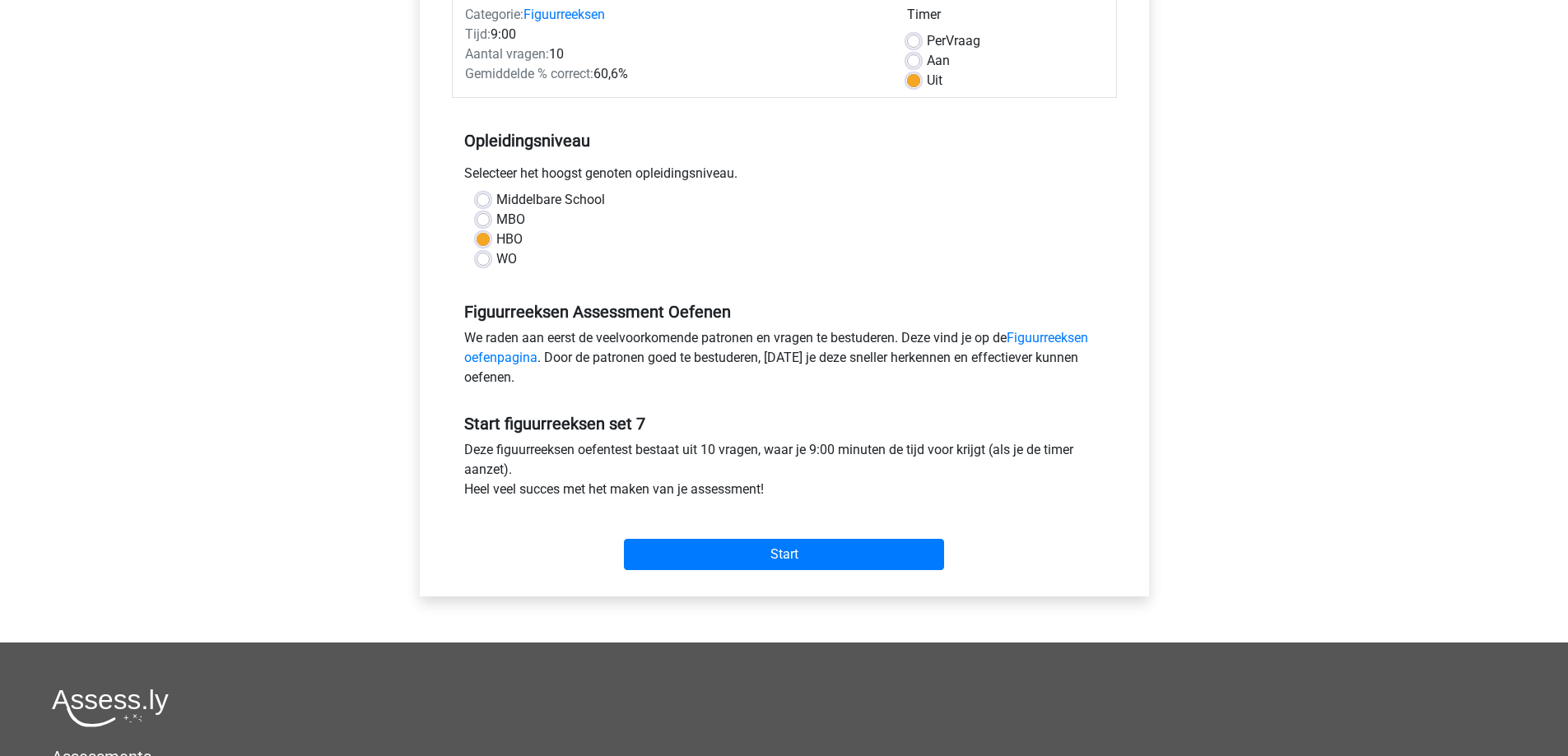
scroll to position [247, 0]
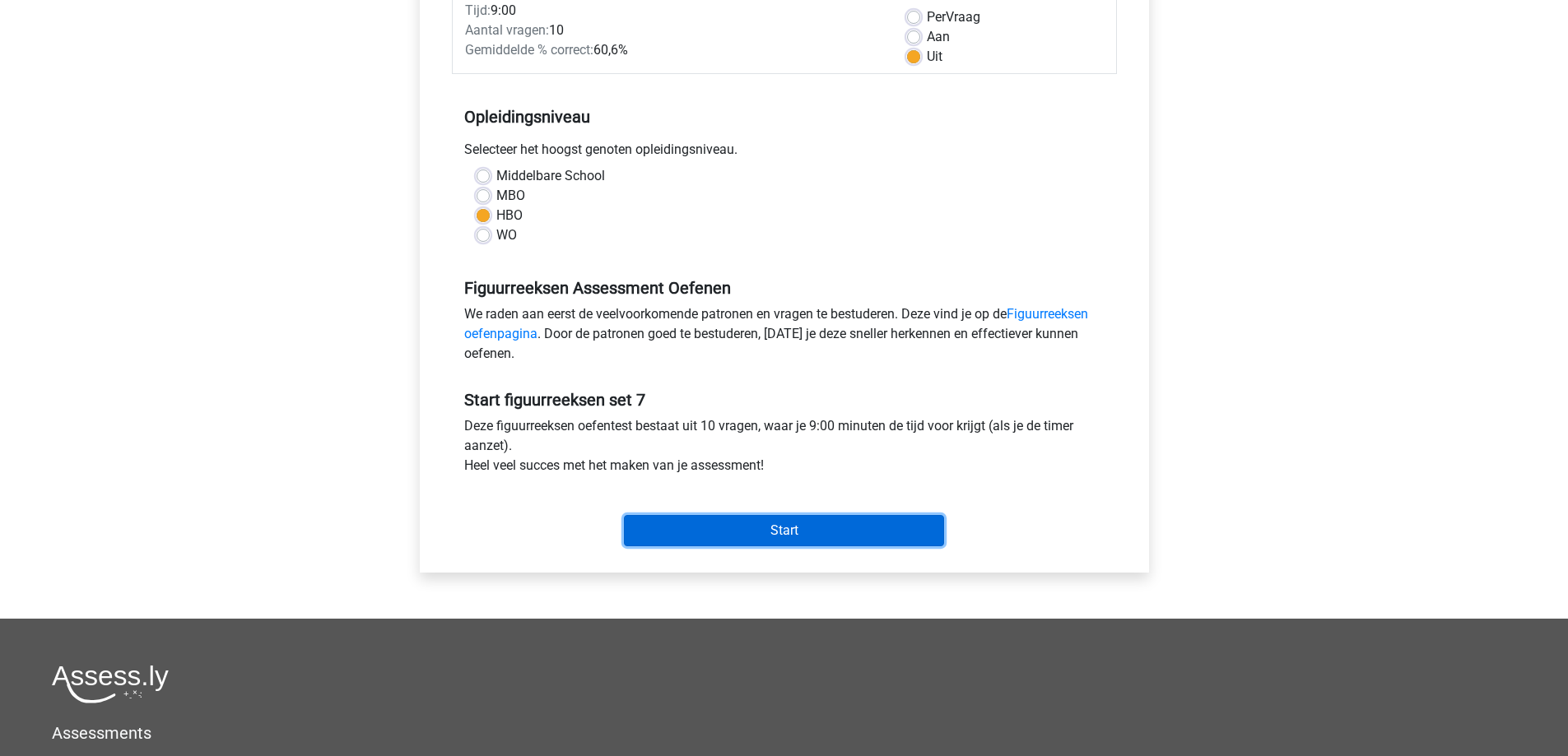
click at [713, 526] on input "Start" at bounding box center [784, 530] width 320 height 31
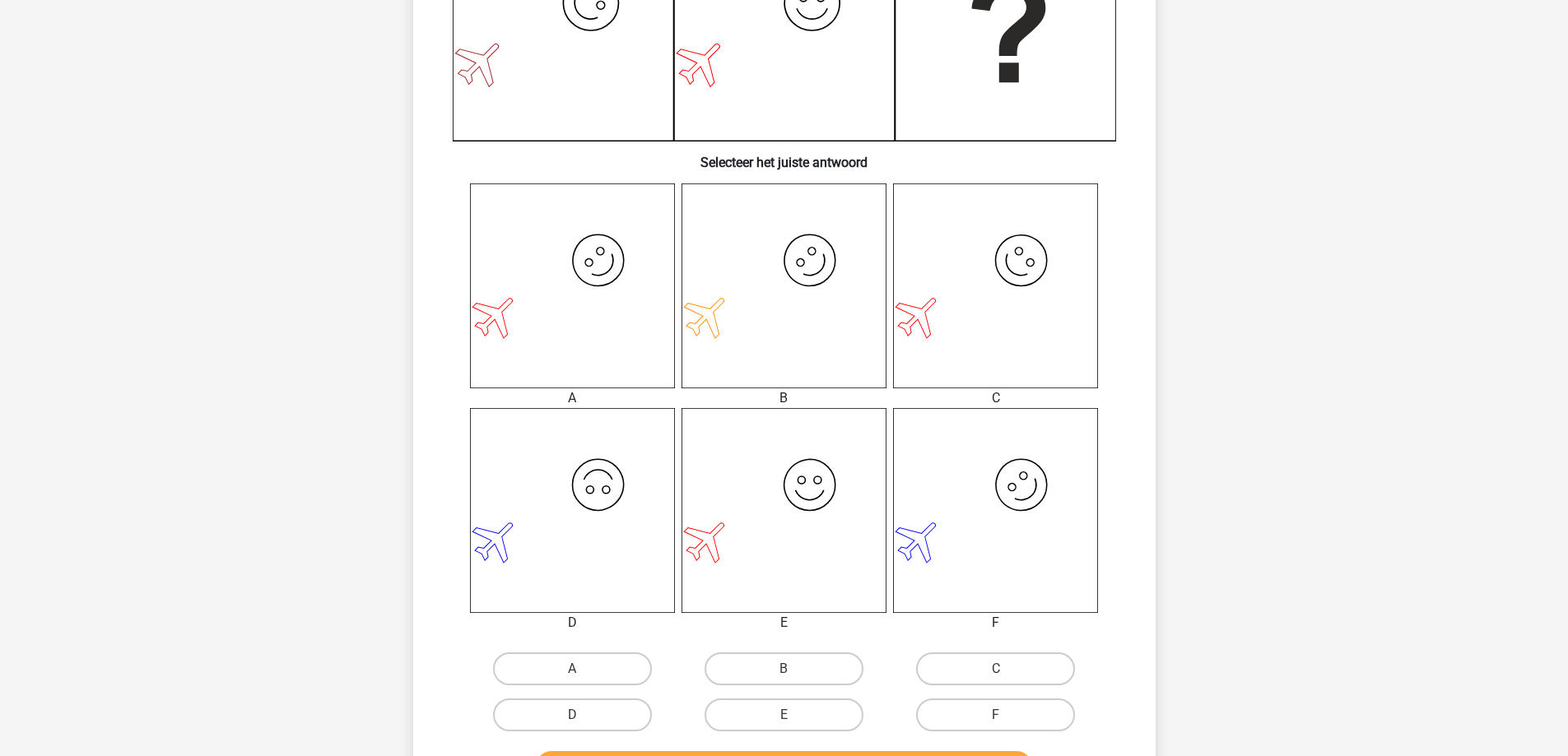
scroll to position [494, 0]
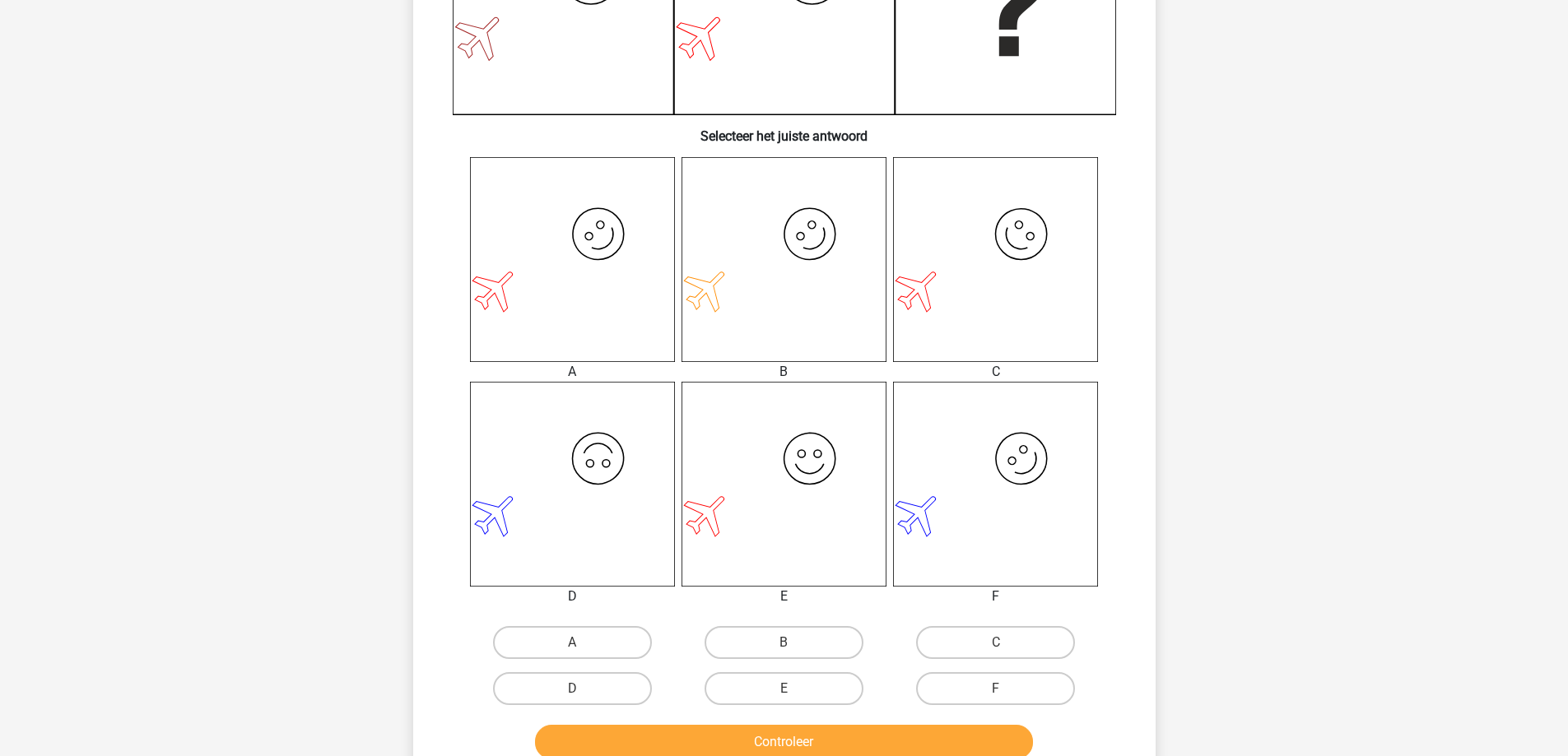
click at [578, 644] on input "A" at bounding box center [577, 648] width 11 height 11
radio input "true"
click at [639, 730] on button "Controleer" at bounding box center [784, 742] width 498 height 34
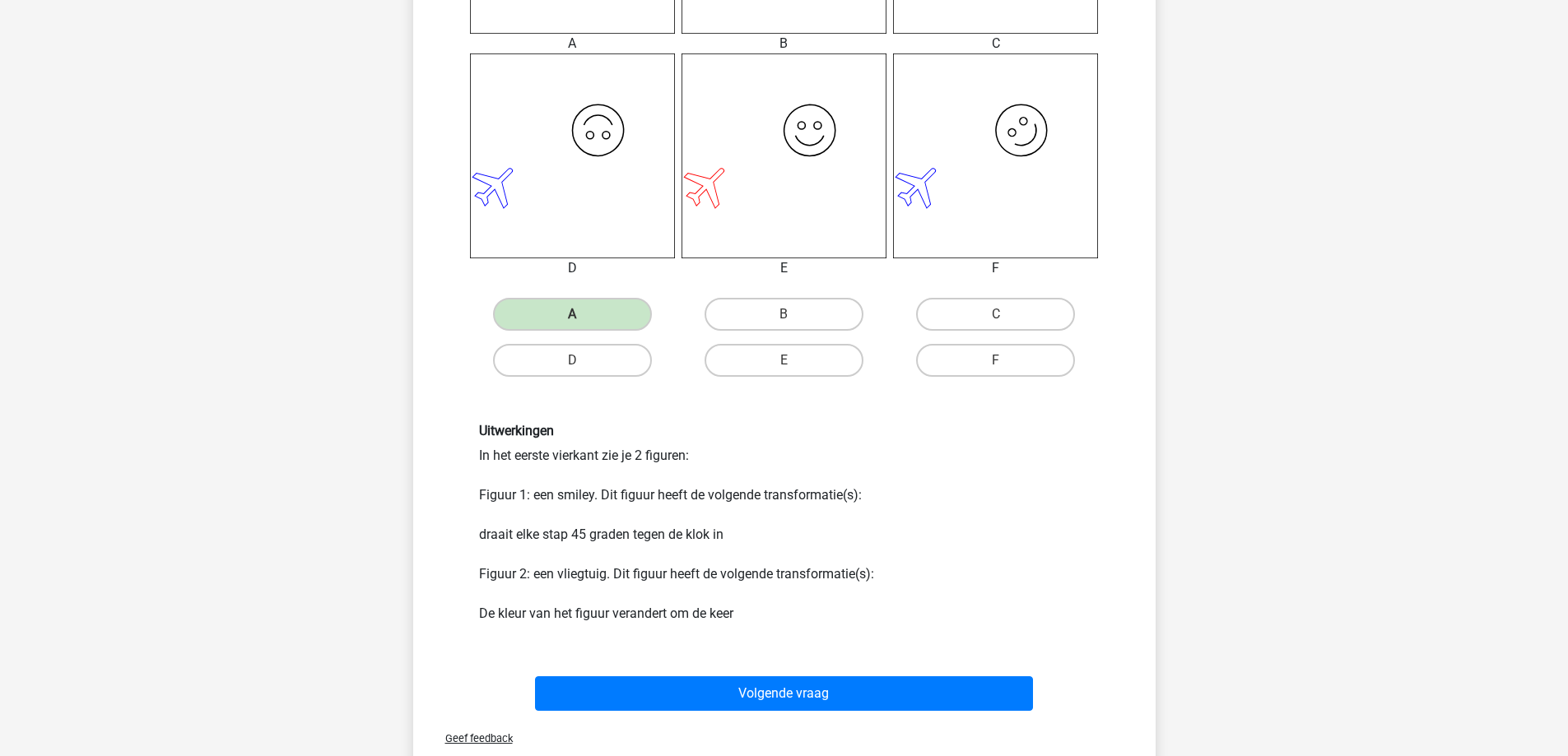
scroll to position [823, 0]
click at [673, 663] on div "Volgende vraag" at bounding box center [784, 689] width 689 height 54
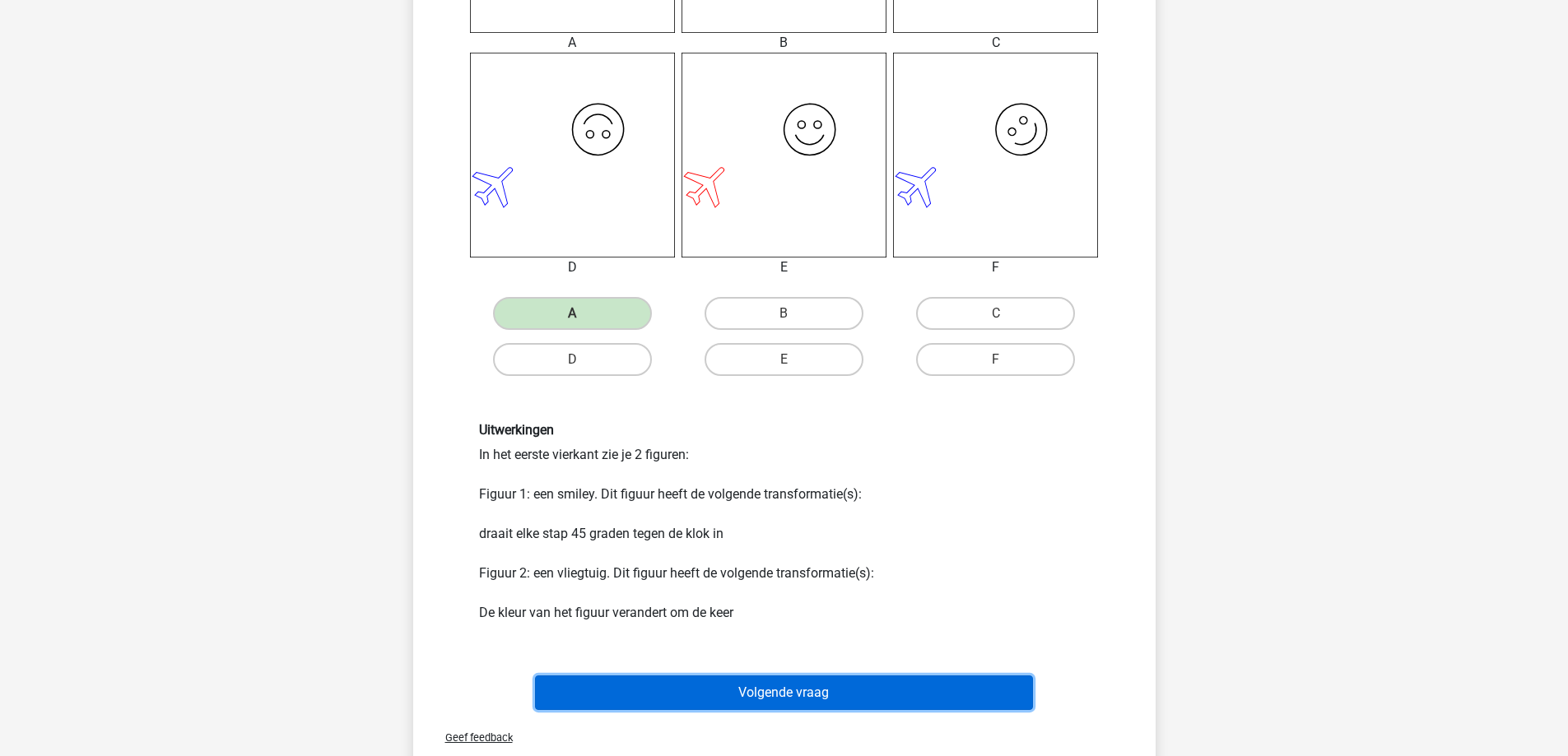
click at [660, 685] on button "Volgende vraag" at bounding box center [784, 693] width 498 height 34
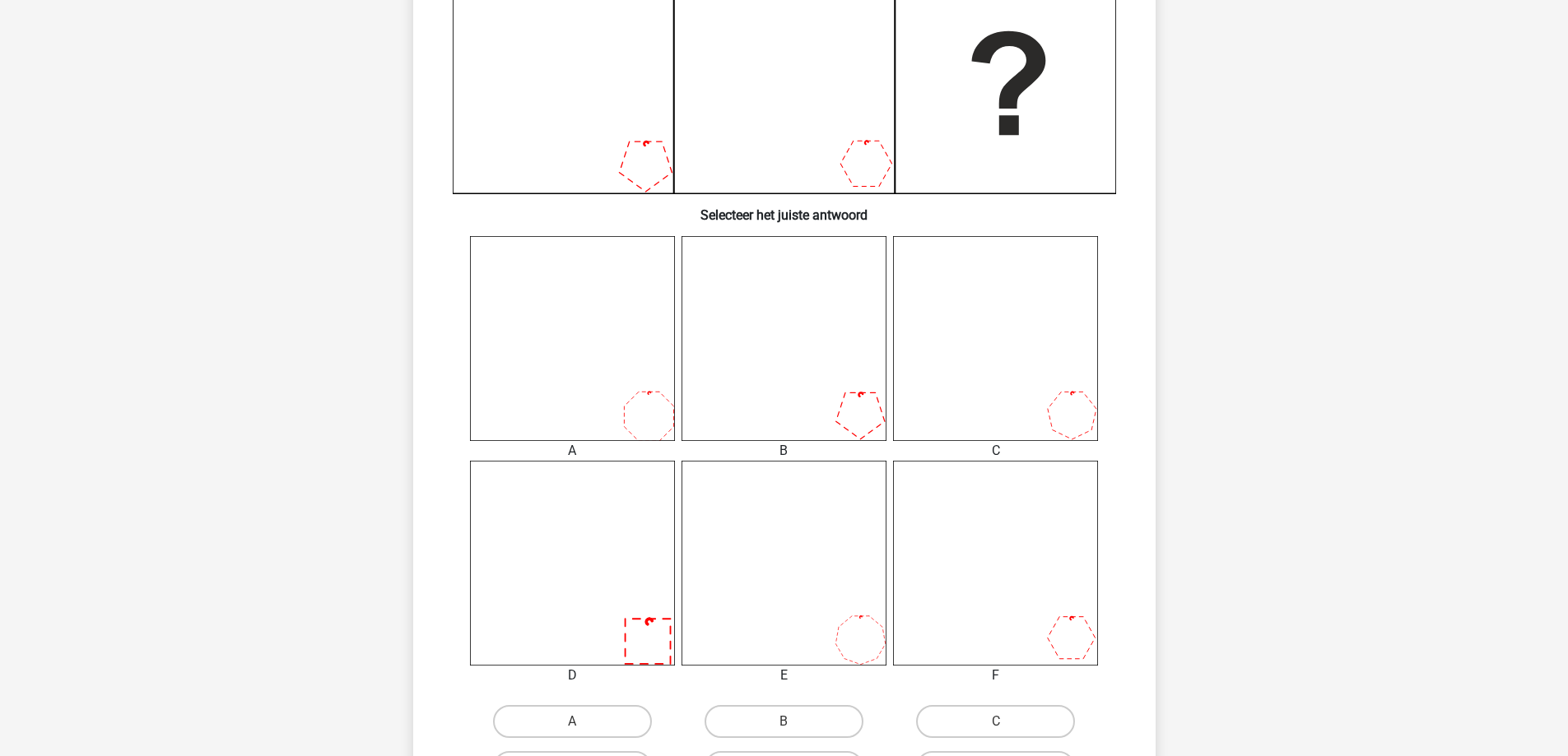
scroll to position [494, 0]
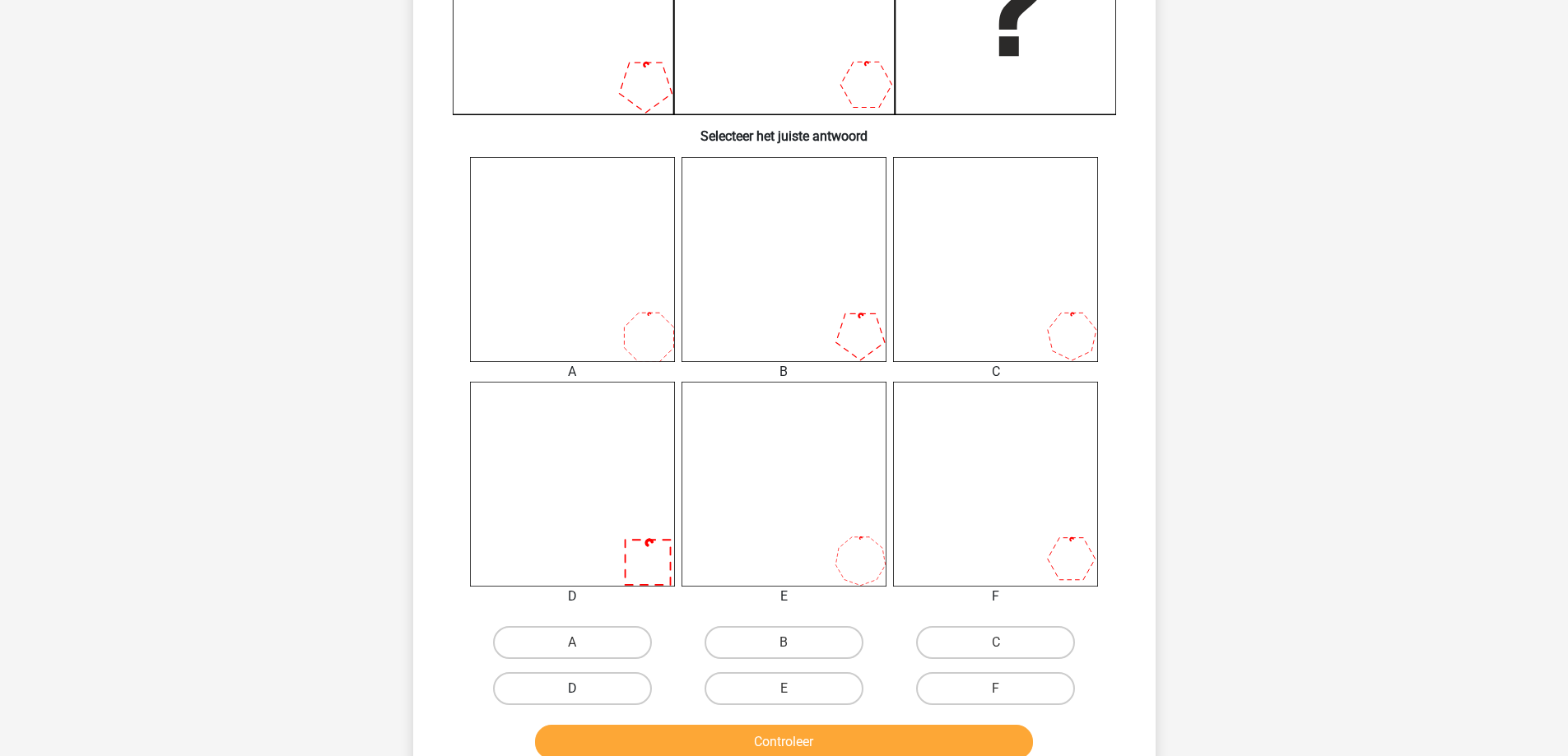
click at [619, 673] on div "D" at bounding box center [572, 688] width 211 height 46
click at [628, 695] on label "D" at bounding box center [572, 688] width 159 height 33
click at [582, 695] on input "D" at bounding box center [577, 693] width 11 height 11
radio input "true"
click at [664, 743] on button "Controleer" at bounding box center [784, 742] width 498 height 34
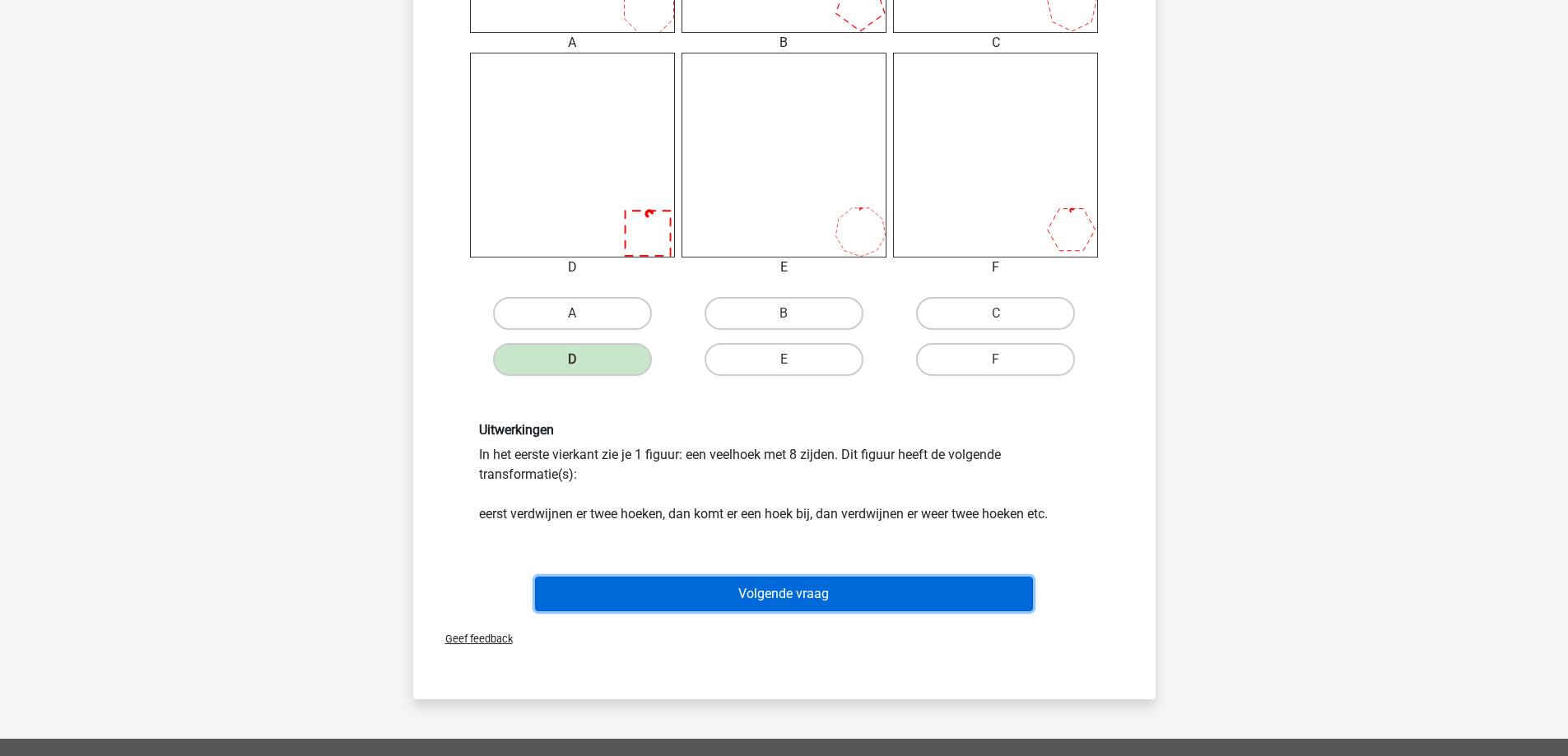
click at [694, 602] on button "Volgende vraag" at bounding box center [784, 593] width 498 height 34
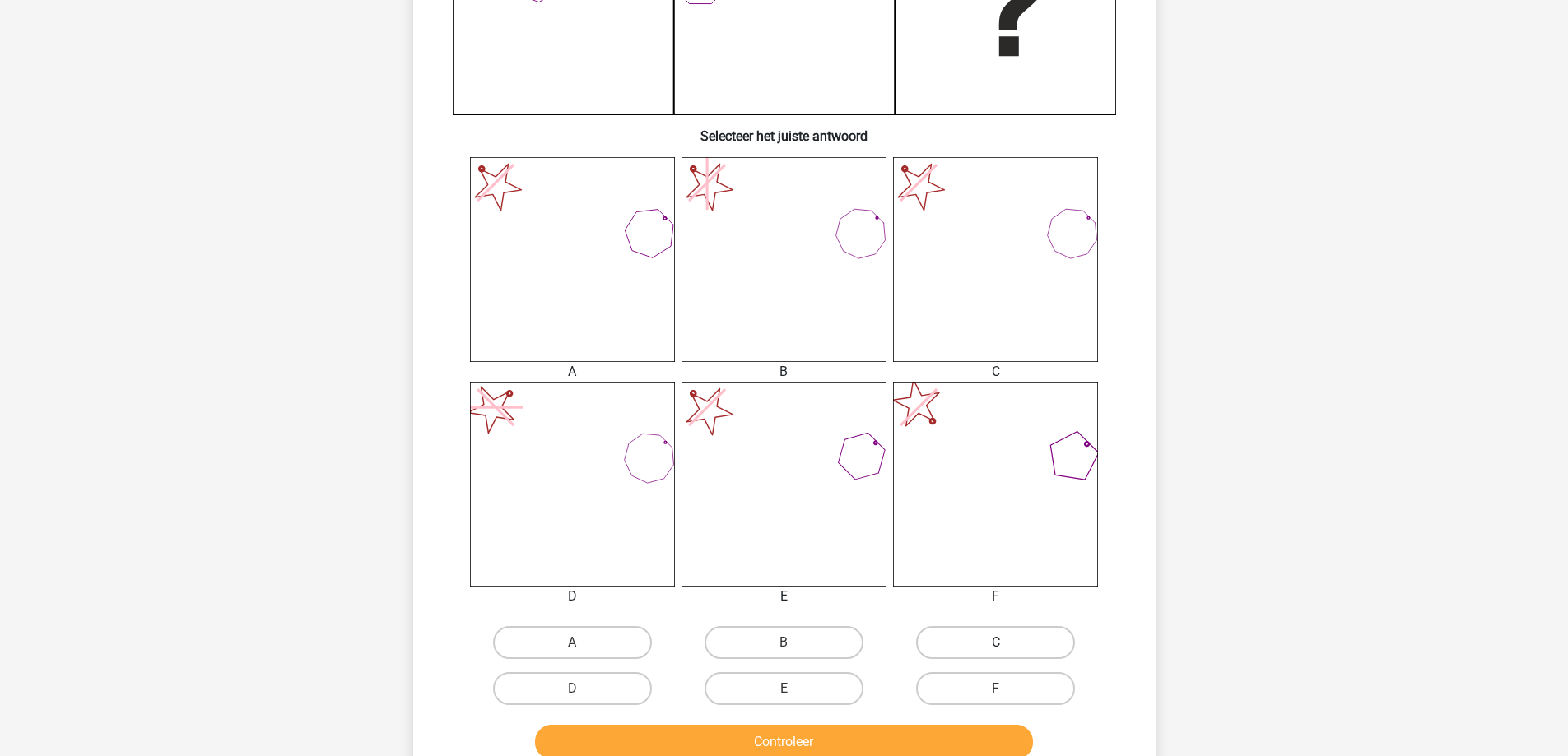
drag, startPoint x: 1000, startPoint y: 630, endPoint x: 994, endPoint y: 640, distance: 11.7
click at [1000, 634] on label "C" at bounding box center [996, 642] width 159 height 33
click at [1000, 643] on input "C" at bounding box center [1001, 648] width 11 height 11
radio input "true"
click at [900, 728] on button "Controleer" at bounding box center [784, 742] width 498 height 34
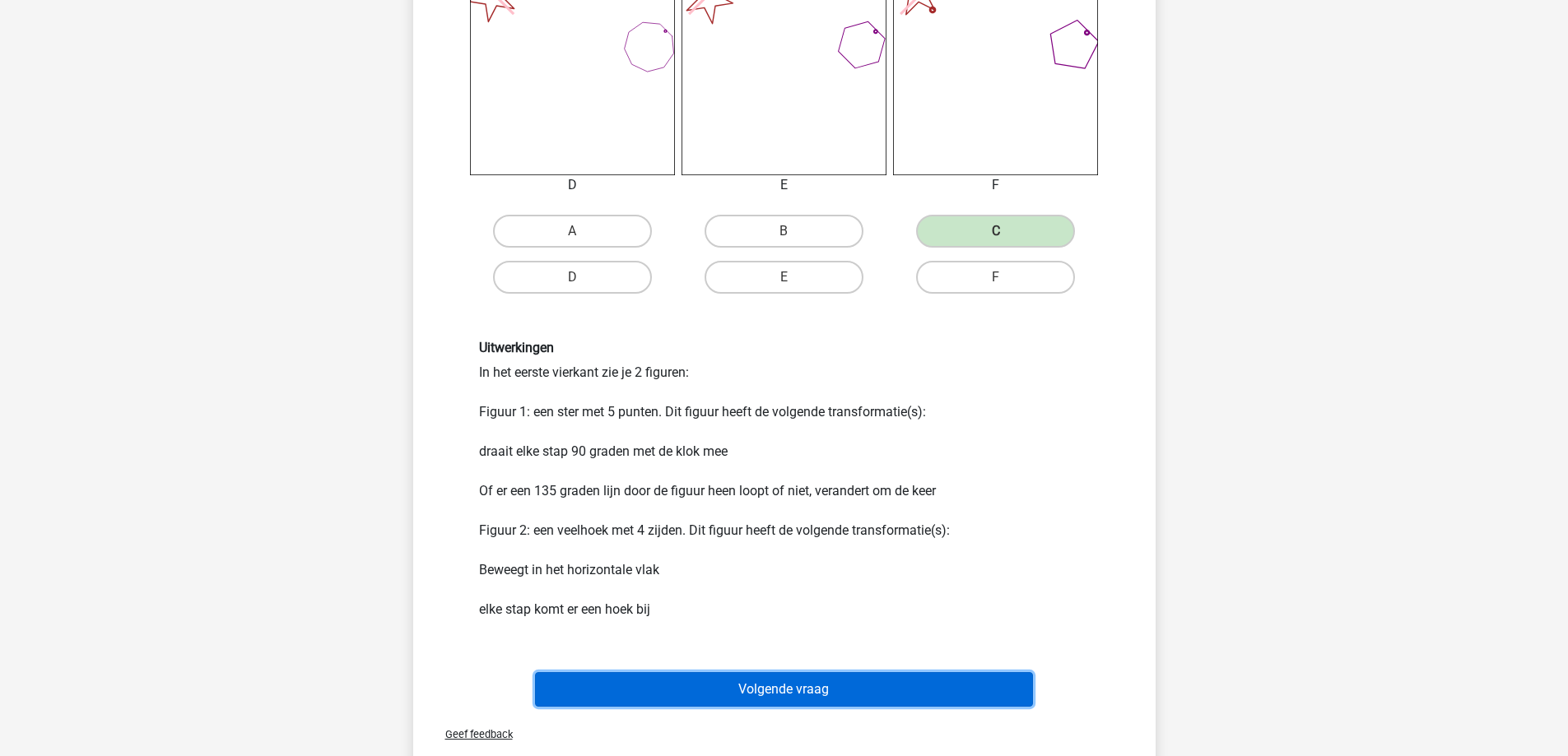
click at [868, 678] on button "Volgende vraag" at bounding box center [784, 689] width 498 height 34
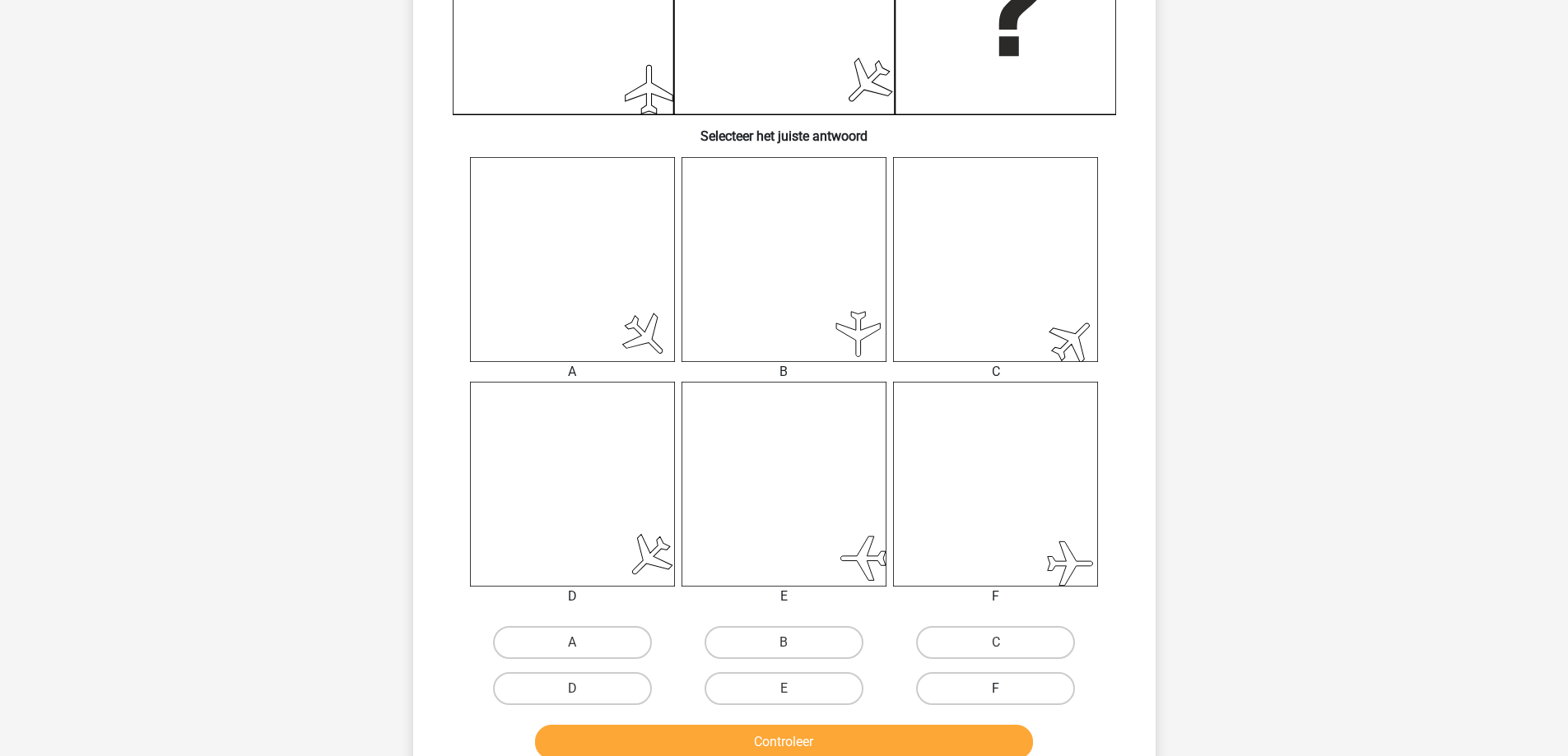
click at [965, 685] on label "F" at bounding box center [996, 688] width 159 height 33
click at [996, 688] on input "F" at bounding box center [1001, 693] width 11 height 11
radio input "true"
click at [928, 739] on button "Controleer" at bounding box center [784, 742] width 498 height 34
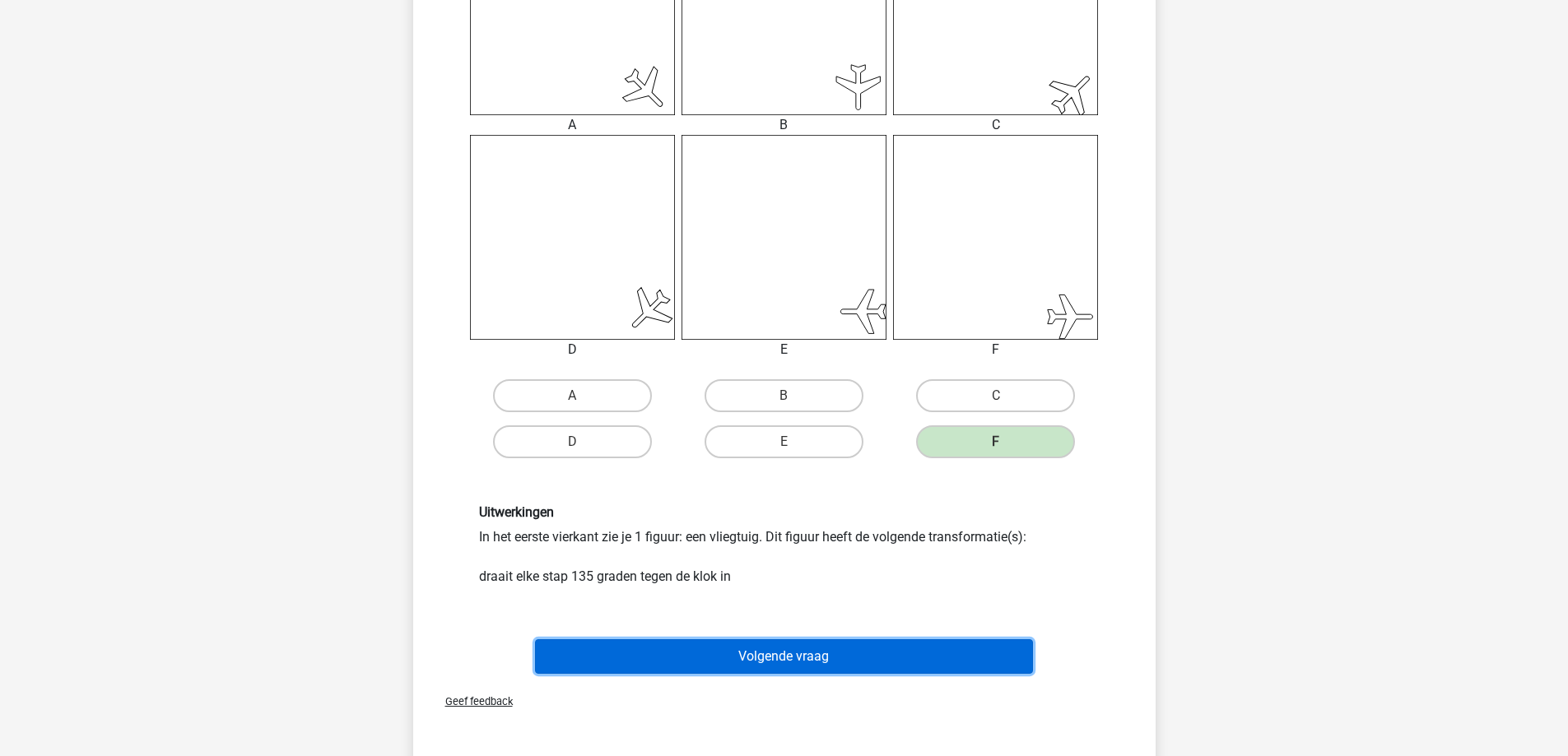
click at [868, 657] on button "Volgende vraag" at bounding box center [784, 656] width 498 height 34
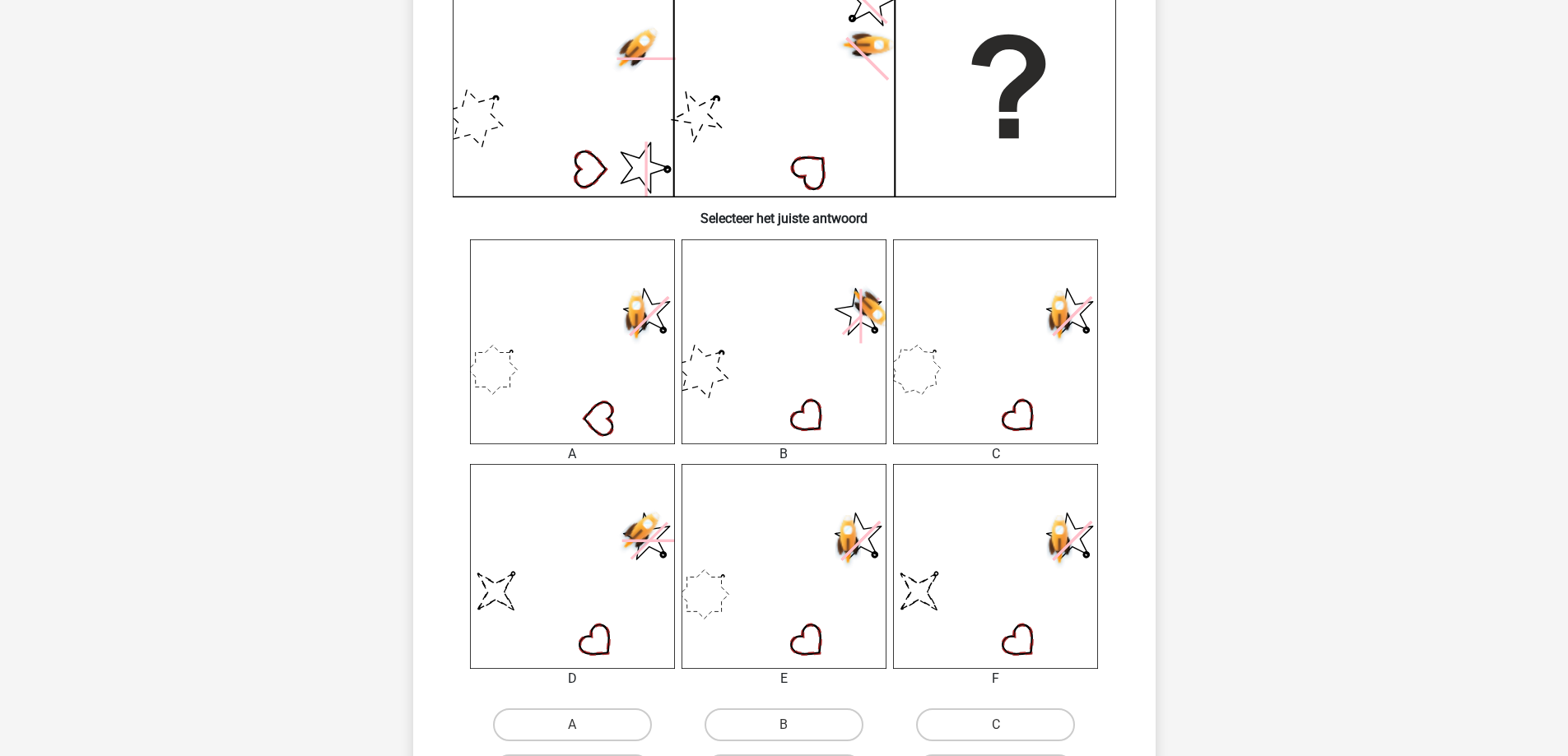
scroll to position [576, 0]
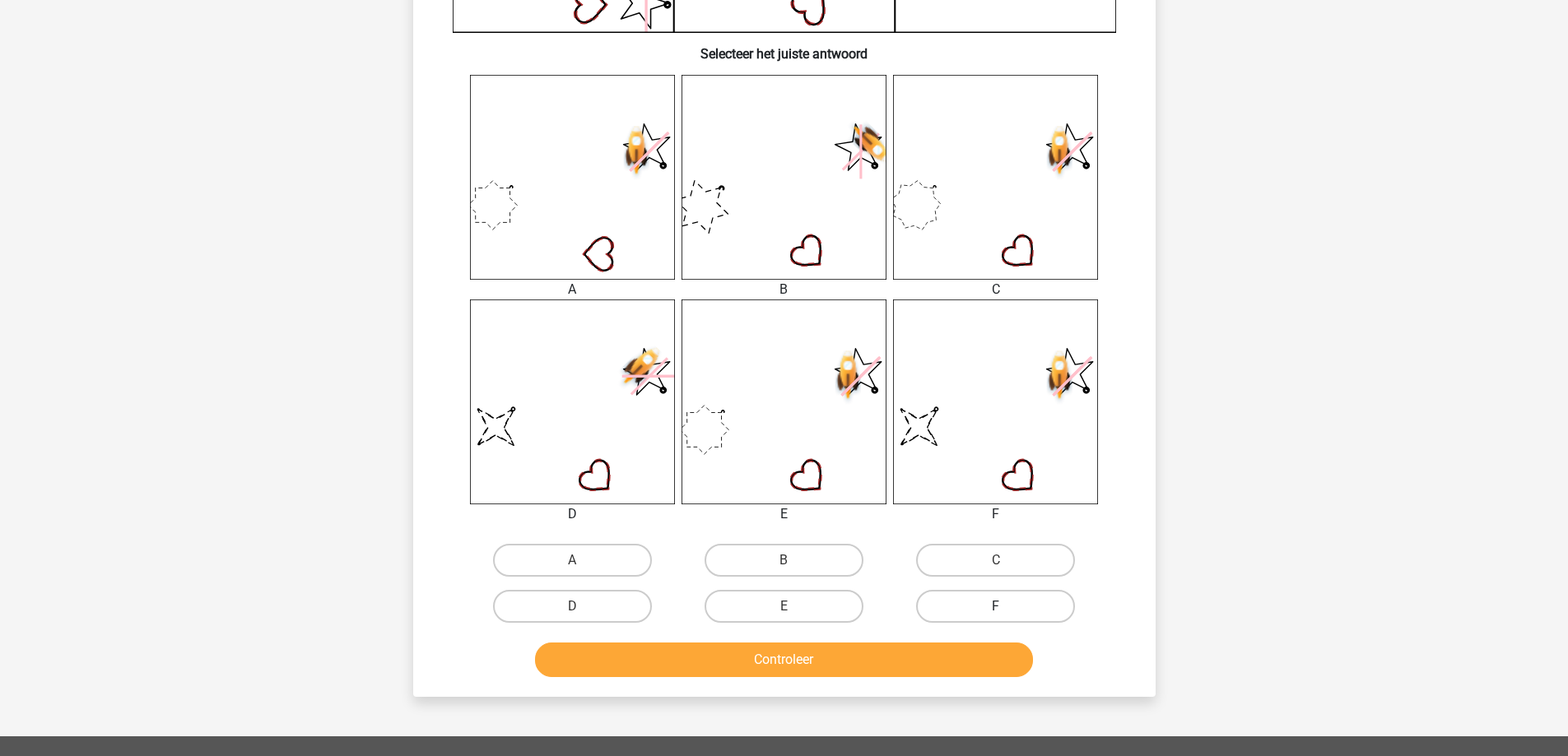
click at [989, 598] on label "F" at bounding box center [996, 606] width 159 height 33
click at [996, 607] on input "F" at bounding box center [1001, 612] width 11 height 11
radio input "true"
click at [799, 653] on button "Controleer" at bounding box center [784, 659] width 498 height 34
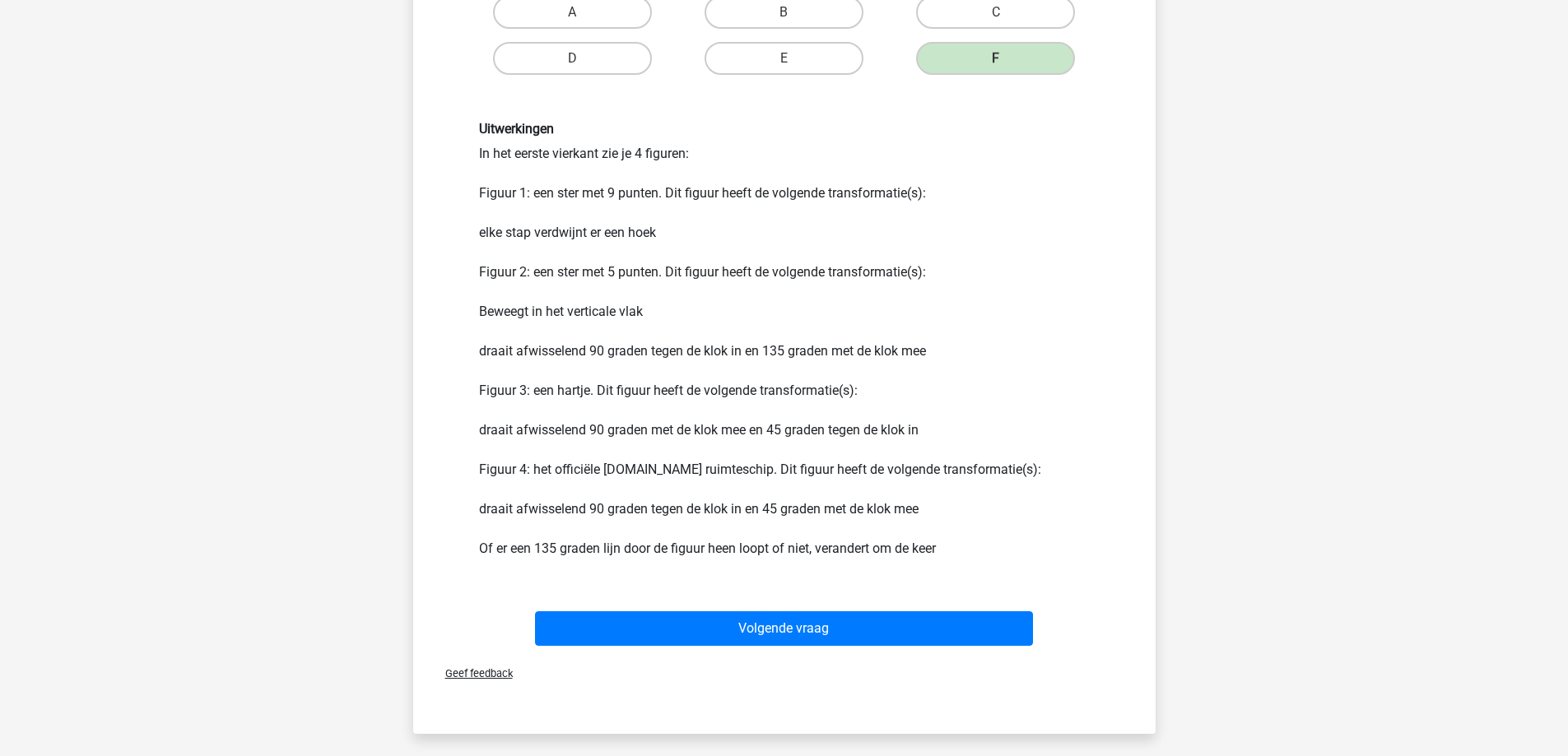
click at [791, 713] on div "Carsten carstenvanalebeek@gmail.com Nederlands English" at bounding box center [784, 42] width 1568 height 2332
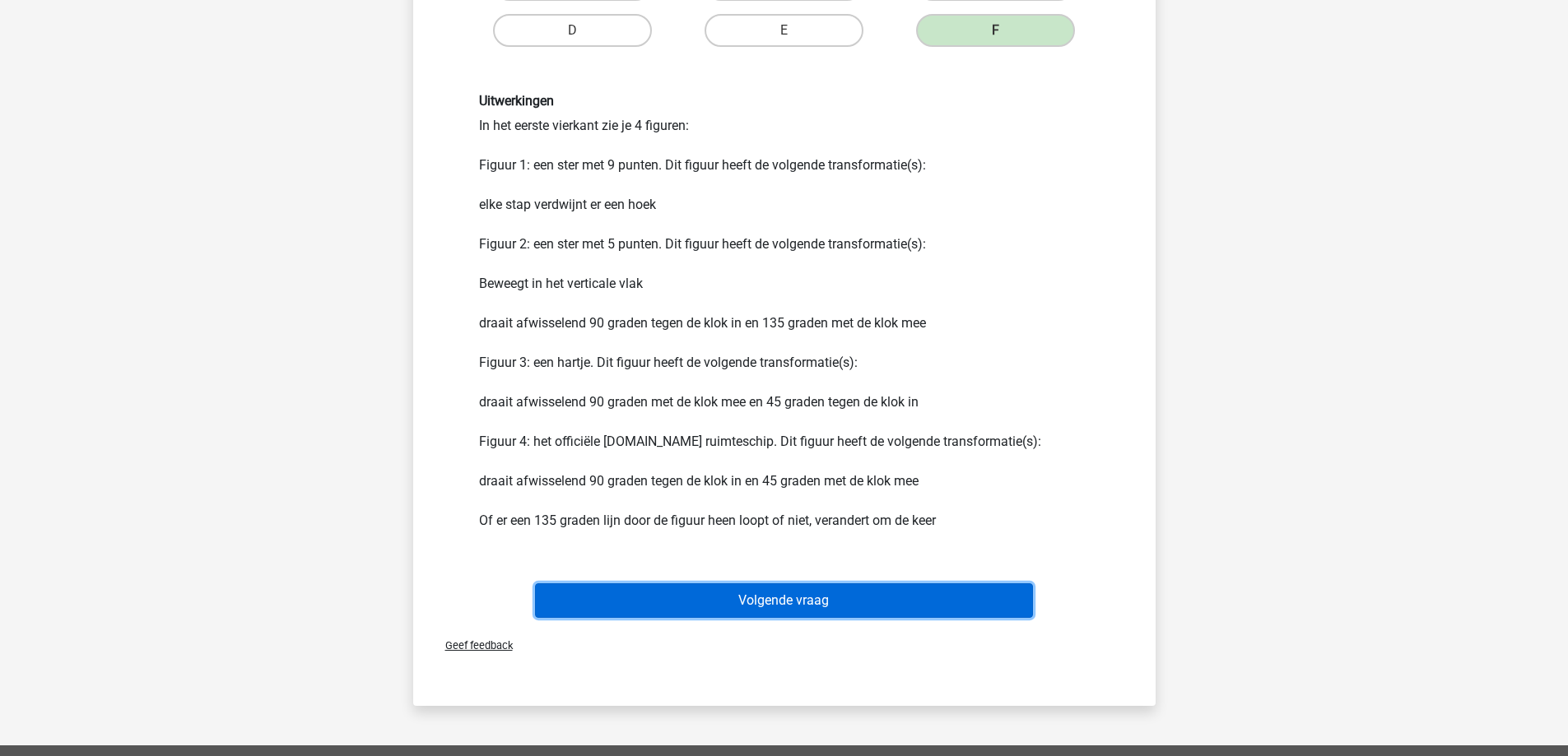
click at [799, 592] on button "Volgende vraag" at bounding box center [784, 600] width 498 height 34
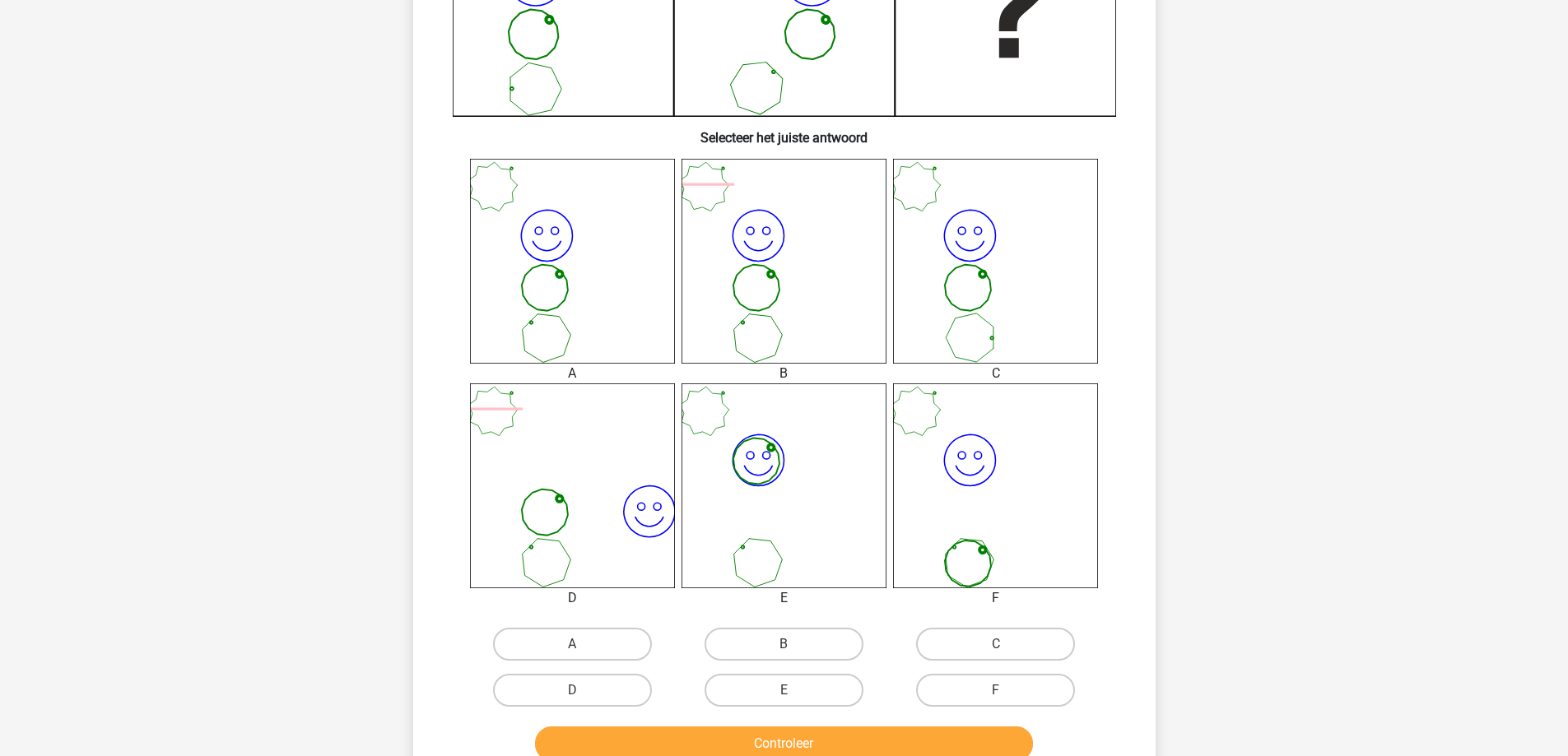
scroll to position [494, 0]
click at [579, 641] on label "A" at bounding box center [572, 642] width 159 height 33
click at [579, 643] on input "A" at bounding box center [577, 648] width 11 height 11
radio input "true"
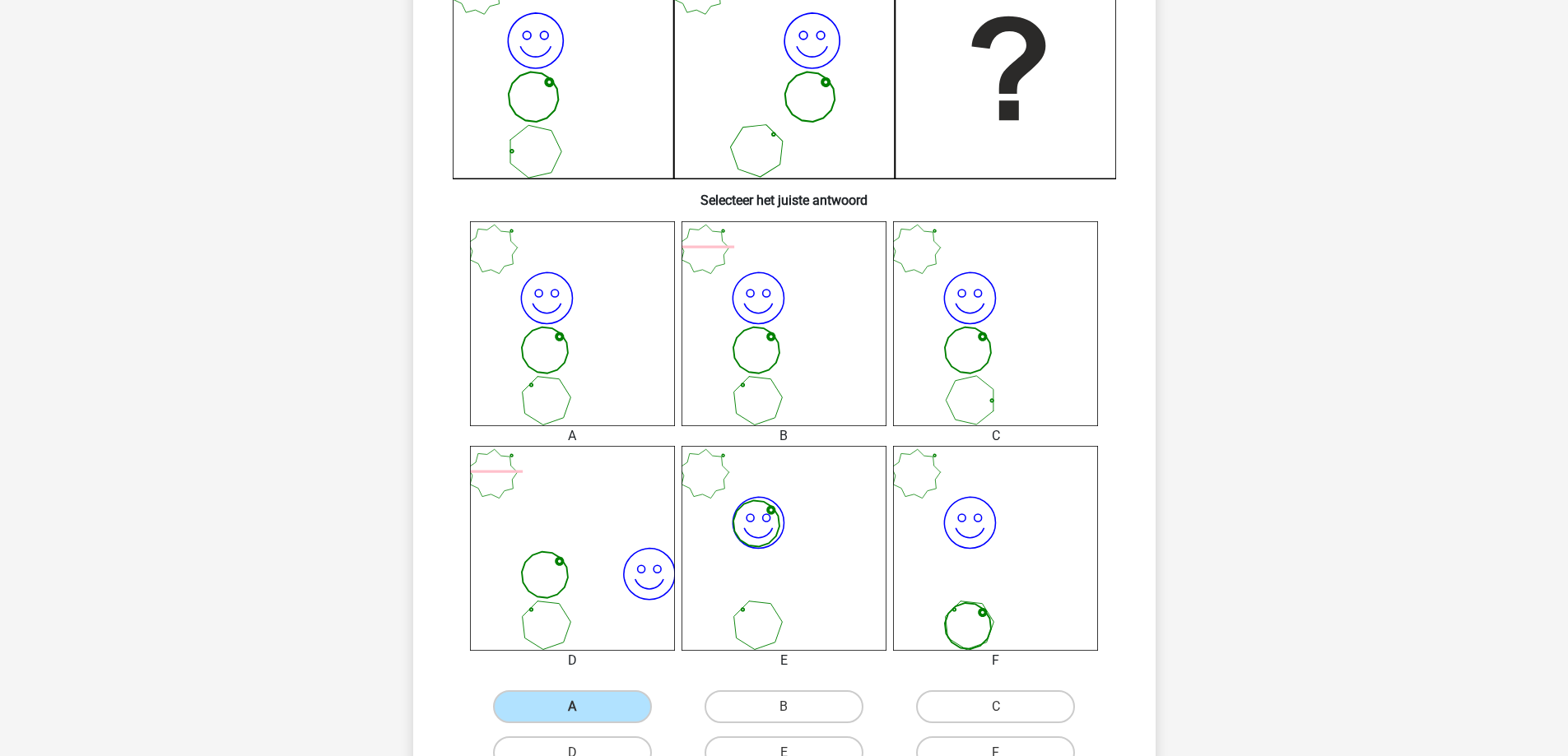
scroll to position [658, 0]
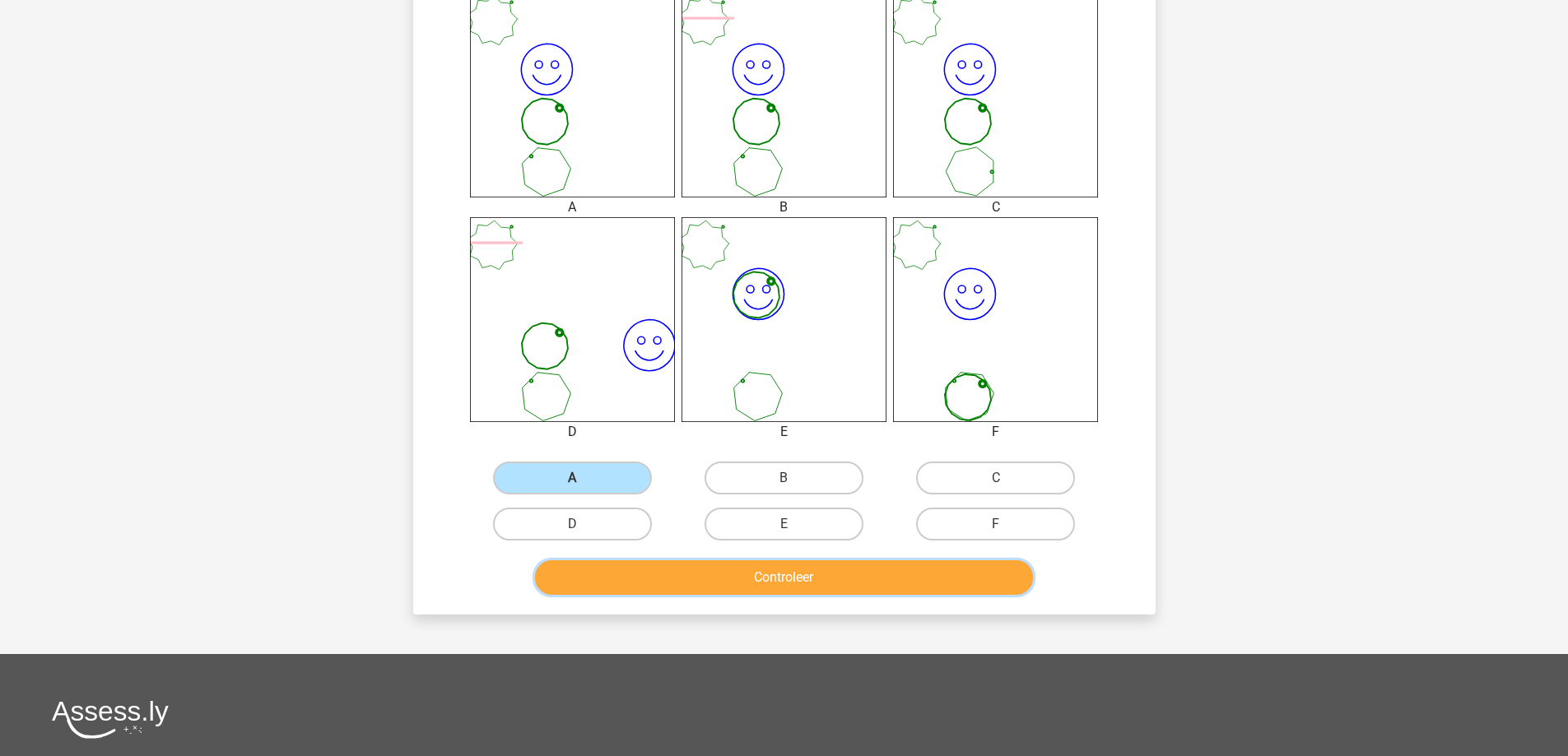
click at [791, 577] on button "Controleer" at bounding box center [784, 577] width 498 height 34
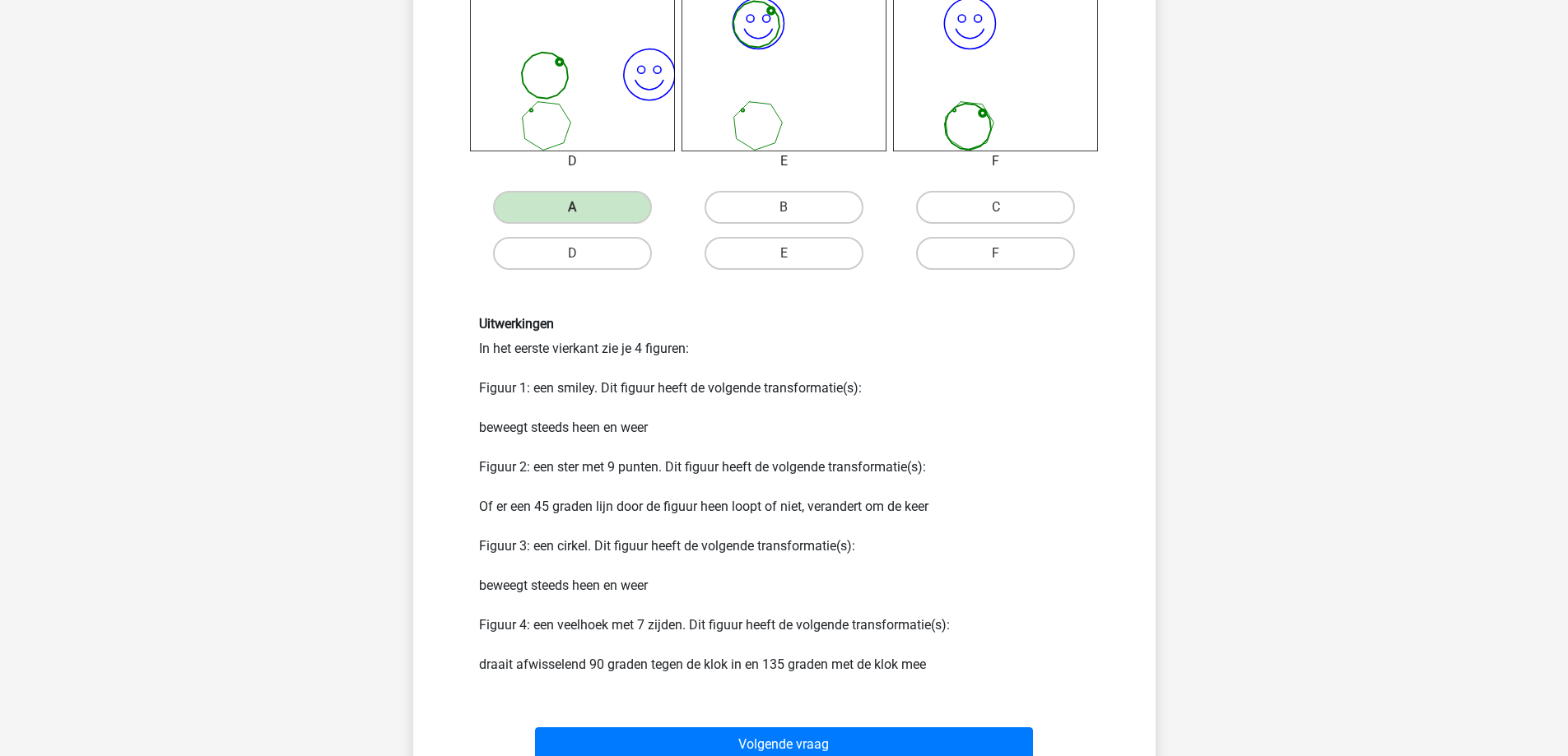
scroll to position [987, 0]
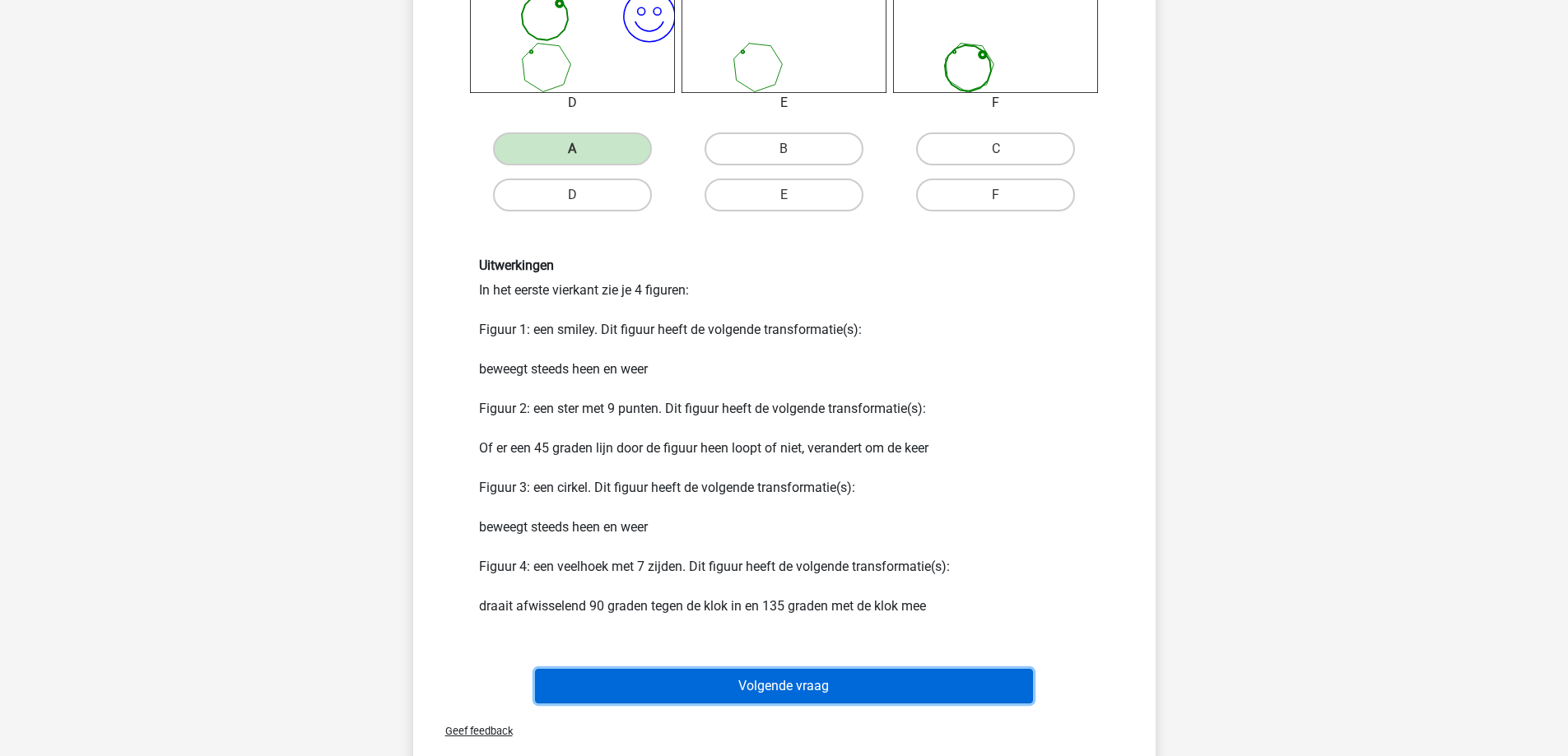
click at [773, 685] on button "Volgende vraag" at bounding box center [784, 686] width 498 height 34
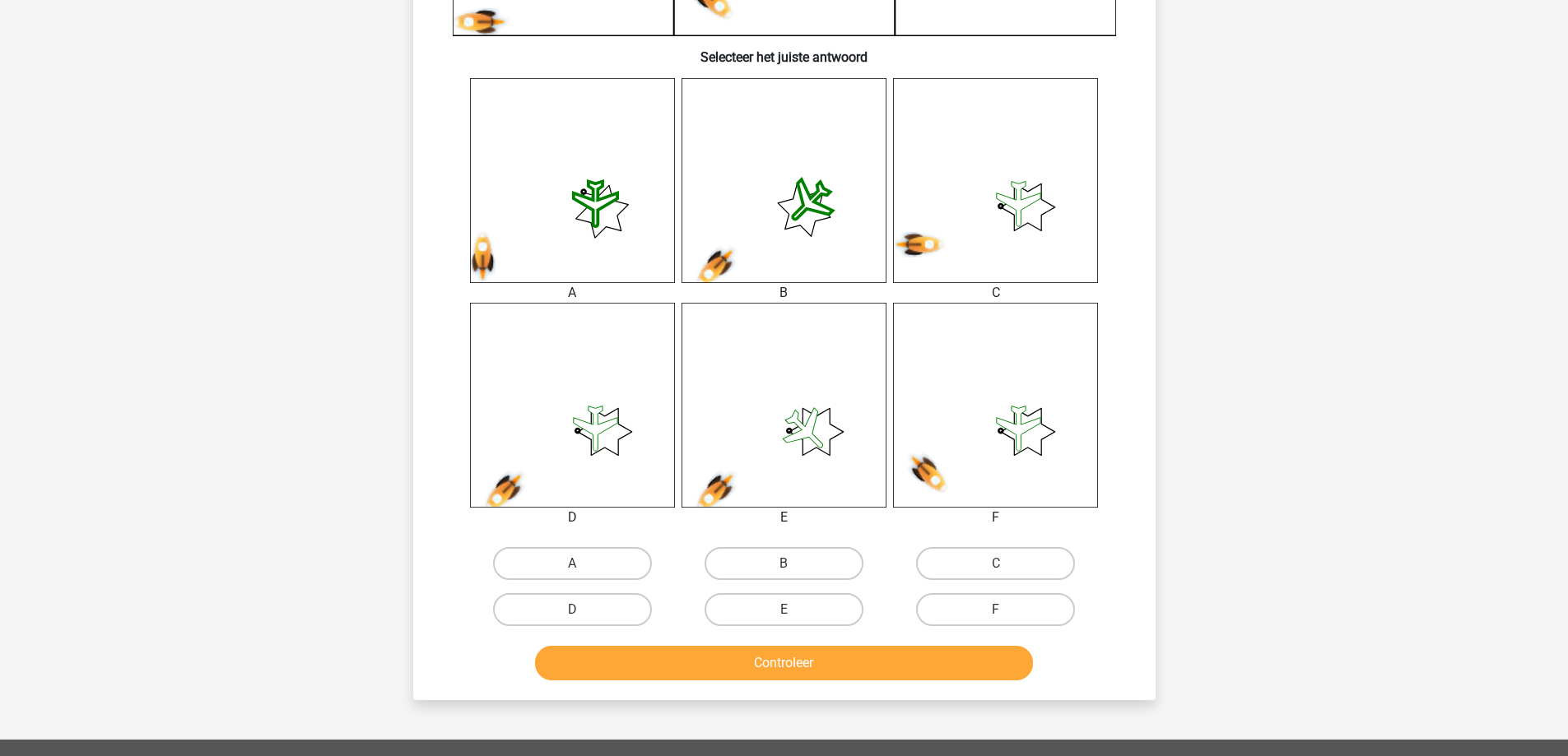
scroll to position [576, 0]
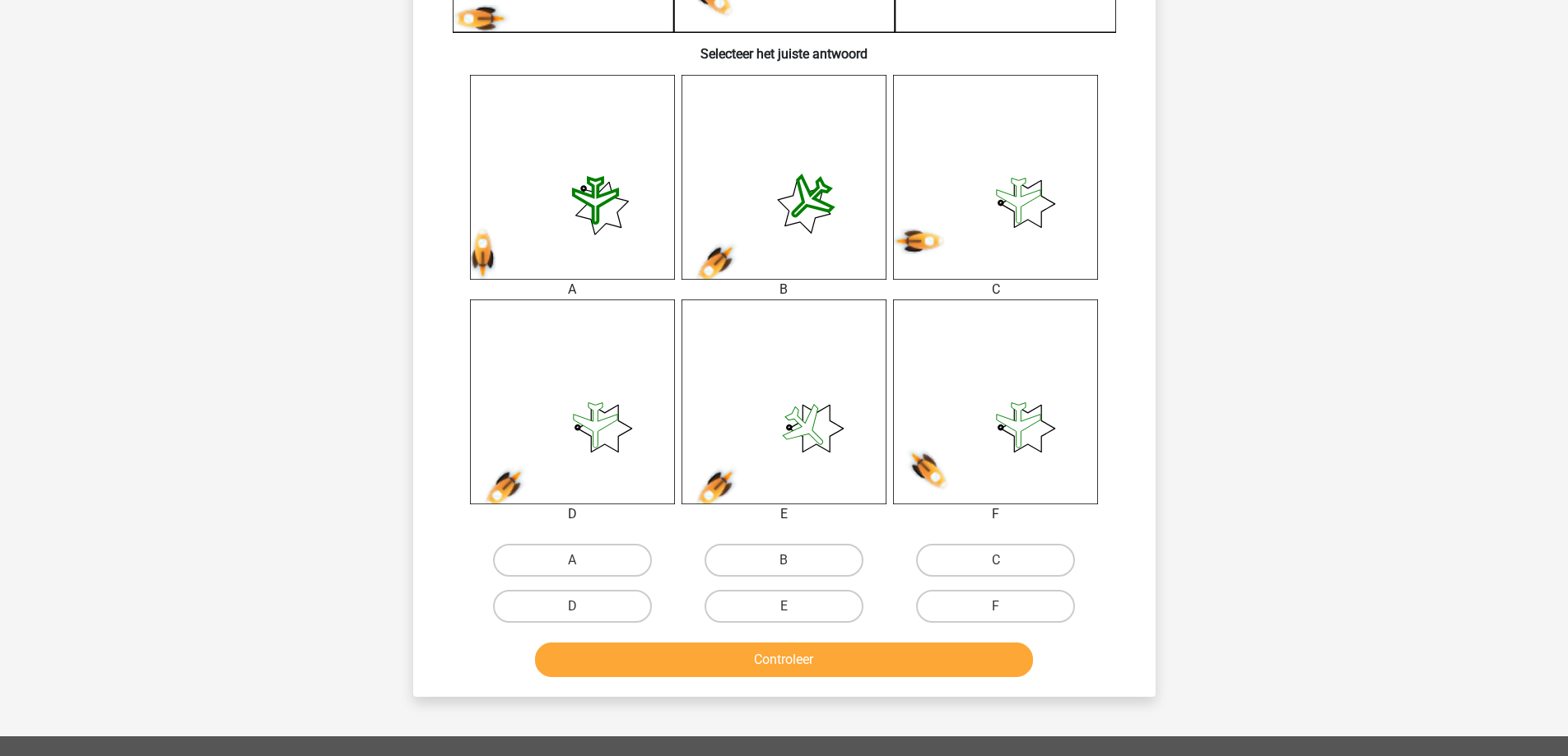
drag, startPoint x: 595, startPoint y: 602, endPoint x: 605, endPoint y: 626, distance: 26.0
click at [595, 604] on label "D" at bounding box center [572, 606] width 159 height 33
click at [582, 607] on input "D" at bounding box center [577, 612] width 11 height 11
radio input "true"
click at [621, 668] on button "Controleer" at bounding box center [784, 659] width 498 height 34
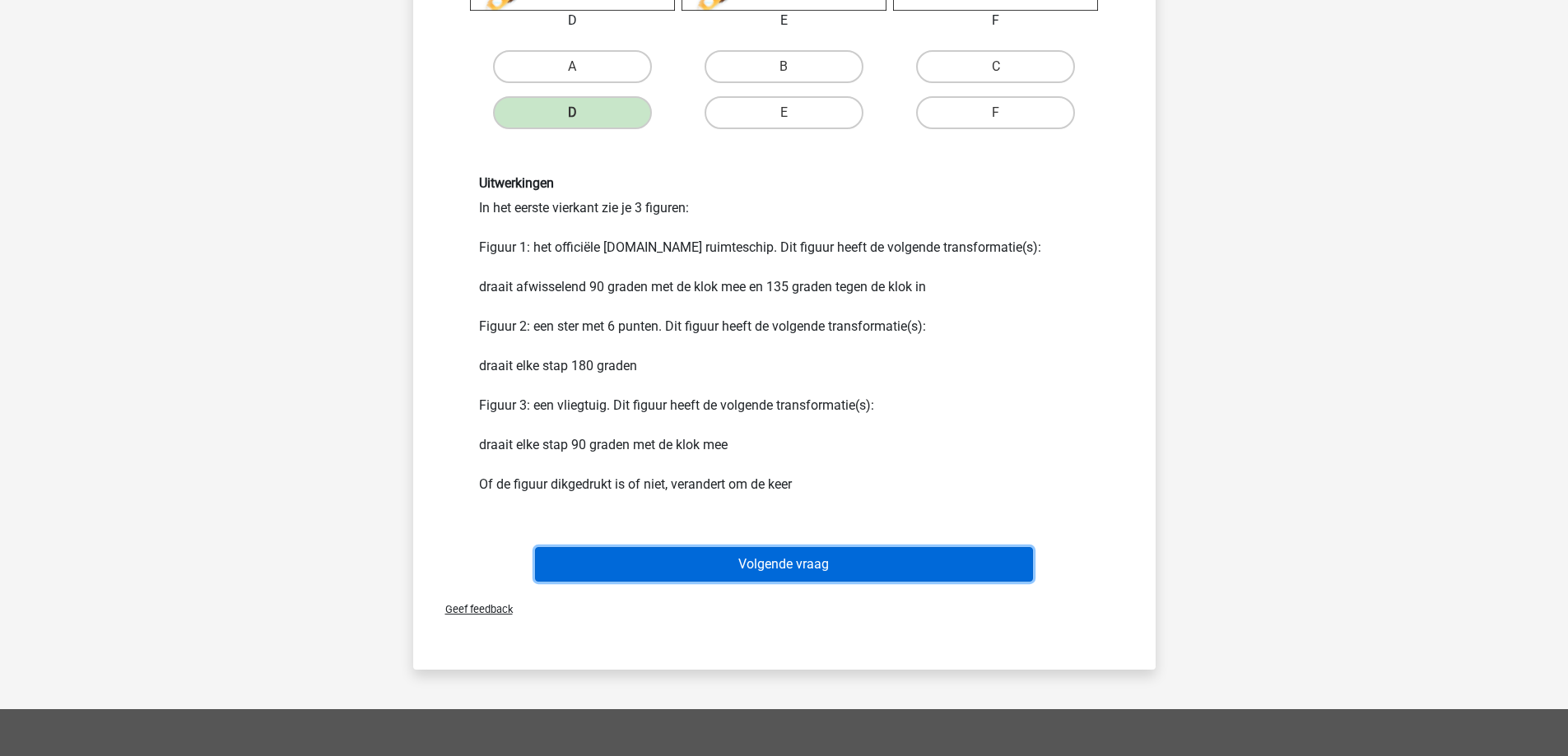
click at [749, 567] on button "Volgende vraag" at bounding box center [784, 564] width 498 height 34
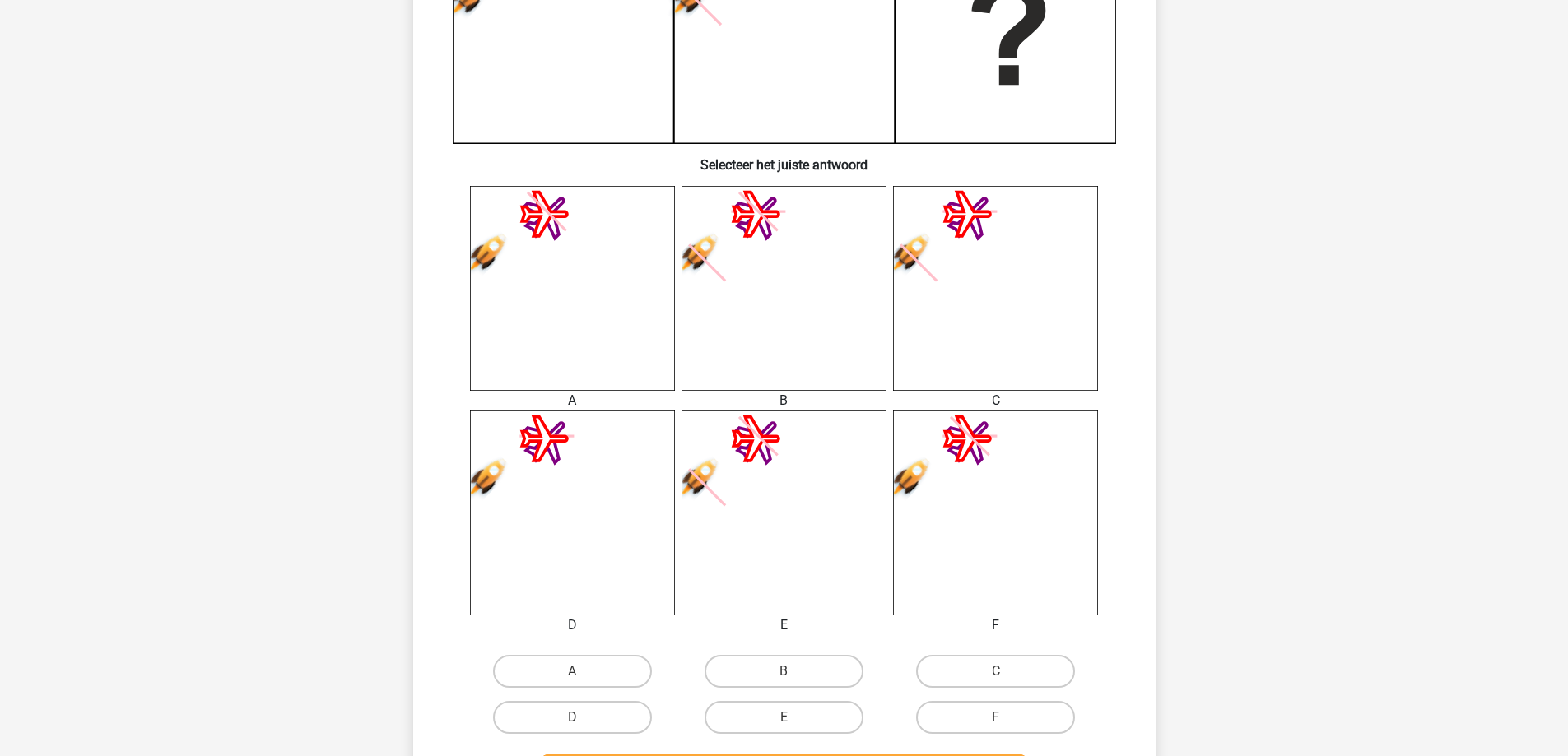
scroll to position [494, 0]
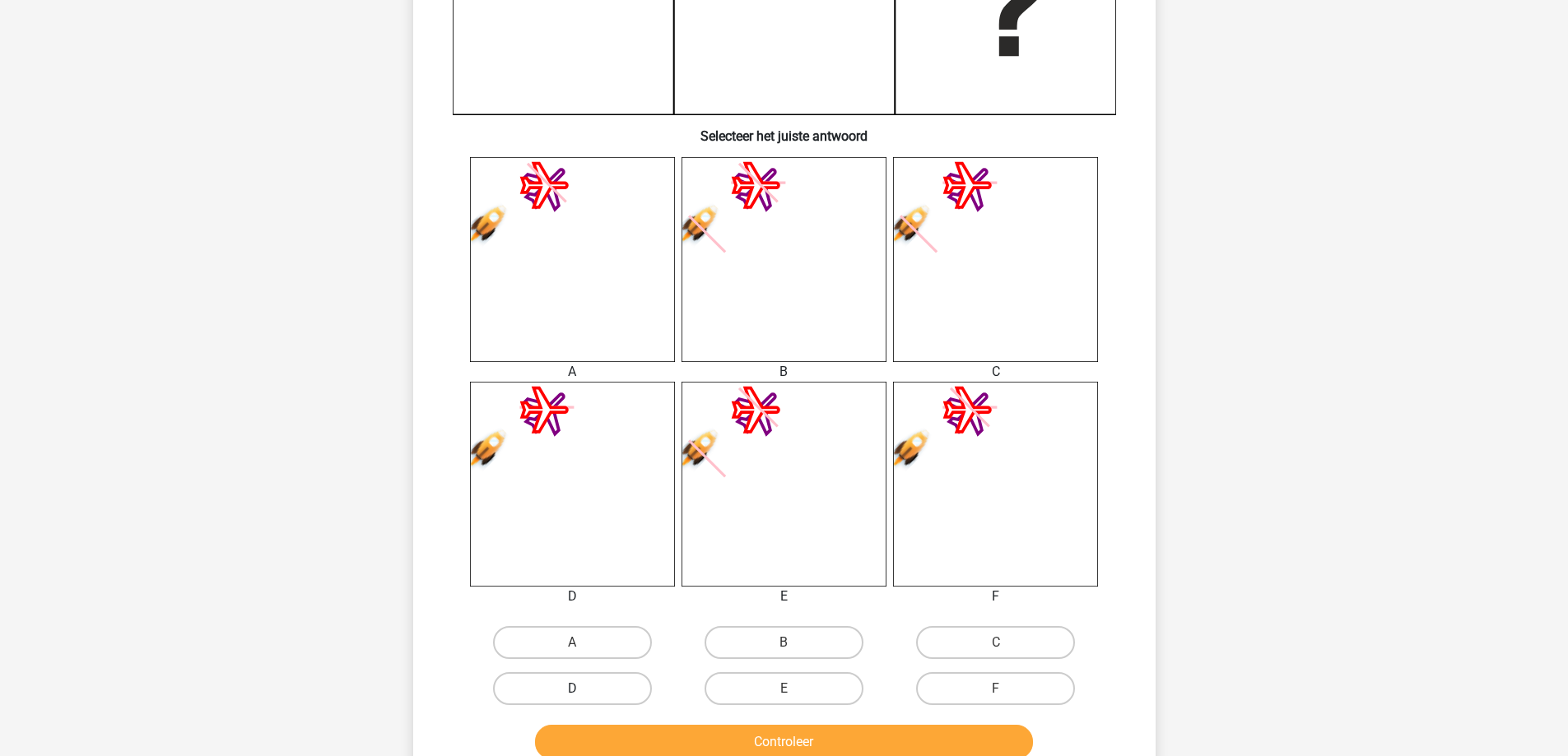
click at [602, 698] on label "D" at bounding box center [572, 688] width 159 height 33
click at [582, 698] on input "D" at bounding box center [577, 693] width 11 height 11
radio input "true"
click at [639, 745] on button "Controleer" at bounding box center [784, 742] width 498 height 34
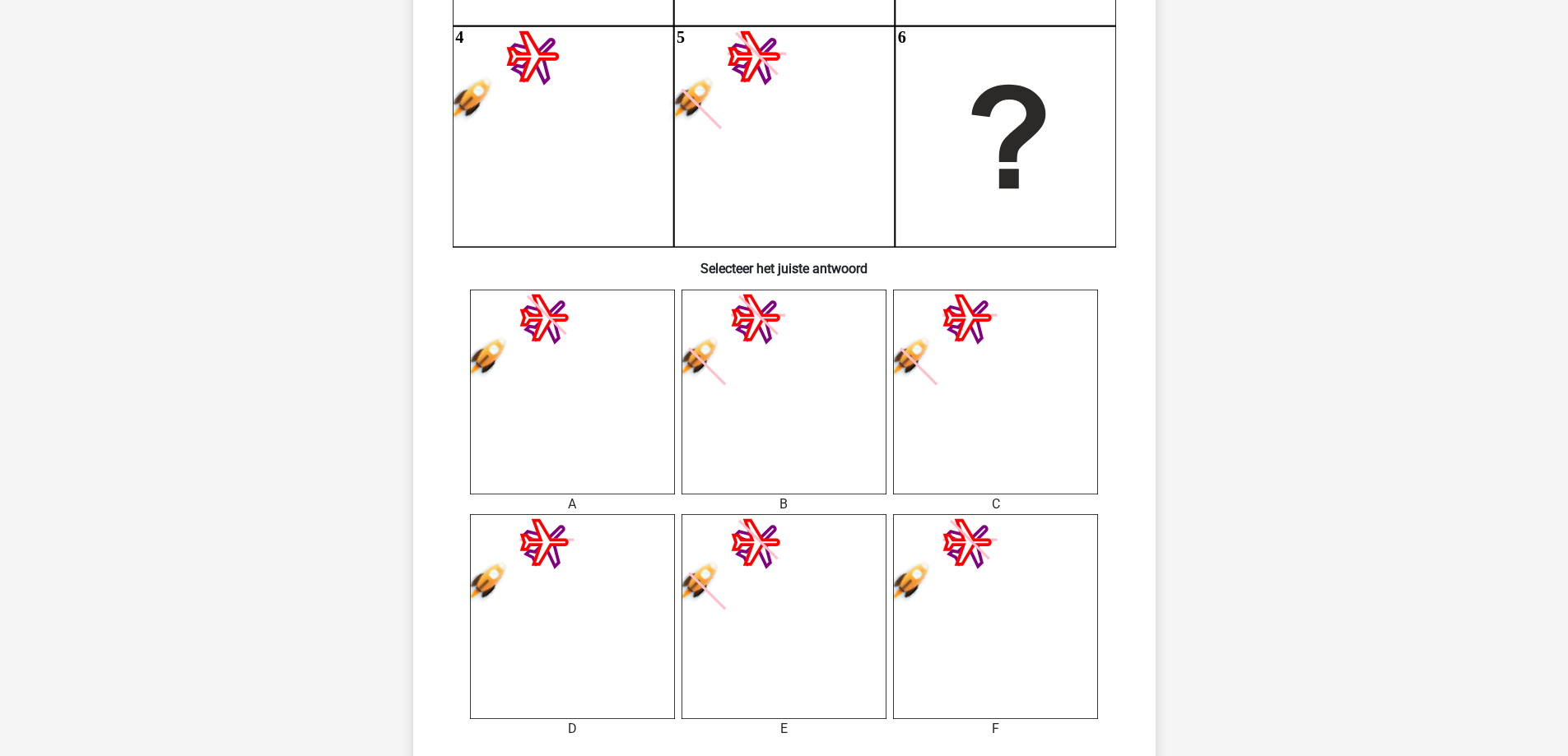
scroll to position [164, 0]
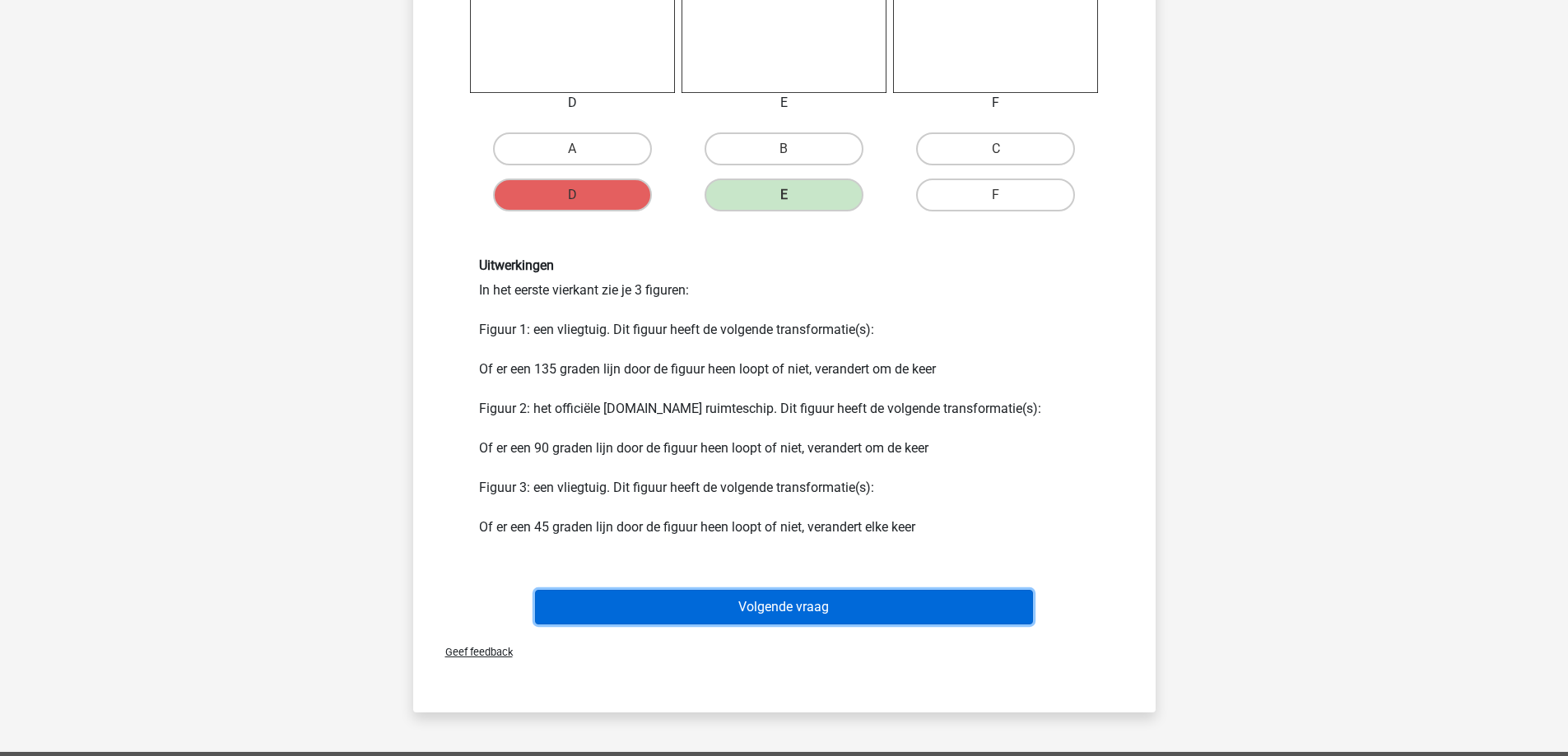
click at [730, 607] on button "Volgende vraag" at bounding box center [784, 607] width 498 height 34
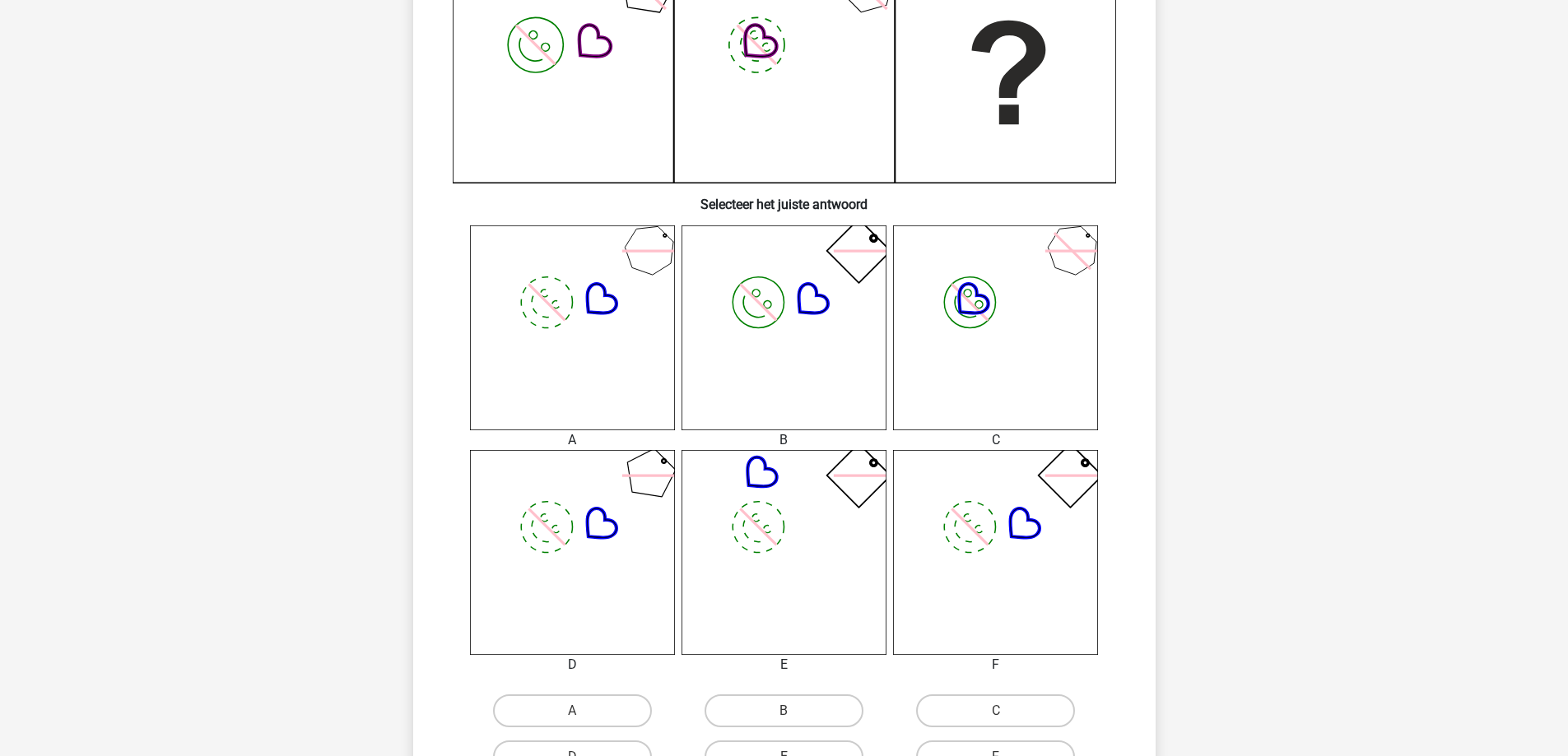
scroll to position [576, 0]
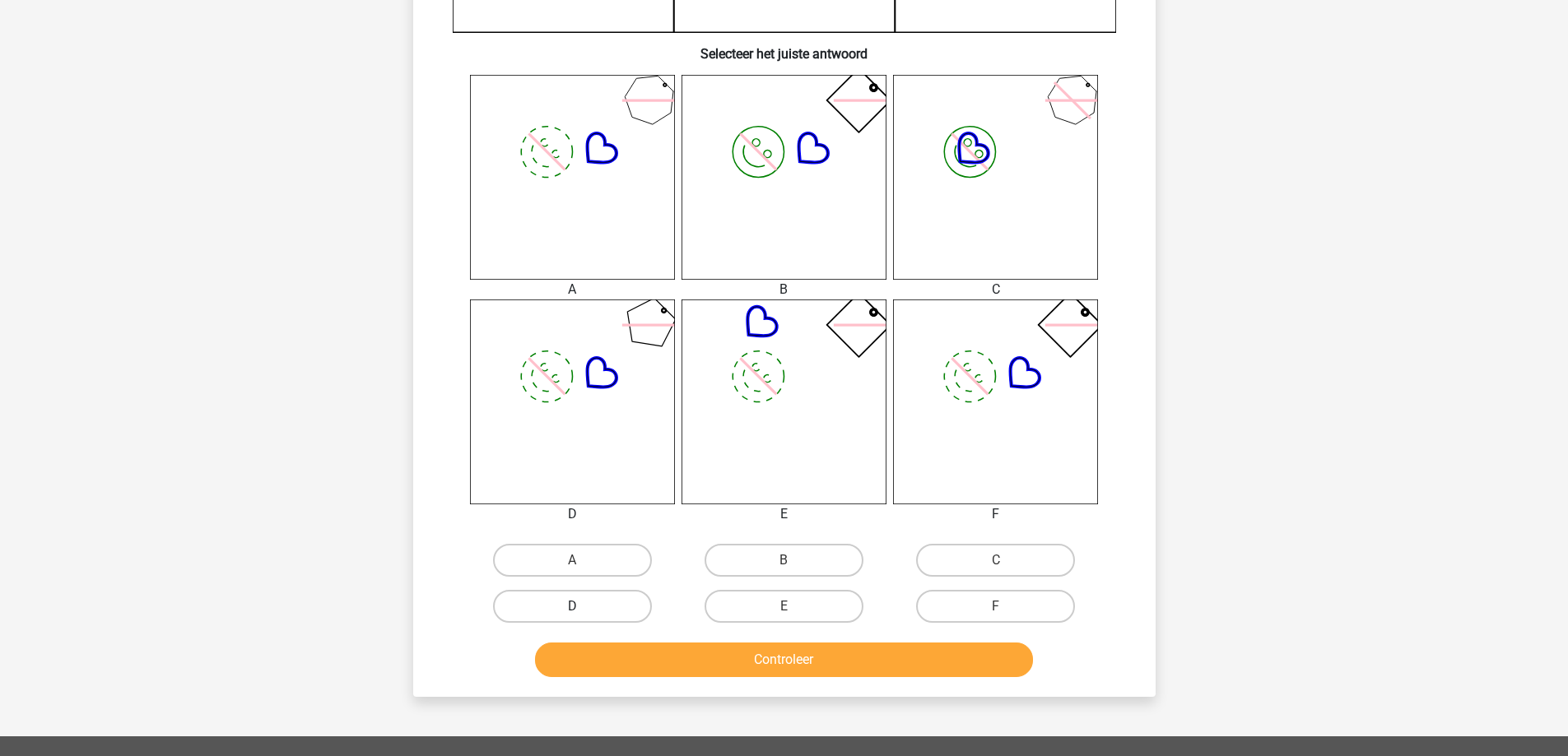
click at [626, 617] on label "D" at bounding box center [572, 606] width 159 height 33
click at [582, 617] on input "D" at bounding box center [577, 612] width 11 height 11
radio input "true"
click at [612, 597] on label "D" at bounding box center [572, 606] width 159 height 33
click at [582, 607] on input "D" at bounding box center [577, 612] width 11 height 11
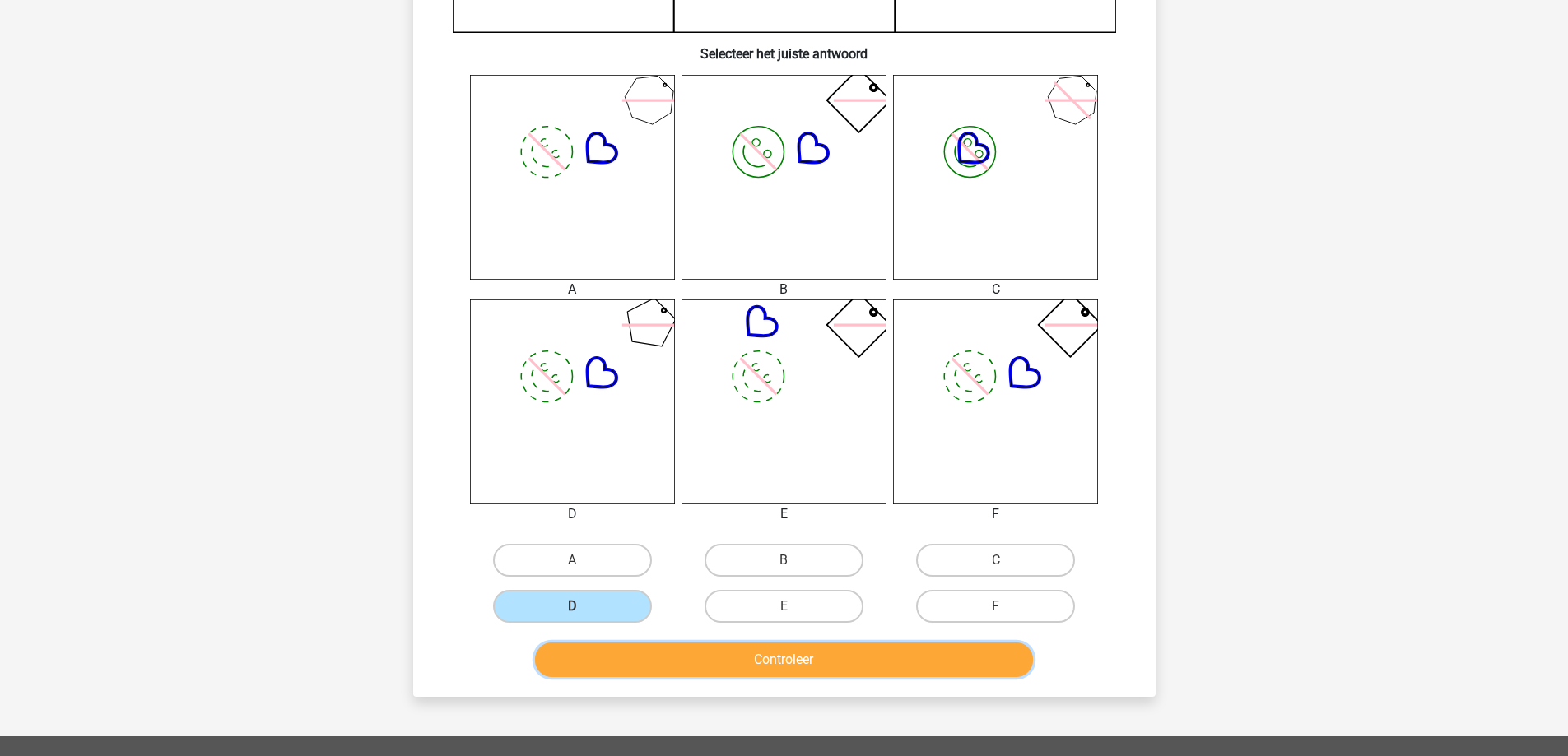
click at [646, 655] on button "Controleer" at bounding box center [784, 659] width 498 height 34
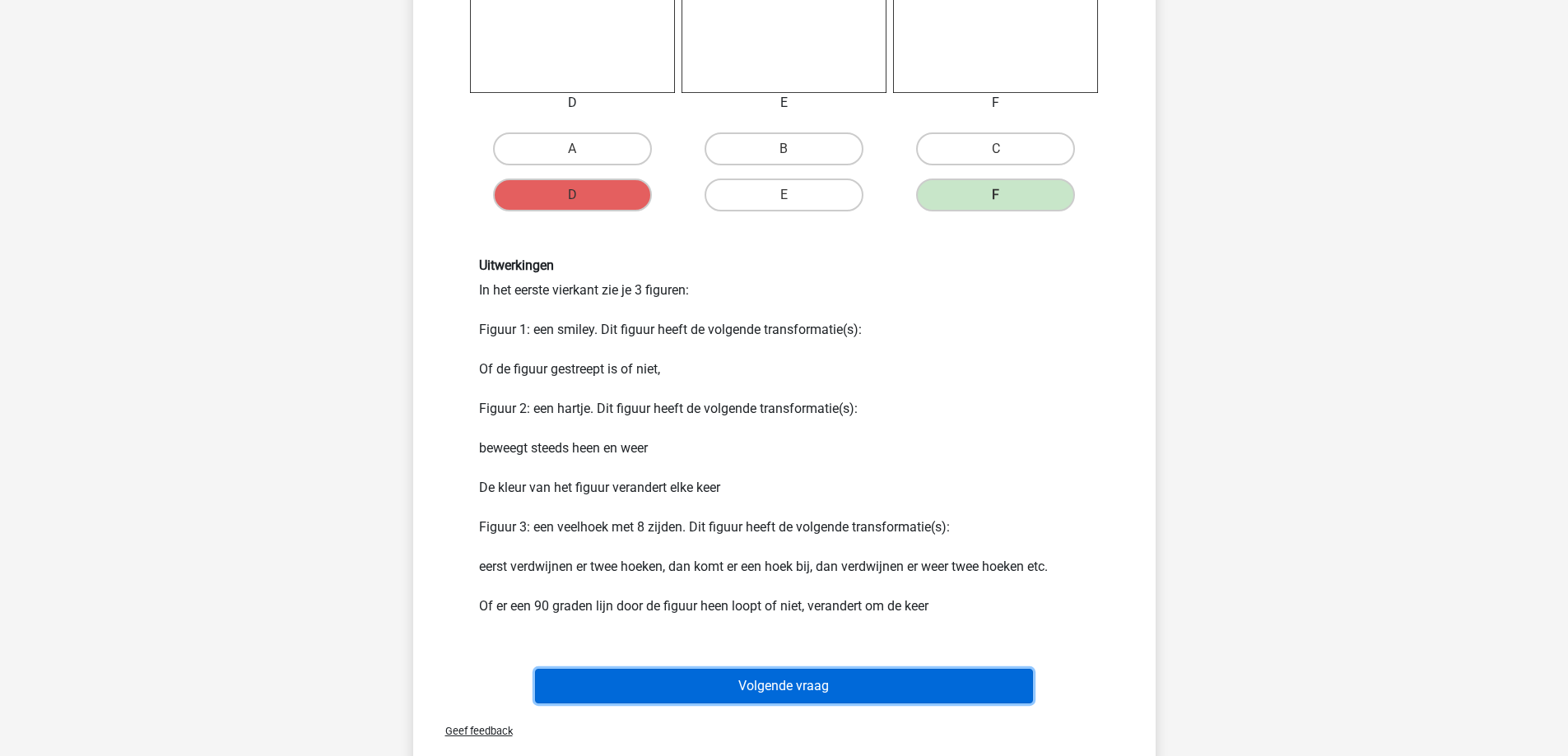
click at [793, 701] on button "Volgende vraag" at bounding box center [784, 686] width 498 height 34
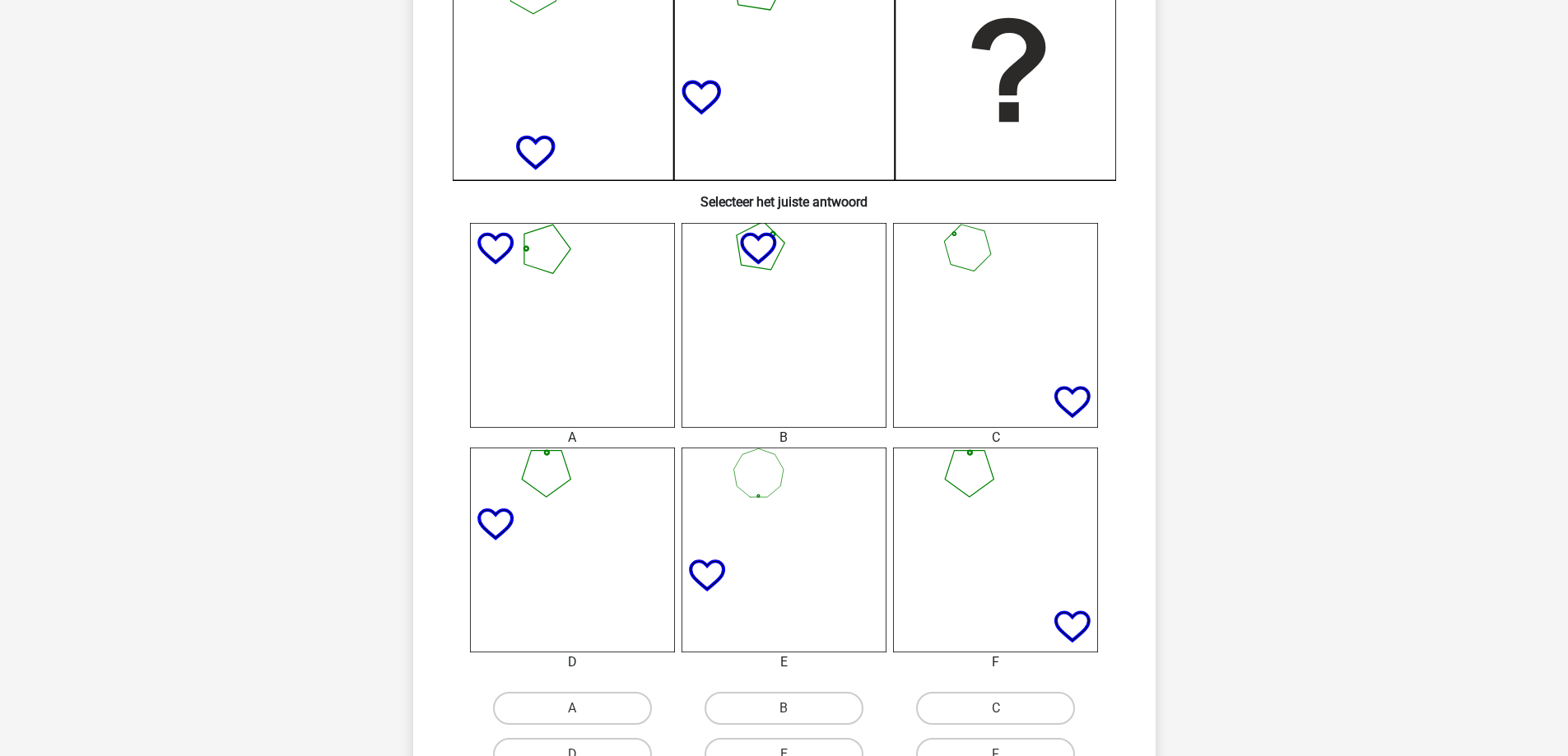
scroll to position [494, 0]
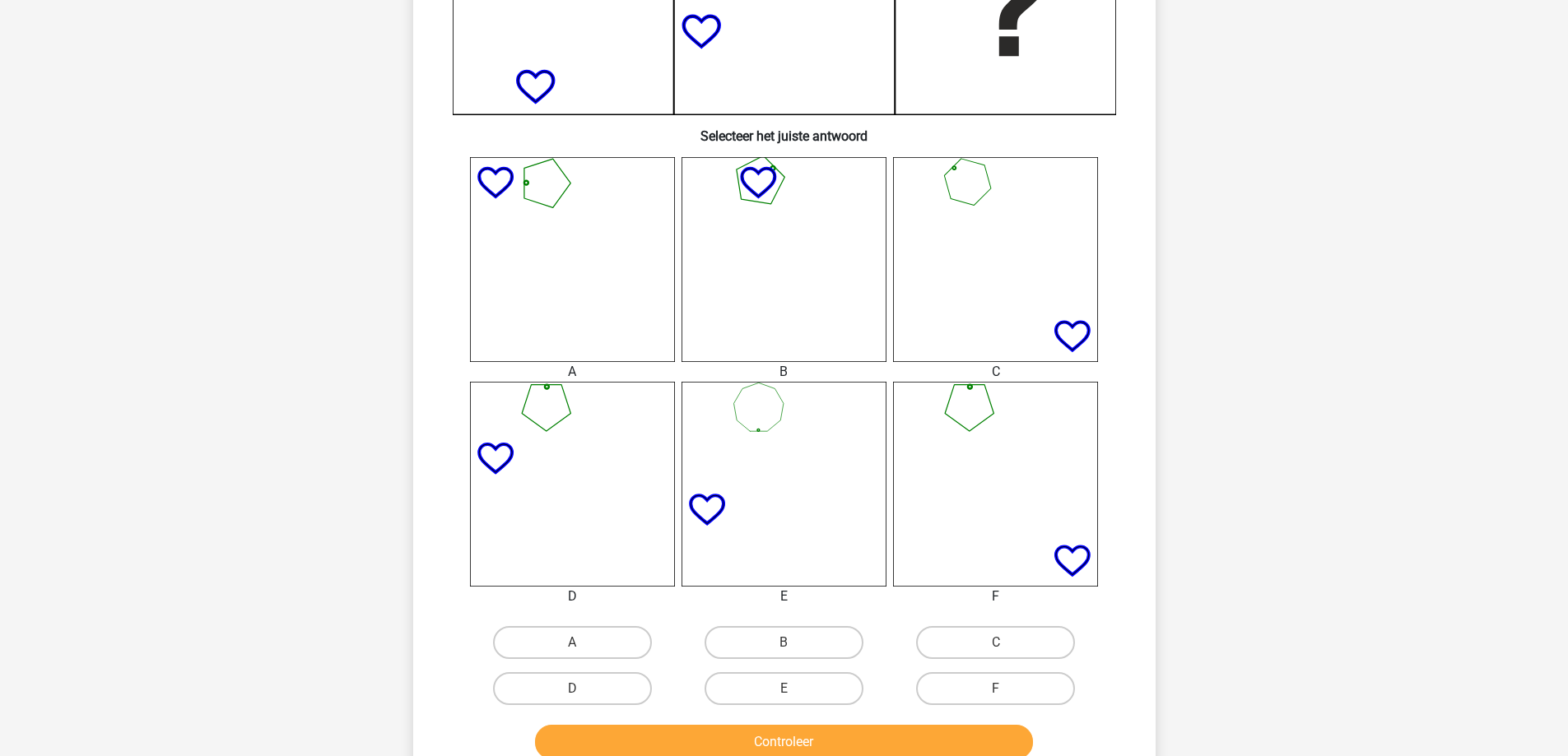
click at [1002, 643] on input "C" at bounding box center [1001, 648] width 11 height 11
radio input "true"
click at [928, 726] on button "Controleer" at bounding box center [784, 742] width 498 height 34
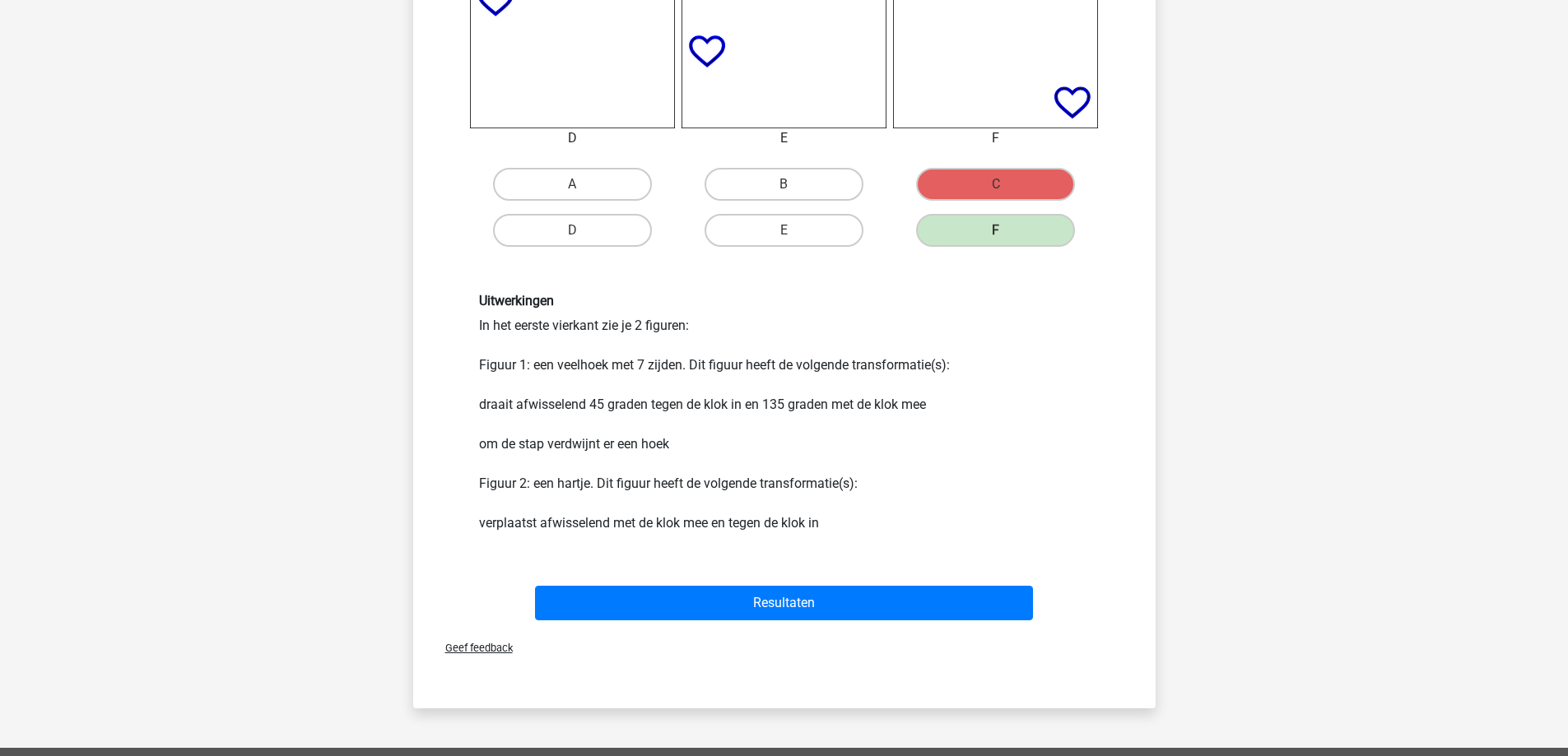
scroll to position [1234, 0]
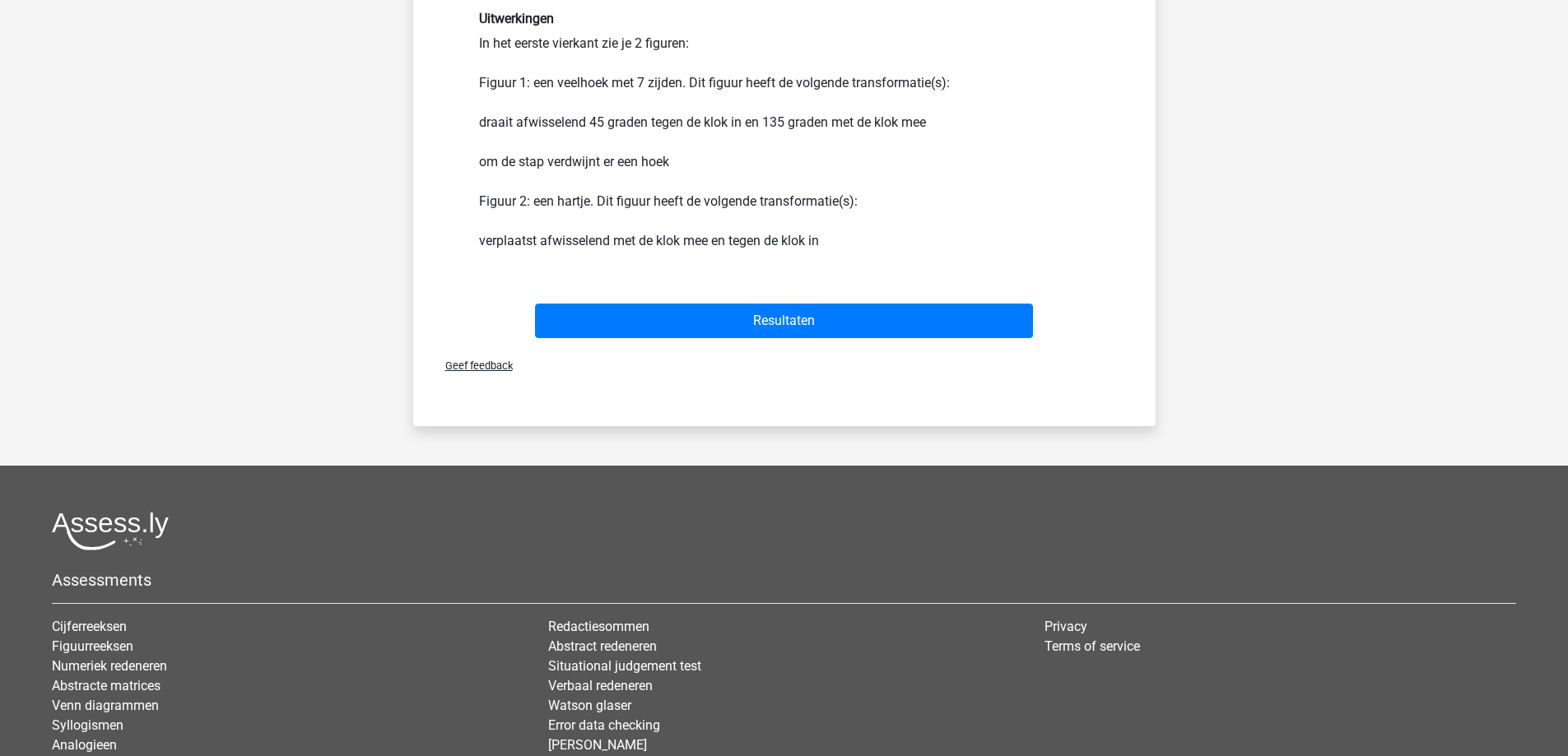
click at [730, 300] on div "Resultaten" at bounding box center [784, 317] width 689 height 54
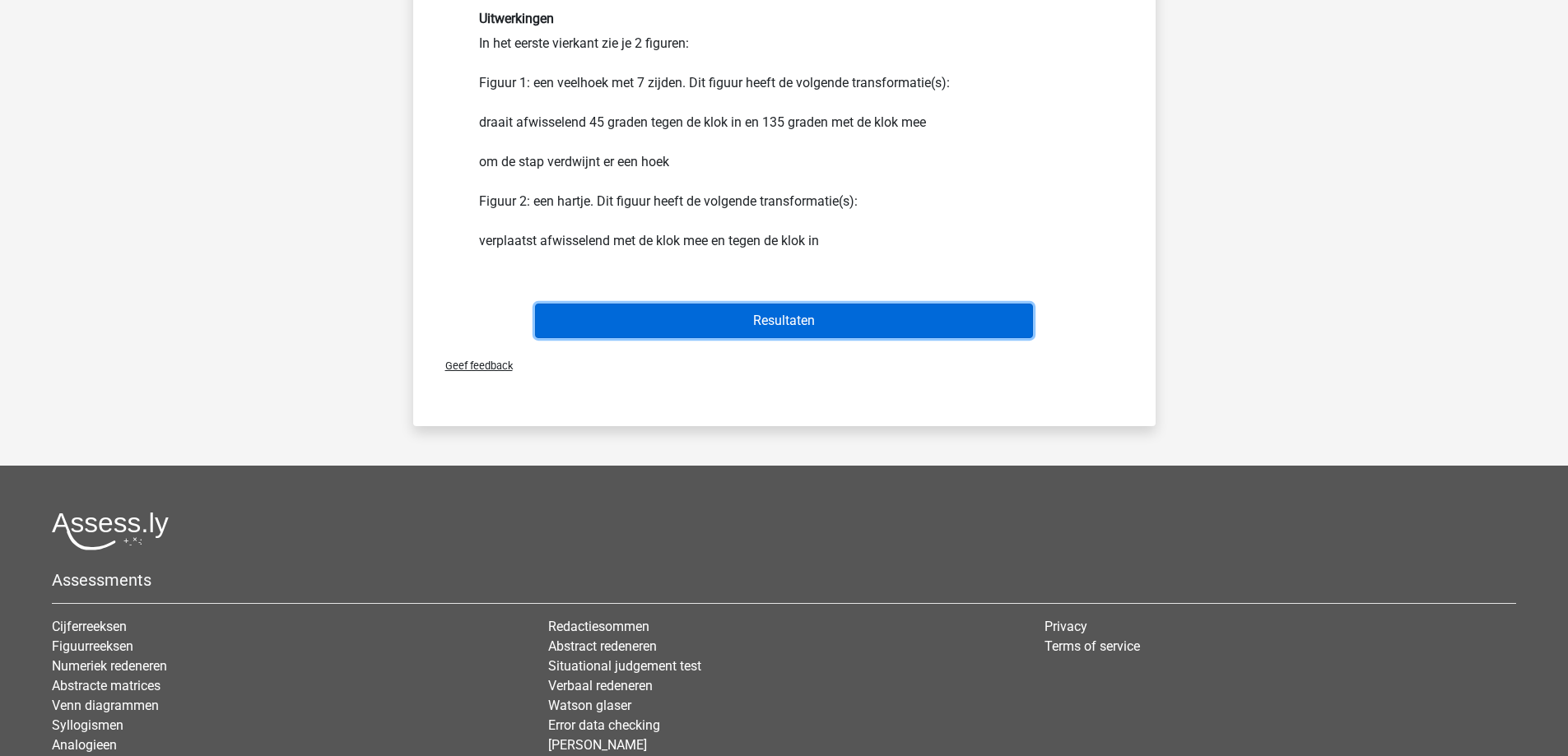
click at [723, 333] on button "Resultaten" at bounding box center [784, 320] width 498 height 34
click at [723, 328] on button "Resultaten" at bounding box center [784, 320] width 498 height 34
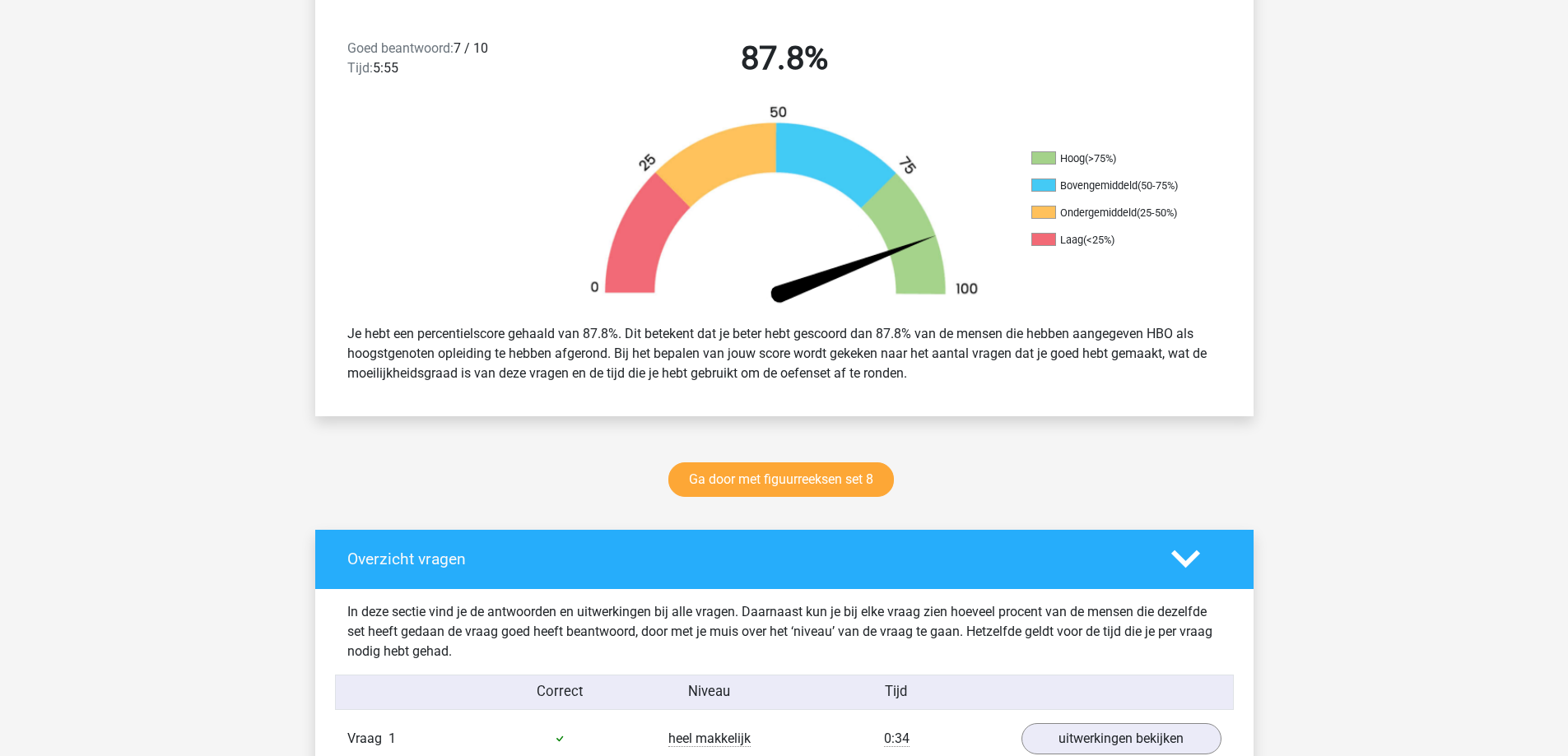
scroll to position [247, 0]
